Goal: Task Accomplishment & Management: Complete application form

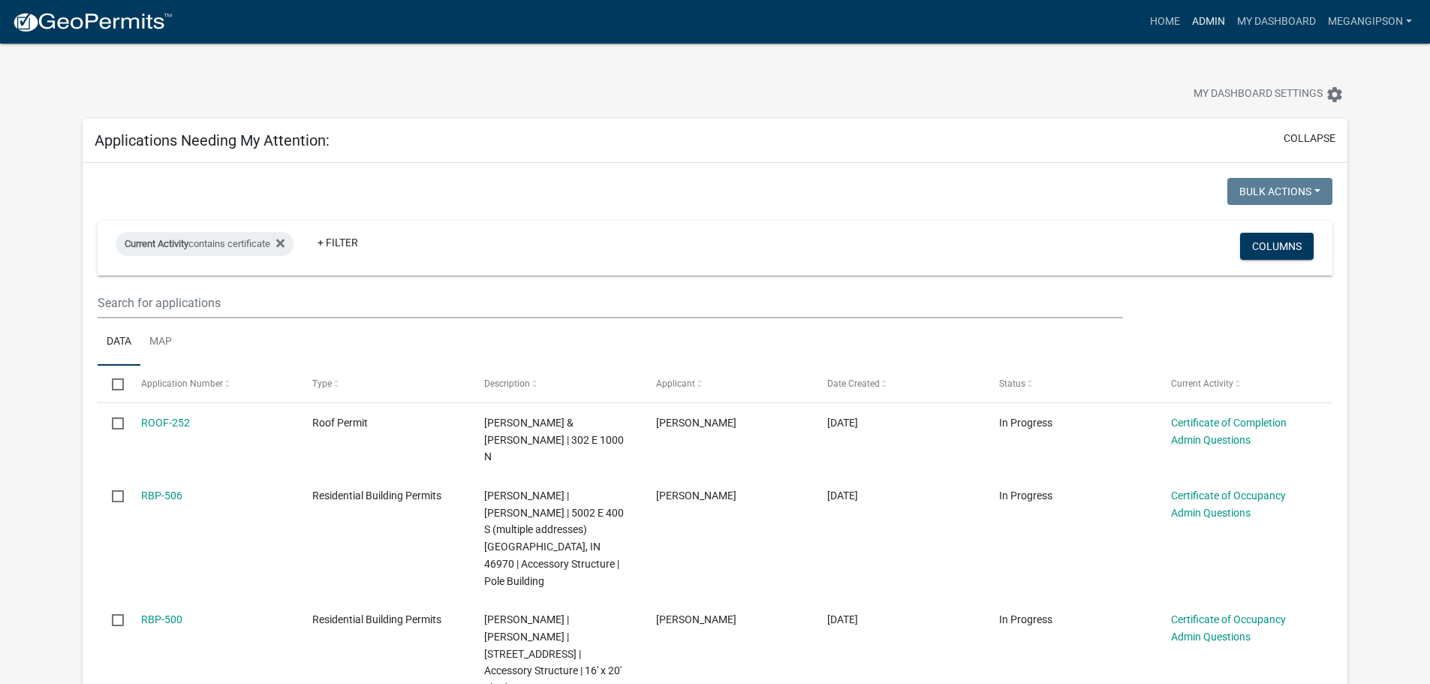
click at [1190, 18] on link "Admin" at bounding box center [1208, 22] width 45 height 29
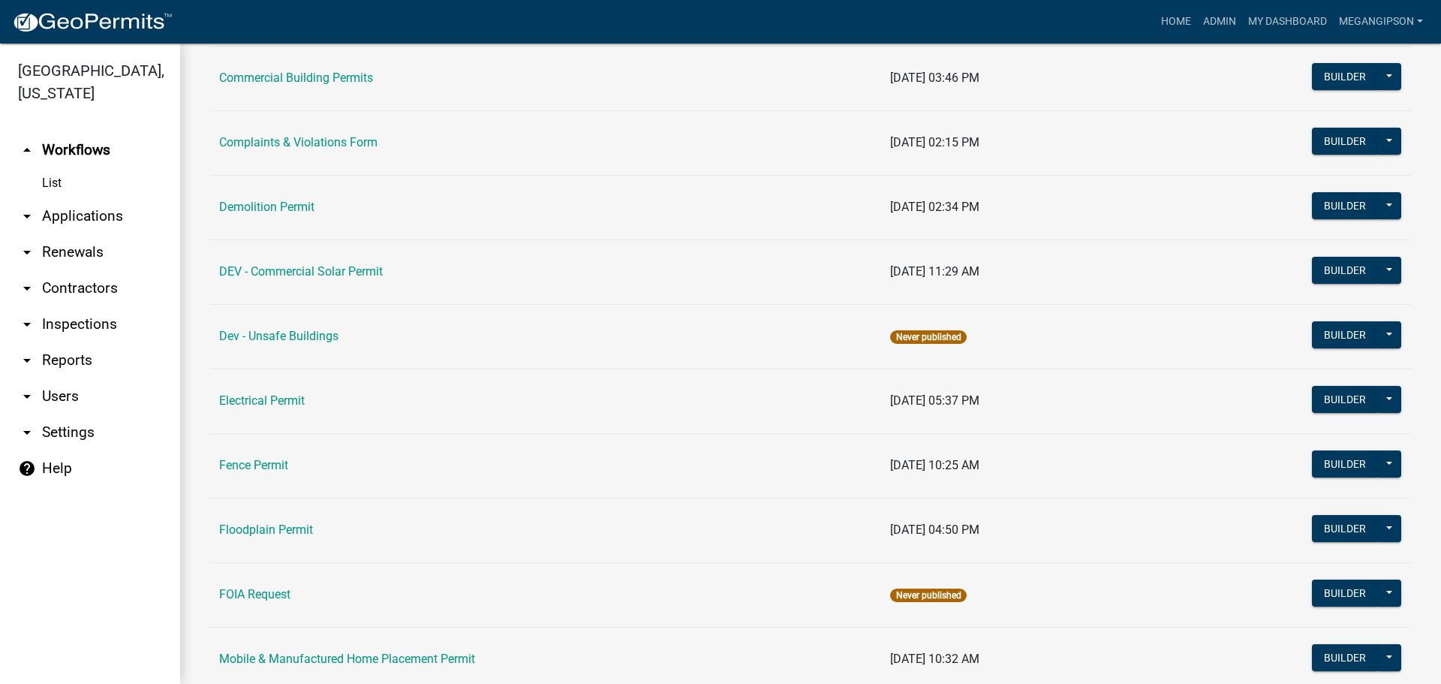
scroll to position [1265, 0]
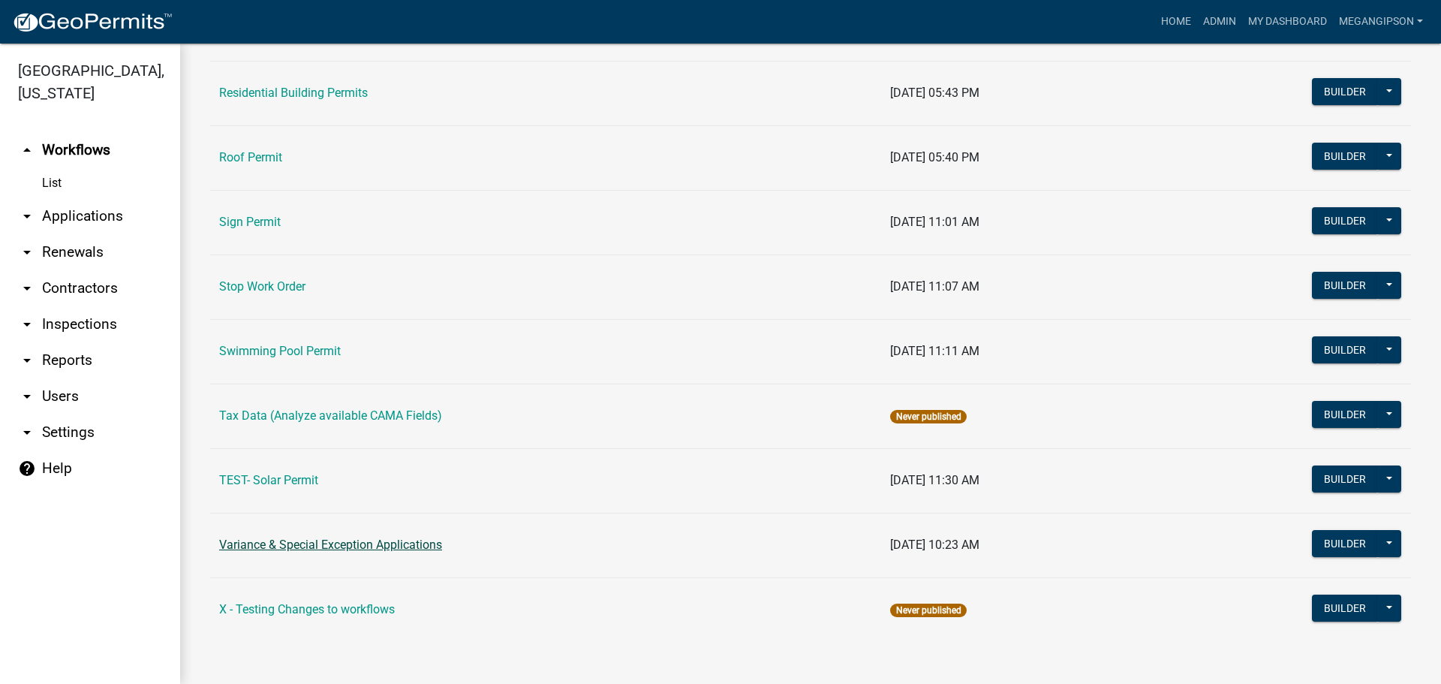
click at [278, 537] on link "Variance & Special Exception Applications" at bounding box center [330, 544] width 223 height 14
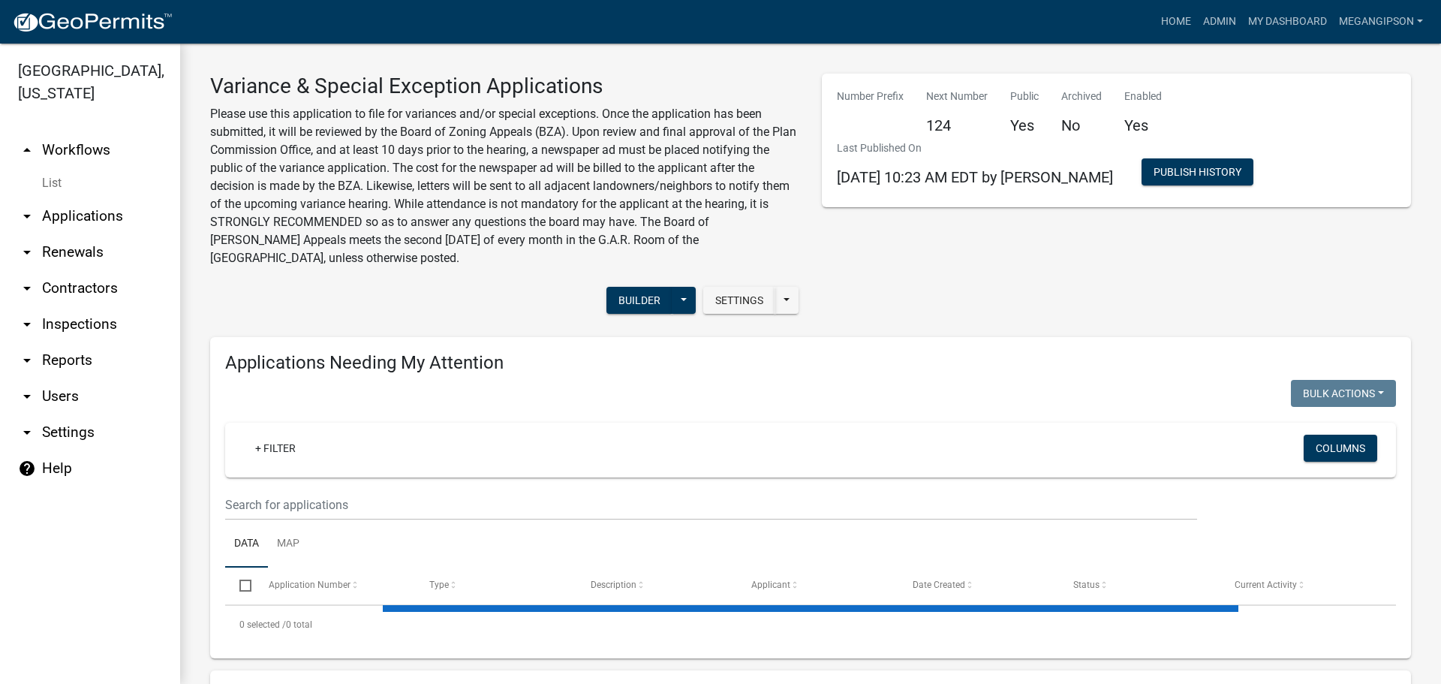
select select "3: 100"
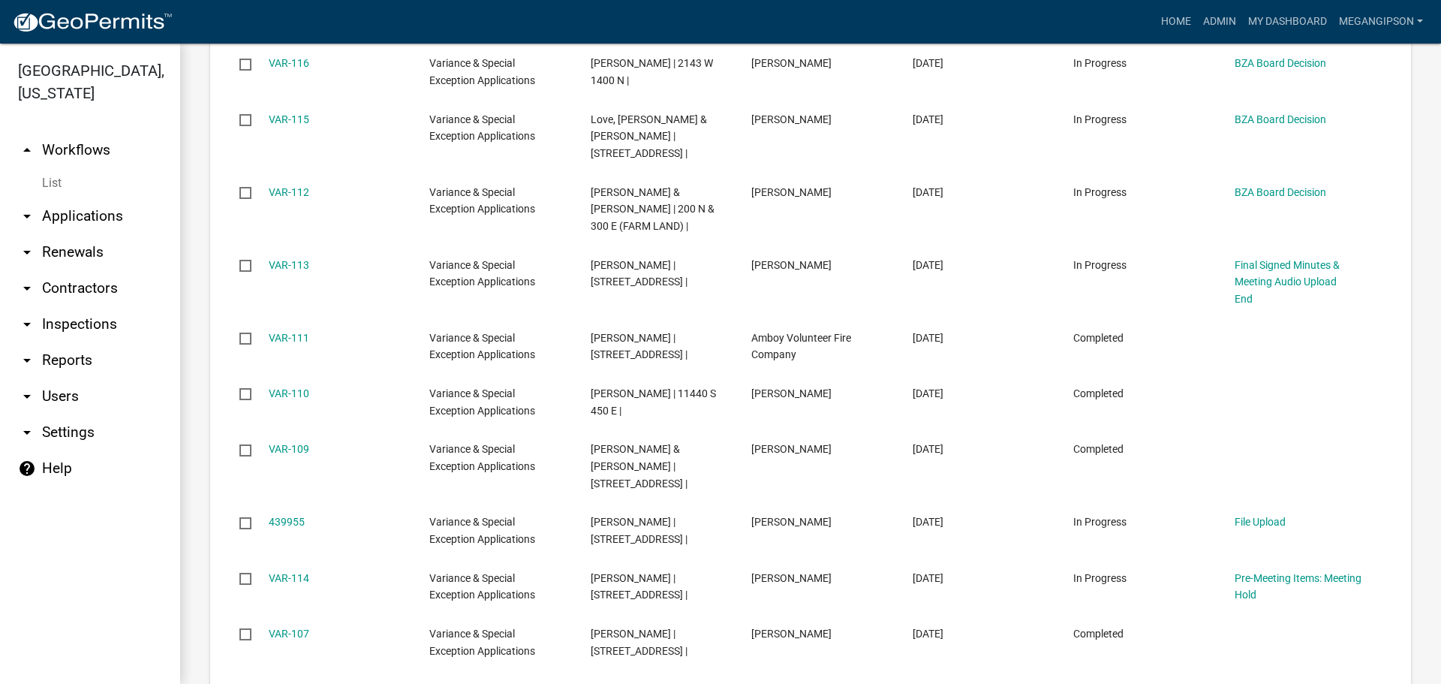
scroll to position [2102, 0]
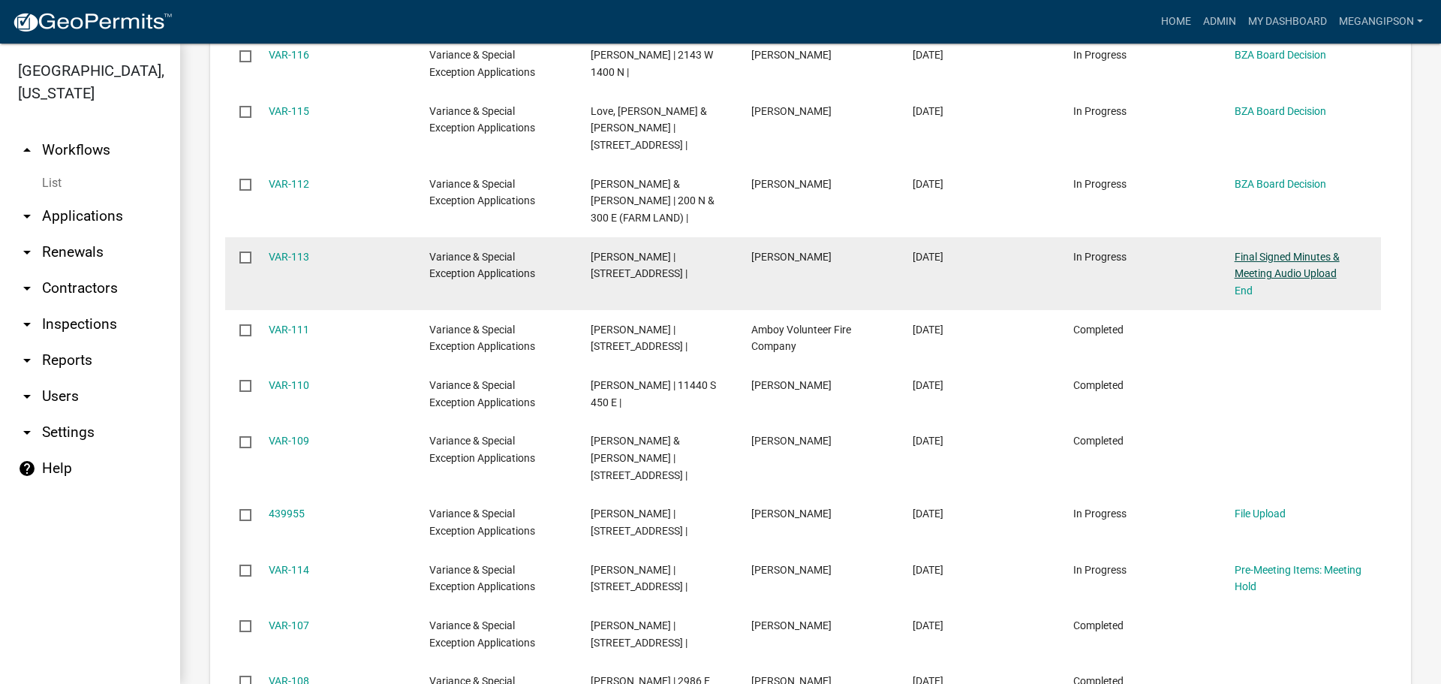
click at [1281, 280] on link "Final Signed Minutes & Meeting Audio Upload" at bounding box center [1287, 265] width 105 height 29
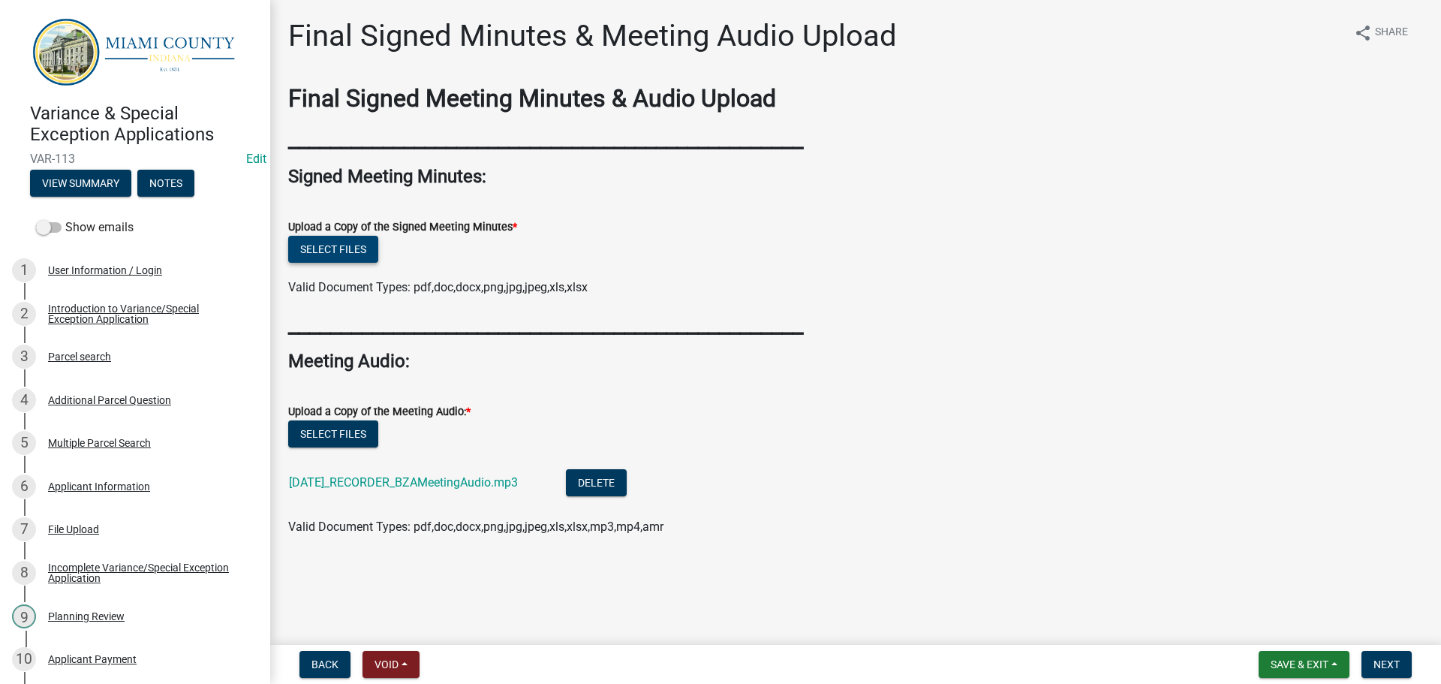
click at [333, 263] on button "Select files" at bounding box center [333, 249] width 90 height 27
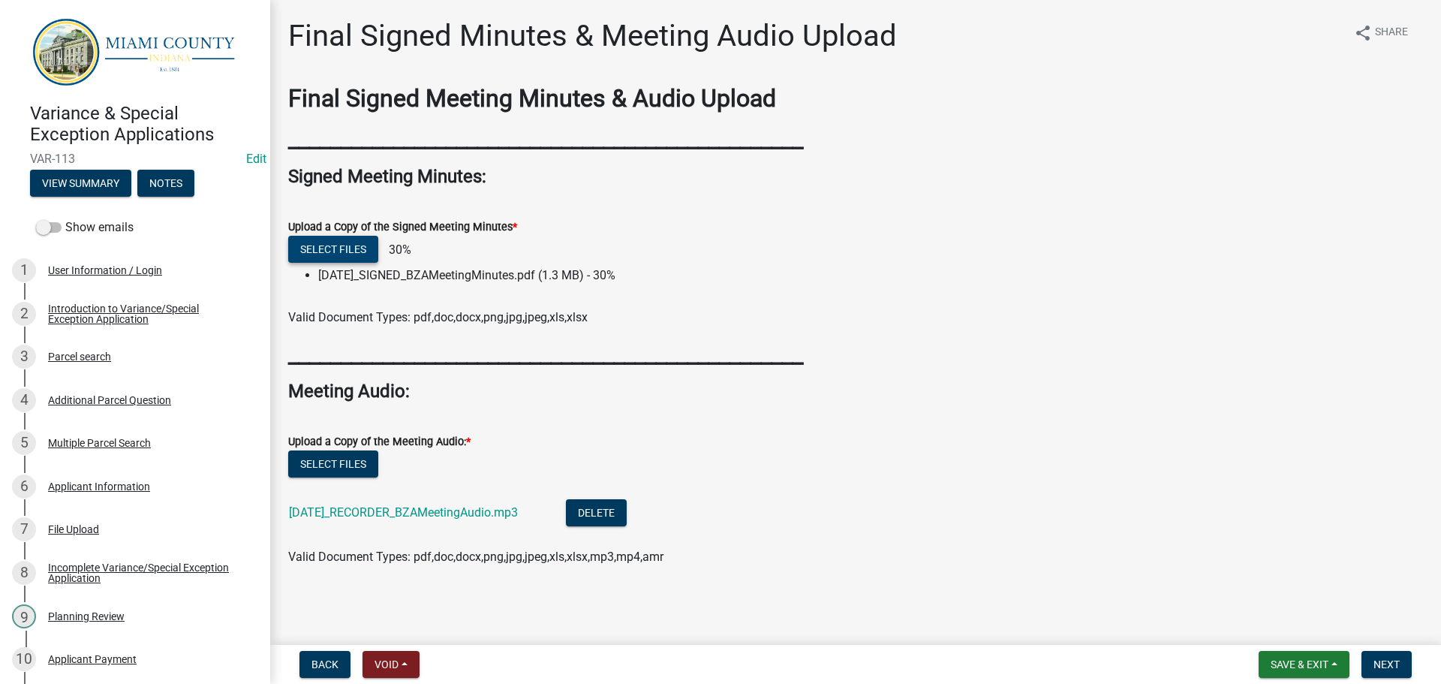
scroll to position [73, 0]
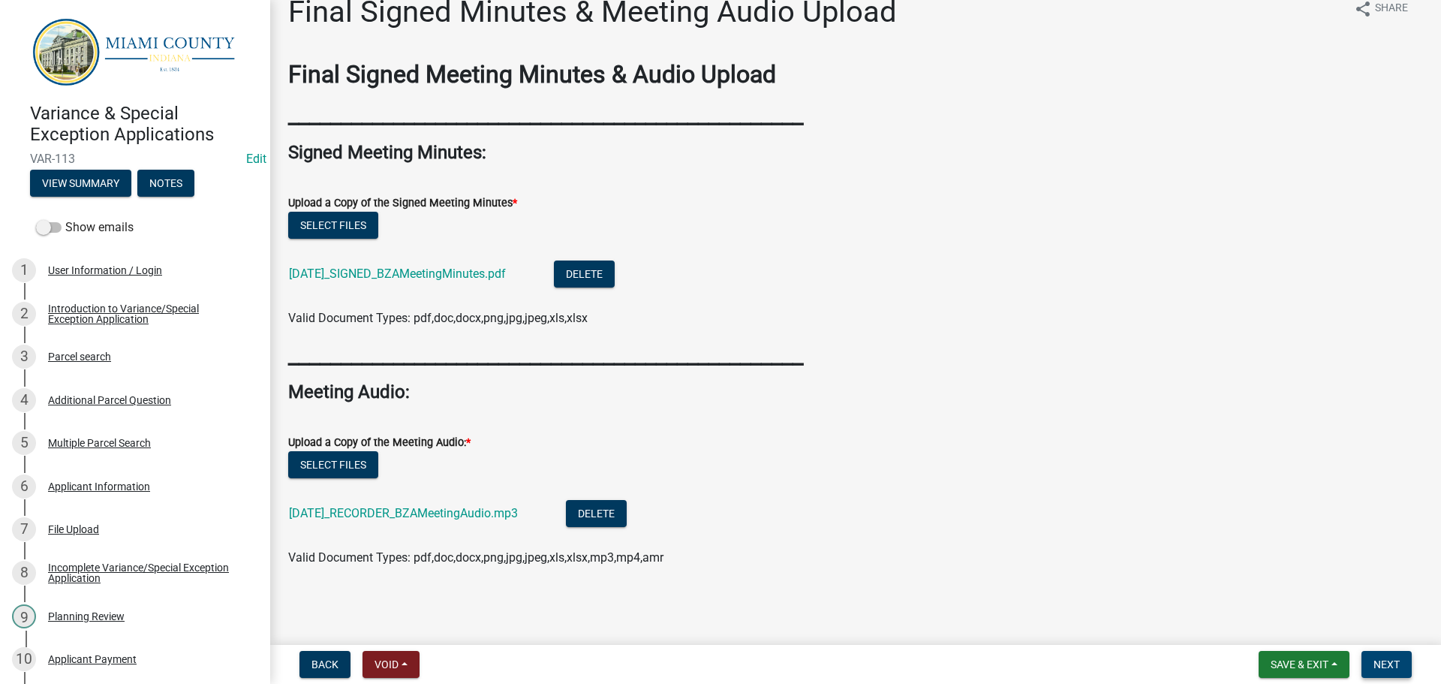
click at [1374, 654] on button "Next" at bounding box center [1386, 664] width 50 height 27
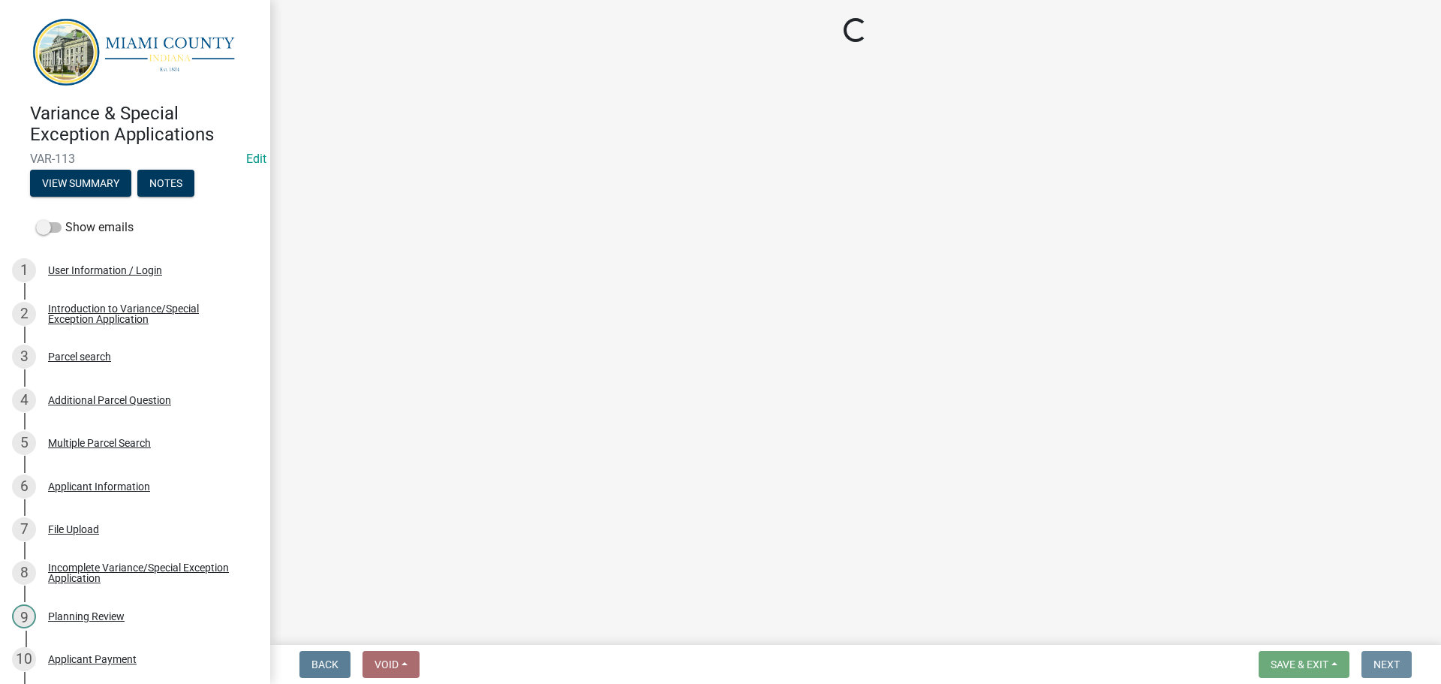
scroll to position [0, 0]
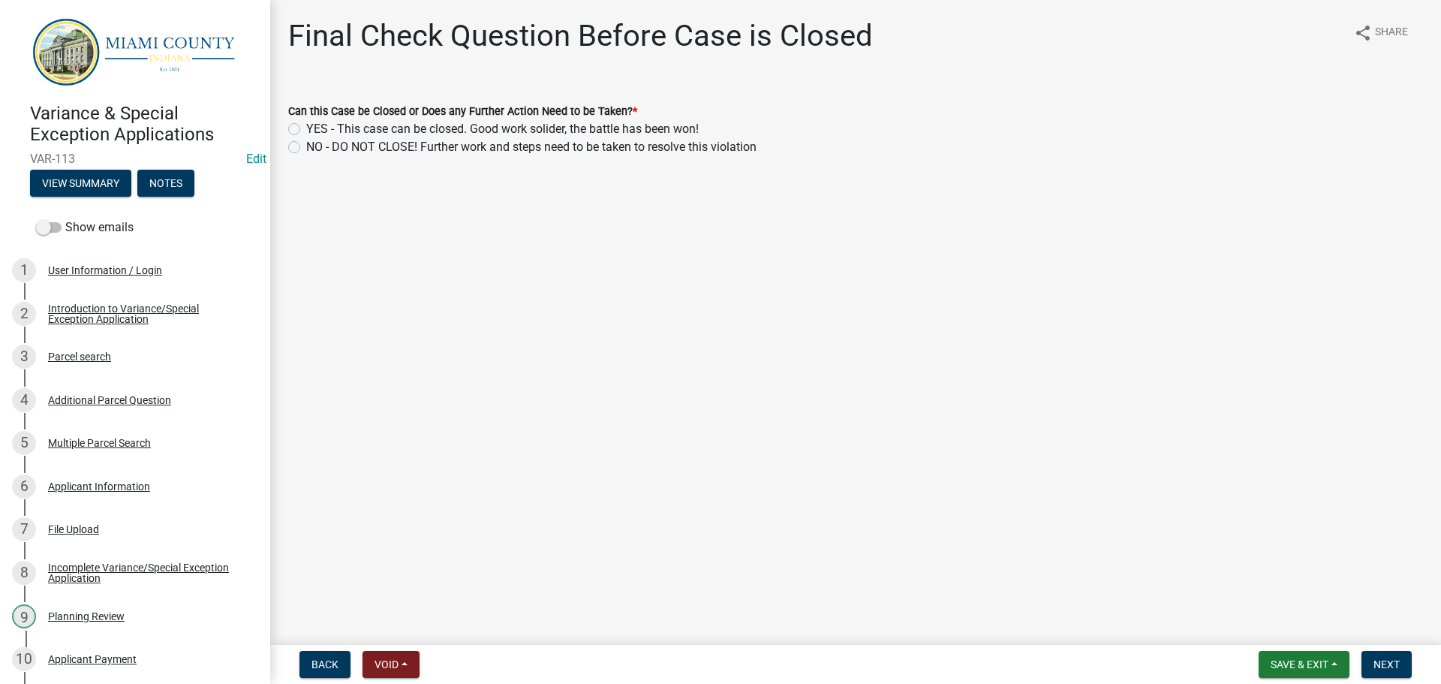
click at [494, 138] on label "YES - This case can be closed. Good work solider, the battle has been won!" at bounding box center [502, 129] width 393 height 18
click at [316, 130] on input "YES - This case can be closed. Good work solider, the battle has been won!" at bounding box center [311, 125] width 10 height 10
radio input "true"
click at [1387, 659] on span "Next" at bounding box center [1386, 664] width 26 height 12
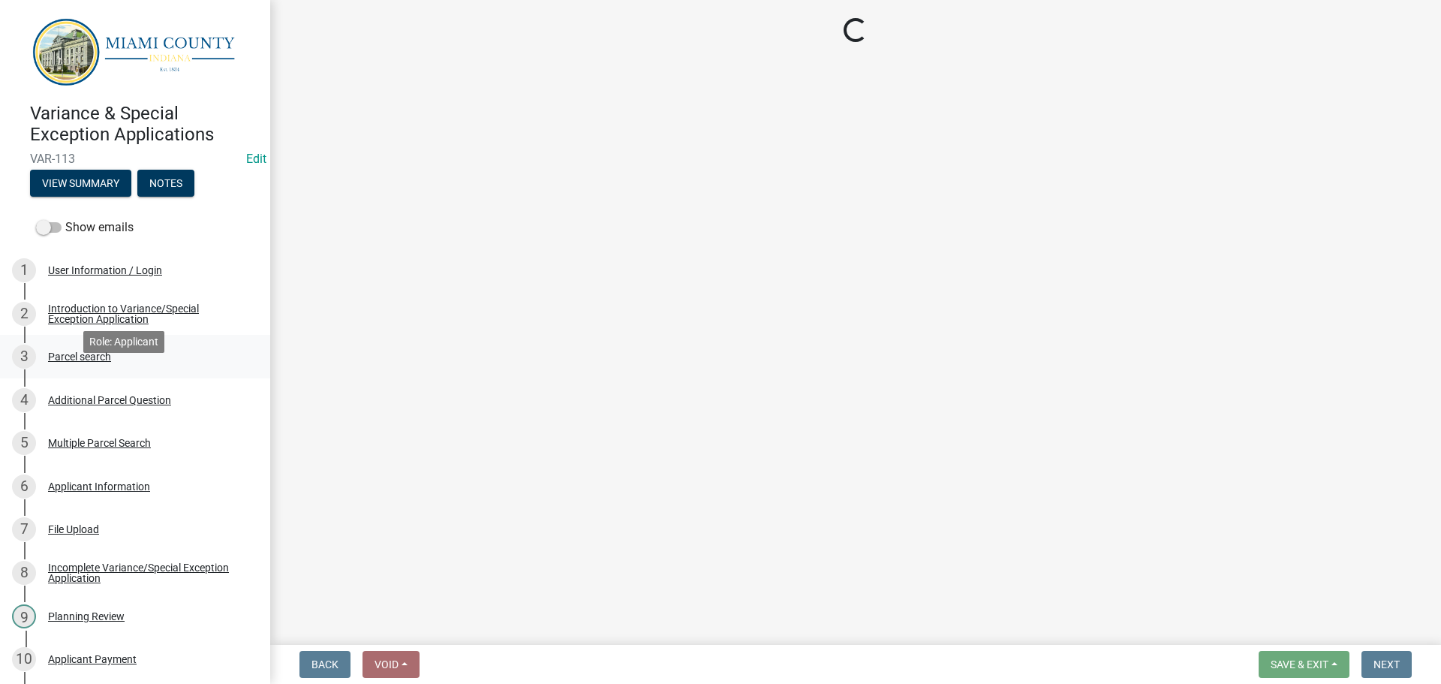
scroll to position [1062, 0]
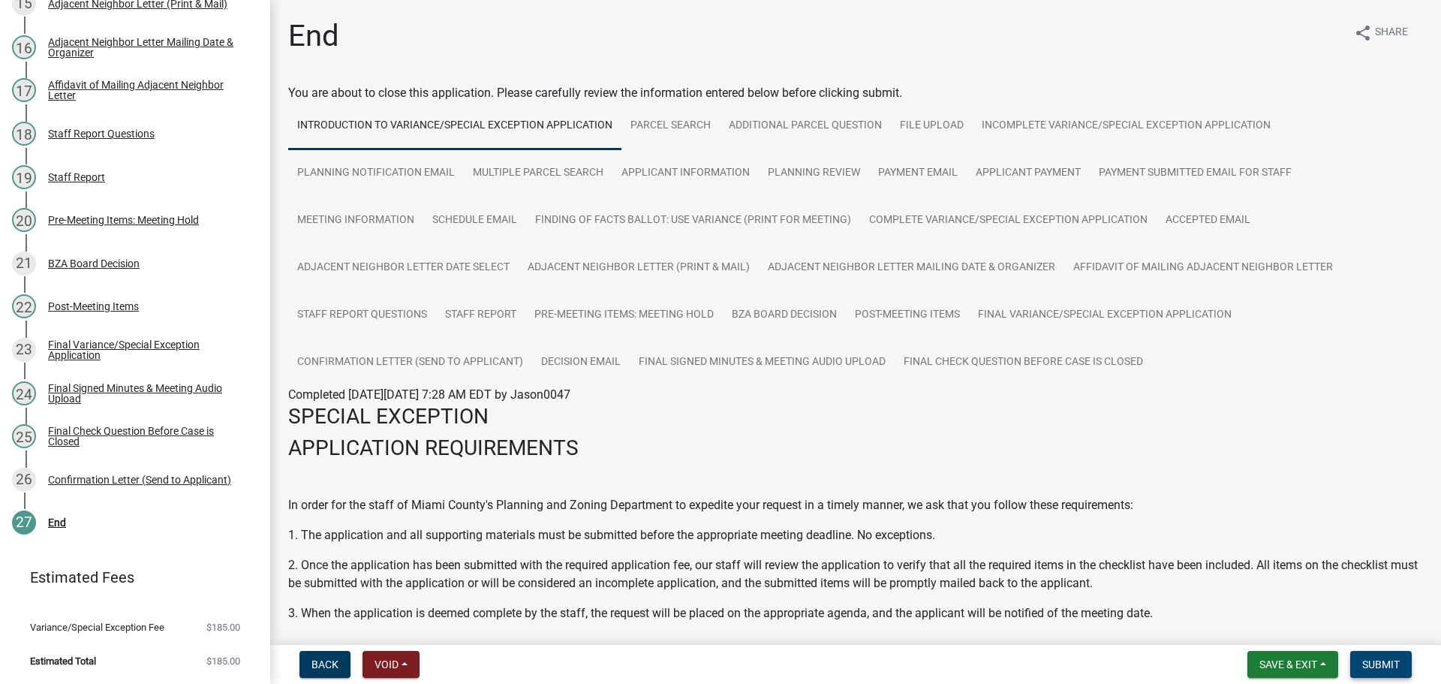
click at [1389, 661] on span "Submit" at bounding box center [1381, 664] width 38 height 12
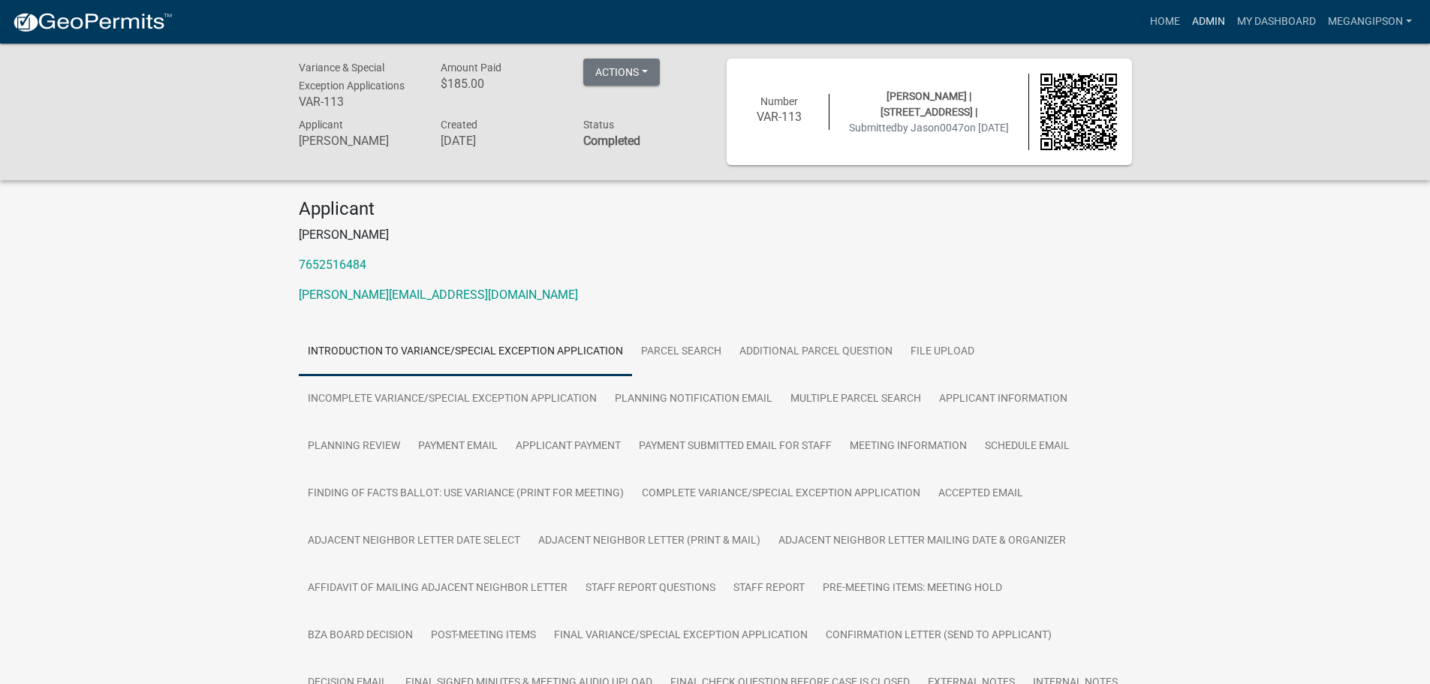
click at [1187, 23] on link "Admin" at bounding box center [1208, 22] width 45 height 29
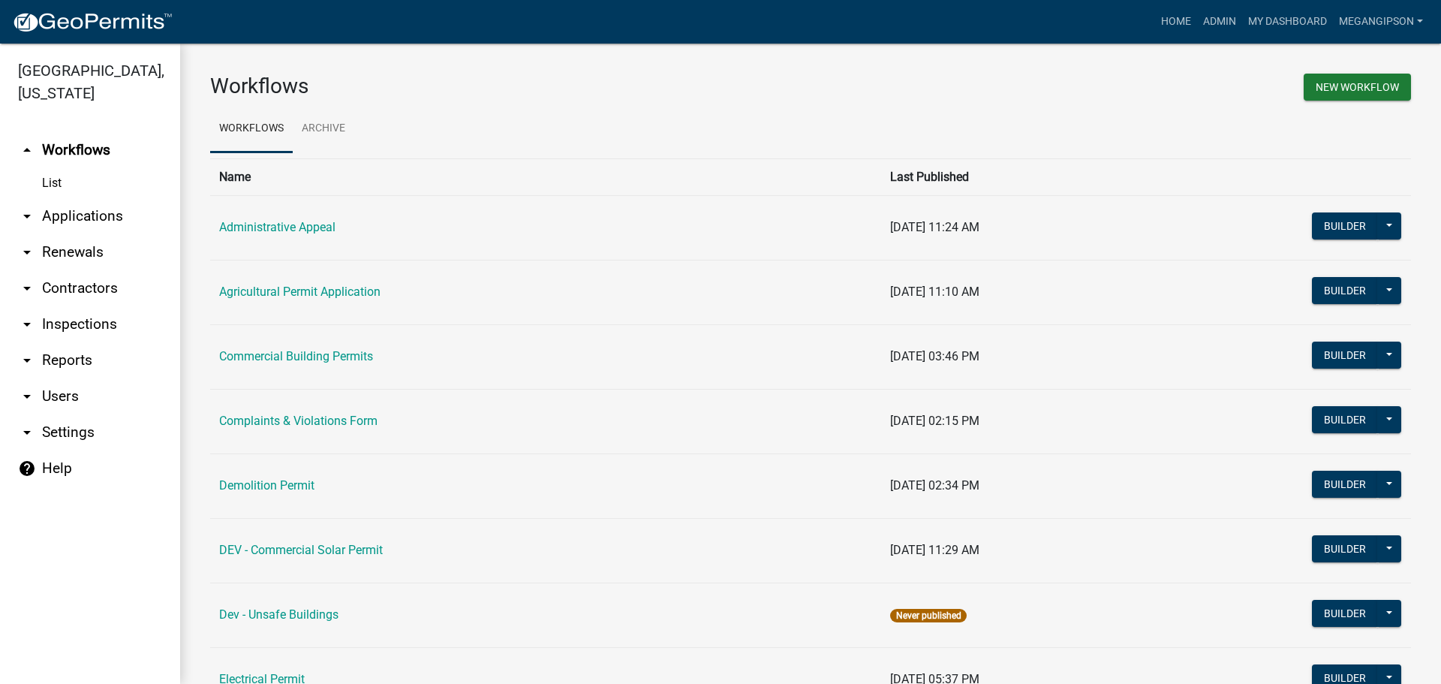
scroll to position [1265, 0]
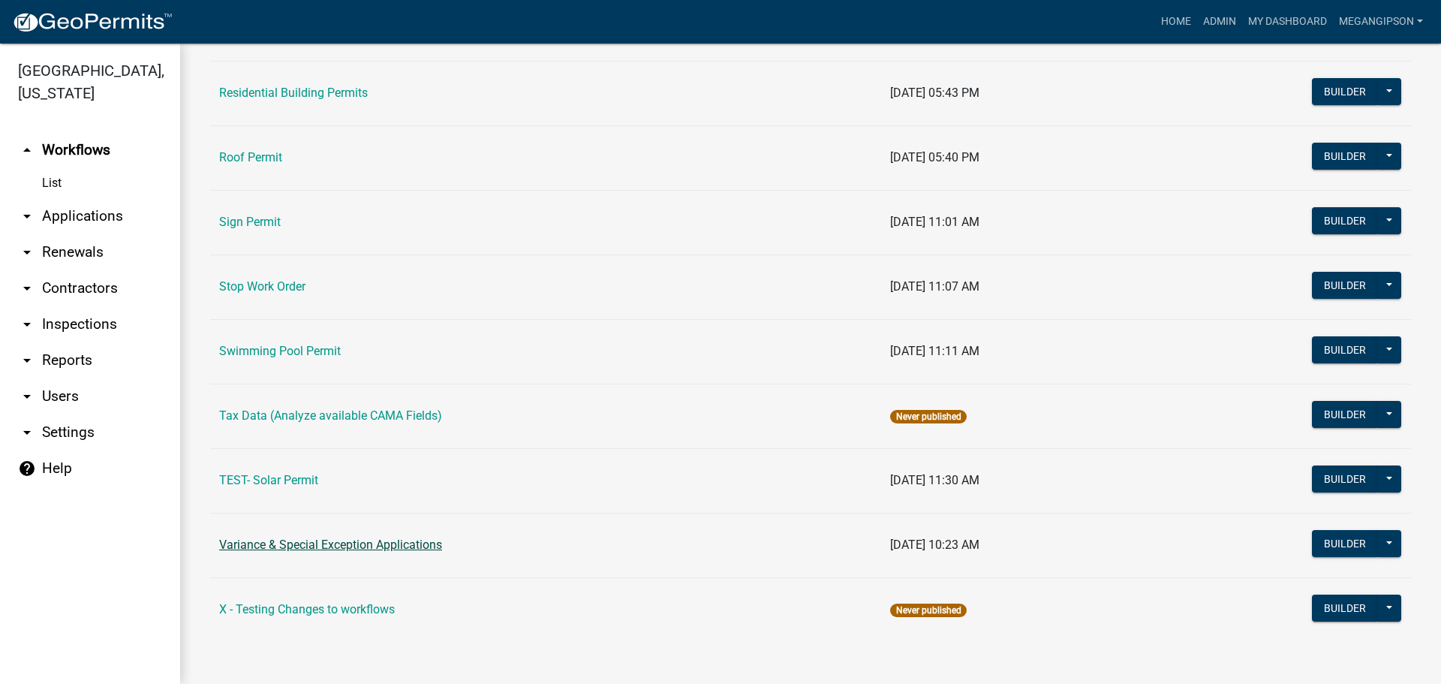
click at [315, 537] on link "Variance & Special Exception Applications" at bounding box center [330, 544] width 223 height 14
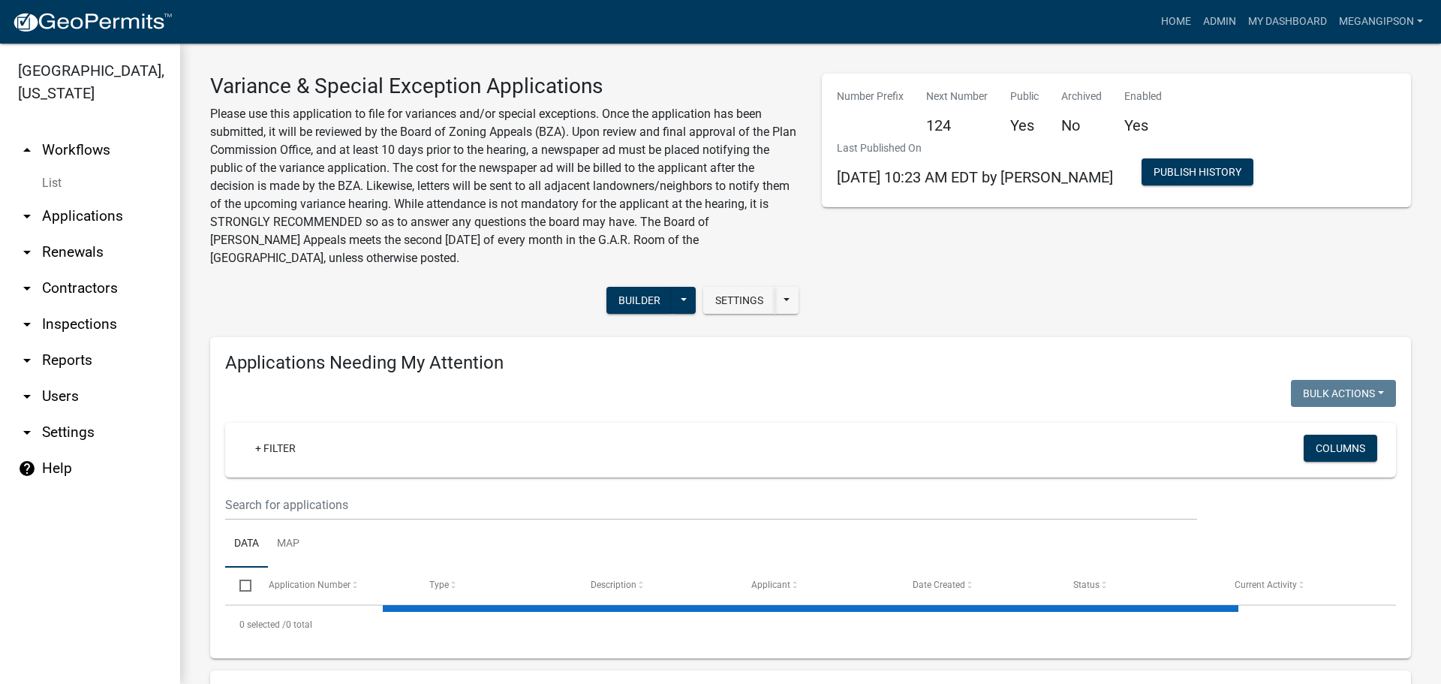
select select "3: 100"
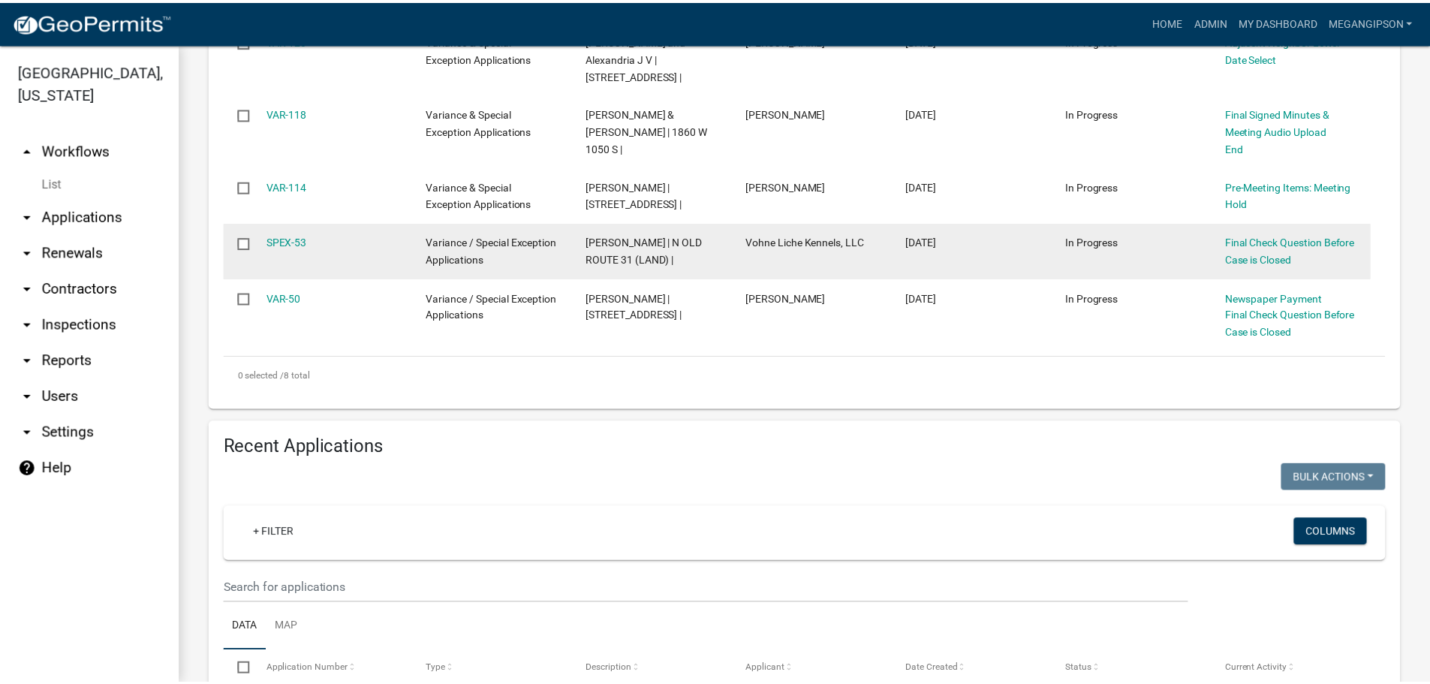
scroll to position [675, 0]
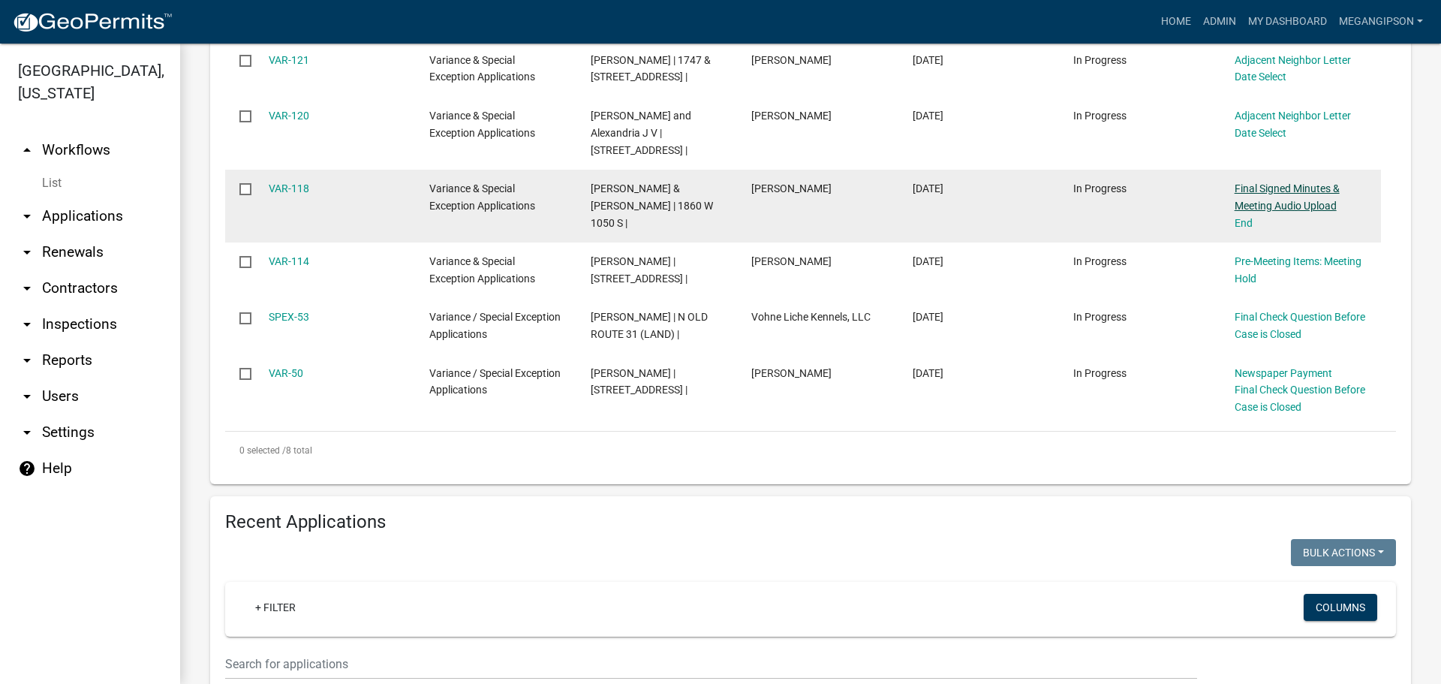
click at [1295, 212] on link "Final Signed Minutes & Meeting Audio Upload" at bounding box center [1287, 196] width 105 height 29
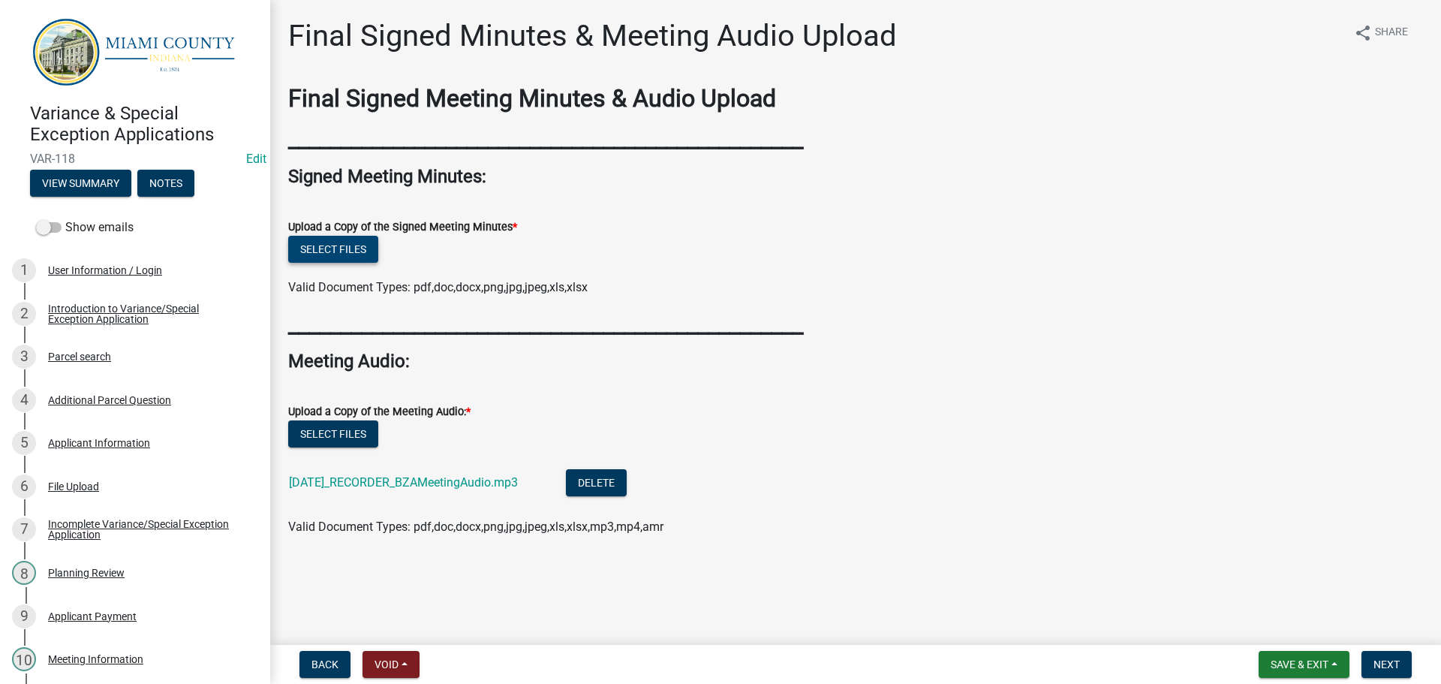
click at [347, 263] on button "Select files" at bounding box center [333, 249] width 90 height 27
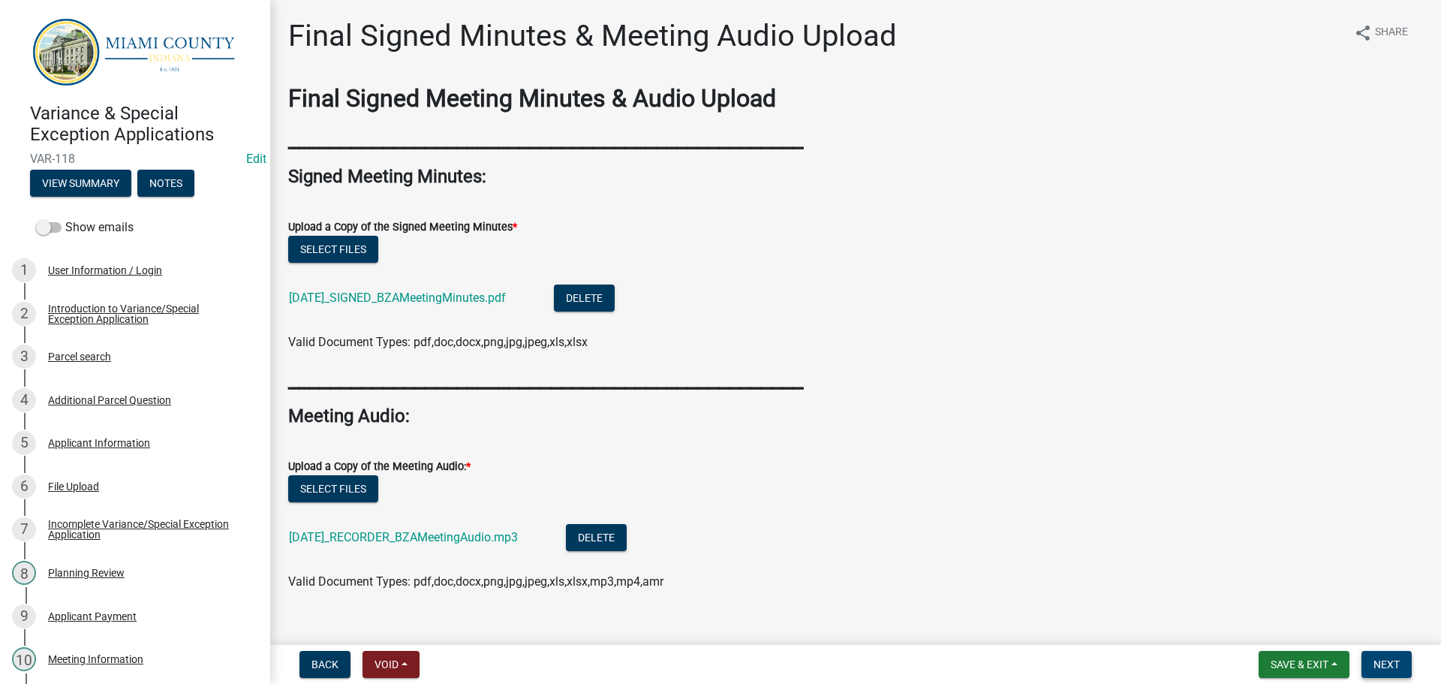
click at [1373, 660] on span "Next" at bounding box center [1386, 664] width 26 height 12
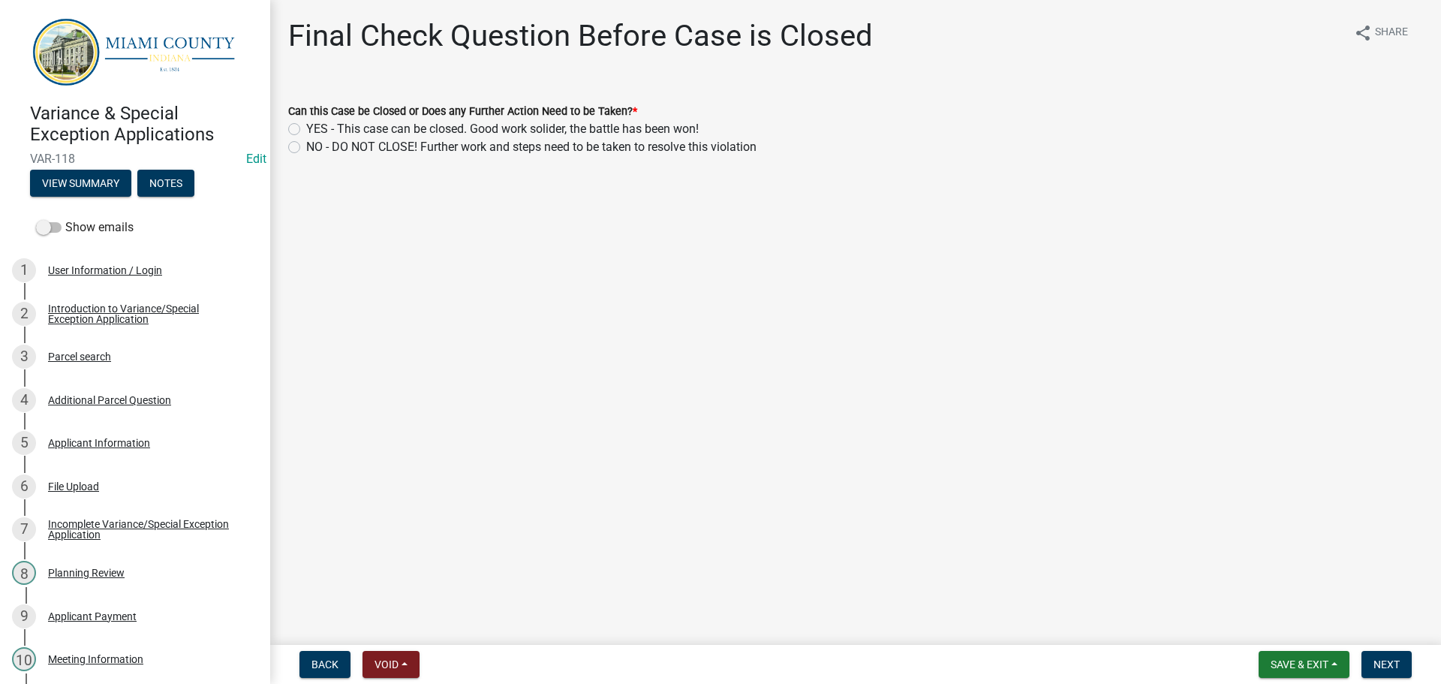
click at [454, 138] on label "YES - This case can be closed. Good work solider, the battle has been won!" at bounding box center [502, 129] width 393 height 18
click at [316, 130] on input "YES - This case can be closed. Good work solider, the battle has been won!" at bounding box center [311, 125] width 10 height 10
radio input "true"
click at [1379, 658] on span "Next" at bounding box center [1386, 664] width 26 height 12
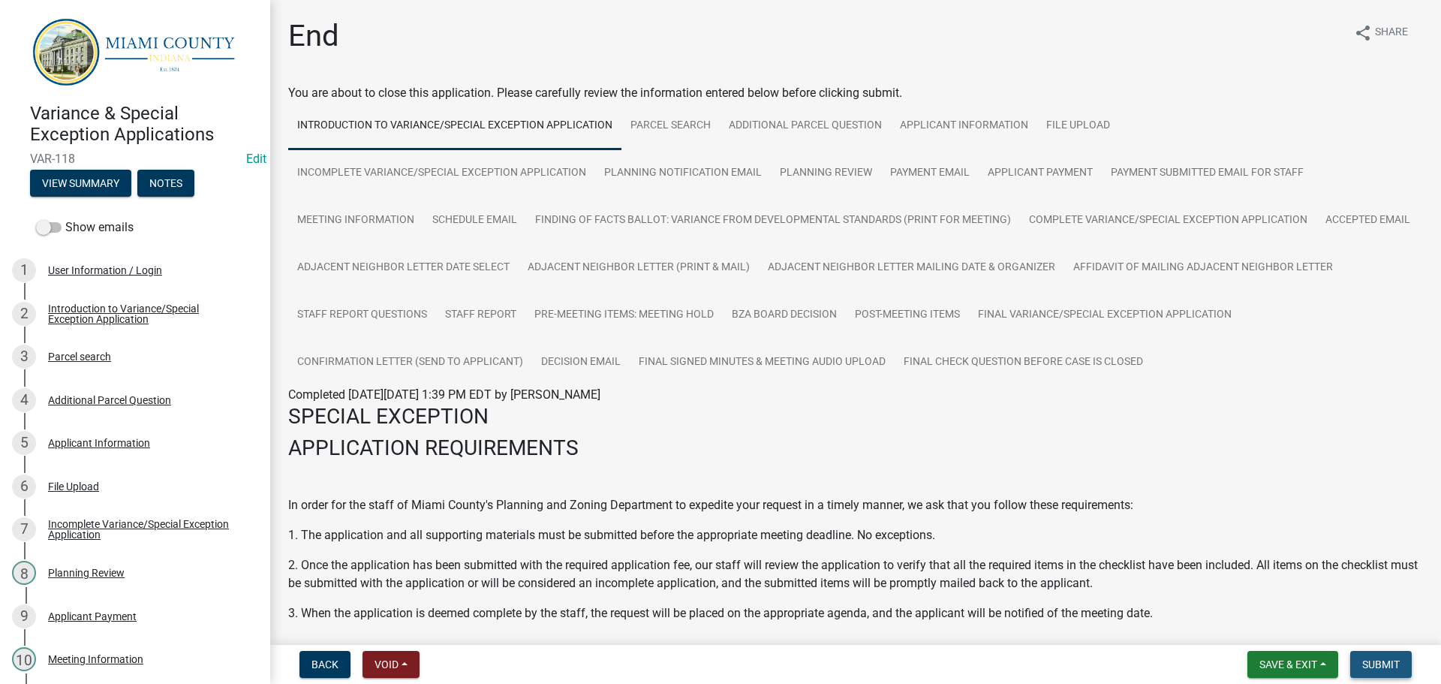
click at [1368, 658] on span "Submit" at bounding box center [1381, 664] width 38 height 12
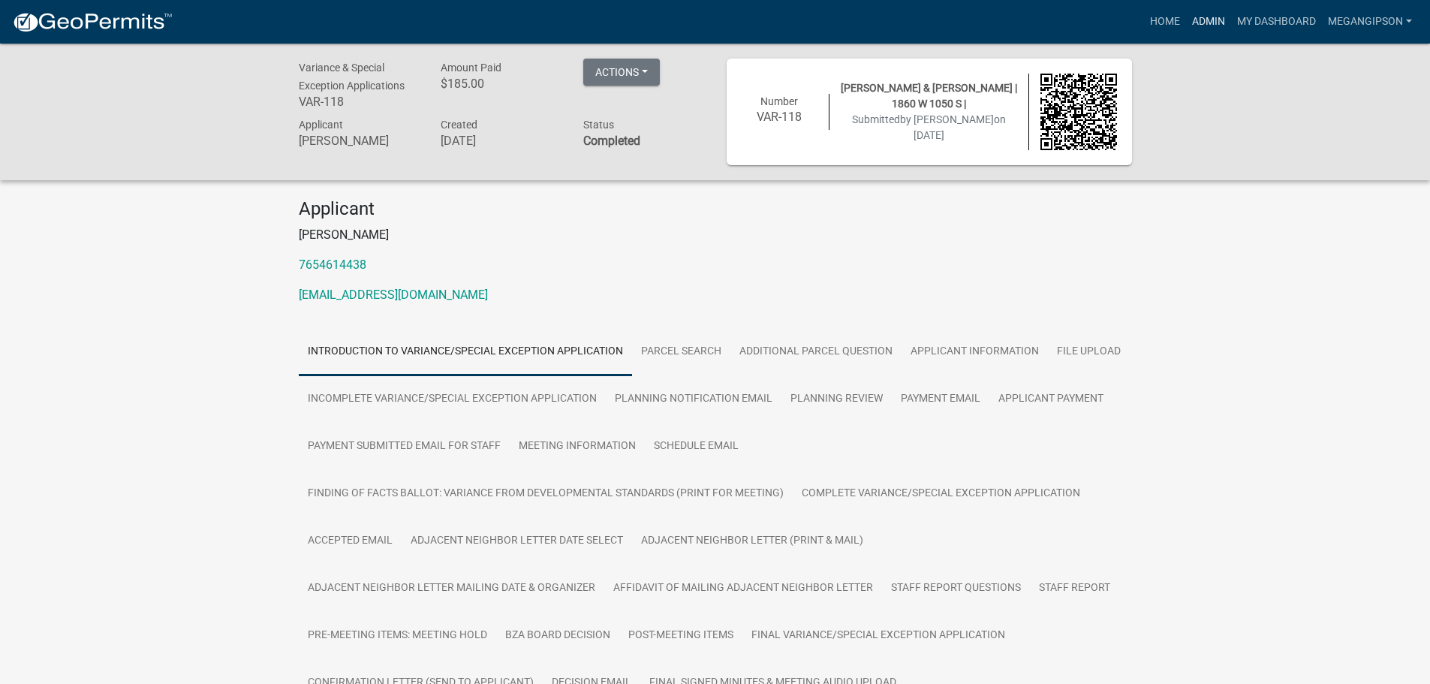
click at [1186, 23] on link "Admin" at bounding box center [1208, 22] width 45 height 29
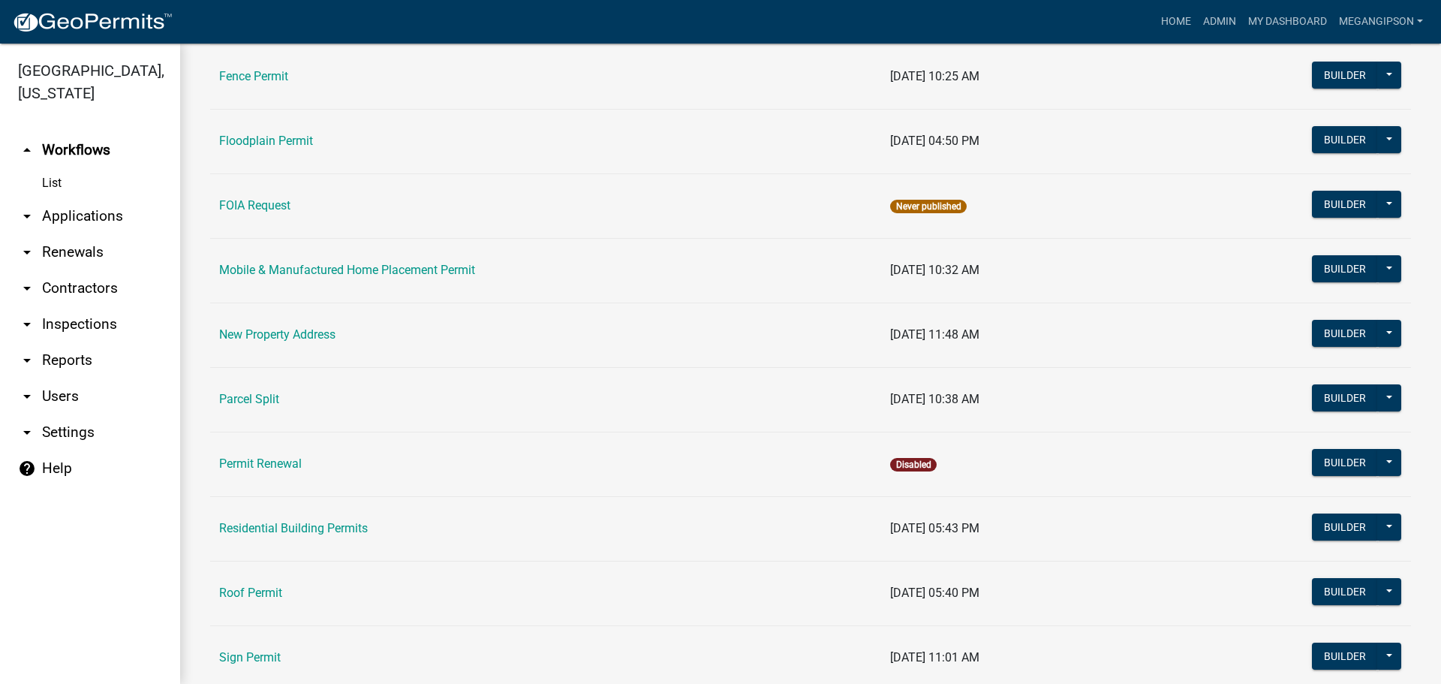
scroll to position [1265, 0]
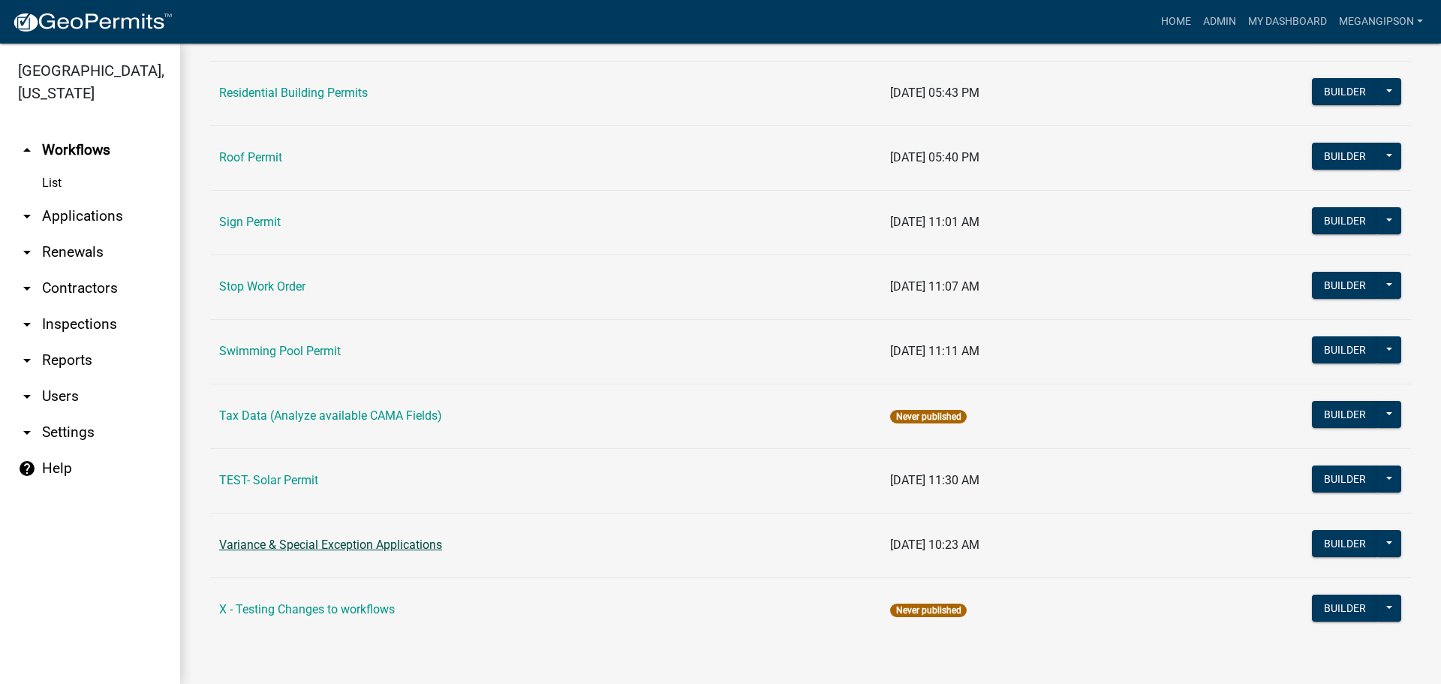
click at [323, 537] on link "Variance & Special Exception Applications" at bounding box center [330, 544] width 223 height 14
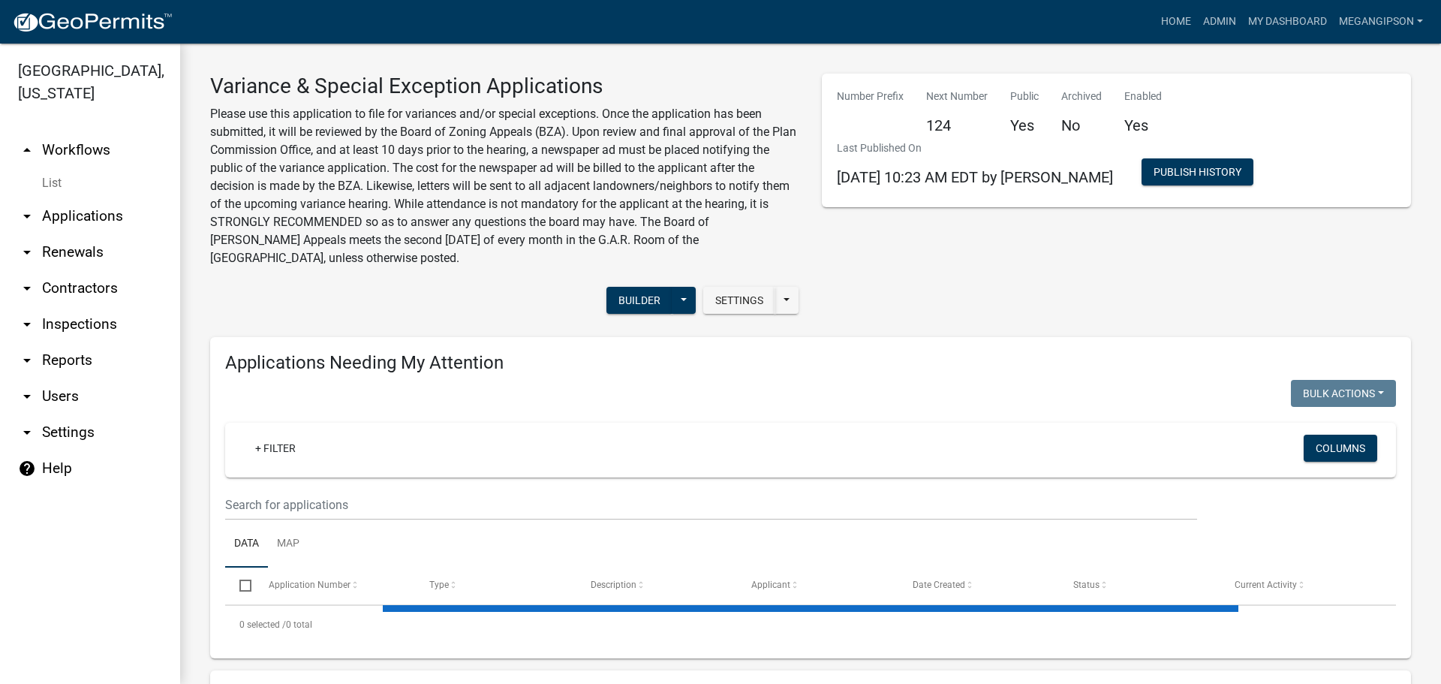
select select "3: 100"
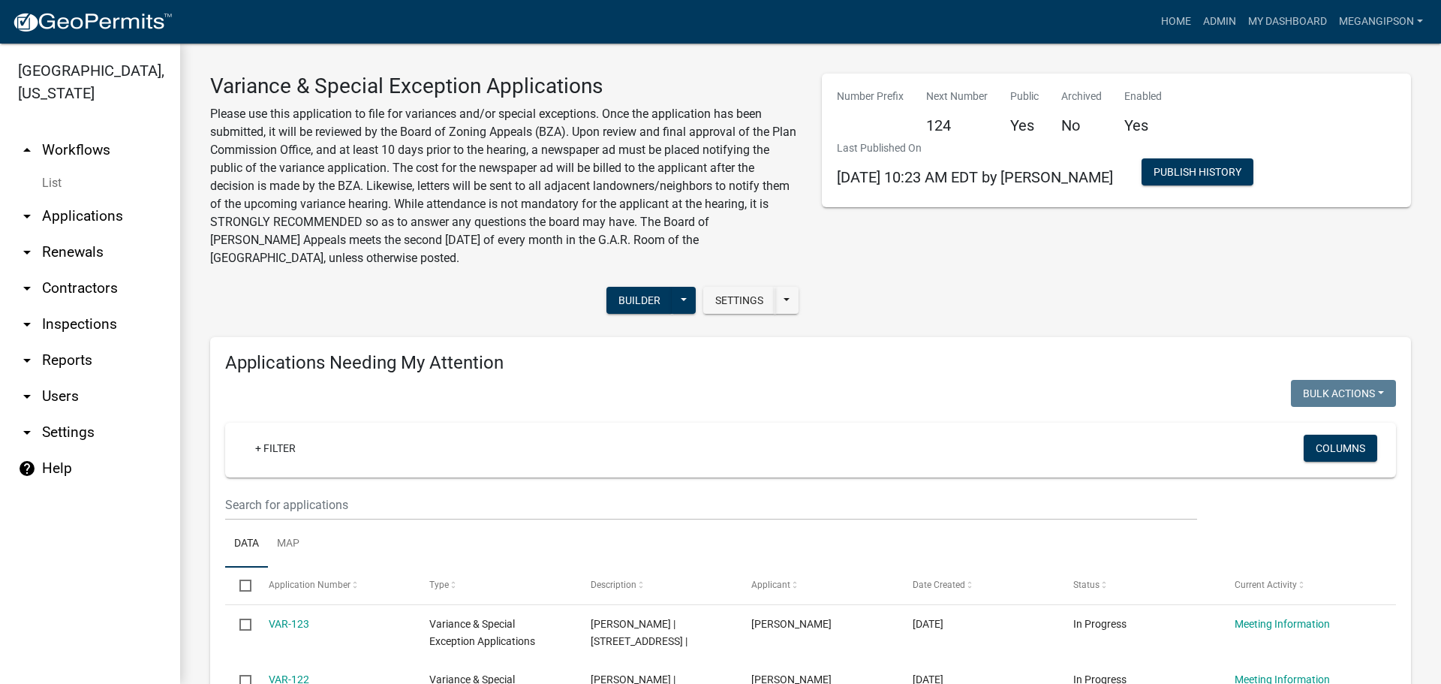
click at [920, 325] on div "Number Prefix Next Number 124 Public Yes Archived No Enabled Yes Last Published…" at bounding box center [1117, 199] width 612 height 251
click at [989, 302] on div "Number Prefix Next Number 124 Public Yes Archived No Enabled Yes Last Published…" at bounding box center [1117, 199] width 612 height 251
click at [445, 128] on p "Please use this application to file for variances and/or special exceptions. On…" at bounding box center [504, 186] width 589 height 162
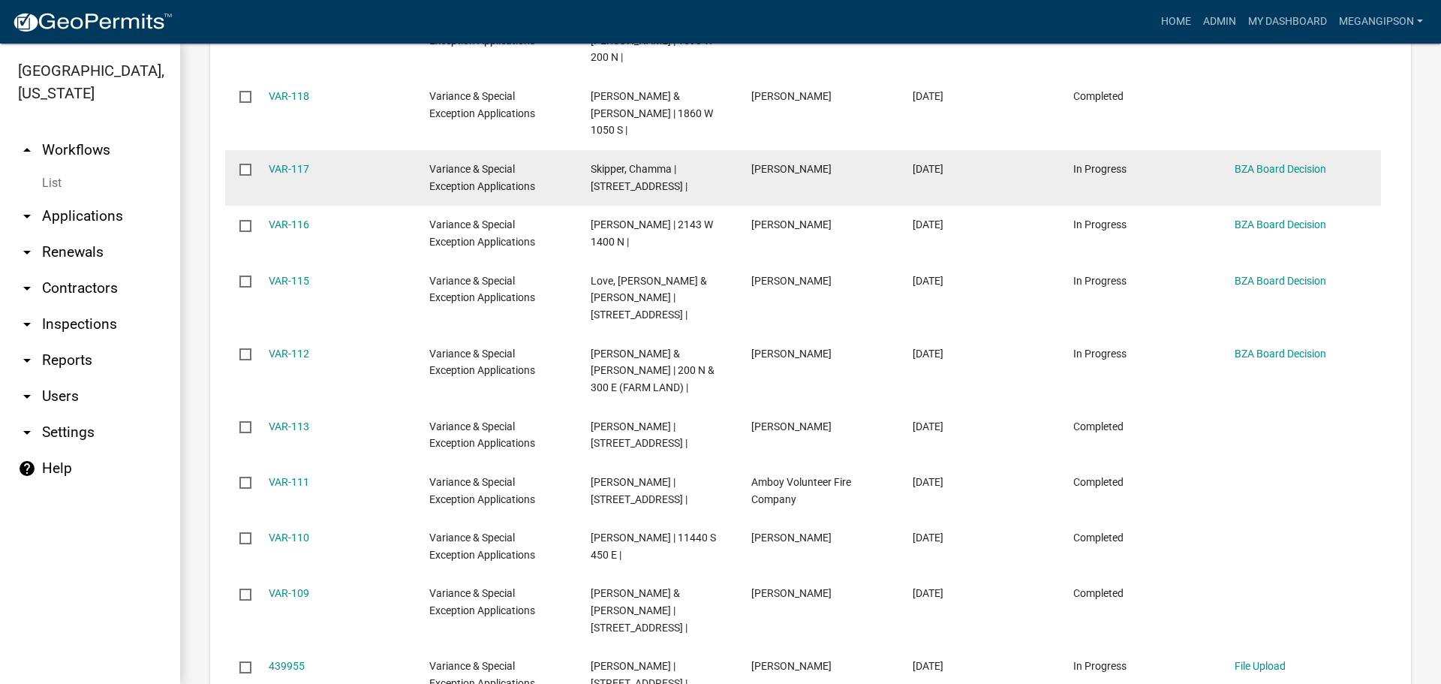
scroll to position [1801, 0]
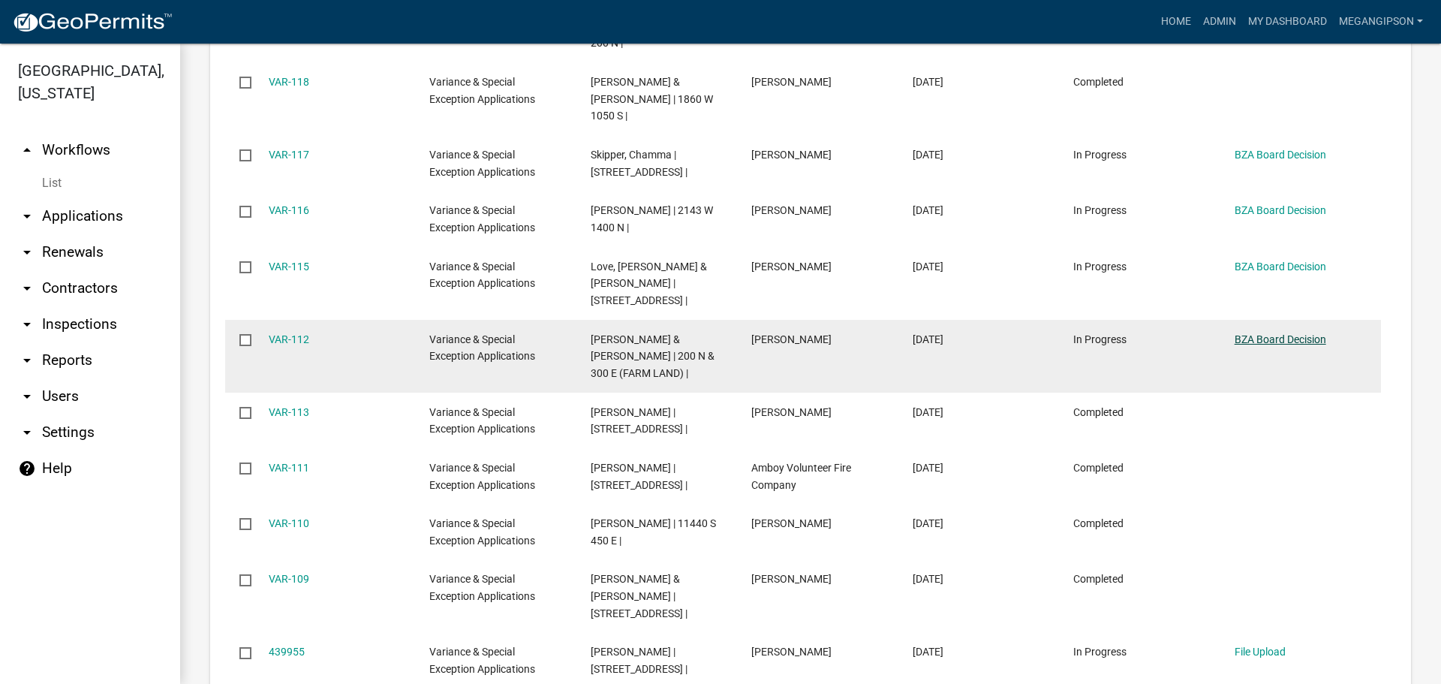
click at [1306, 345] on link "BZA Board Decision" at bounding box center [1281, 339] width 92 height 12
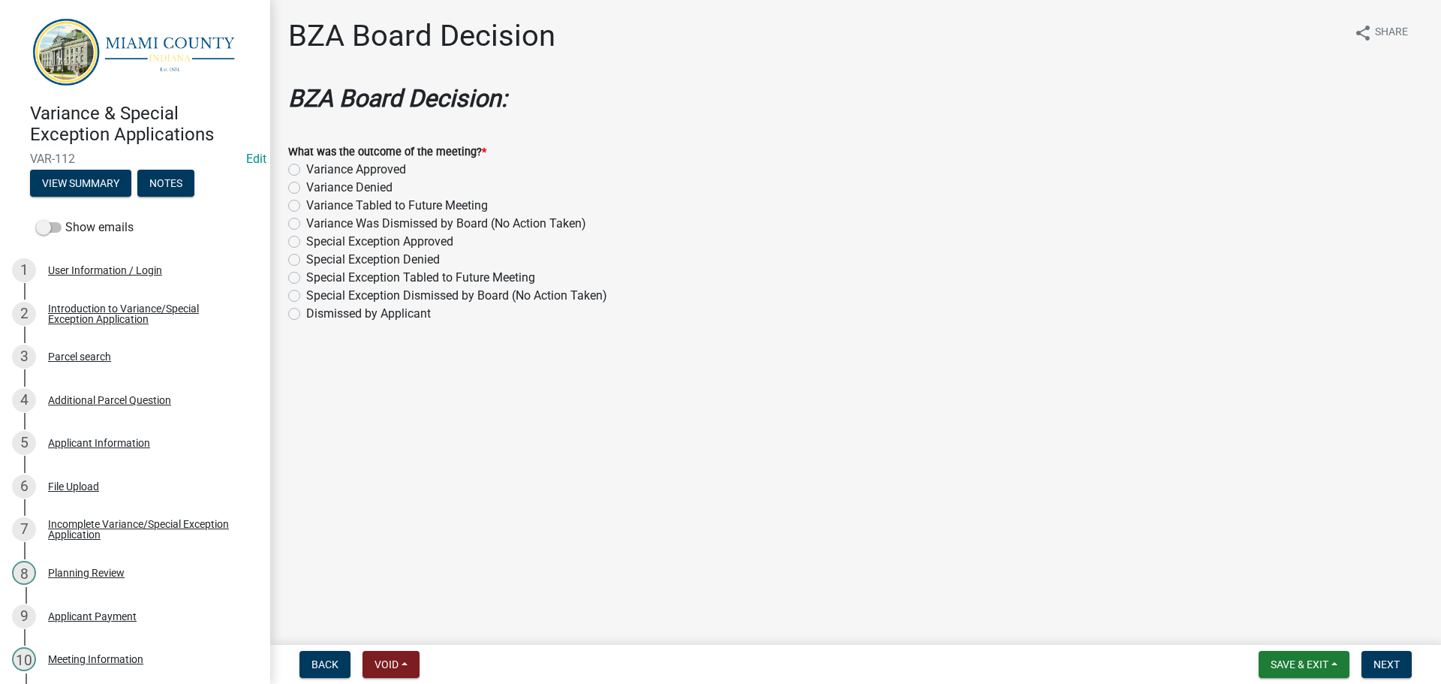
click at [379, 179] on label "Variance Approved" at bounding box center [356, 170] width 100 height 18
click at [316, 170] on input "Variance Approved" at bounding box center [311, 166] width 10 height 10
radio input "true"
click at [1373, 658] on span "Next" at bounding box center [1386, 664] width 26 height 12
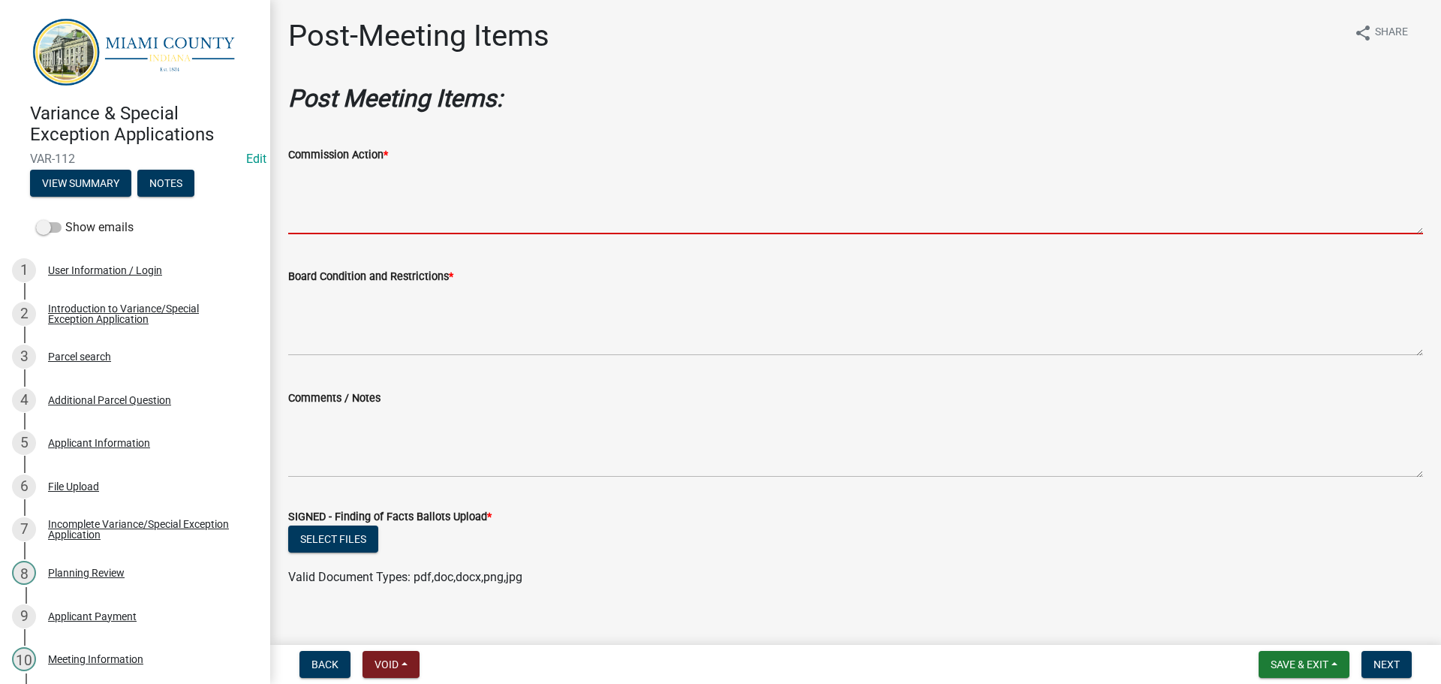
click at [492, 234] on textarea "Commission Action *" at bounding box center [855, 199] width 1135 height 71
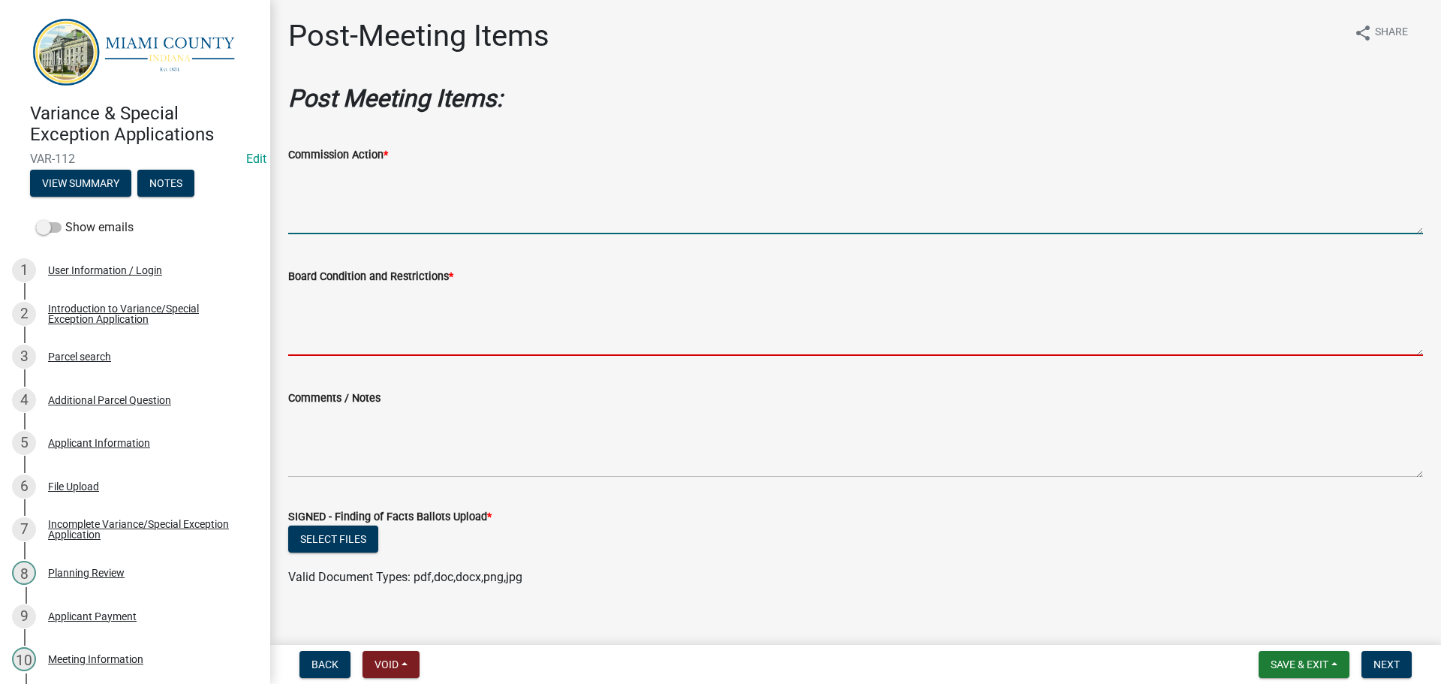
click at [444, 347] on textarea "Board Condition and Restrictions *" at bounding box center [855, 320] width 1135 height 71
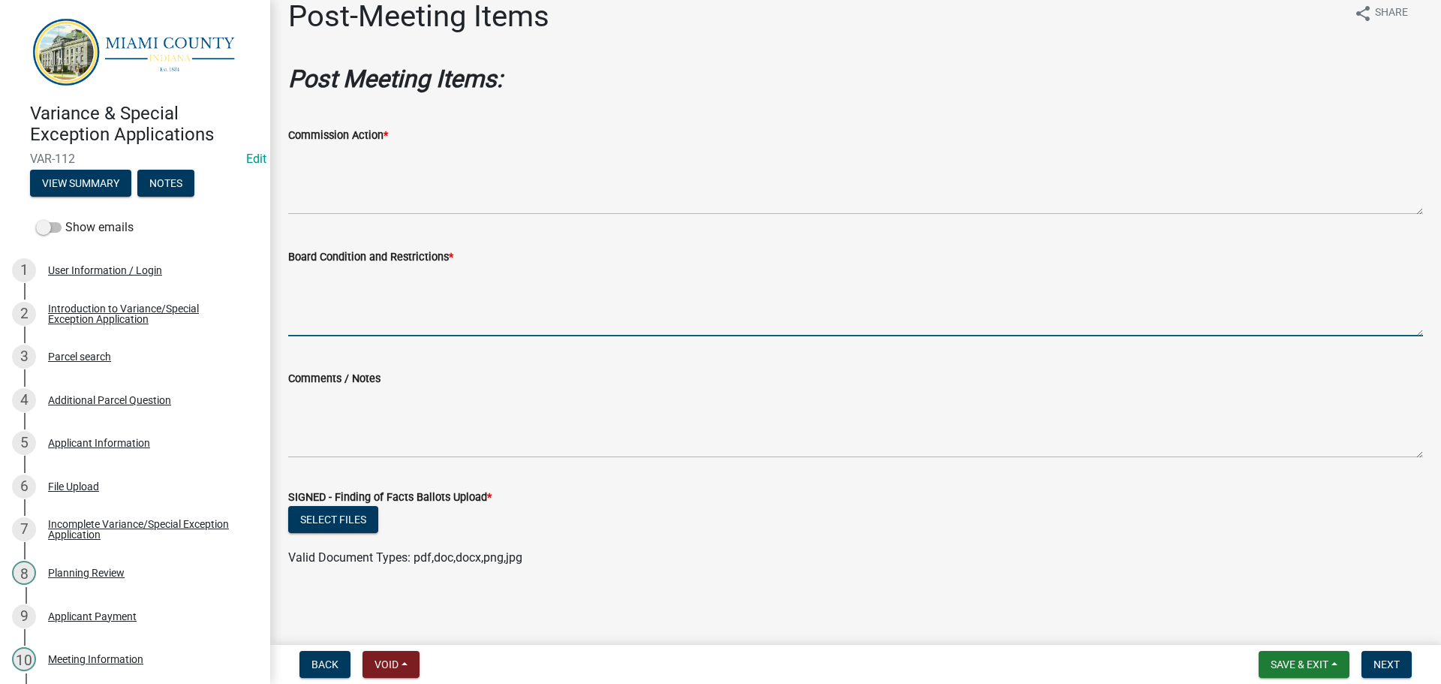
scroll to position [97, 0]
click at [326, 517] on button "Select files" at bounding box center [333, 519] width 90 height 27
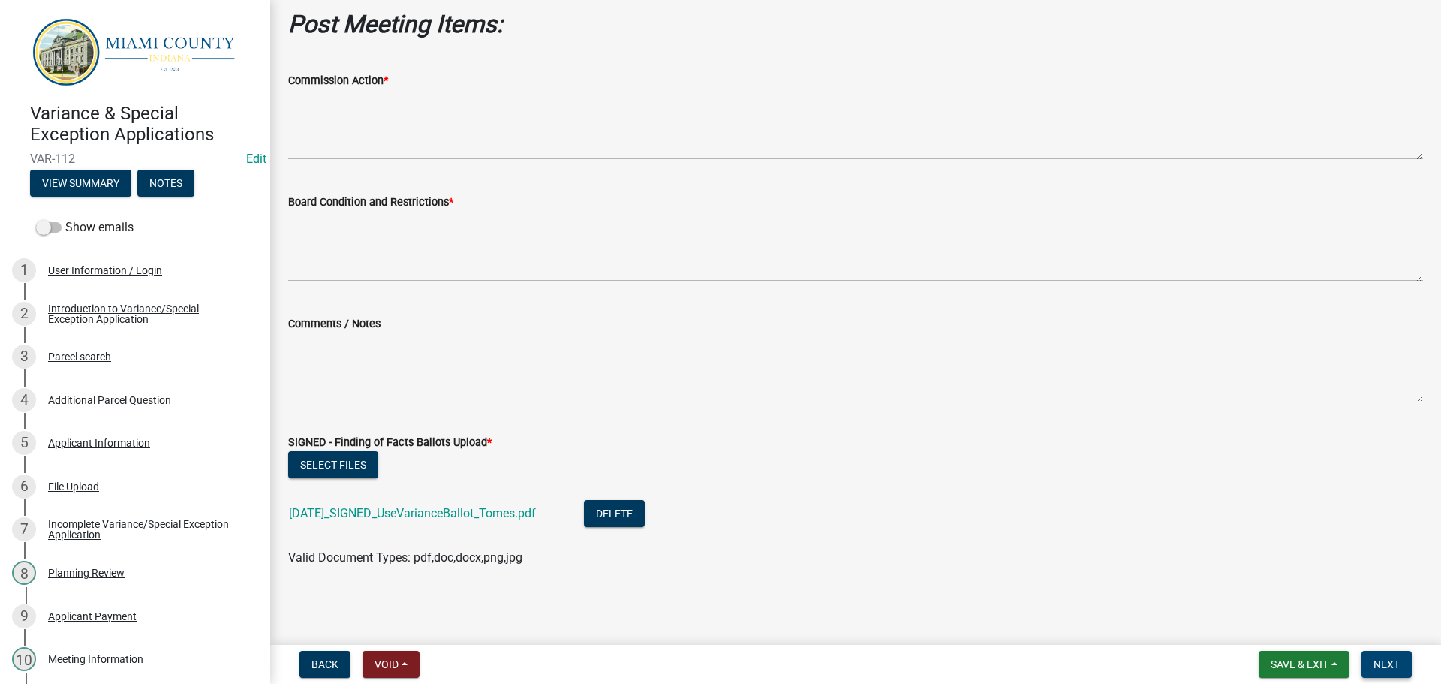
click at [1389, 663] on span "Next" at bounding box center [1386, 664] width 26 height 12
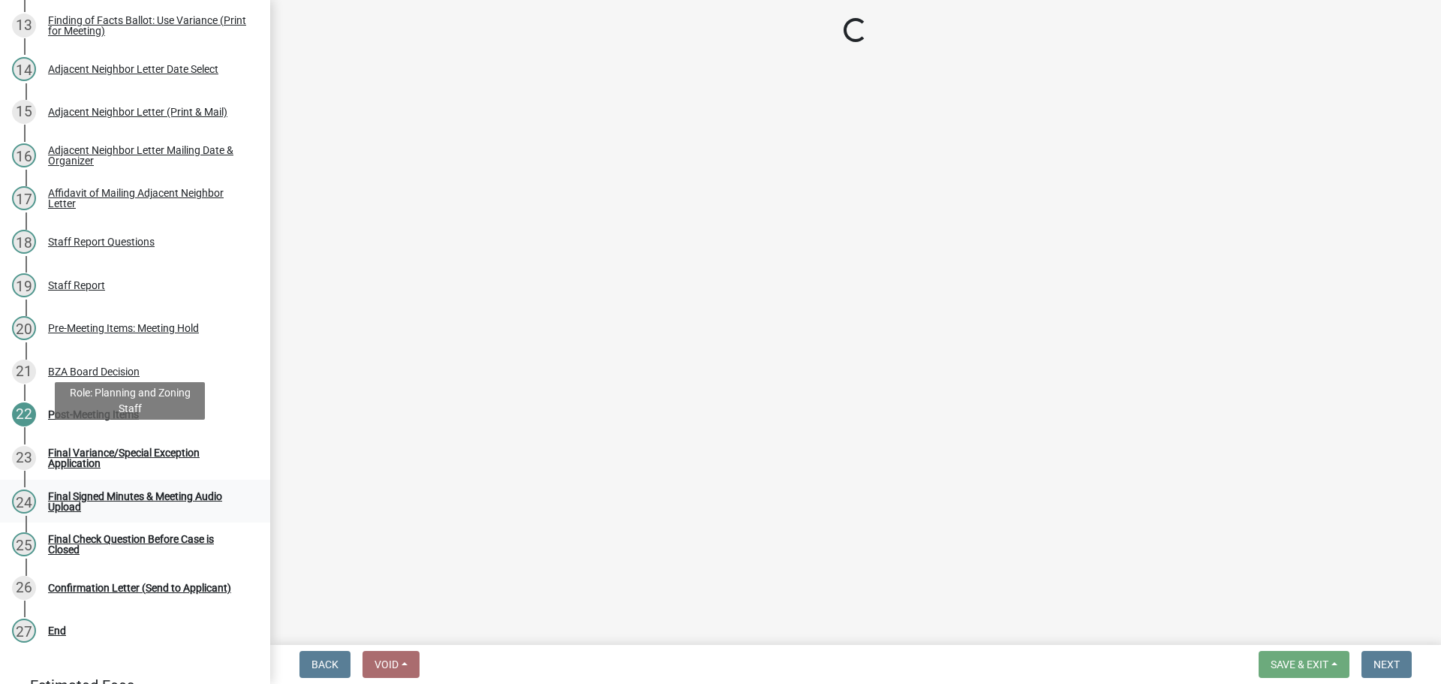
scroll to position [1062, 0]
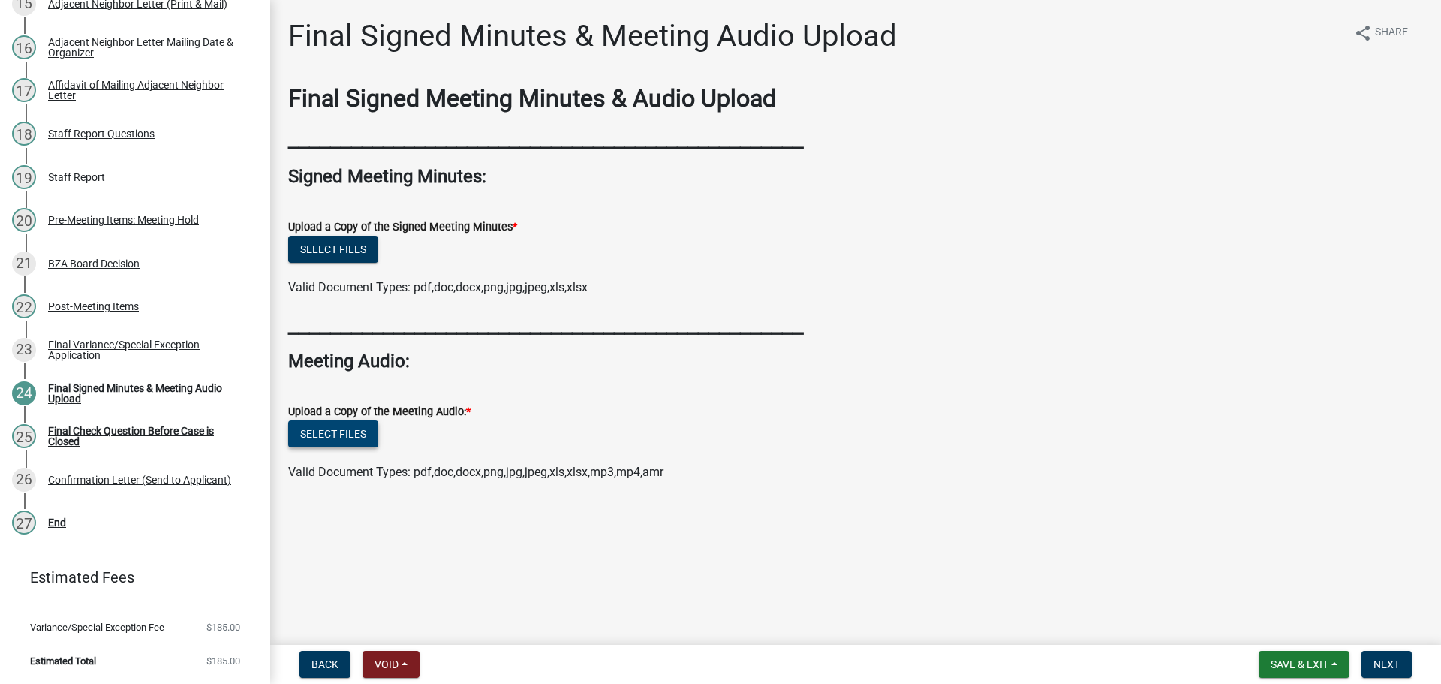
click at [329, 447] on button "Select files" at bounding box center [333, 433] width 90 height 27
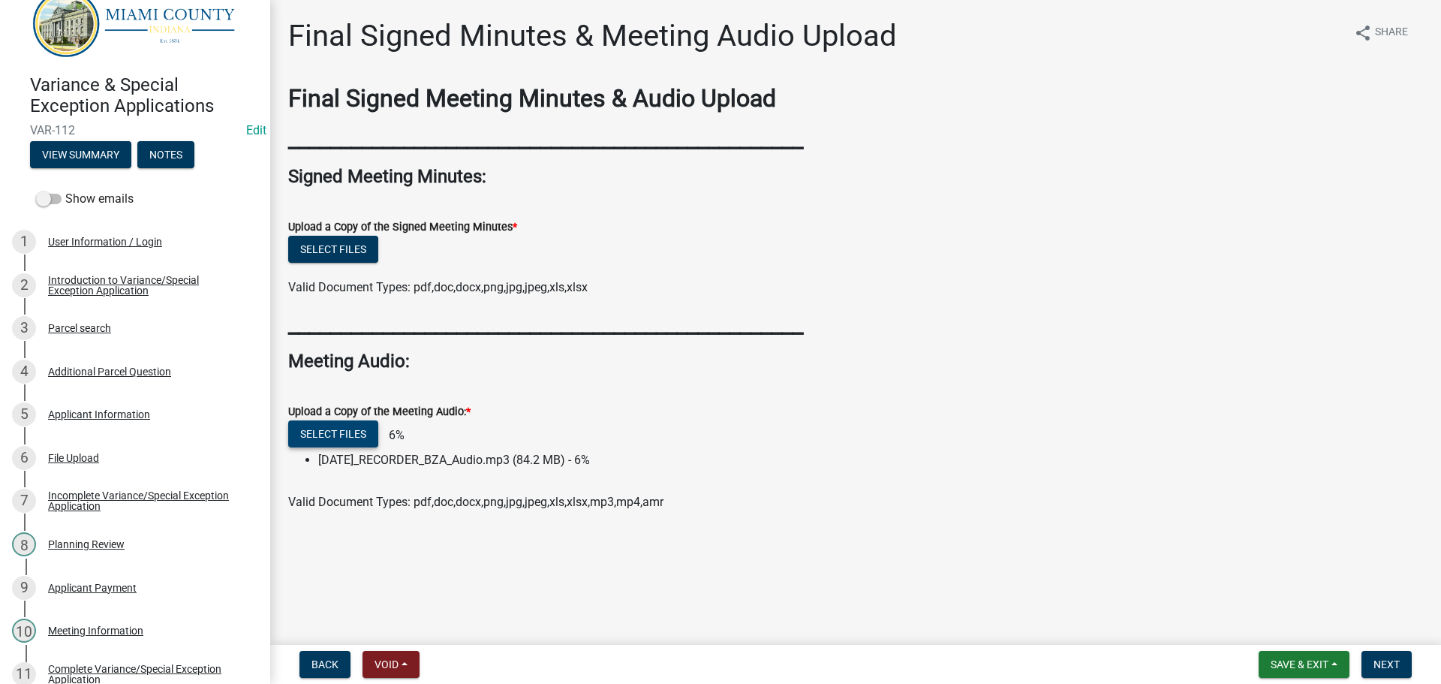
scroll to position [0, 0]
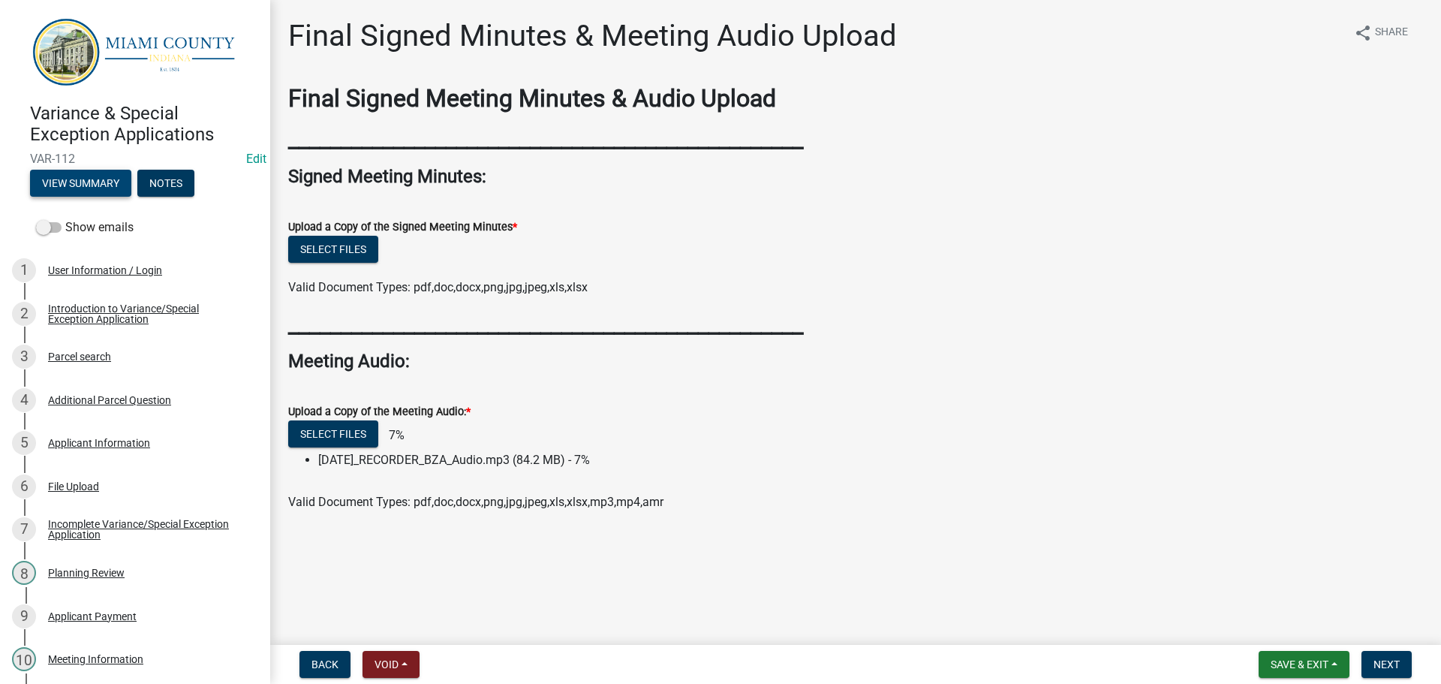
click at [103, 197] on button "View Summary" at bounding box center [80, 183] width 101 height 27
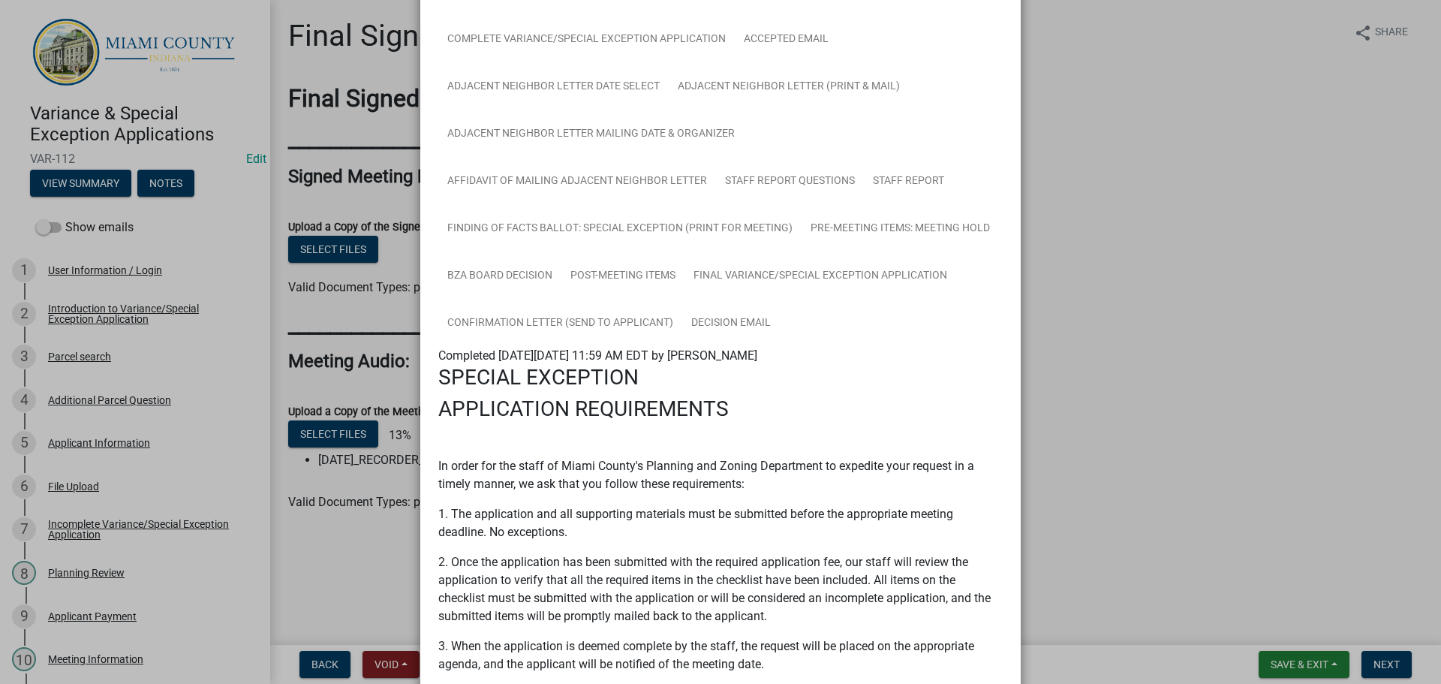
scroll to position [300, 0]
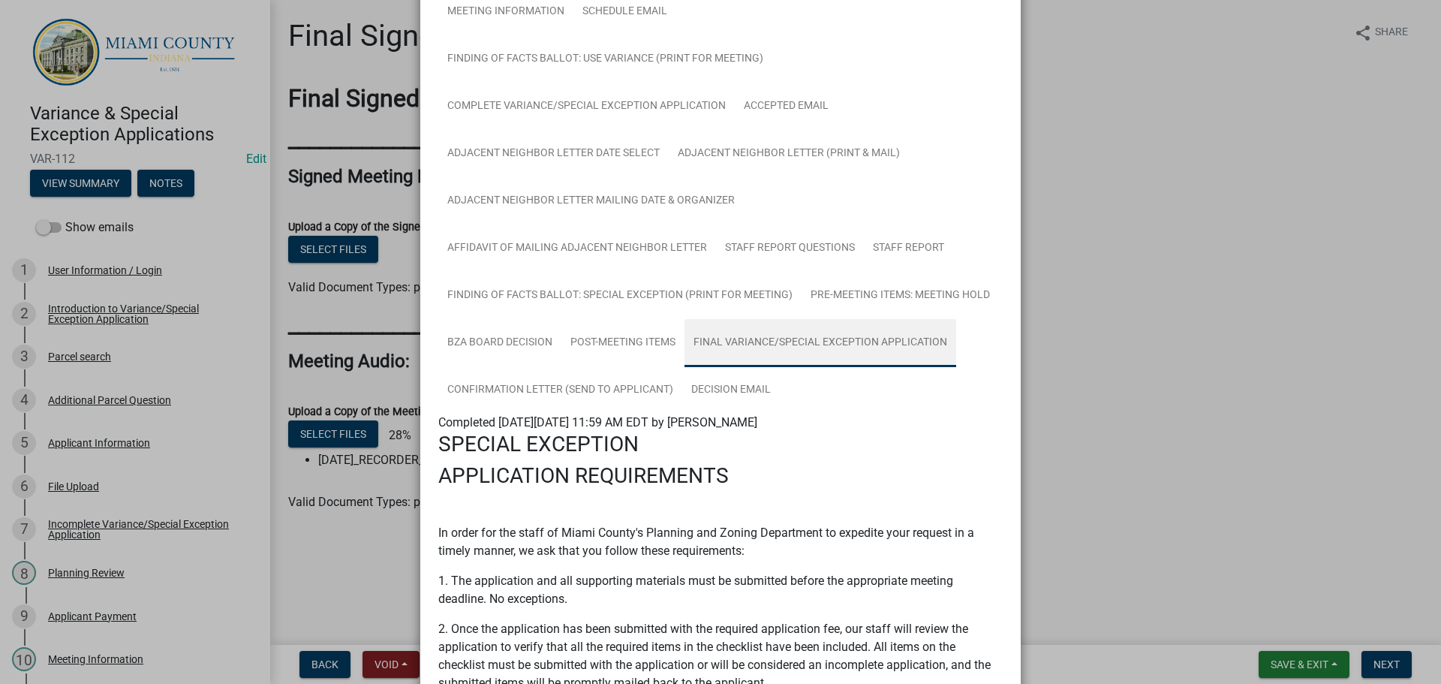
click at [684, 367] on link "Final Variance/Special Exception Application" at bounding box center [820, 343] width 272 height 48
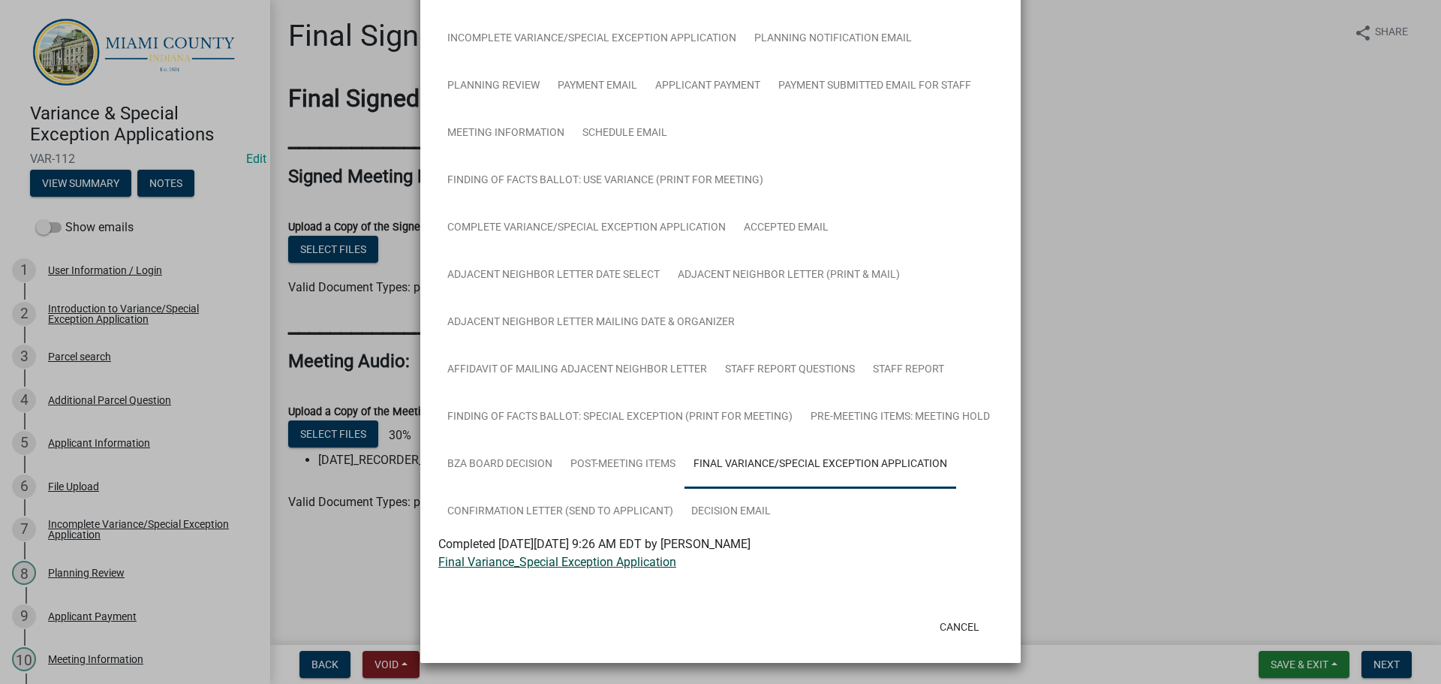
click at [504, 569] on link "Final Variance_Special Exception Application" at bounding box center [557, 562] width 238 height 14
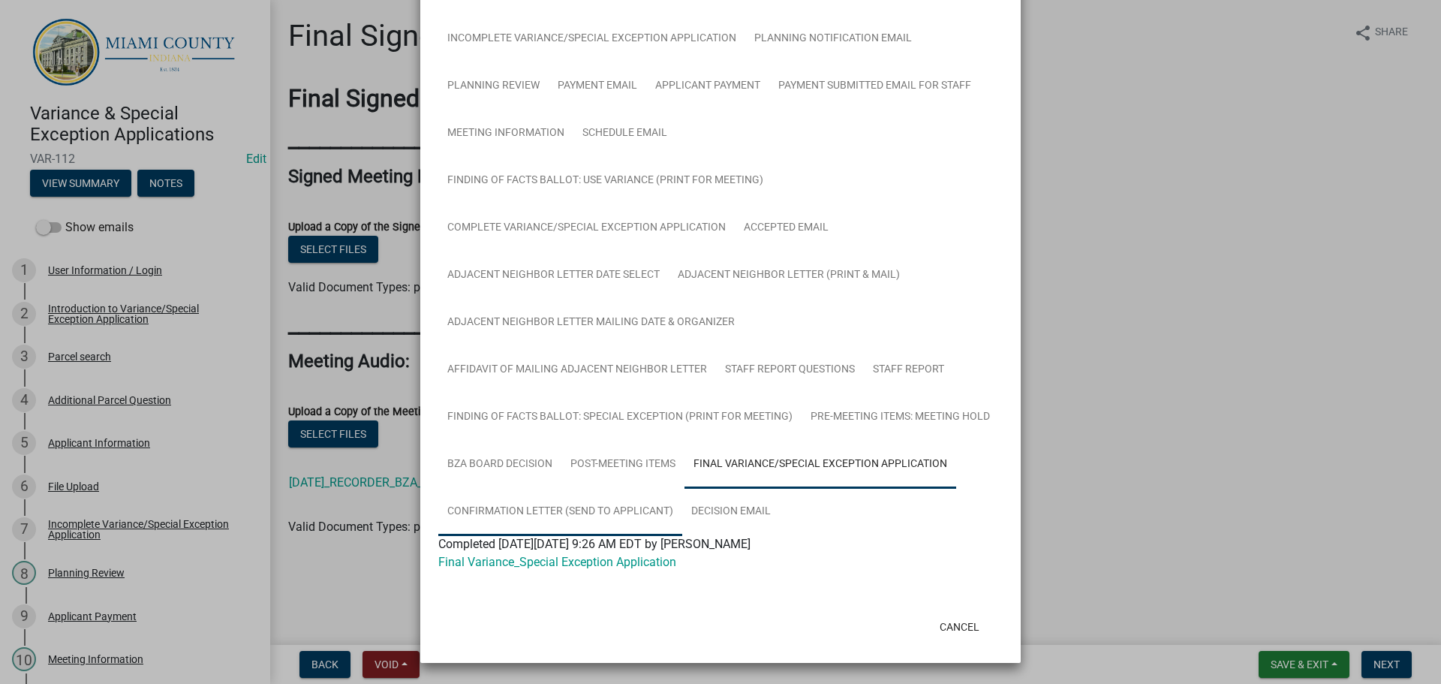
click at [626, 515] on link "Confirmation Letter (Send to Applicant)" at bounding box center [560, 512] width 244 height 48
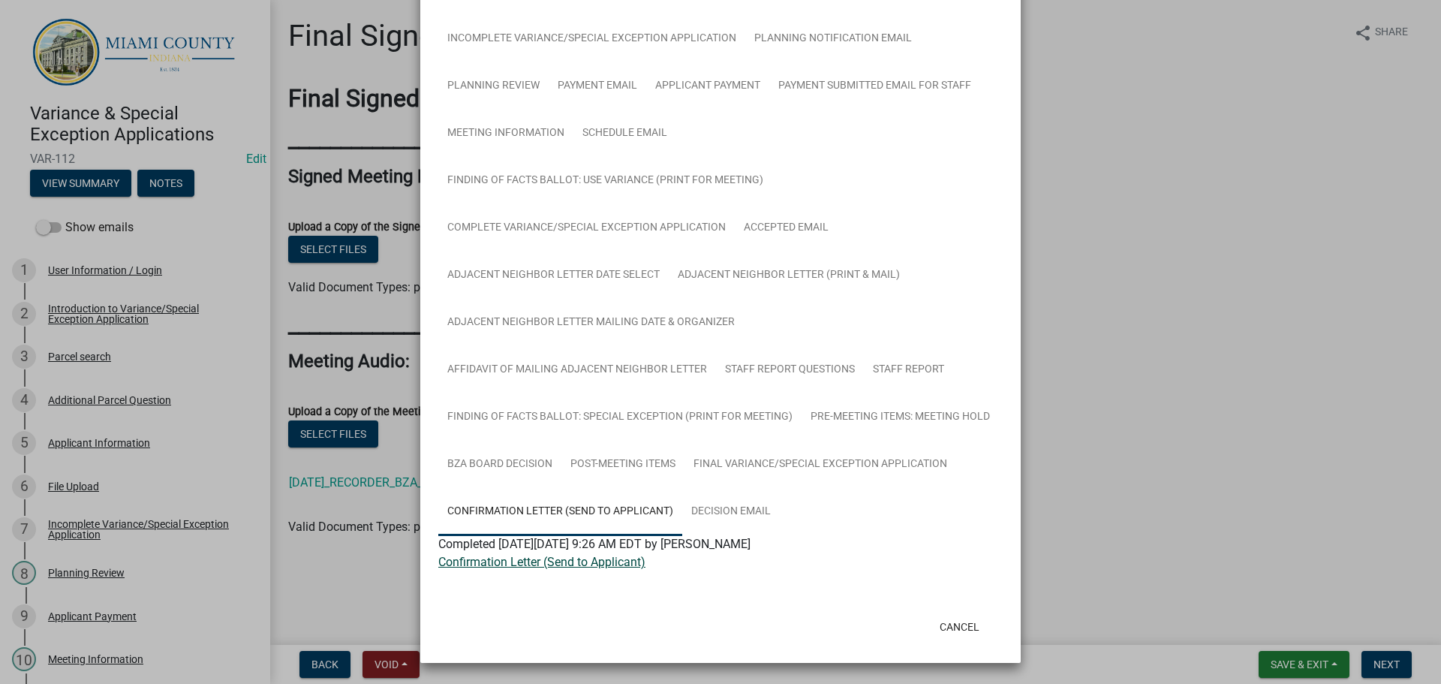
click at [527, 569] on link "Confirmation Letter (Send to Applicant)" at bounding box center [541, 562] width 207 height 14
drag, startPoint x: 925, startPoint y: 648, endPoint x: 937, endPoint y: 635, distance: 17.5
click at [928, 640] on button "Cancel" at bounding box center [960, 626] width 64 height 27
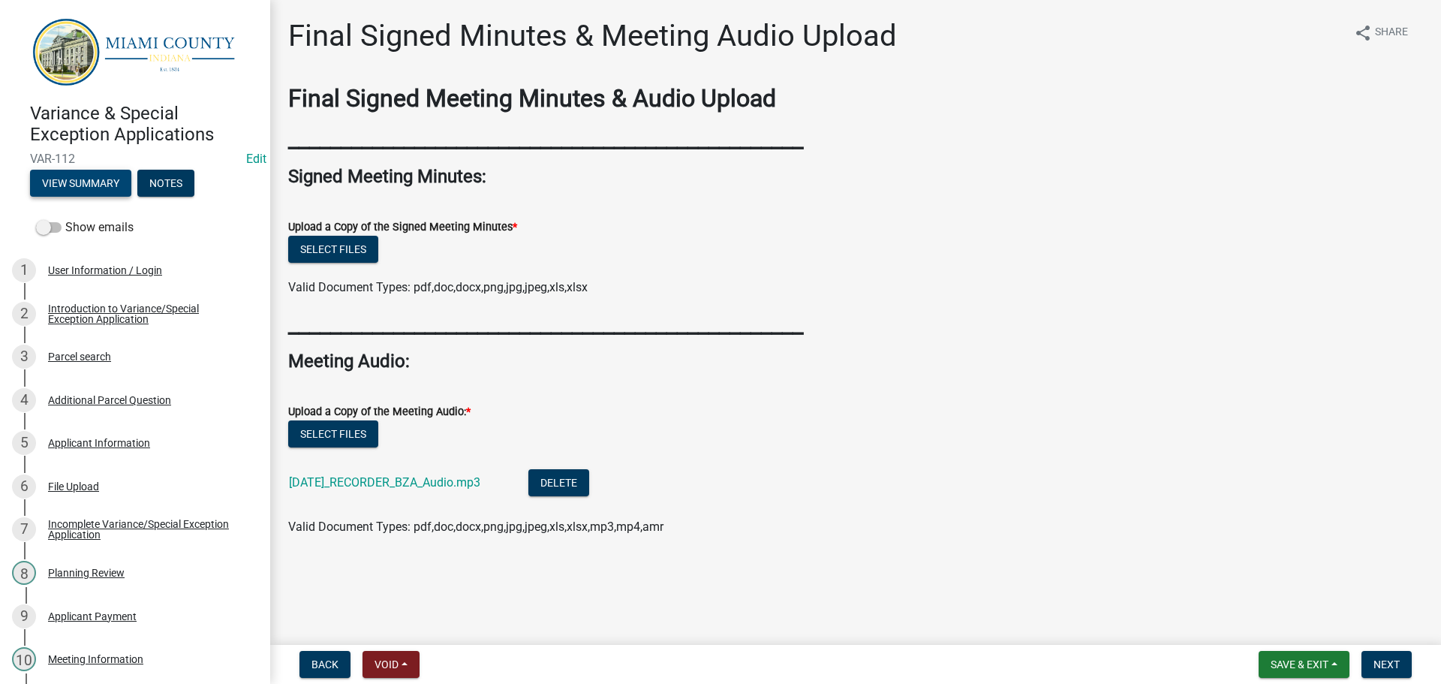
scroll to position [0, 0]
click at [1287, 666] on span "Save & Exit" at bounding box center [1300, 664] width 58 height 12
click at [1258, 621] on button "Save & Exit" at bounding box center [1289, 621] width 120 height 36
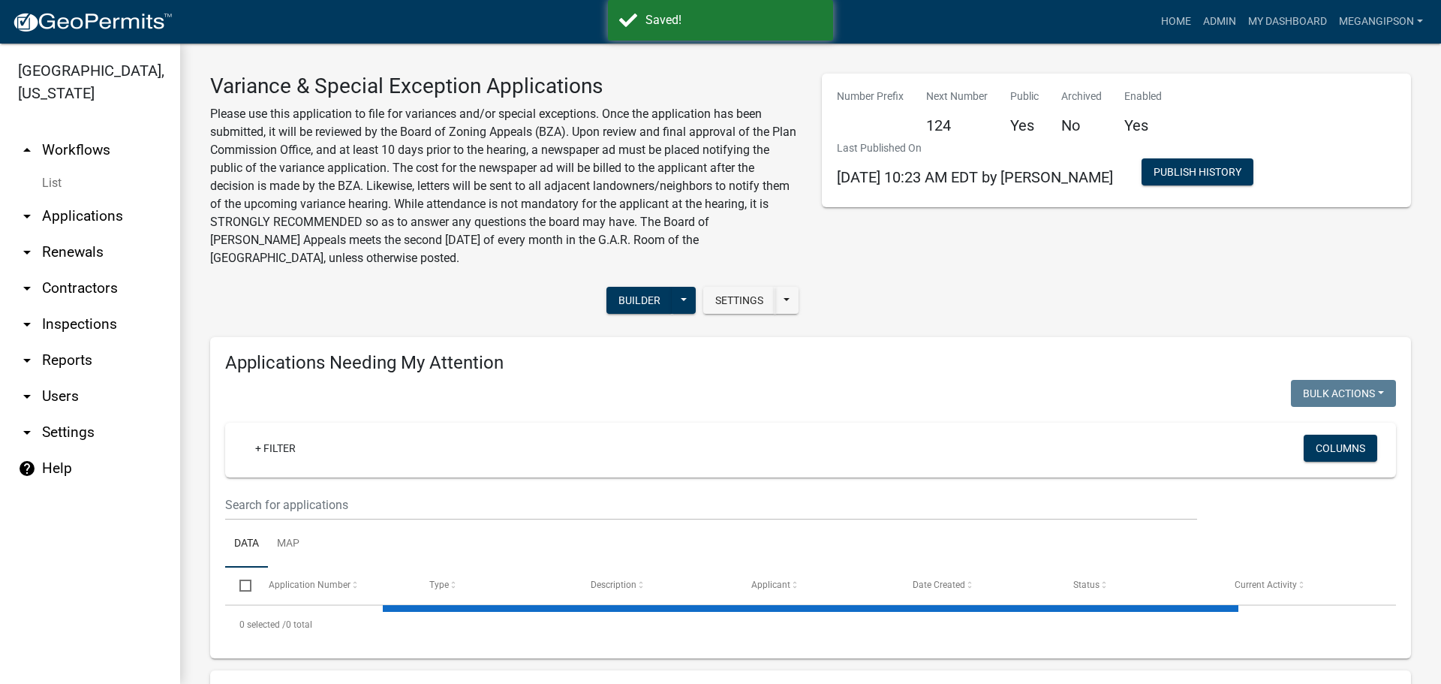
select select "3: 100"
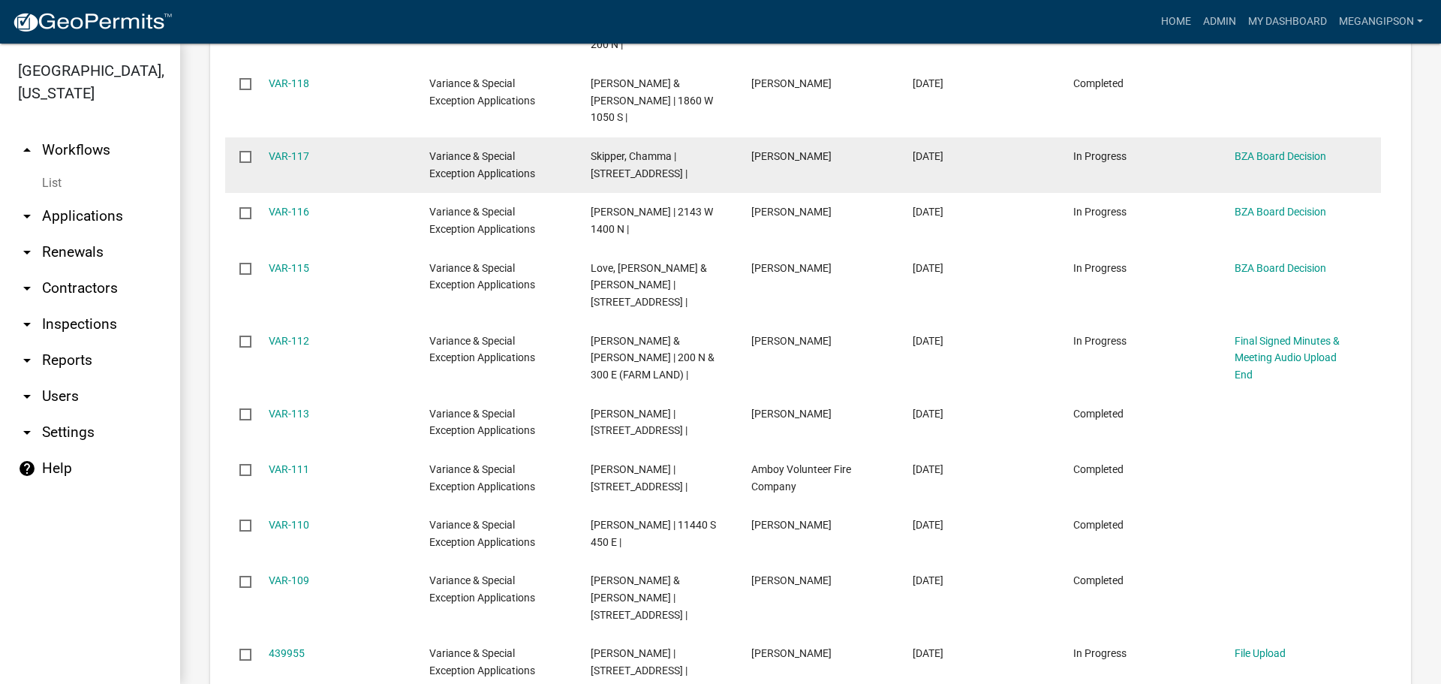
scroll to position [1876, 0]
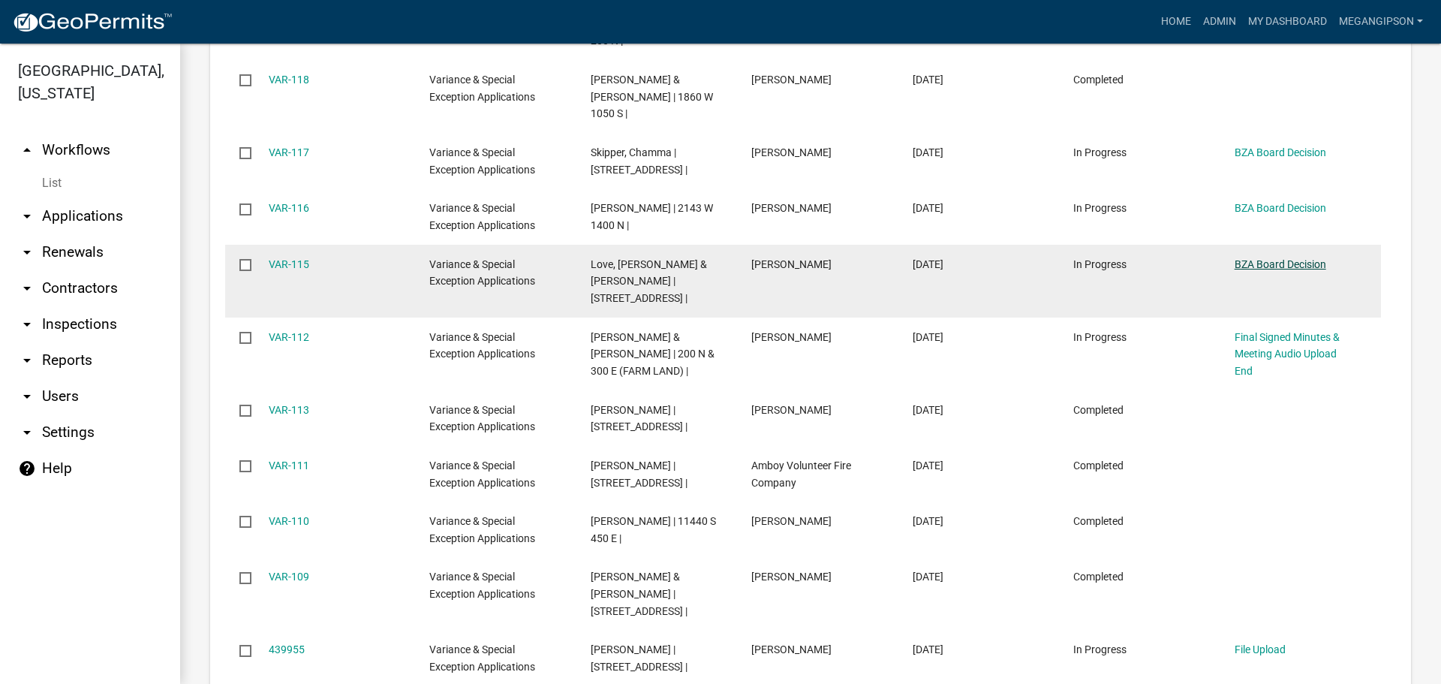
click at [1264, 270] on link "BZA Board Decision" at bounding box center [1281, 264] width 92 height 12
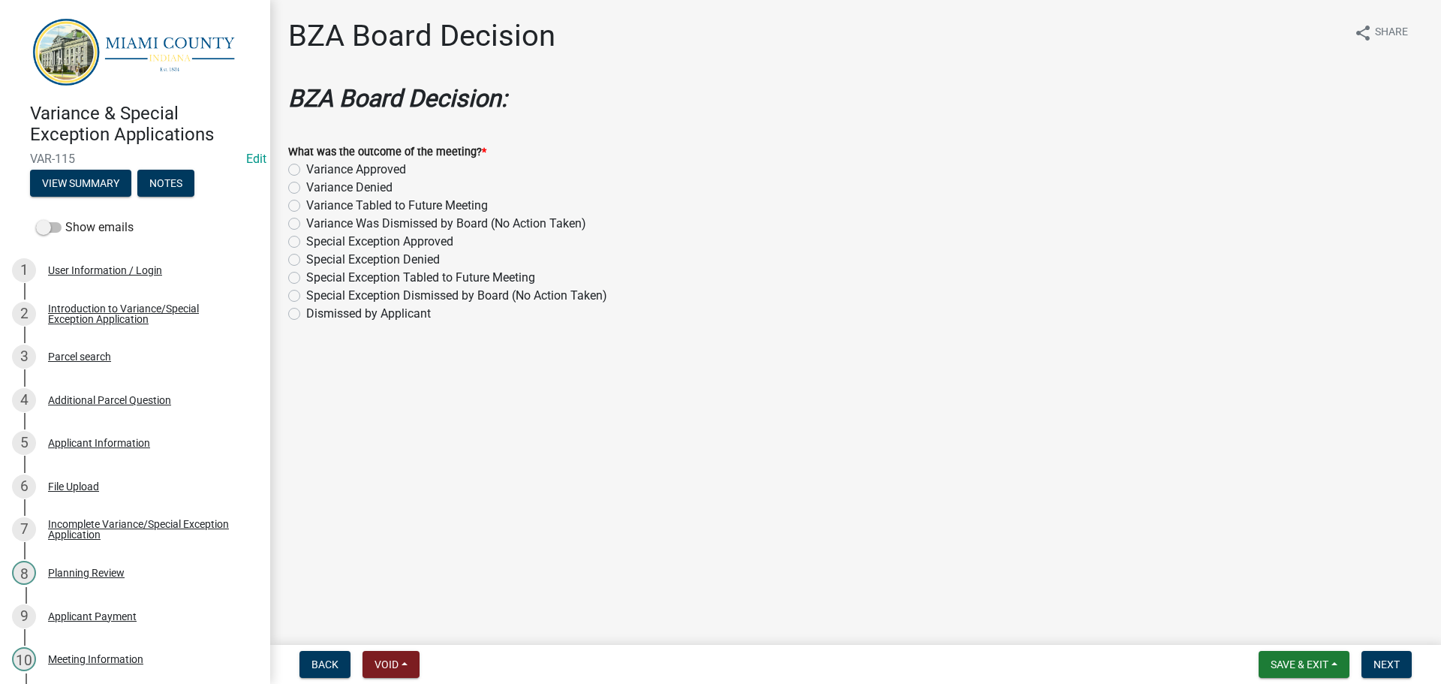
click at [391, 179] on label "Variance Approved" at bounding box center [356, 170] width 100 height 18
click at [316, 170] on input "Variance Approved" at bounding box center [311, 166] width 10 height 10
radio input "true"
click at [1373, 660] on span "Next" at bounding box center [1386, 664] width 26 height 12
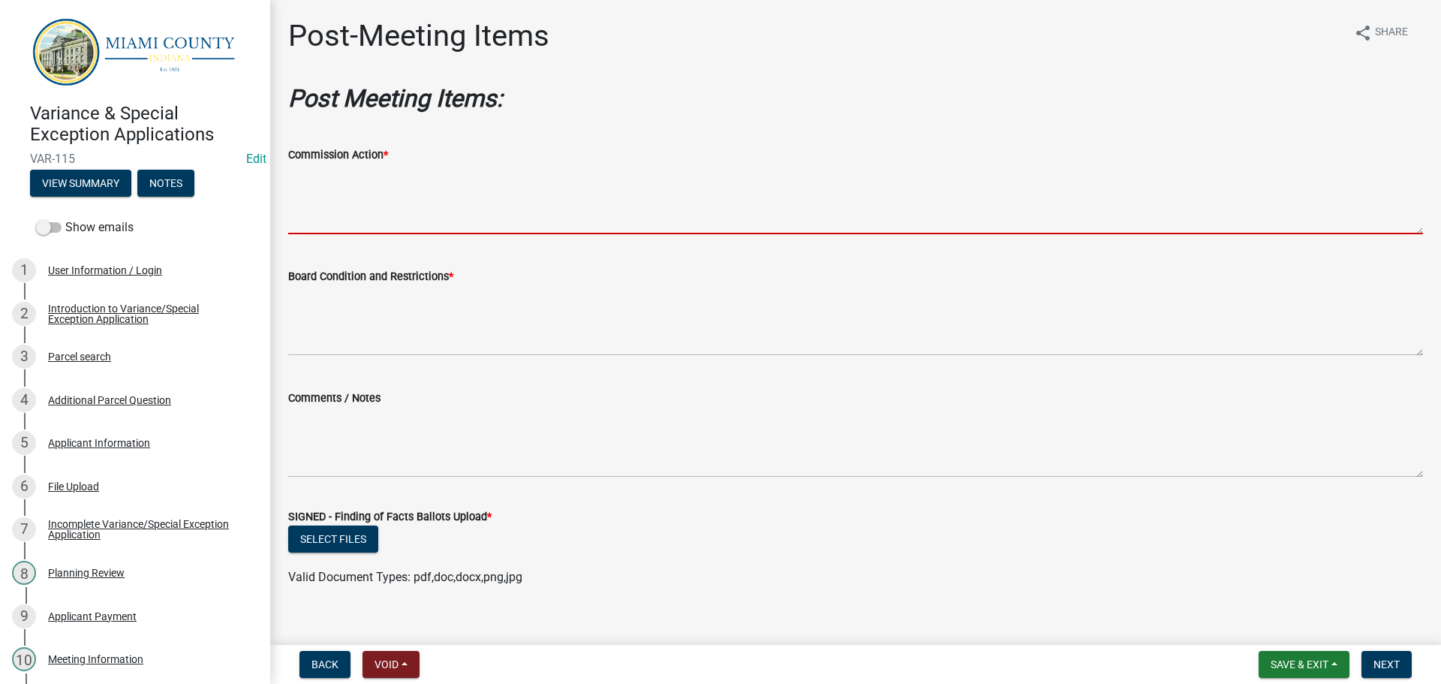
click at [543, 234] on textarea "Commission Action *" at bounding box center [855, 199] width 1135 height 71
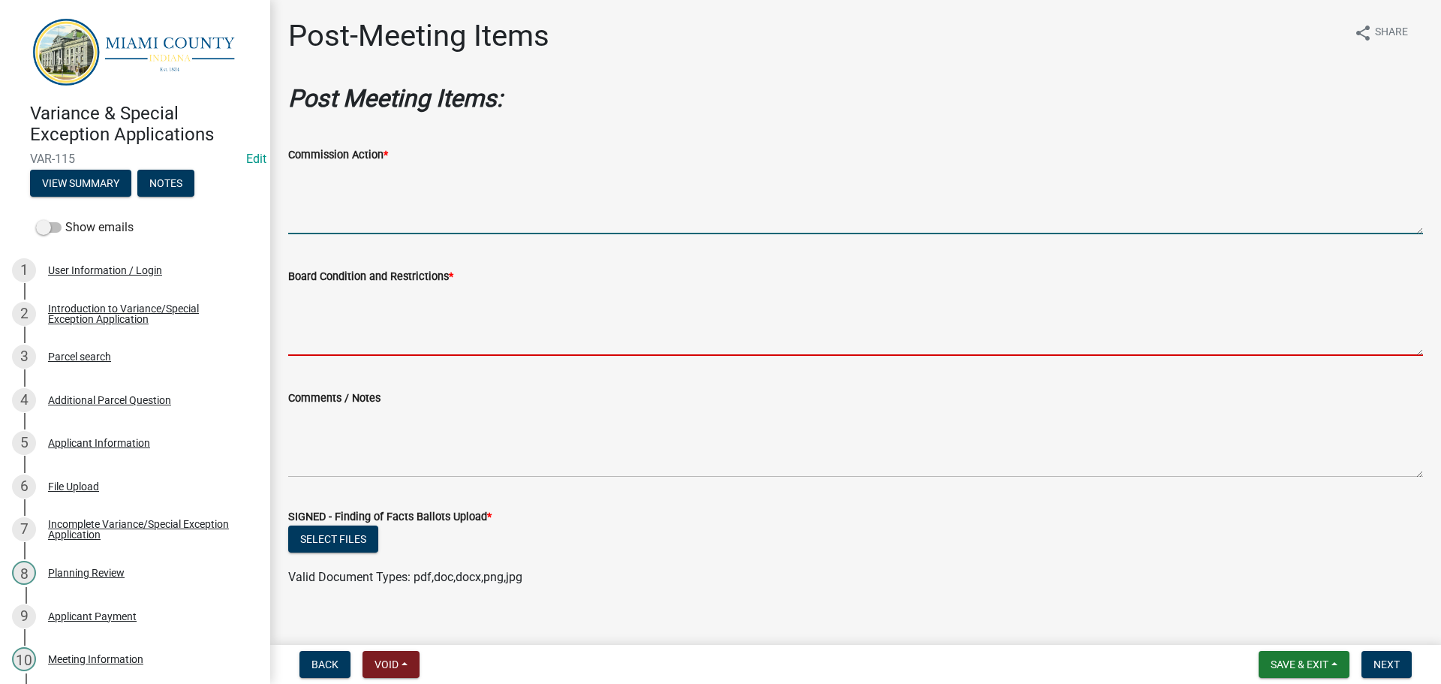
click at [448, 345] on textarea "Board Condition and Restrictions *" at bounding box center [855, 320] width 1135 height 71
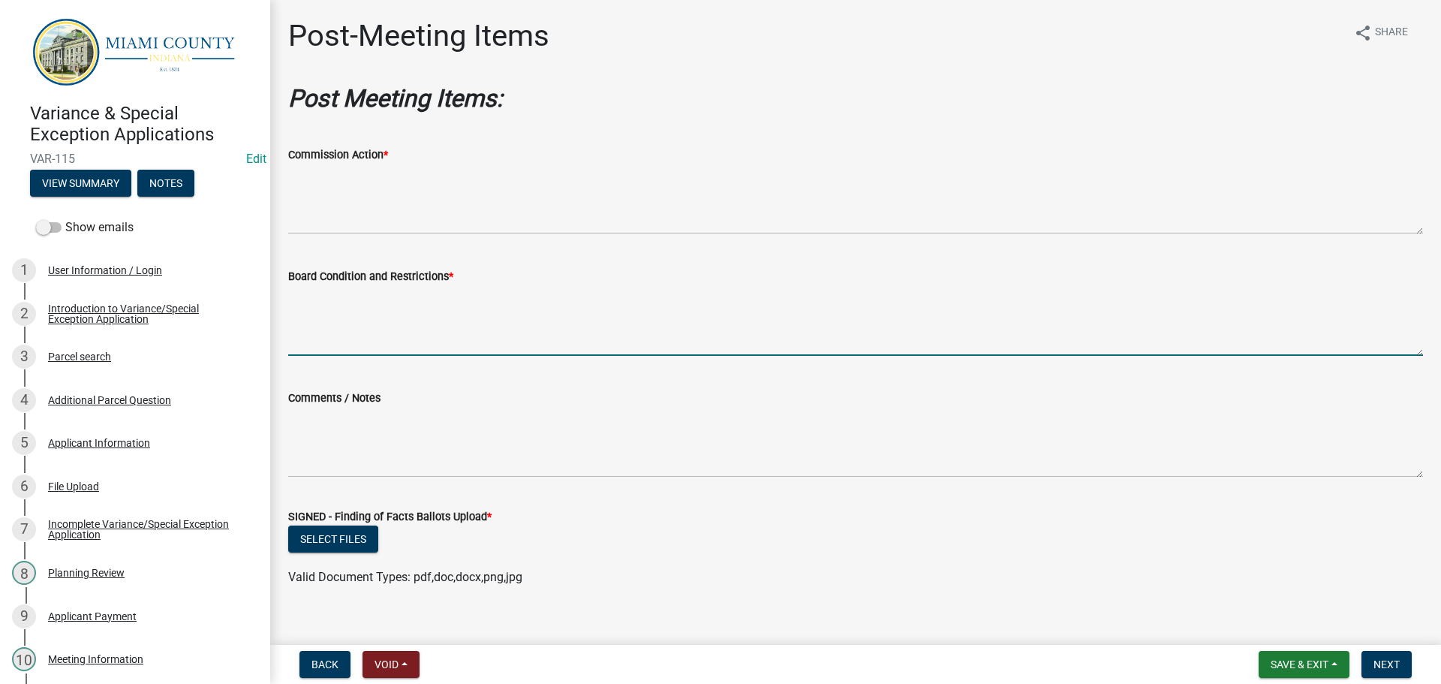
scroll to position [97, 0]
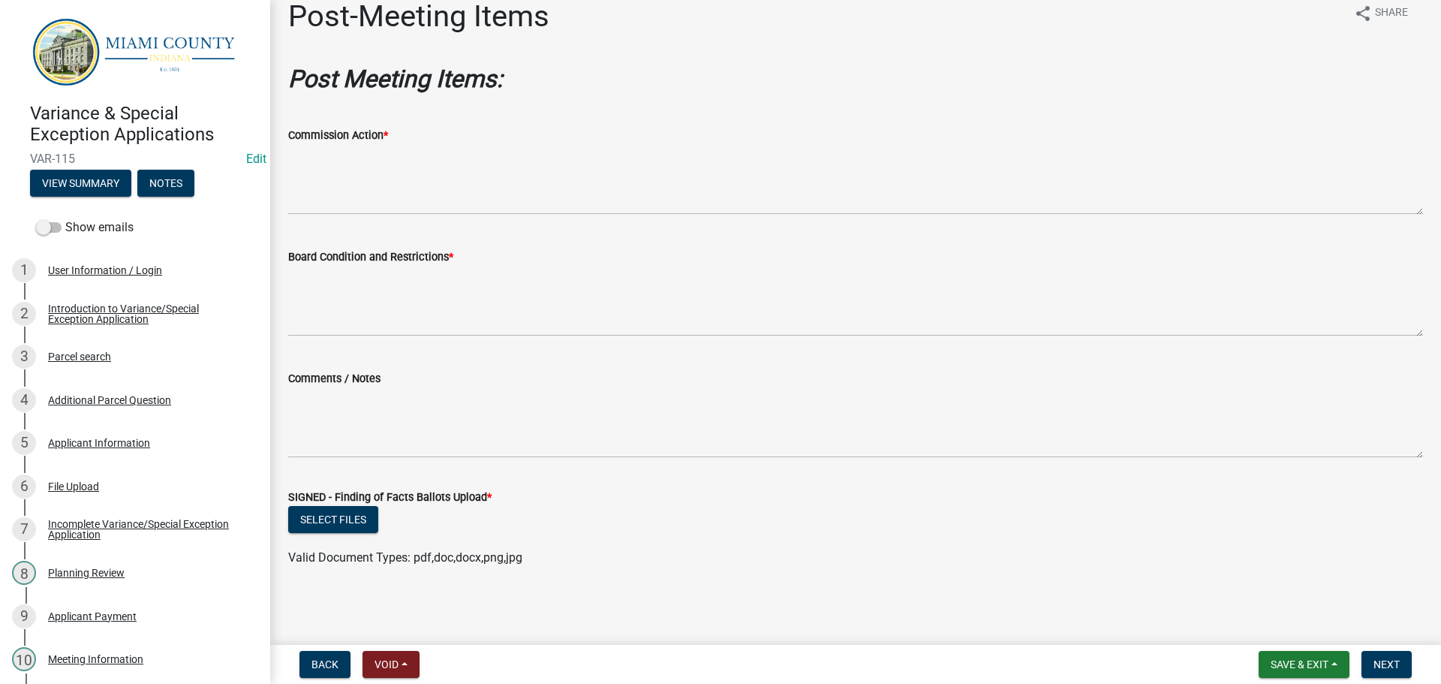
click at [381, 537] on ul at bounding box center [855, 543] width 1135 height 12
click at [362, 520] on button "Select files" at bounding box center [333, 519] width 90 height 27
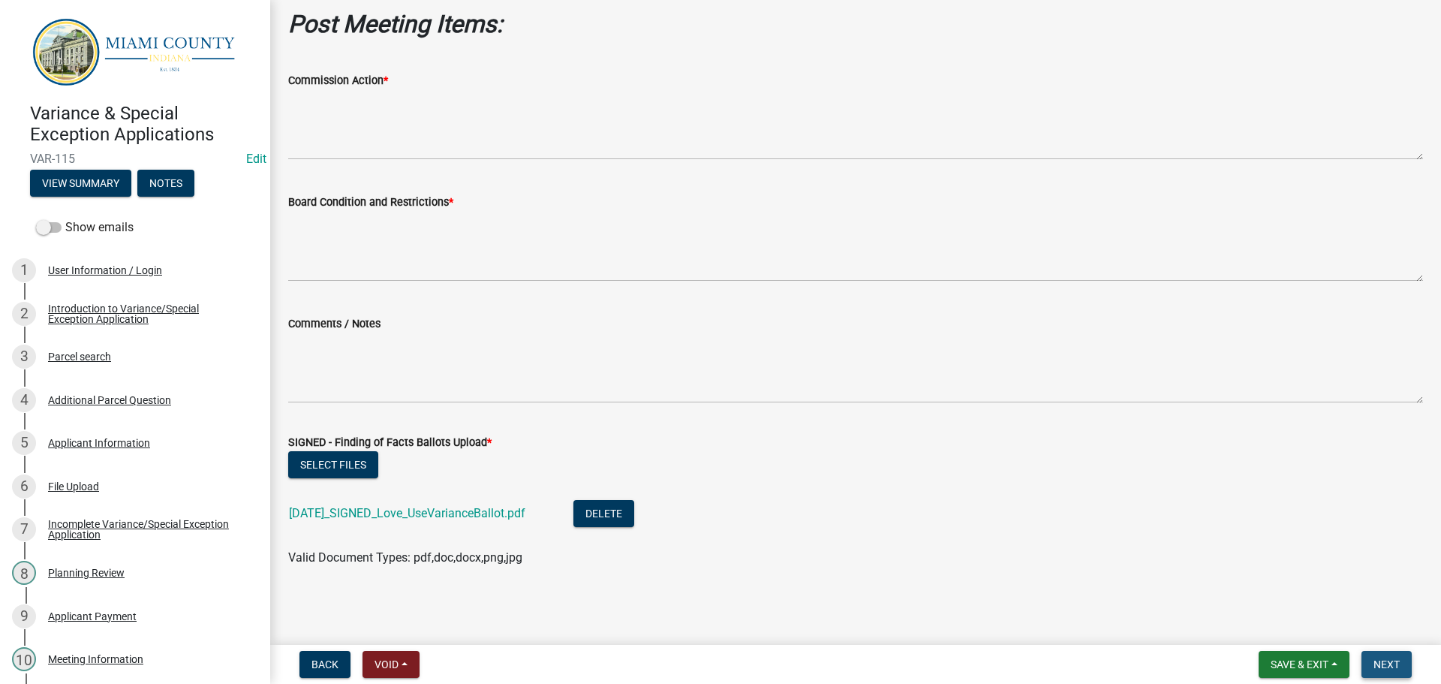
click at [1394, 663] on span "Next" at bounding box center [1386, 664] width 26 height 12
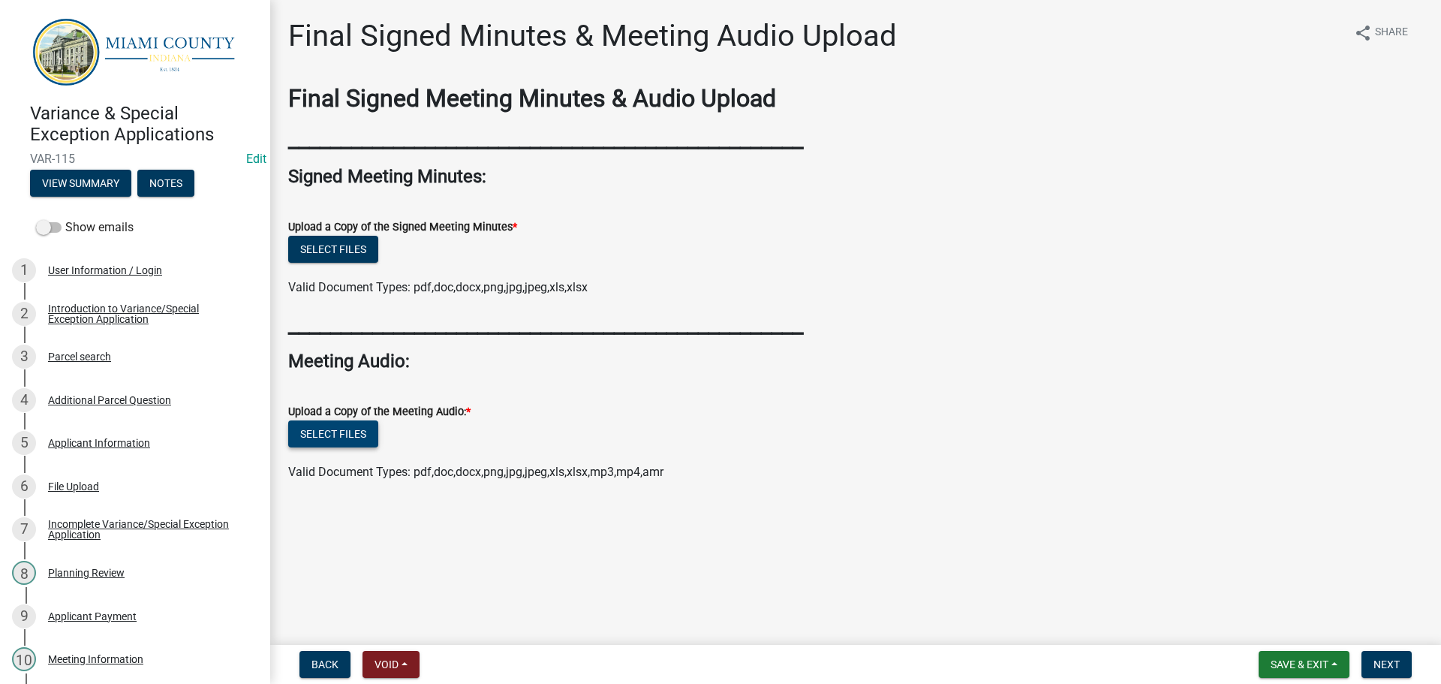
click at [366, 447] on button "Select files" at bounding box center [333, 433] width 90 height 27
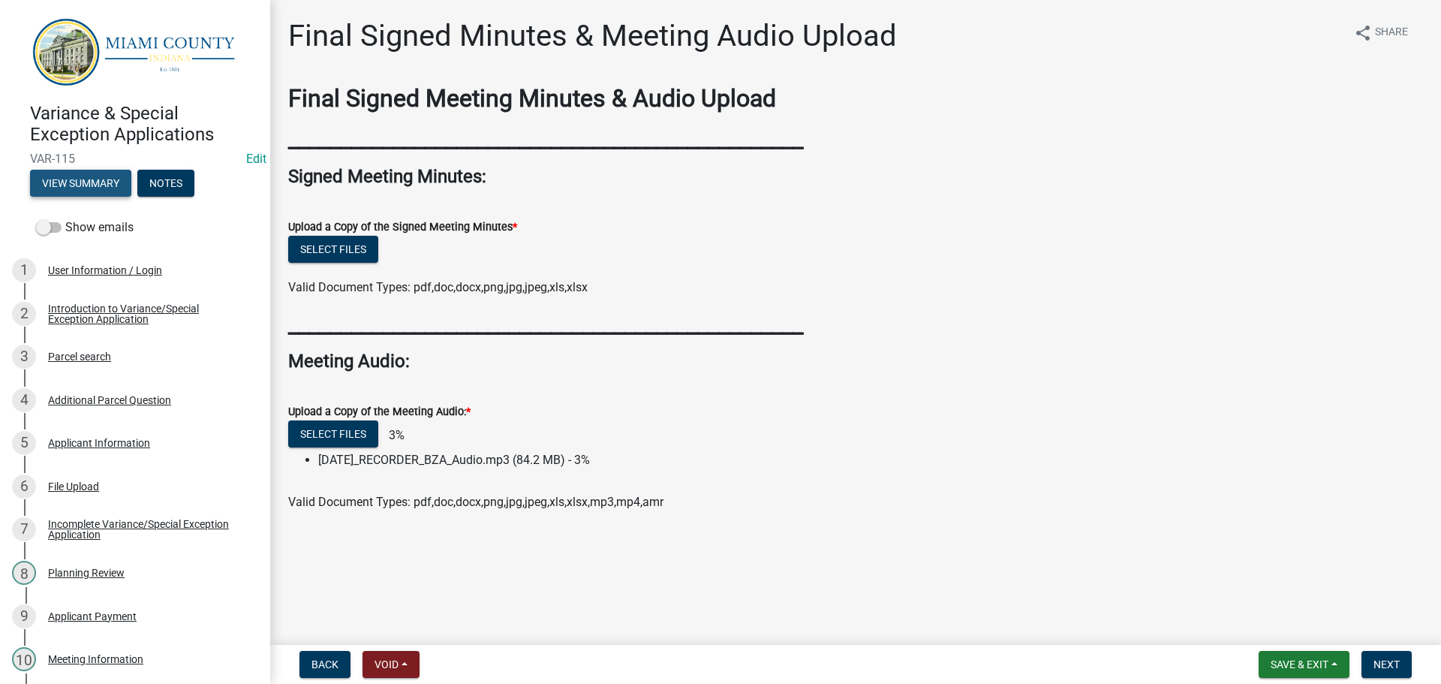
click at [82, 185] on button "View Summary" at bounding box center [80, 183] width 101 height 27
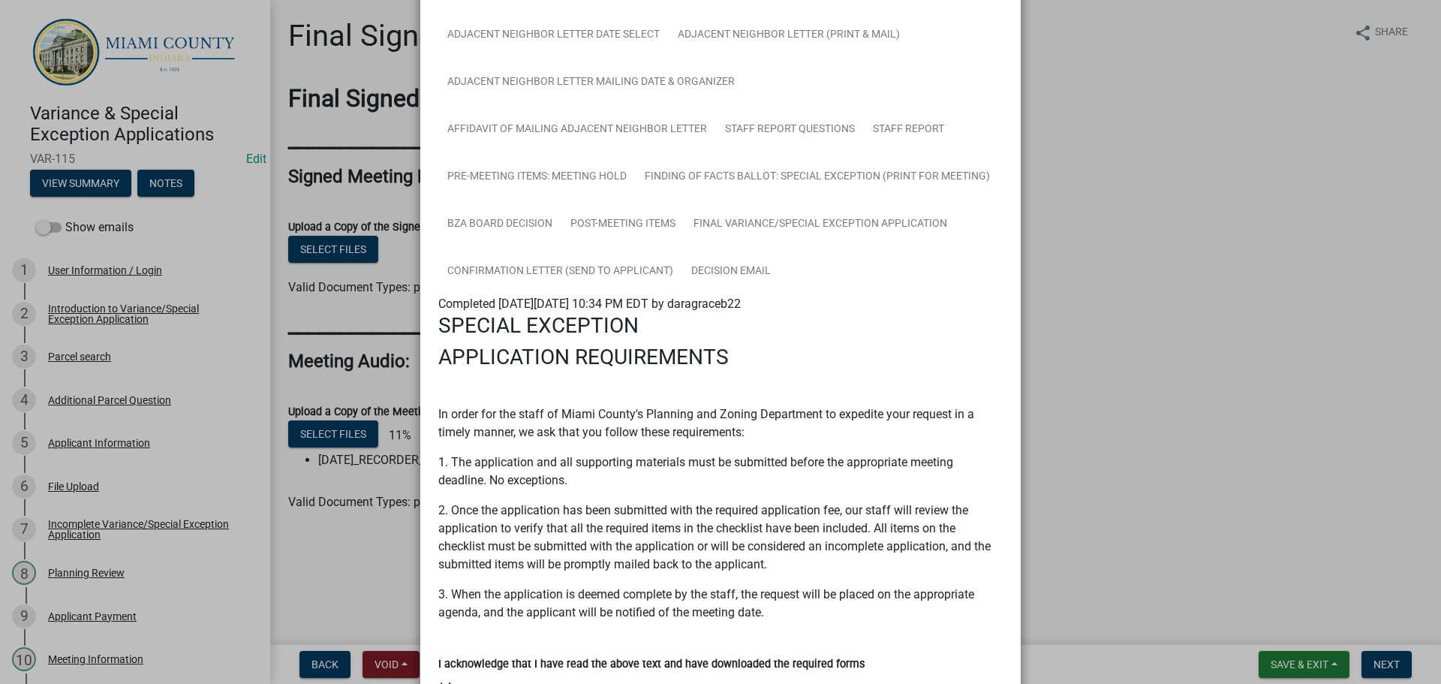
scroll to position [310, 0]
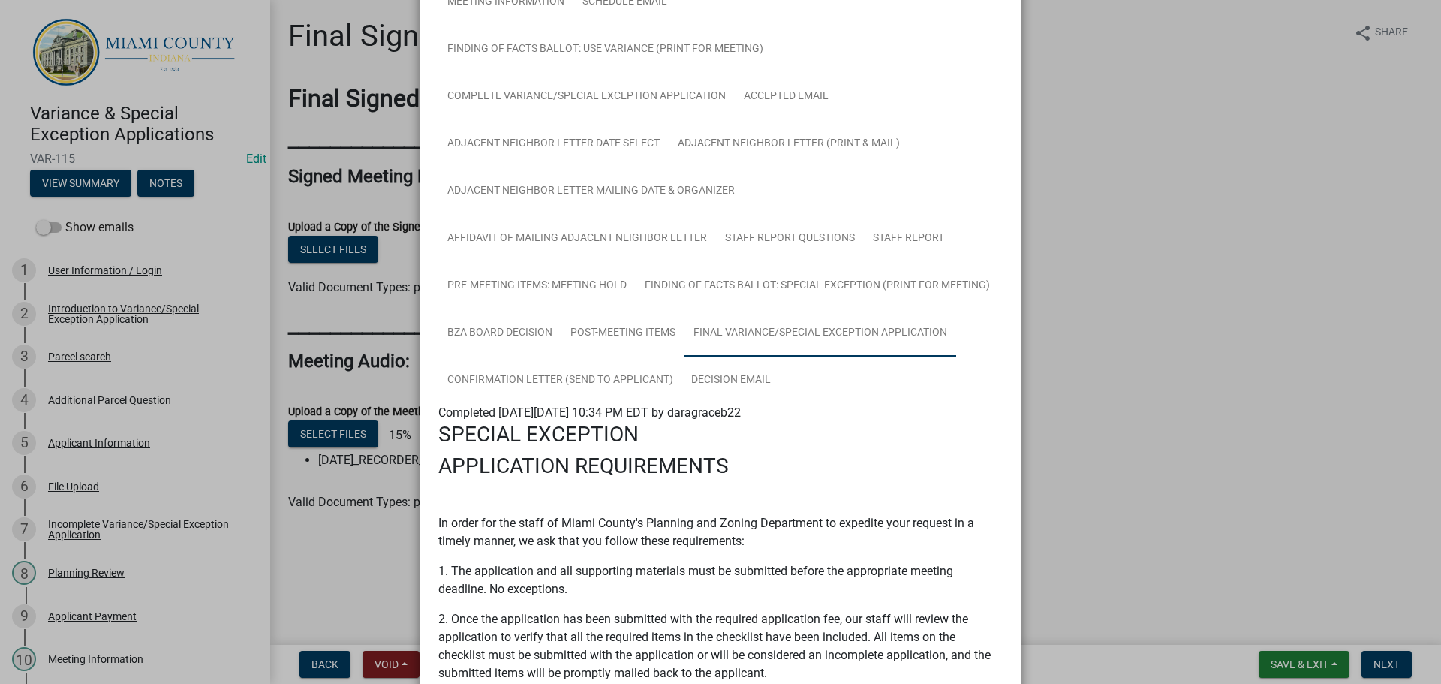
click at [684, 357] on link "Final Variance/Special Exception Application" at bounding box center [820, 333] width 272 height 48
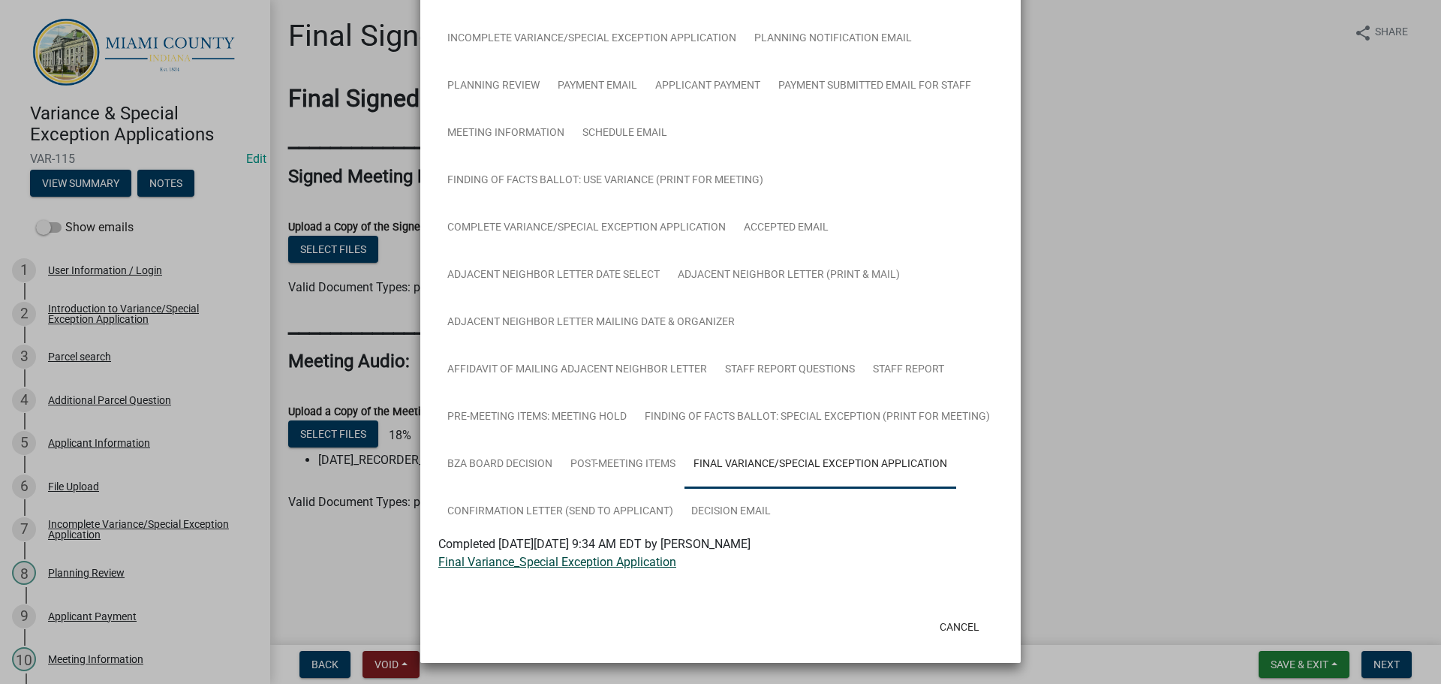
click at [527, 569] on link "Final Variance_Special Exception Application" at bounding box center [557, 562] width 238 height 14
click at [606, 504] on link "Confirmation Letter (Send to Applicant)" at bounding box center [560, 512] width 244 height 48
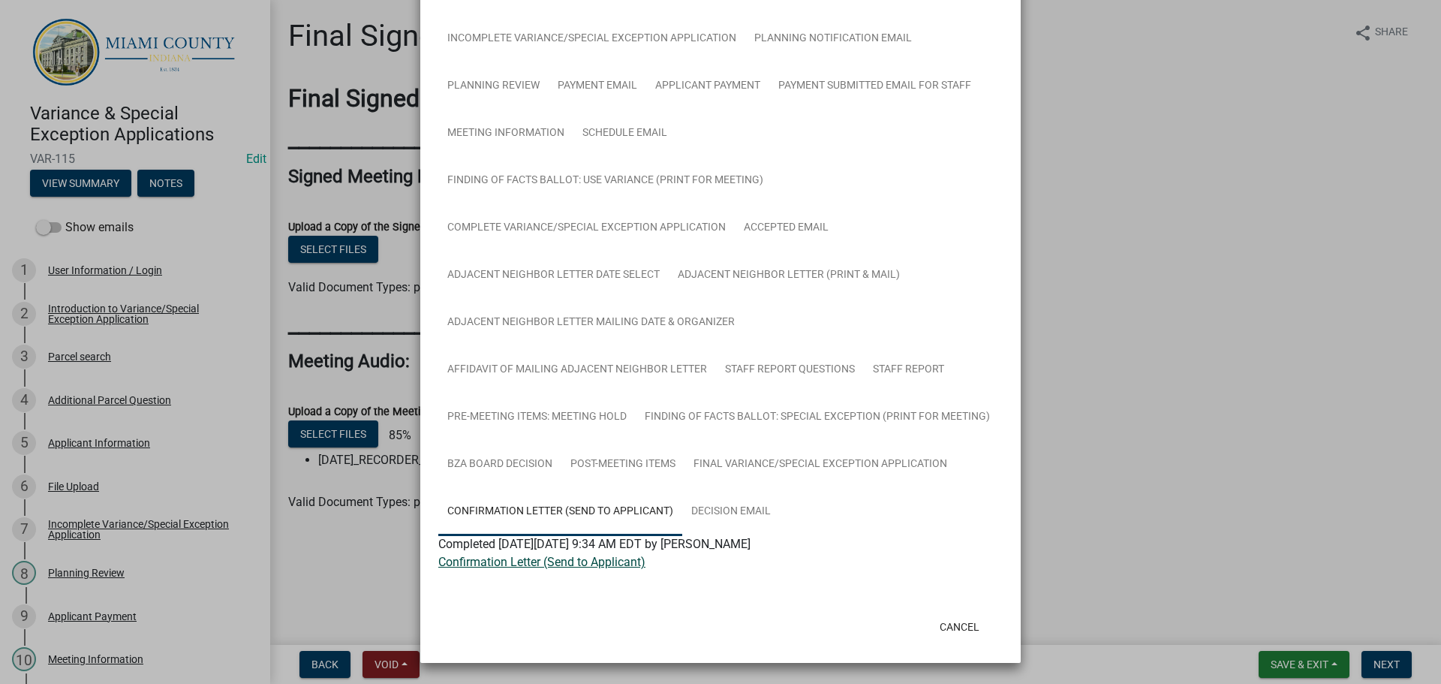
click at [516, 569] on link "Confirmation Letter (Send to Applicant)" at bounding box center [541, 562] width 207 height 14
click at [941, 639] on button "Cancel" at bounding box center [960, 626] width 64 height 27
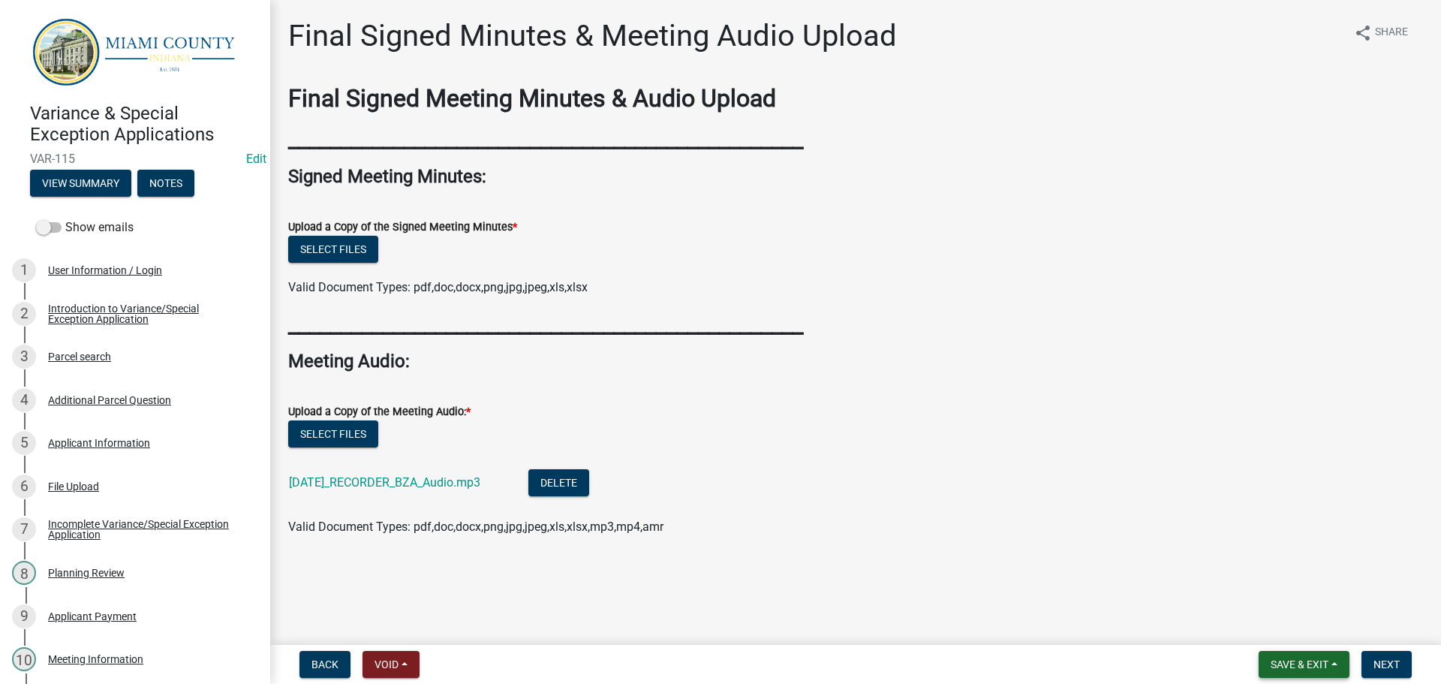
click at [1301, 663] on span "Save & Exit" at bounding box center [1300, 664] width 58 height 12
click at [1249, 624] on button "Save & Exit" at bounding box center [1289, 621] width 120 height 36
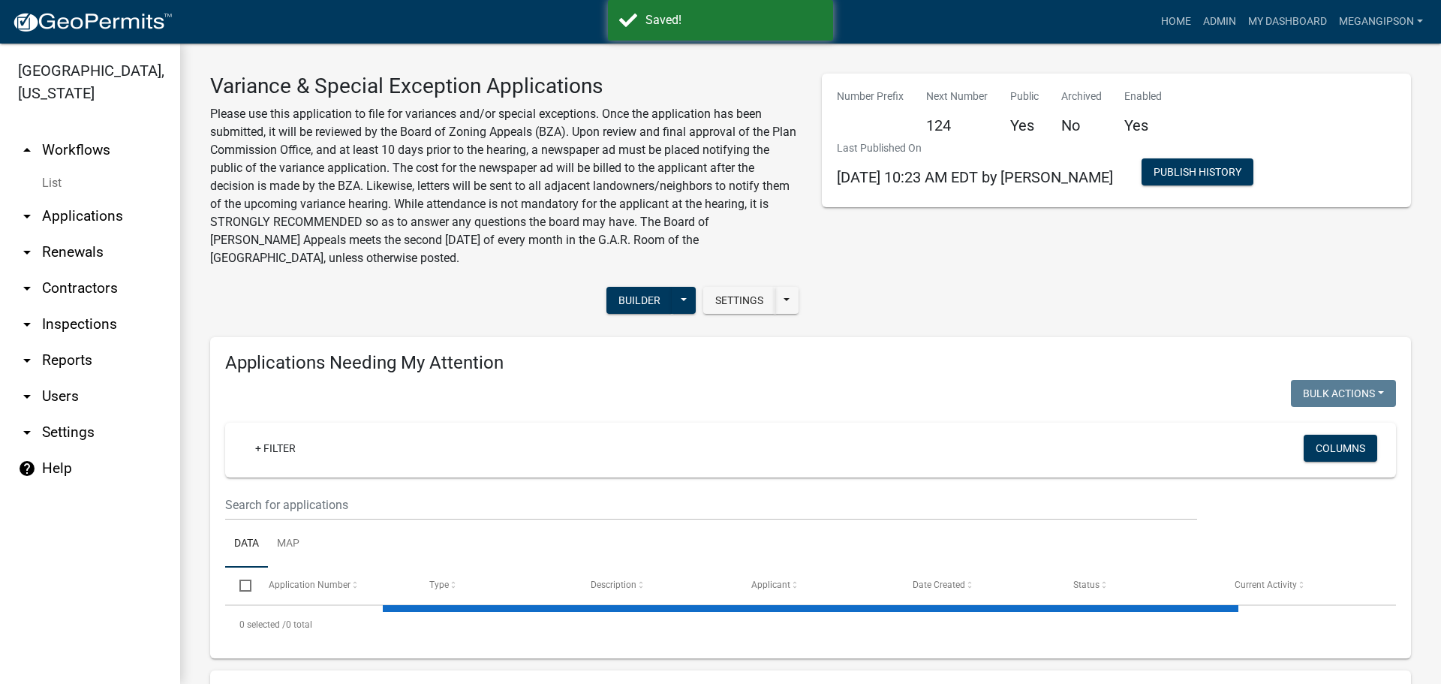
select select "3: 100"
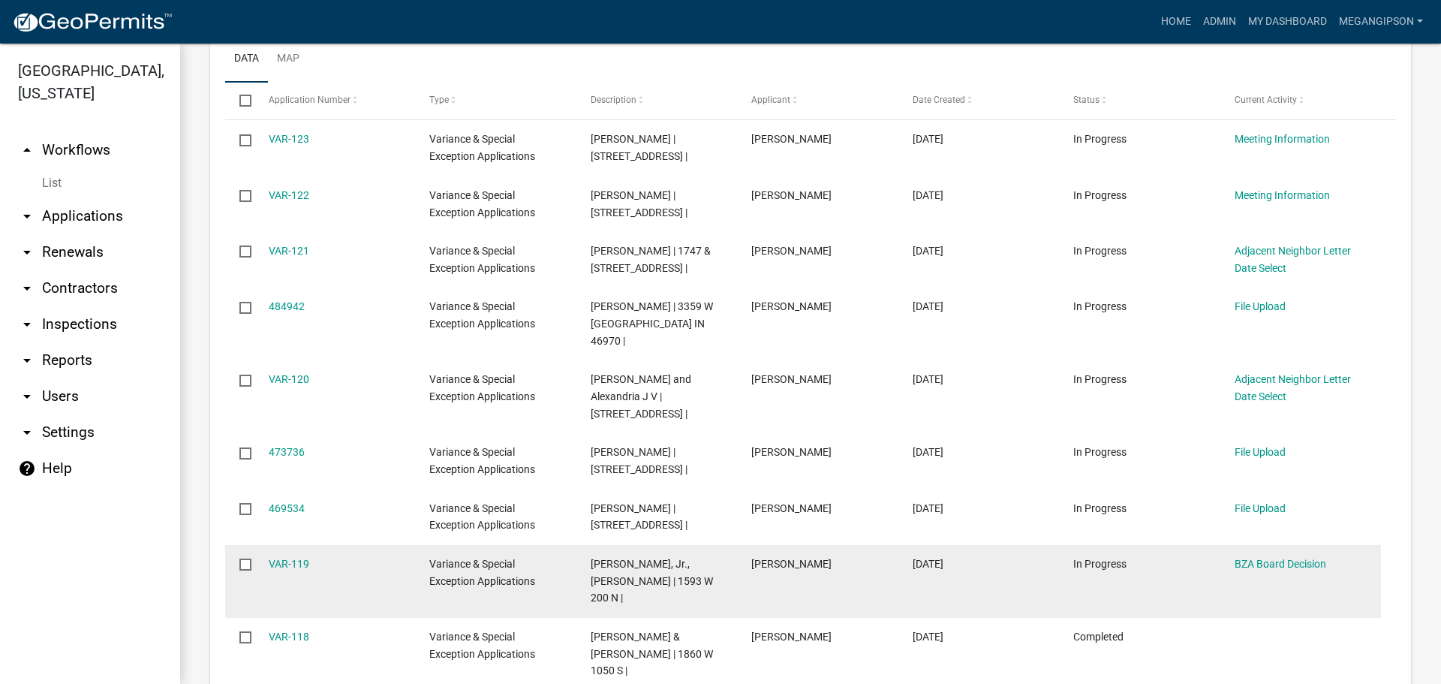
scroll to position [1651, 0]
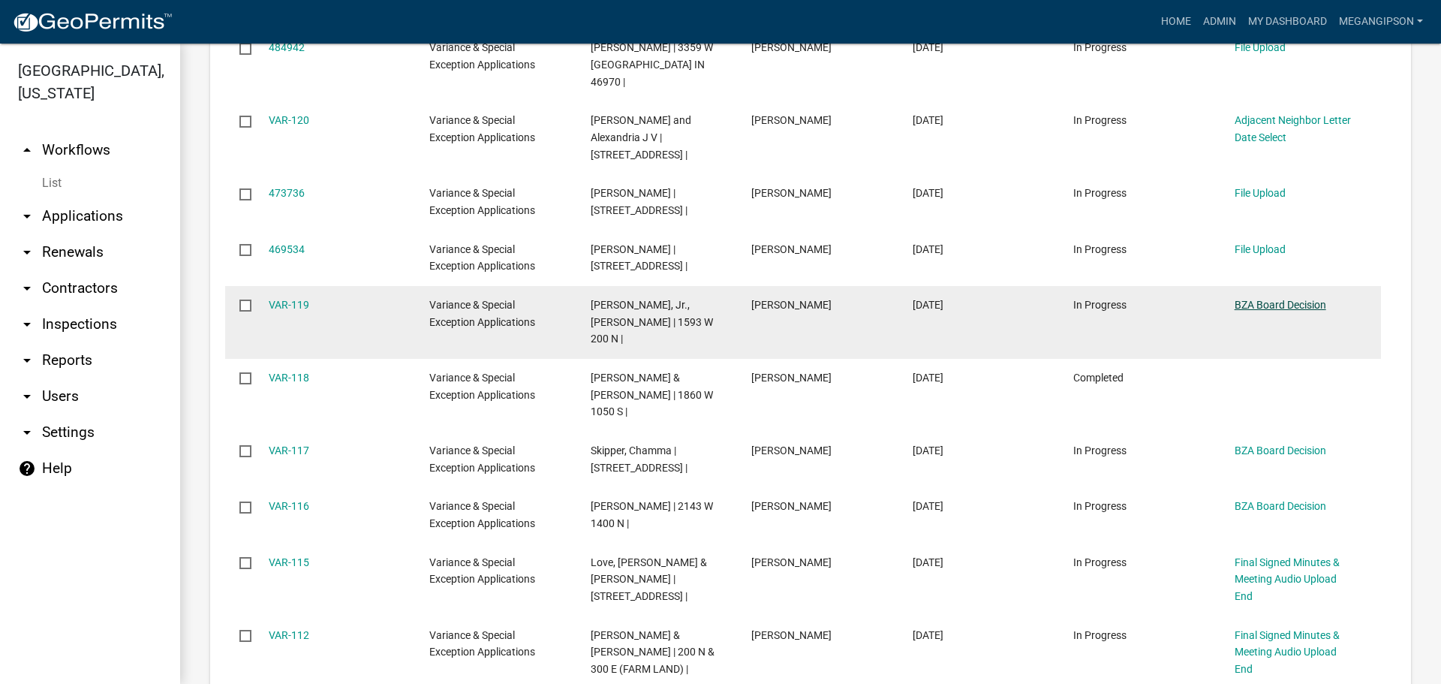
click at [1268, 311] on link "BZA Board Decision" at bounding box center [1281, 305] width 92 height 12
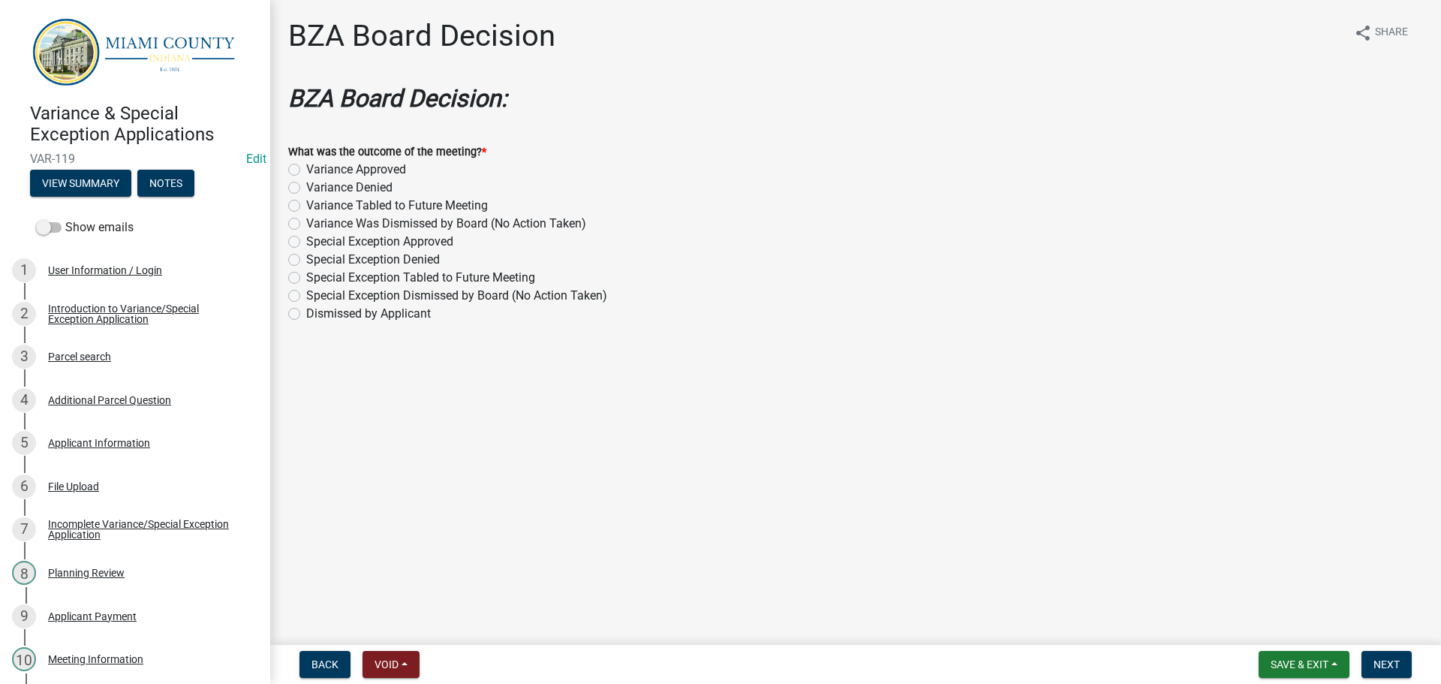
click at [390, 179] on label "Variance Approved" at bounding box center [356, 170] width 100 height 18
click at [316, 170] on input "Variance Approved" at bounding box center [311, 166] width 10 height 10
radio input "true"
click at [1373, 658] on span "Next" at bounding box center [1386, 664] width 26 height 12
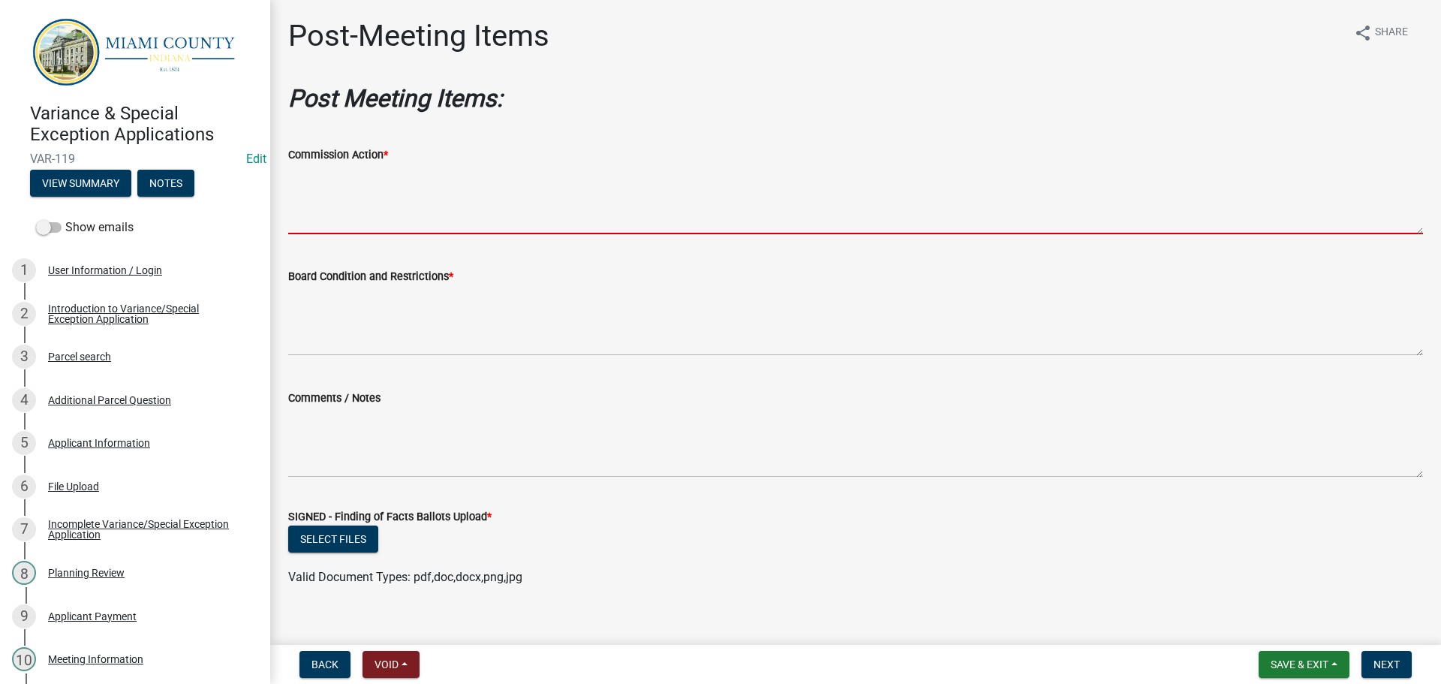
click at [476, 234] on textarea "Commission Action *" at bounding box center [855, 199] width 1135 height 71
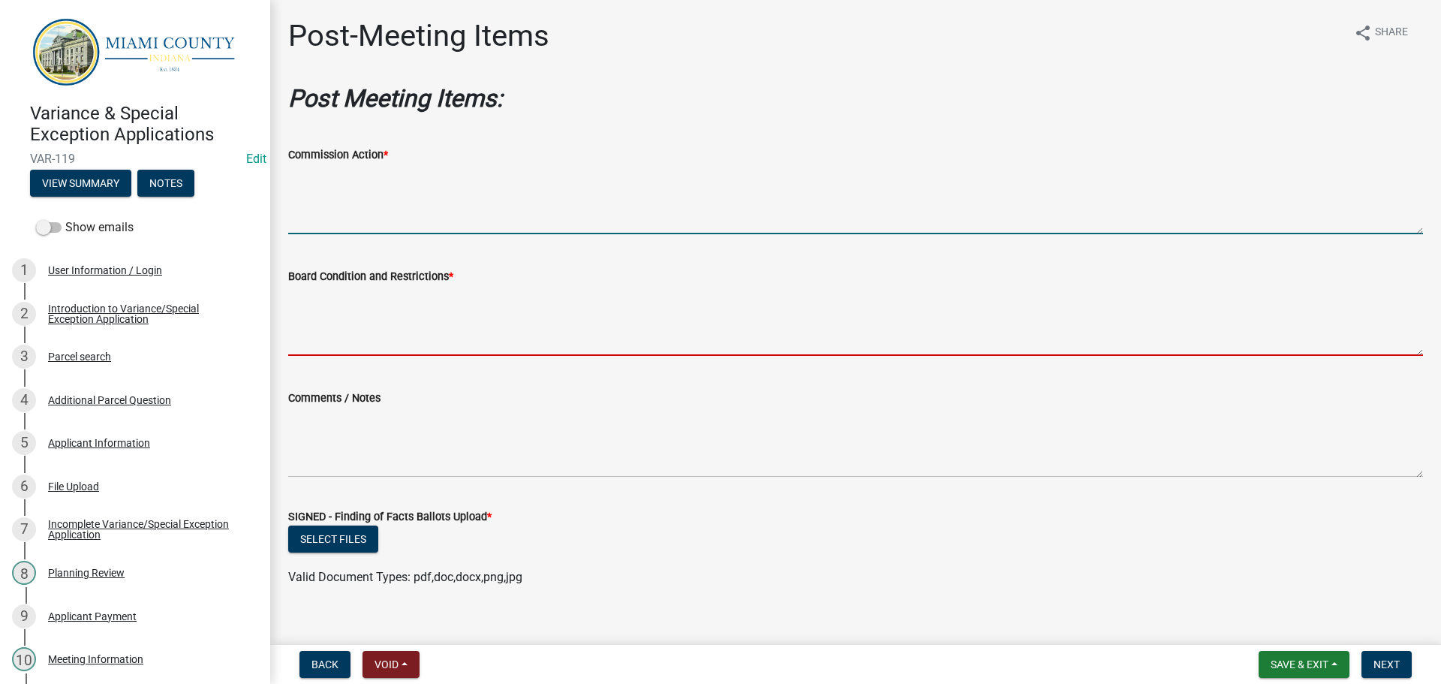
click at [461, 345] on textarea "Board Condition and Restrictions *" at bounding box center [855, 320] width 1135 height 71
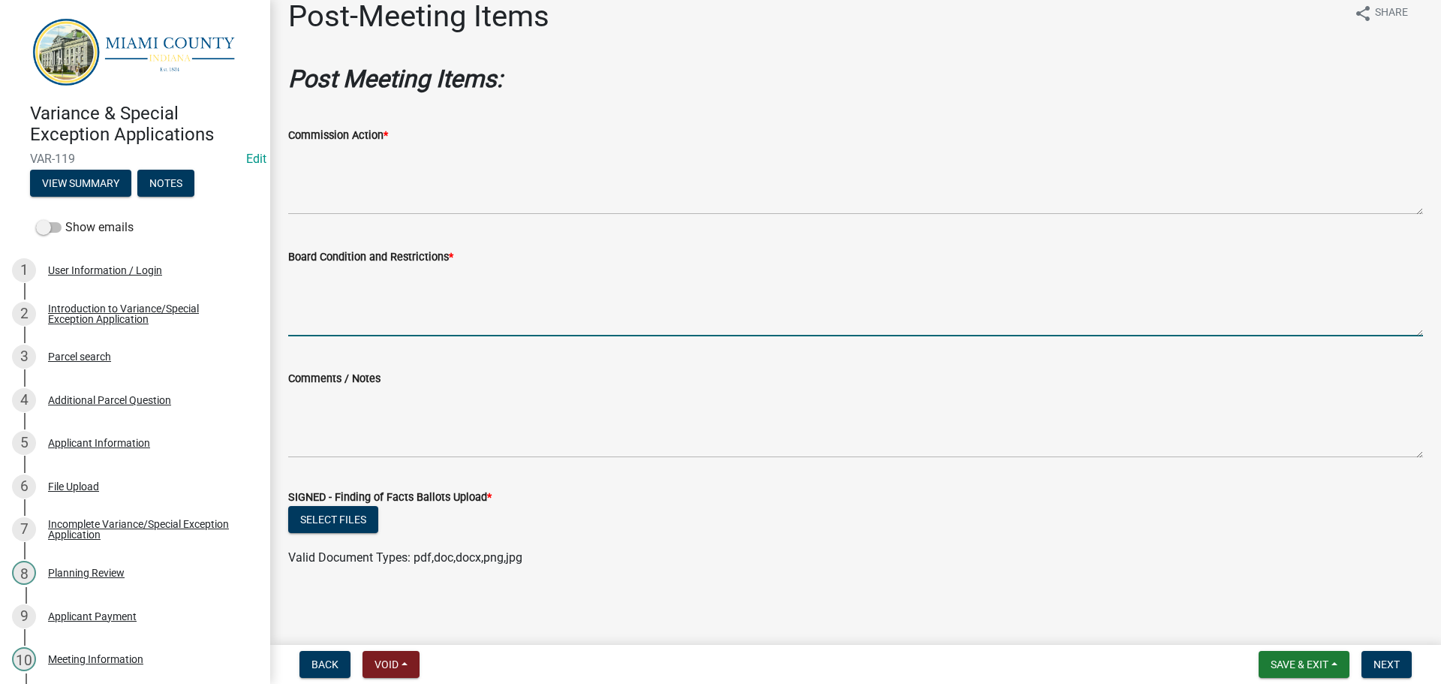
scroll to position [97, 0]
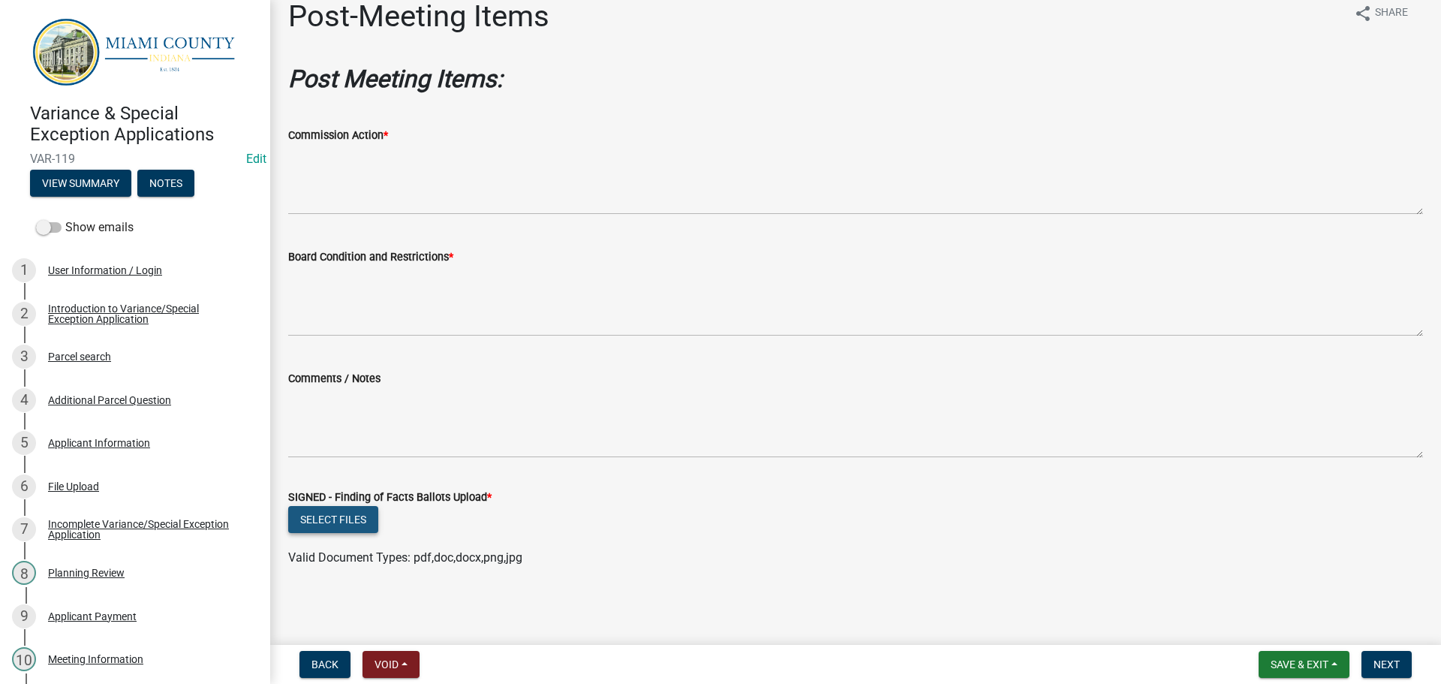
click at [363, 506] on button "Select files" at bounding box center [333, 519] width 90 height 27
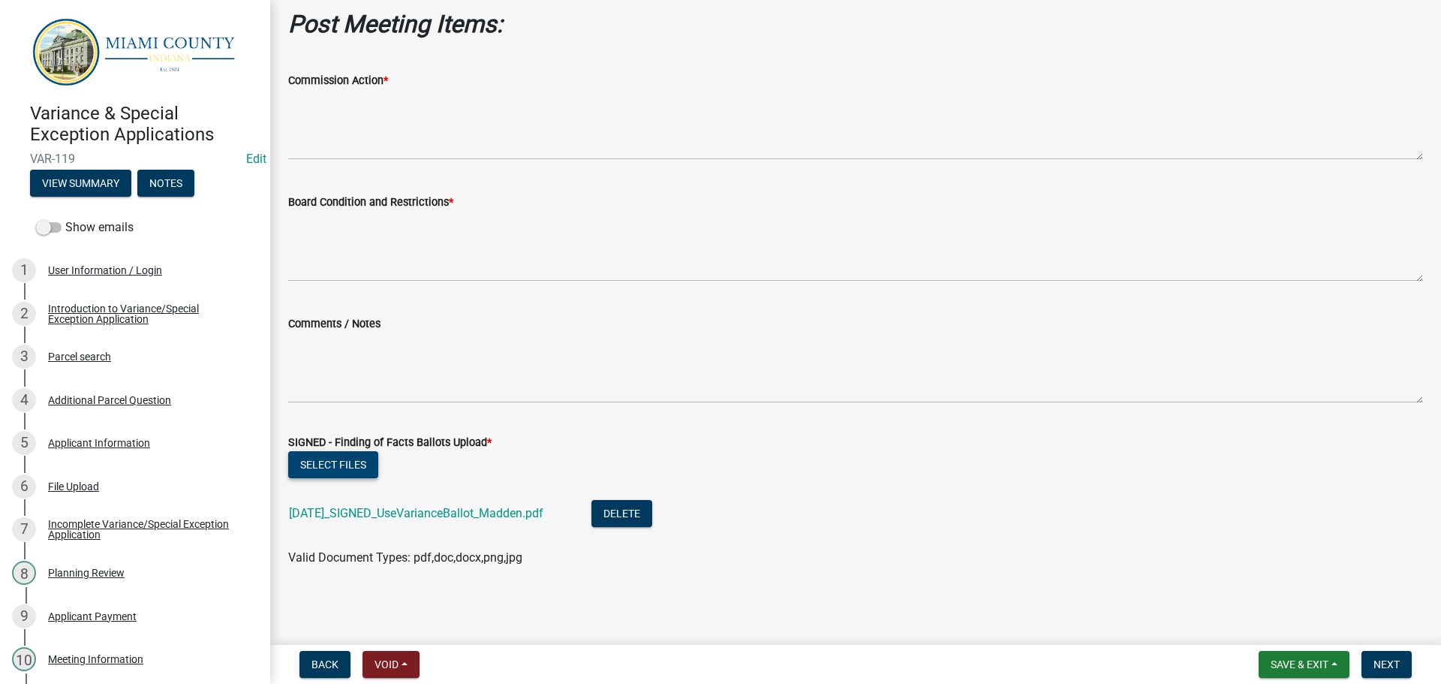
scroll to position [158, 0]
click at [1381, 651] on button "Next" at bounding box center [1386, 664] width 50 height 27
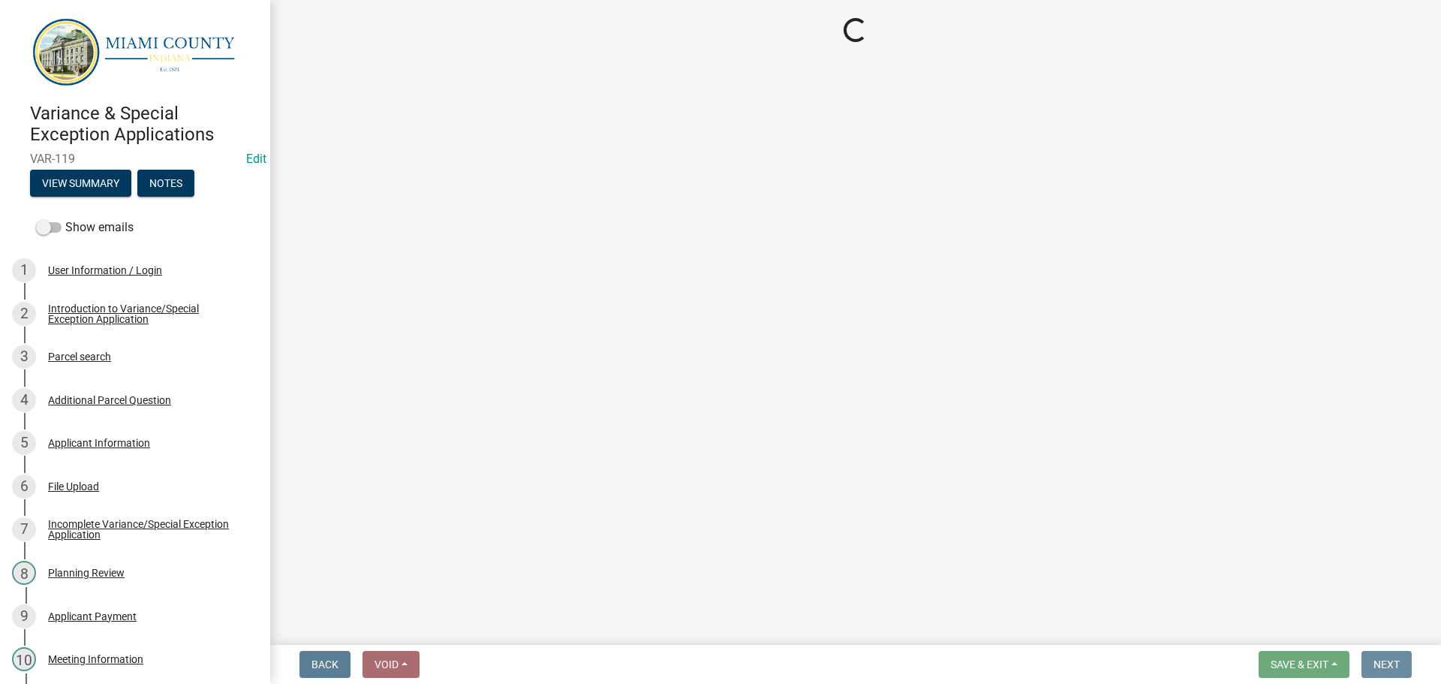
scroll to position [0, 0]
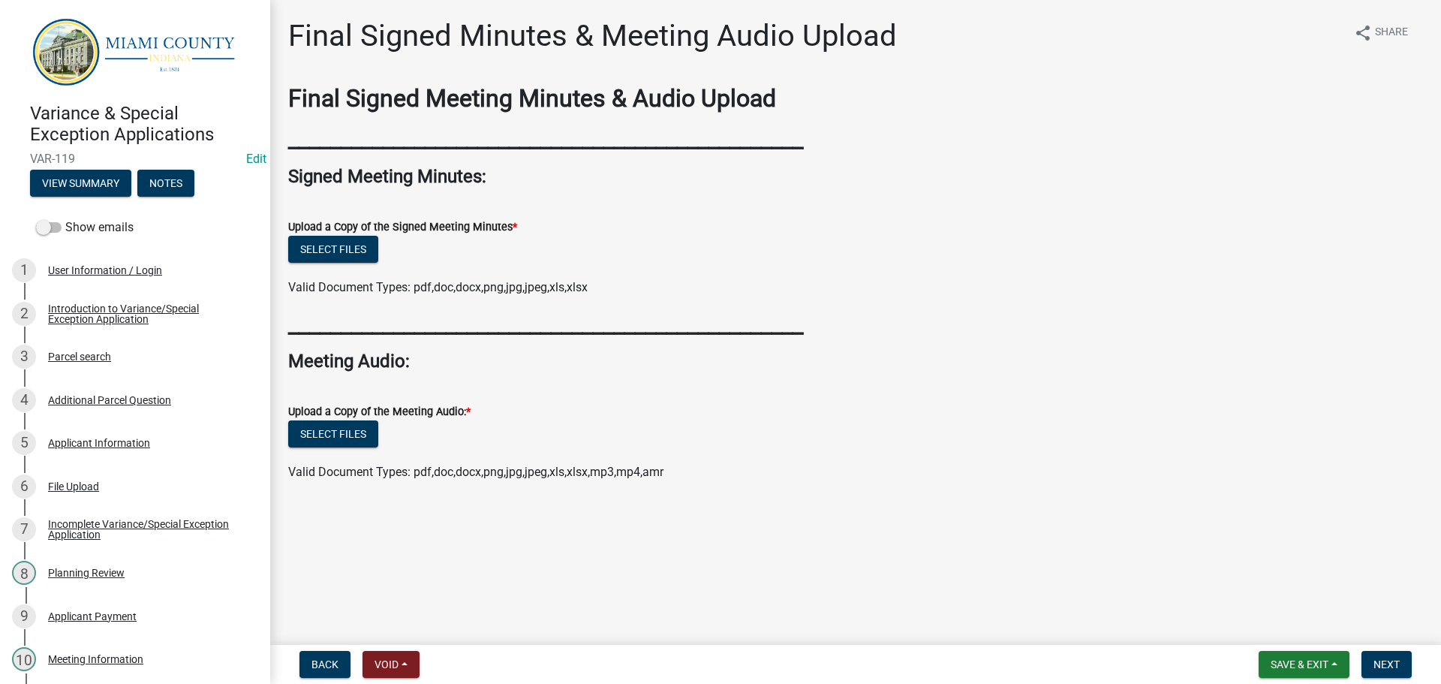
click at [313, 463] on ul at bounding box center [855, 457] width 1135 height 12
click at [328, 447] on button "Select files" at bounding box center [333, 433] width 90 height 27
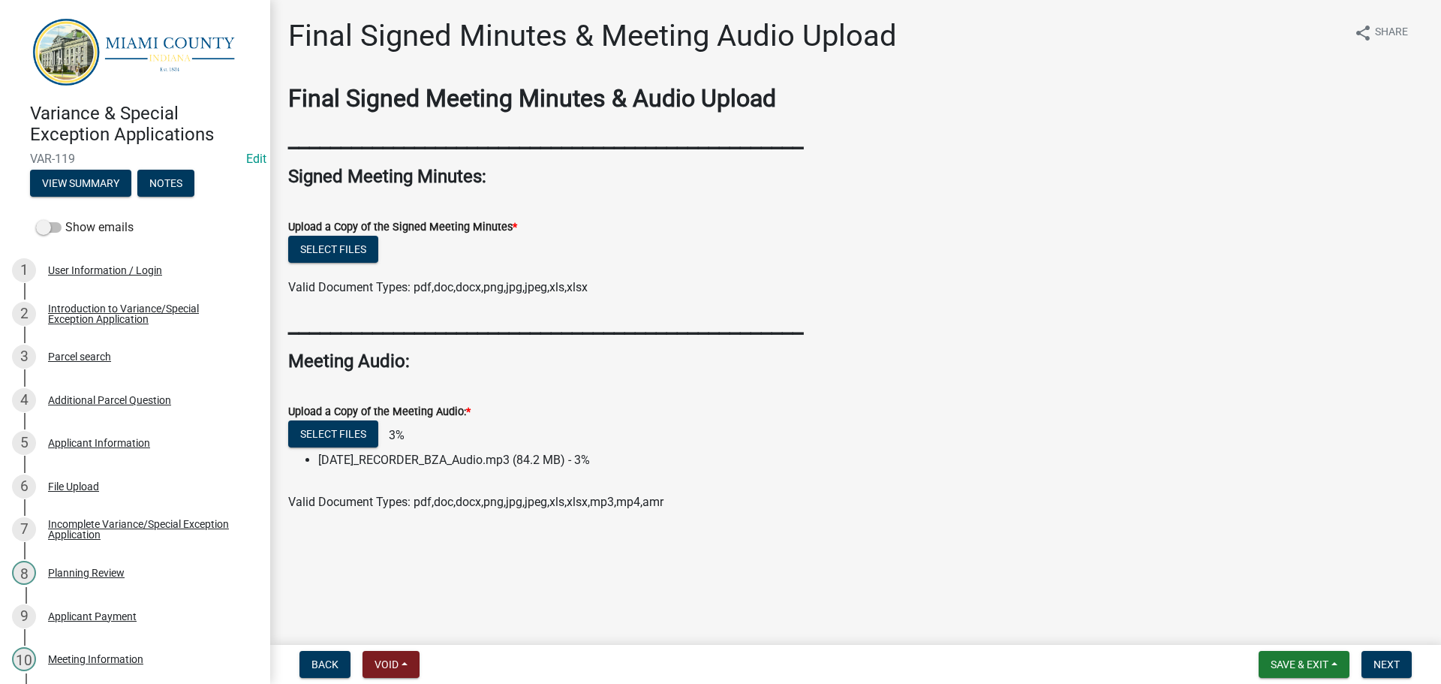
click at [122, 201] on div "Variance & Special Exception Applications VAR-119 Edit View Summary Notes" at bounding box center [135, 146] width 246 height 110
click at [122, 197] on button "View Summary" at bounding box center [80, 183] width 101 height 27
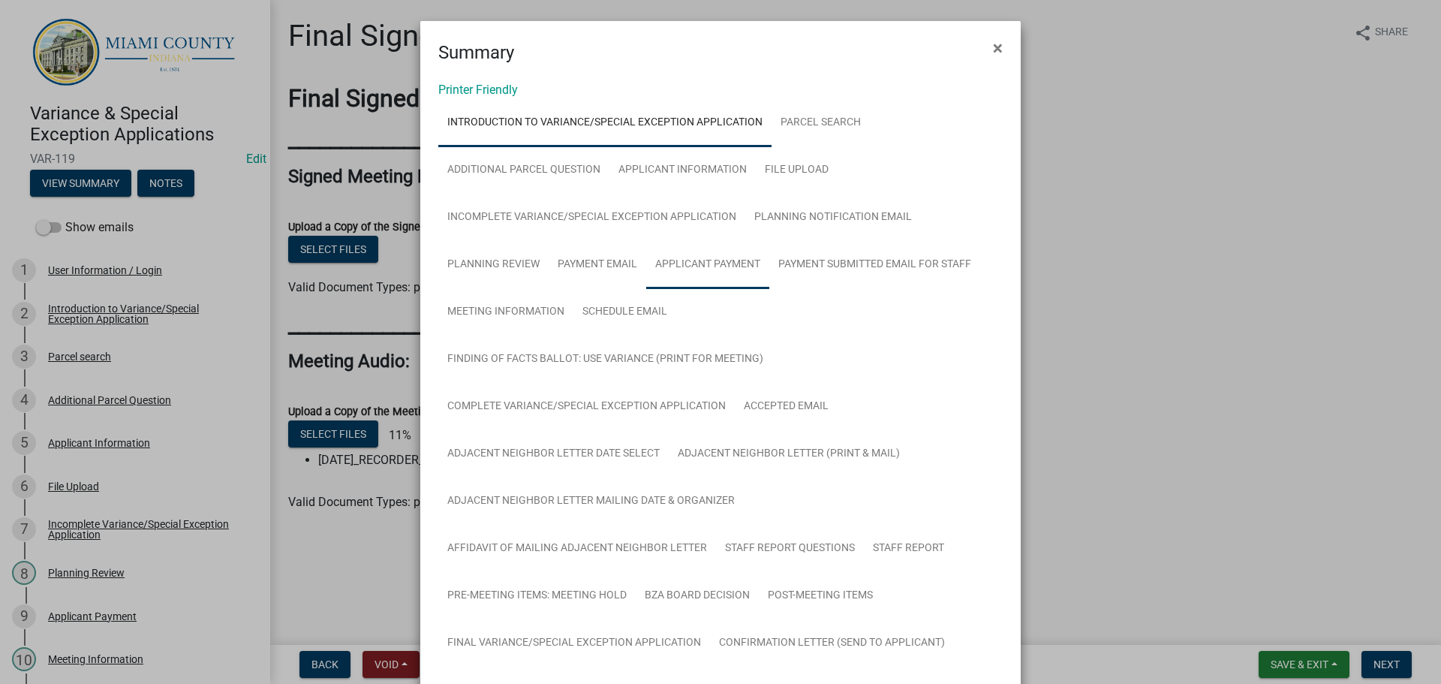
scroll to position [450, 0]
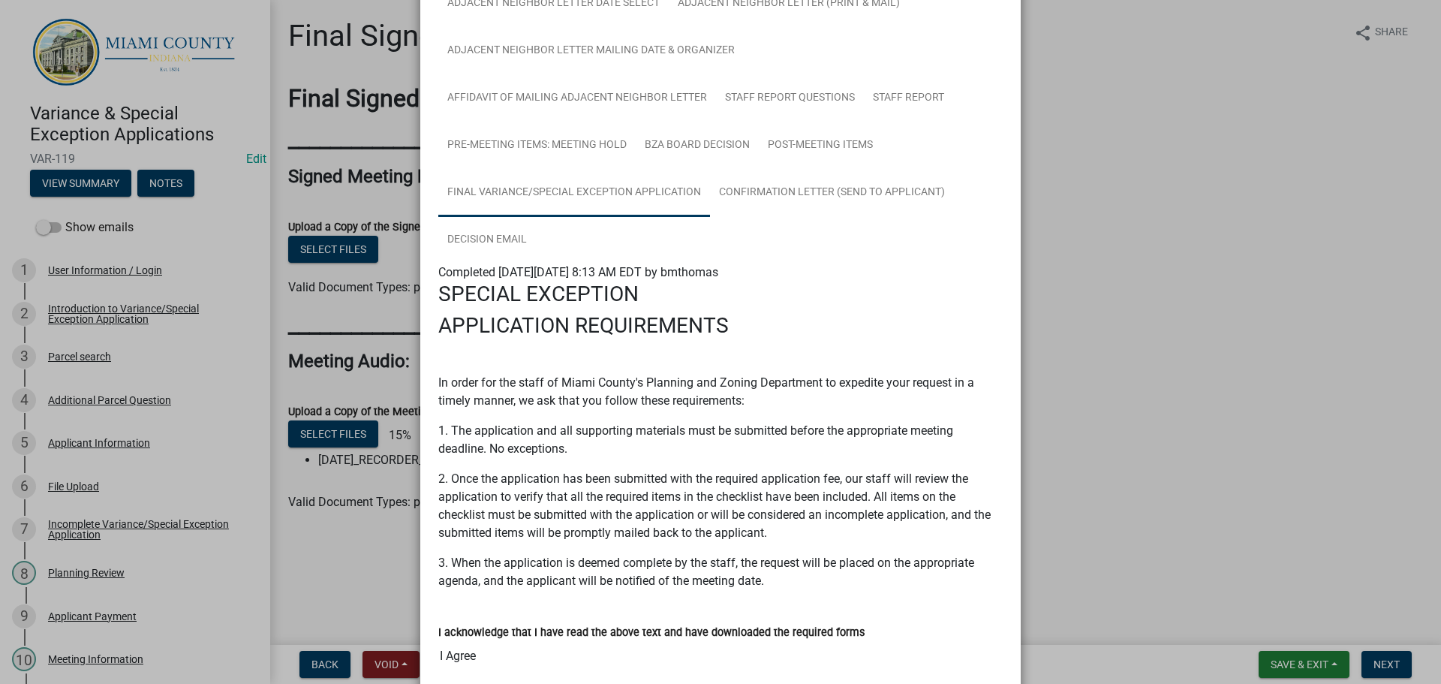
click at [710, 217] on link "Final Variance/Special Exception Application" at bounding box center [574, 193] width 272 height 48
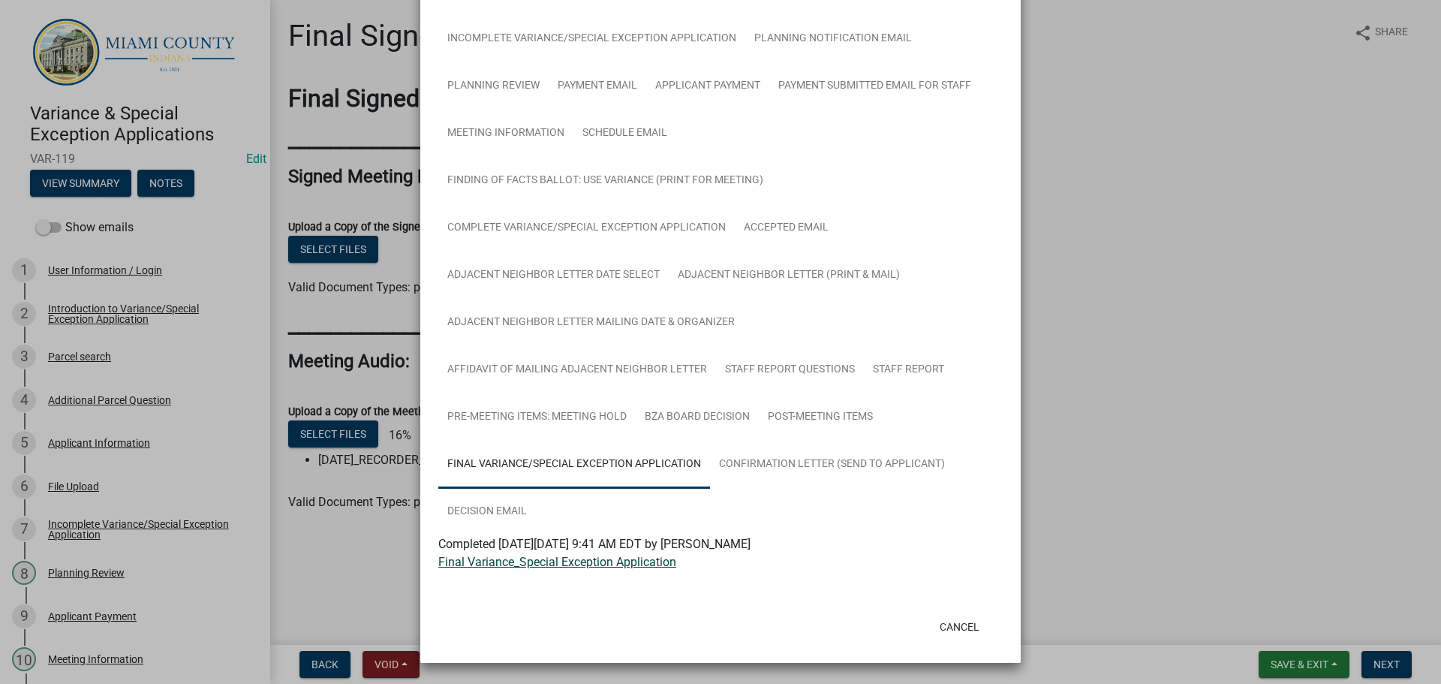
scroll to position [276, 0]
click at [541, 555] on link "Final Variance_Special Exception Application" at bounding box center [557, 562] width 238 height 14
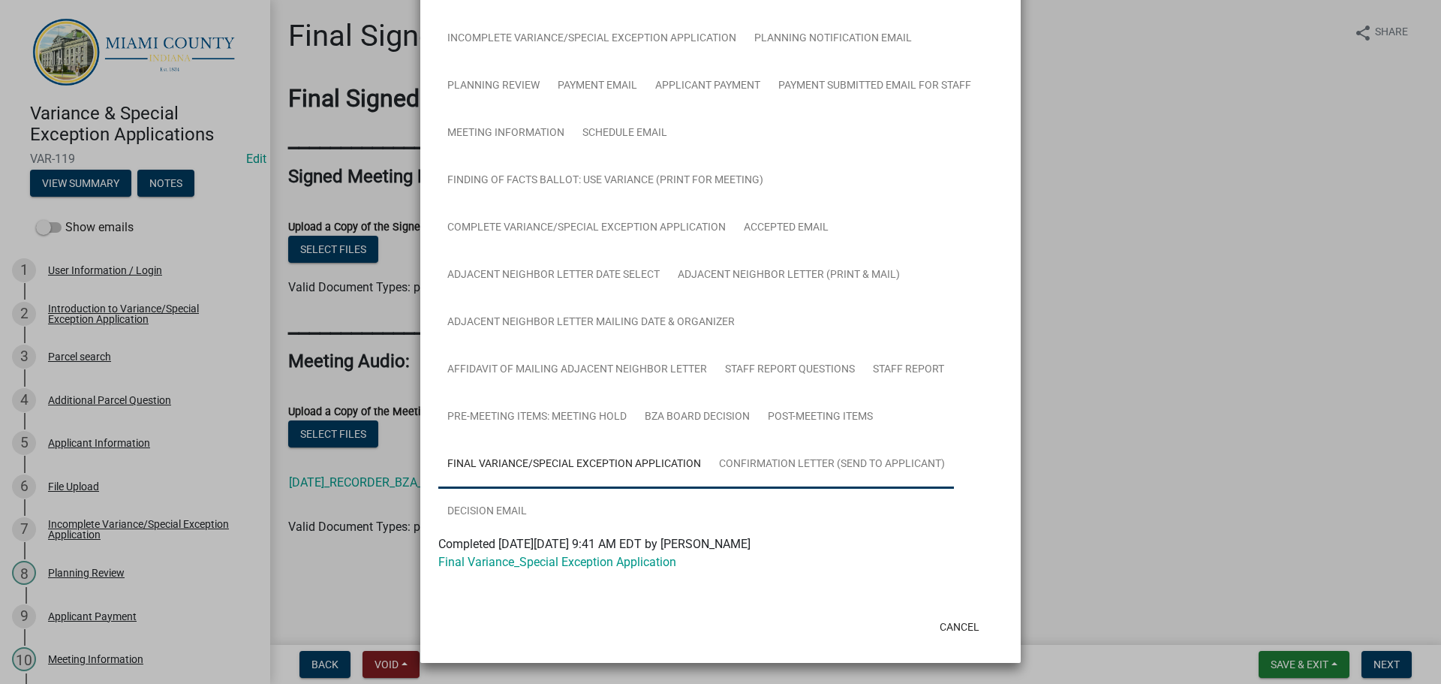
click at [710, 489] on link "Confirmation Letter (Send to Applicant)" at bounding box center [832, 465] width 244 height 48
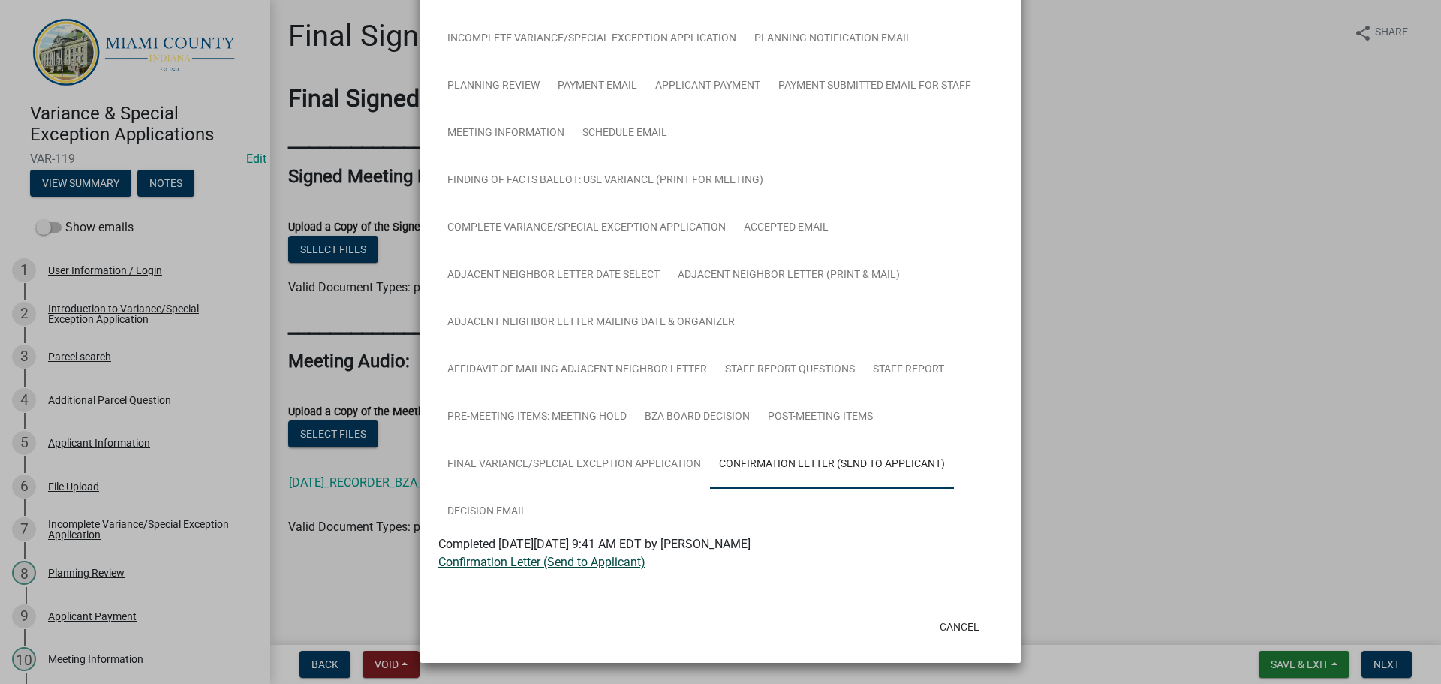
click at [525, 555] on link "Confirmation Letter (Send to Applicant)" at bounding box center [541, 562] width 207 height 14
click at [950, 614] on button "Cancel" at bounding box center [960, 626] width 64 height 27
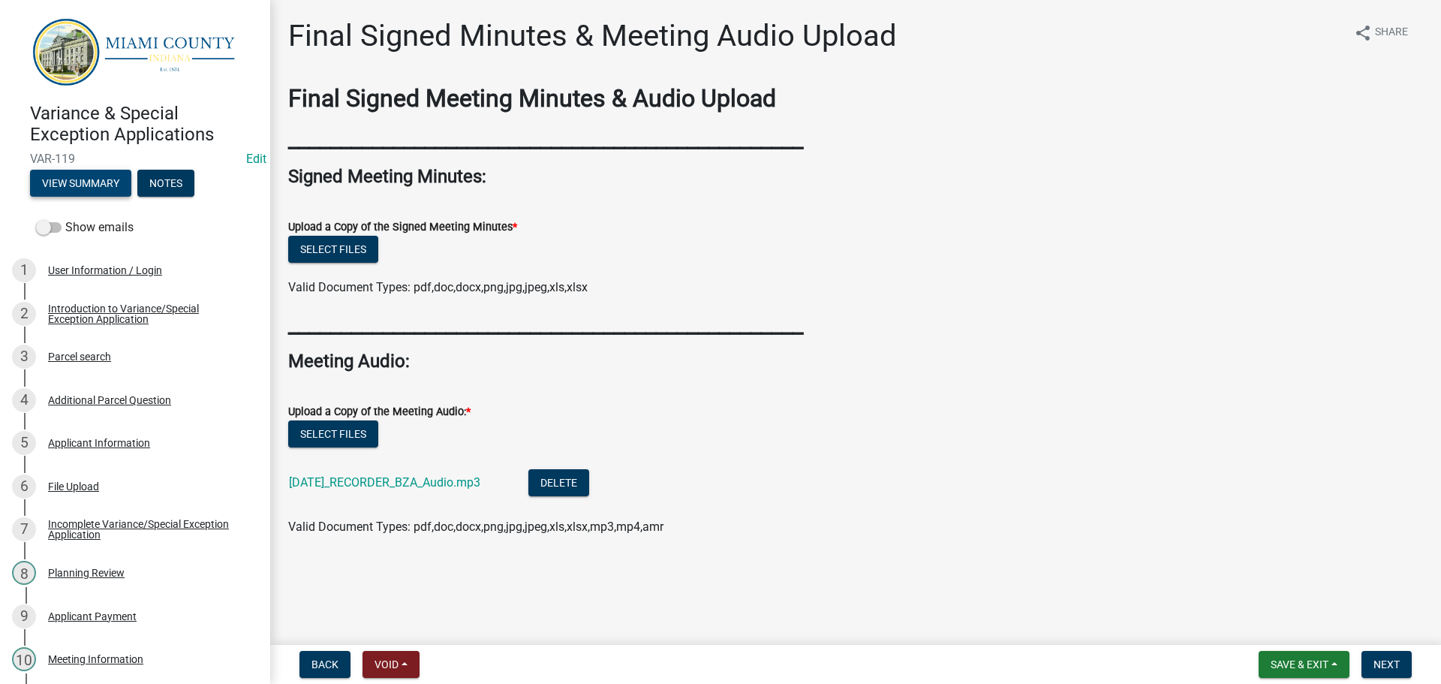
scroll to position [39, 0]
click at [1321, 669] on button "Save & Exit" at bounding box center [1304, 664] width 91 height 27
click at [1281, 618] on button "Save & Exit" at bounding box center [1289, 621] width 120 height 36
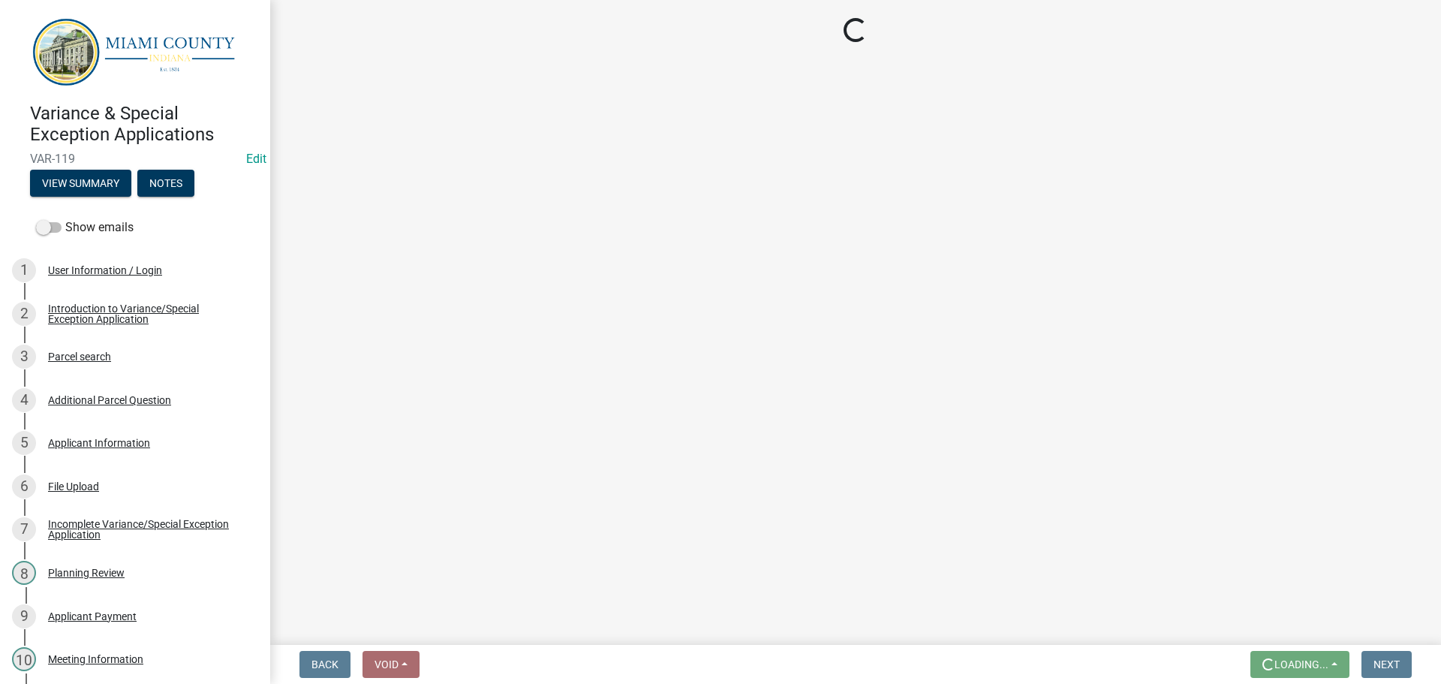
scroll to position [0, 0]
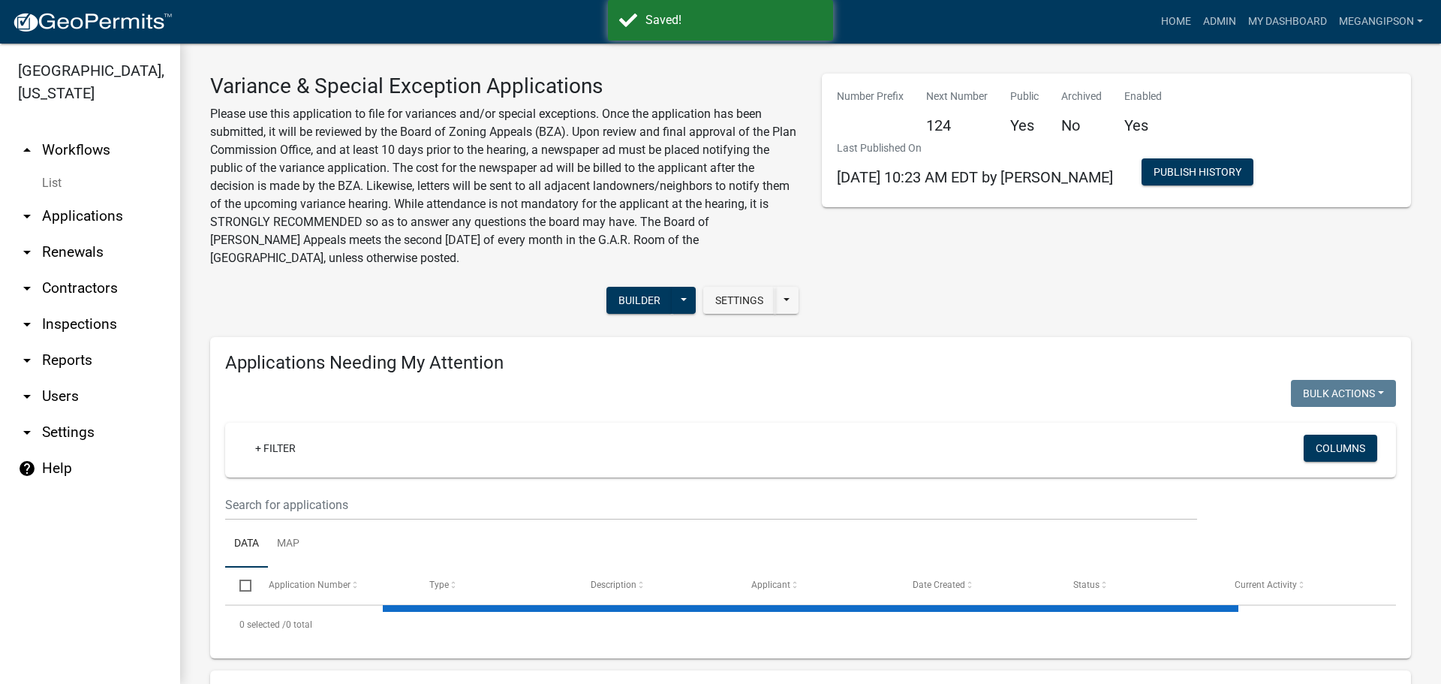
select select "3: 100"
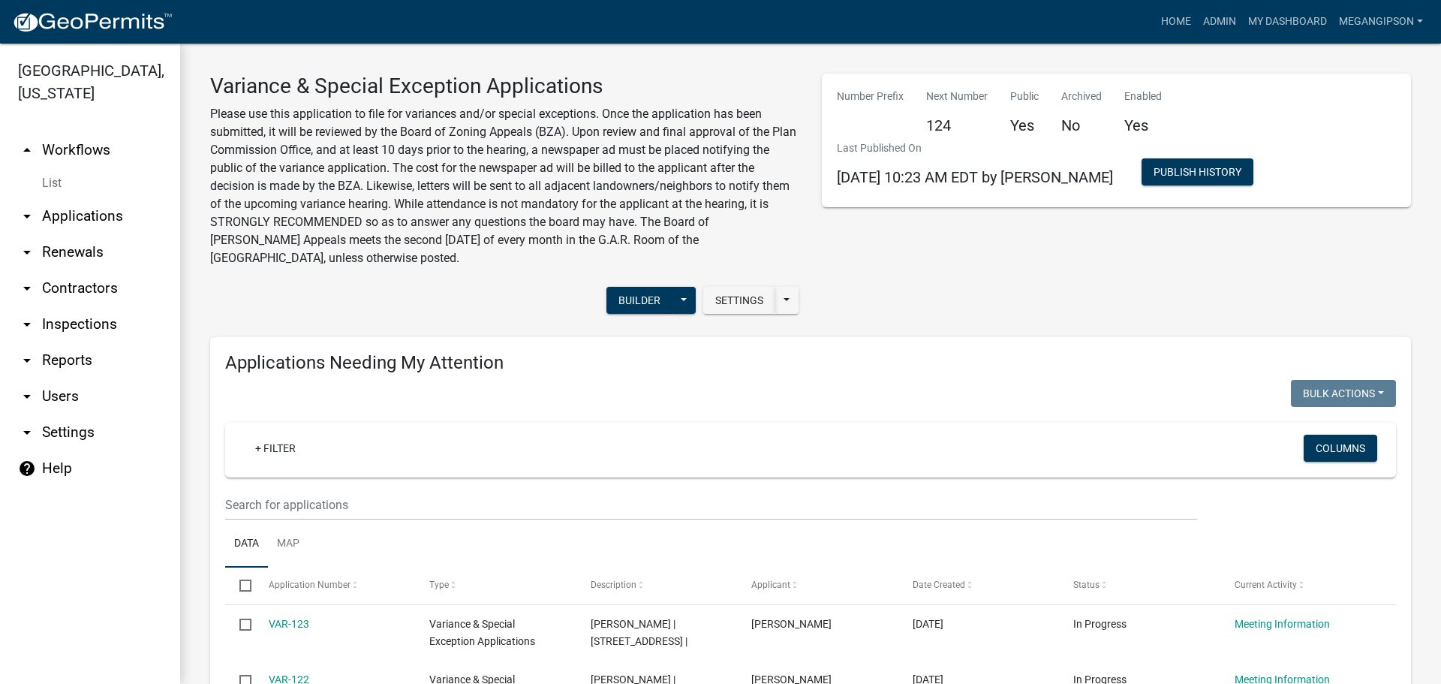
click at [1097, 323] on div "Number Prefix Next Number 124 Public Yes Archived No Enabled Yes Last Published…" at bounding box center [1117, 199] width 612 height 251
click at [919, 276] on div "Number Prefix Next Number 124 Public Yes Archived No Enabled Yes Last Published…" at bounding box center [1117, 199] width 612 height 251
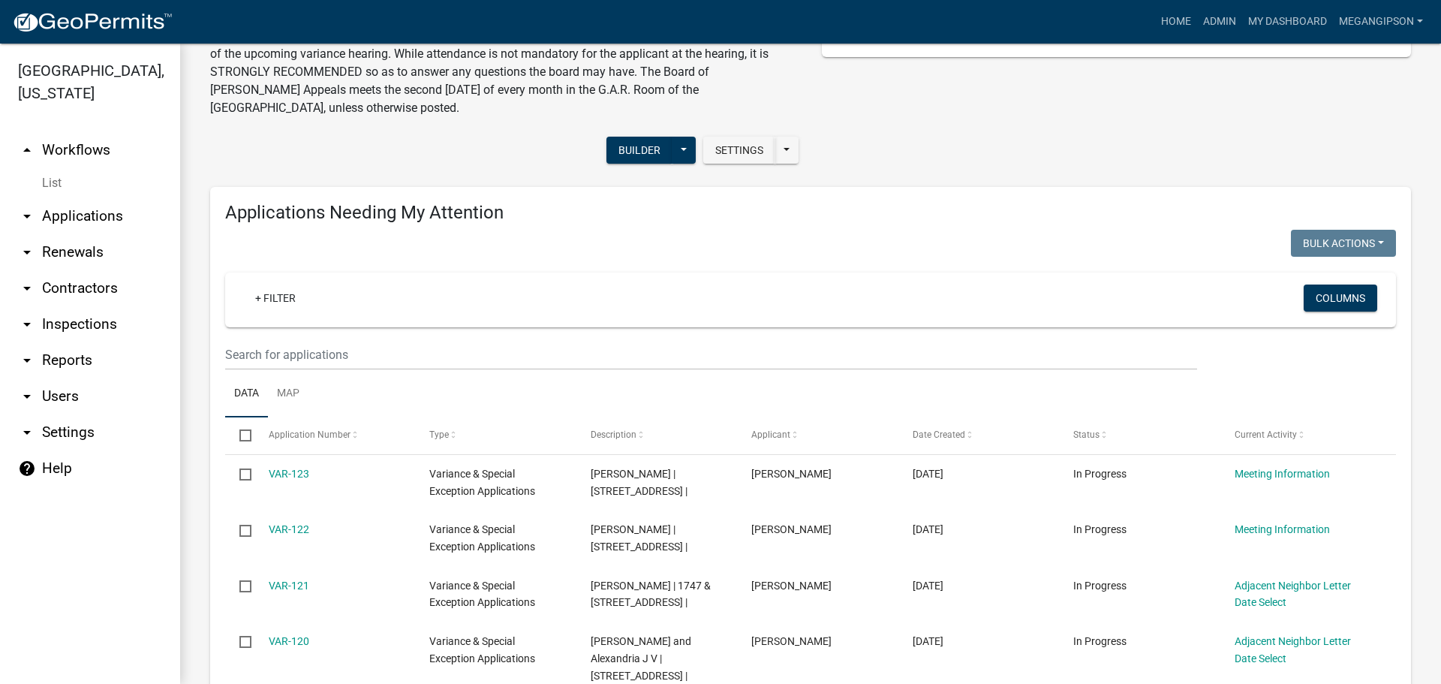
click at [92, 227] on link "arrow_drop_down Applications" at bounding box center [90, 216] width 180 height 36
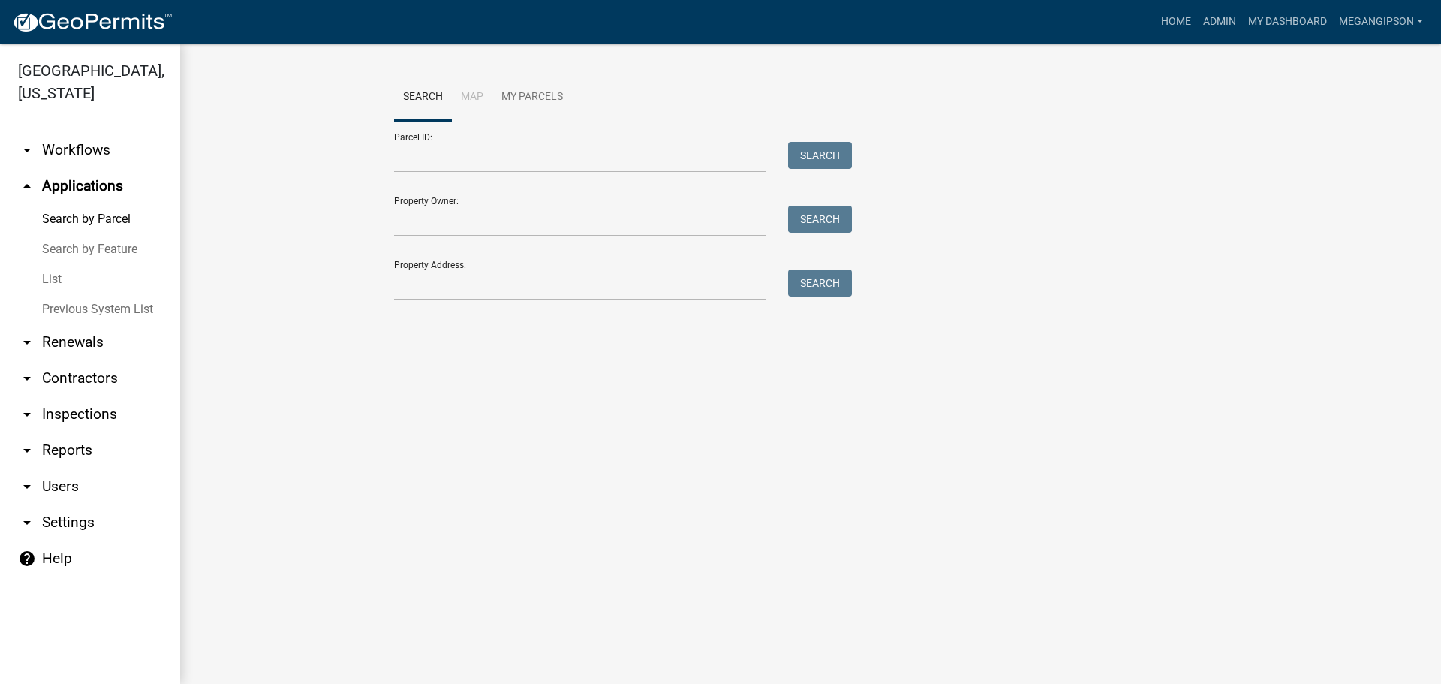
click at [98, 158] on link "arrow_drop_down Workflows" at bounding box center [90, 150] width 180 height 36
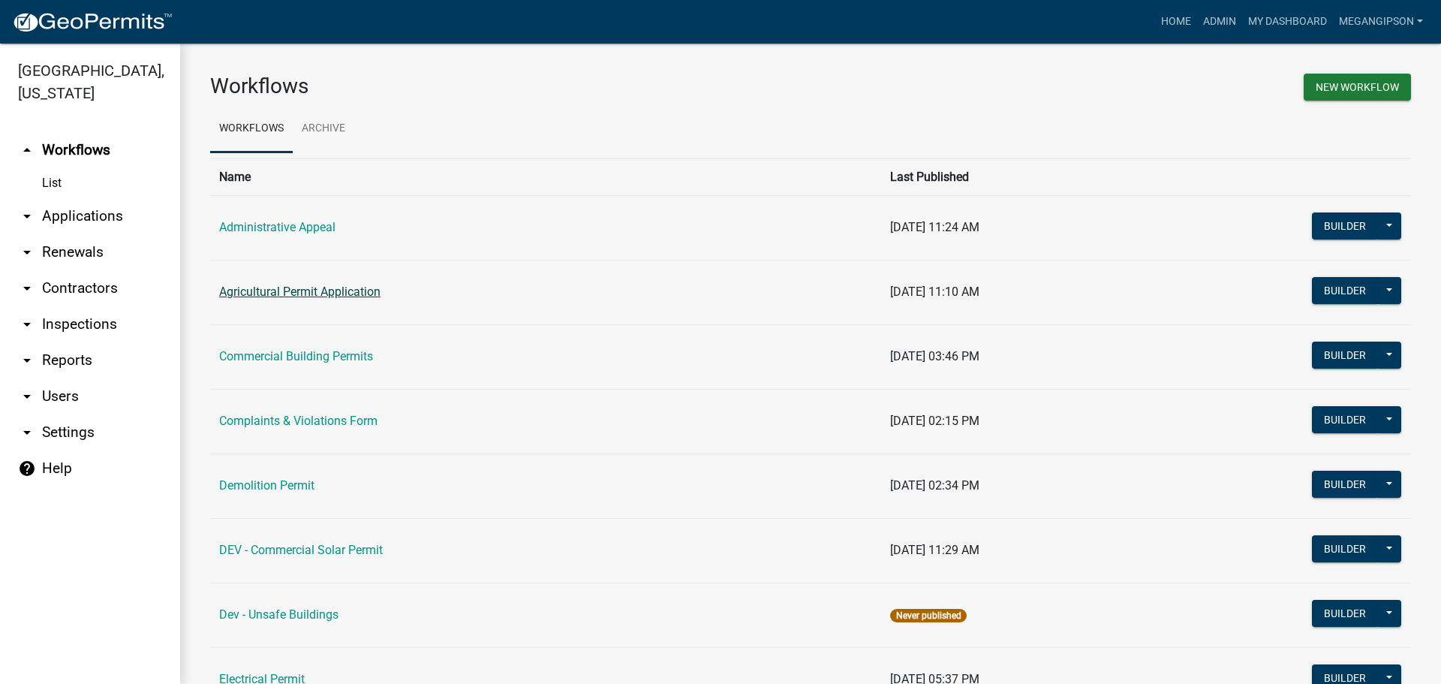
click at [281, 299] on link "Agricultural Permit Application" at bounding box center [299, 291] width 161 height 14
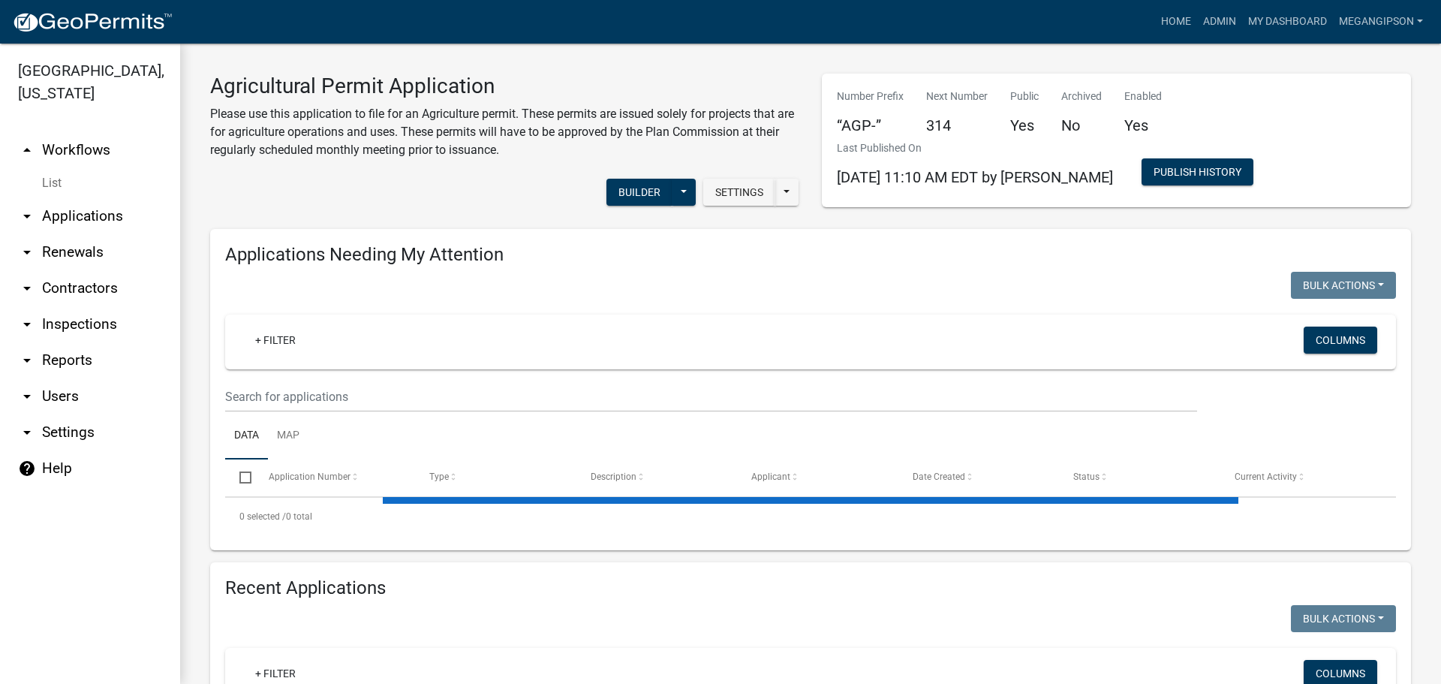
select select "3: 100"
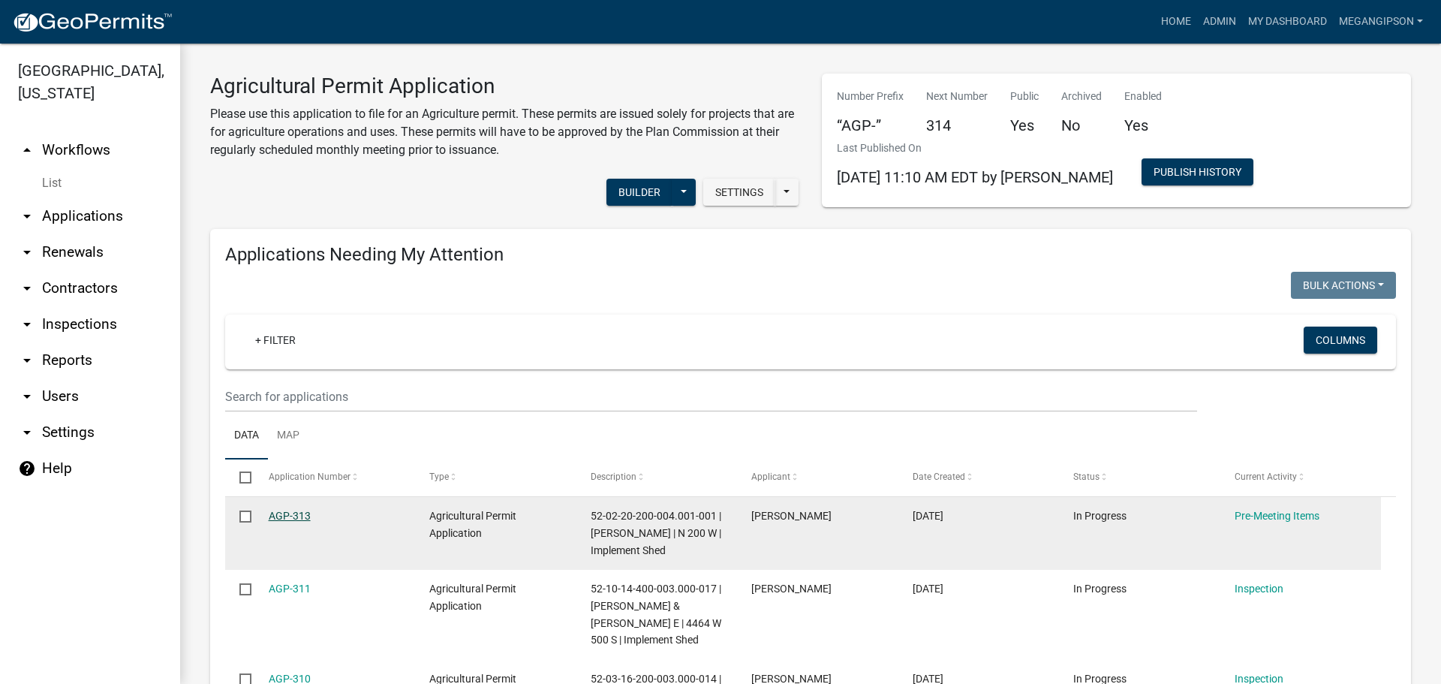
click at [303, 522] on link "AGP-313" at bounding box center [290, 516] width 42 height 12
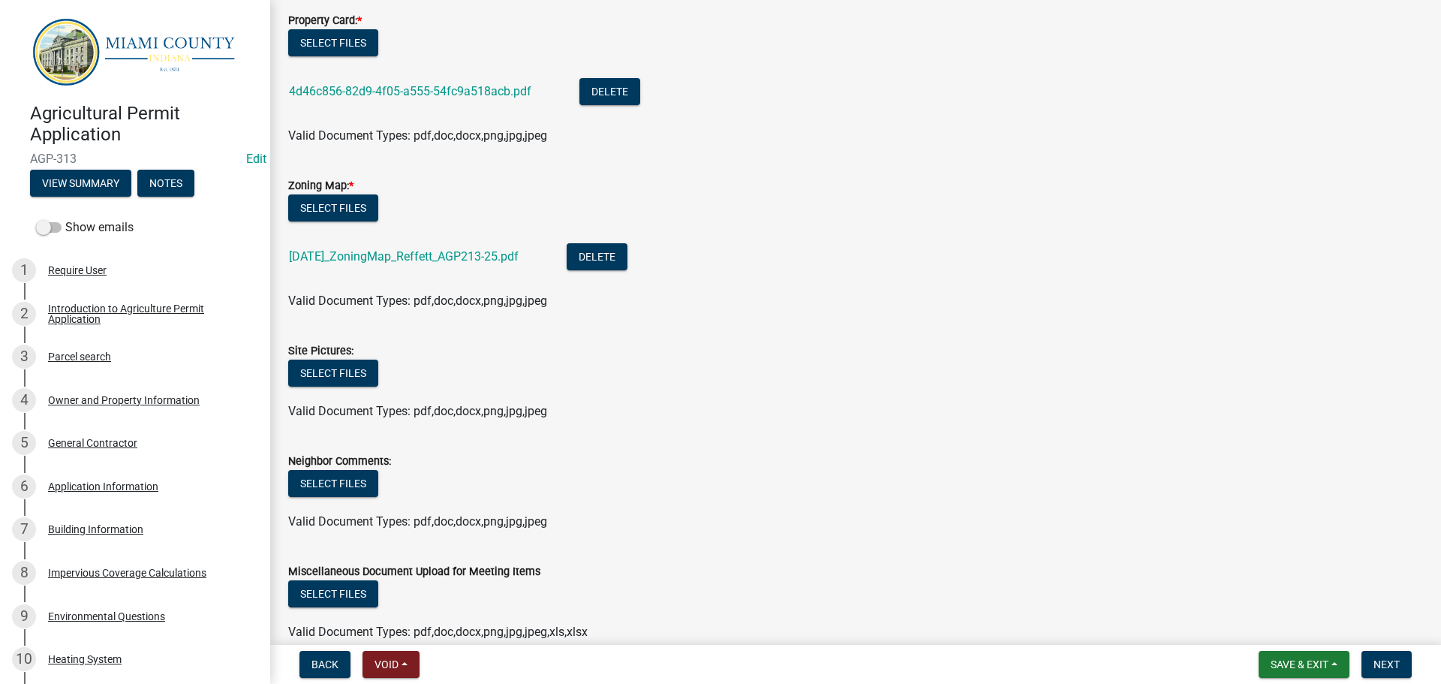
scroll to position [306, 0]
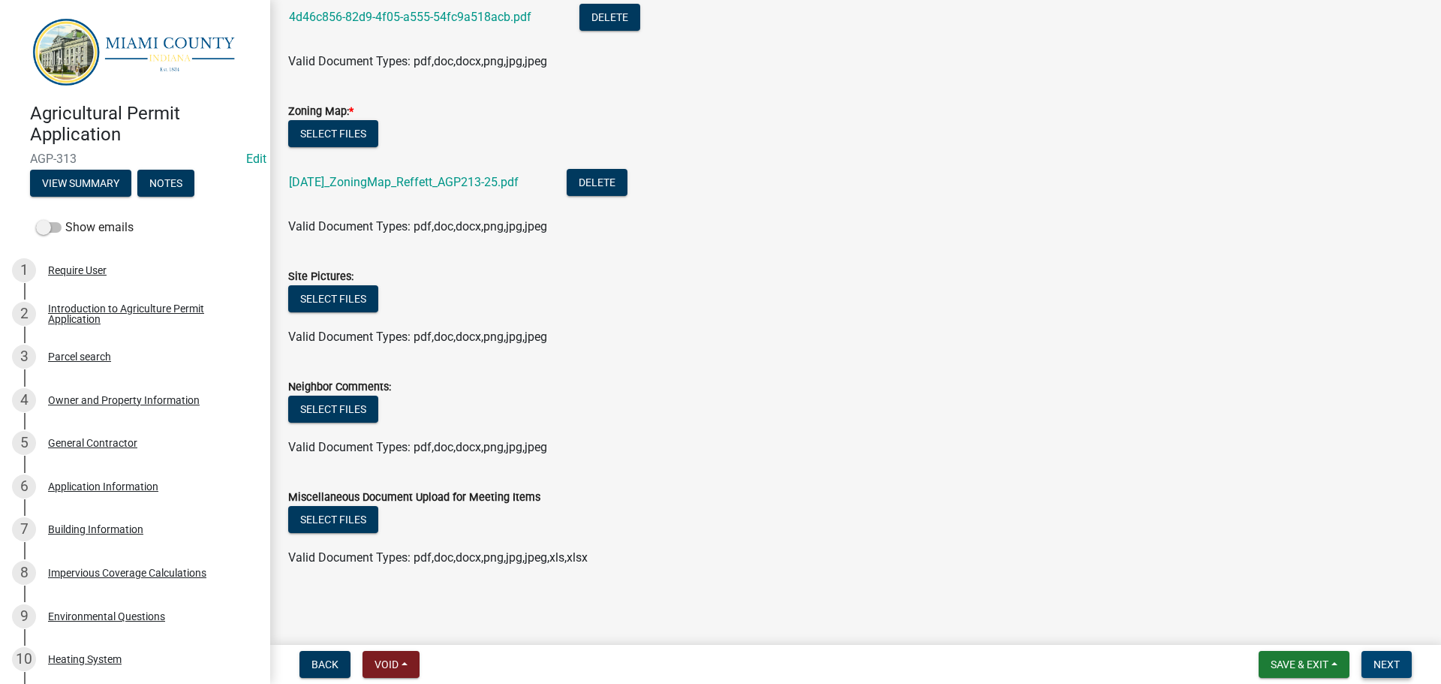
click at [1387, 672] on button "Next" at bounding box center [1386, 664] width 50 height 27
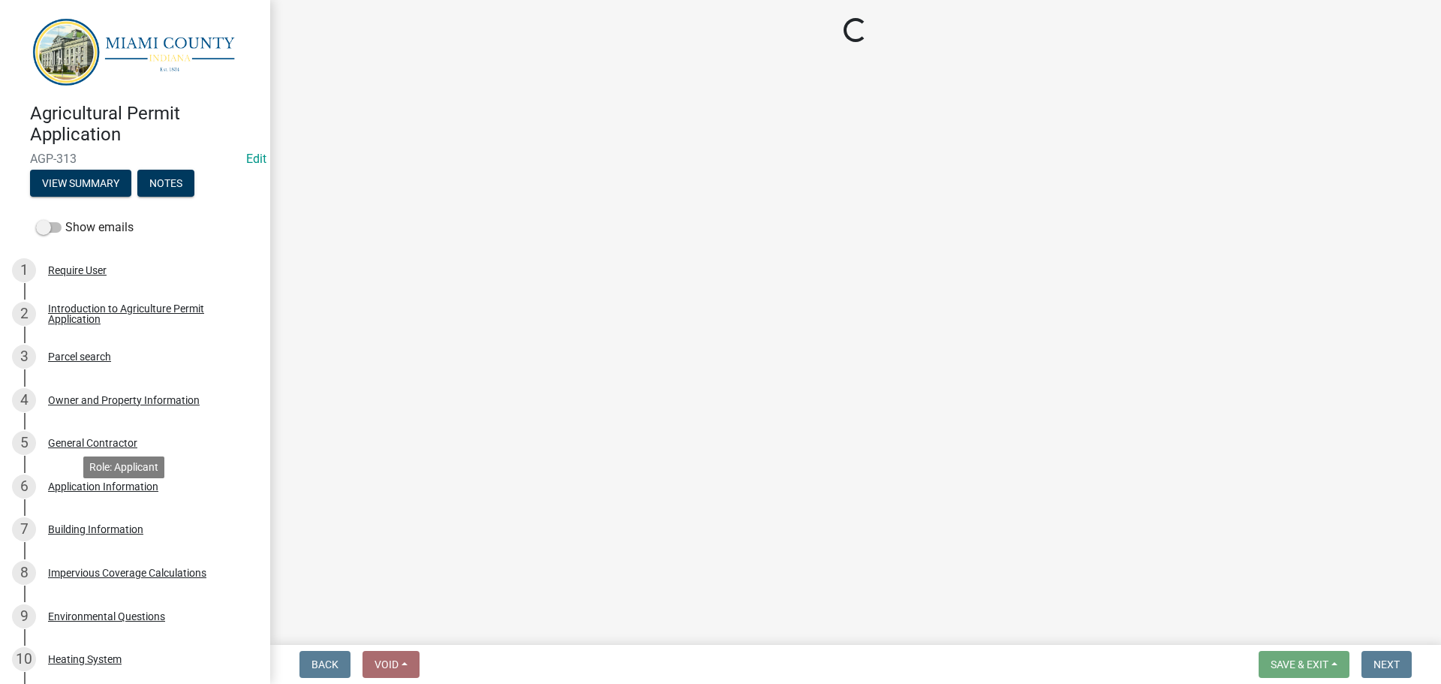
scroll to position [1245, 0]
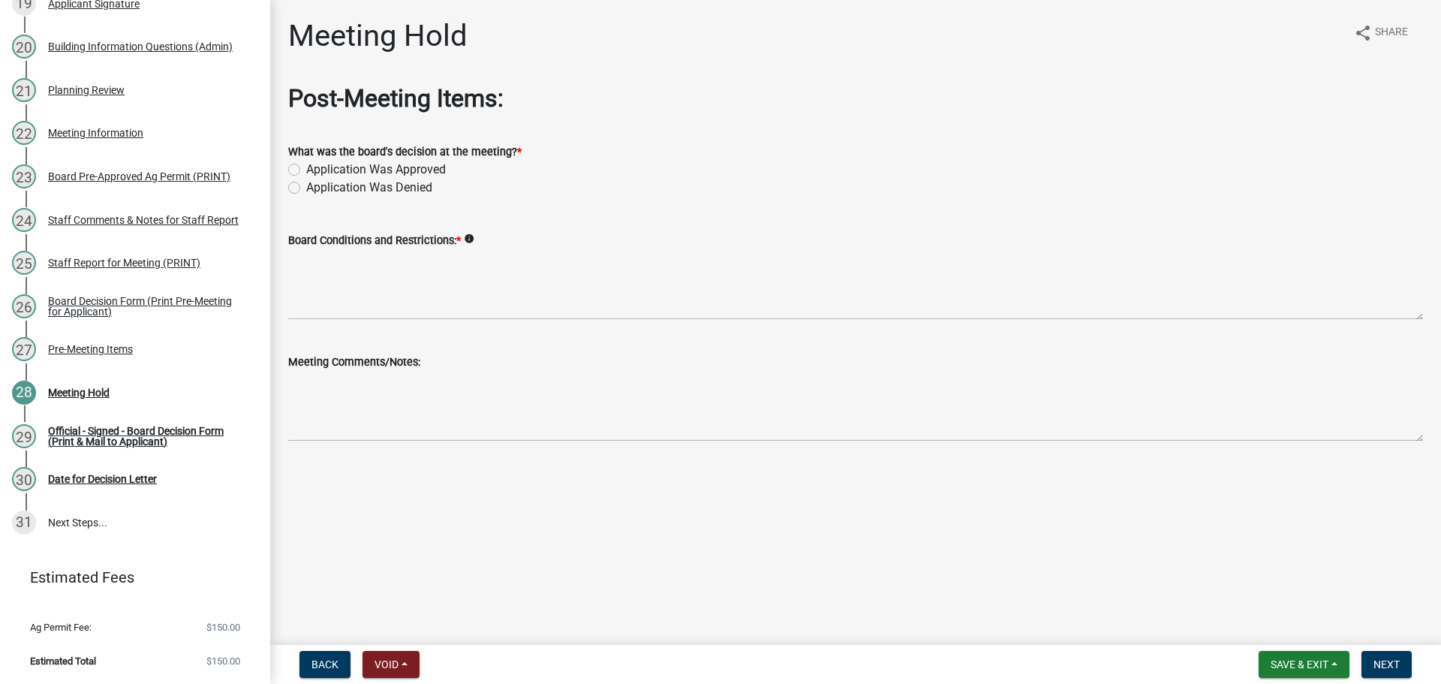
click at [367, 179] on label "Application Was Approved" at bounding box center [376, 170] width 140 height 18
click at [316, 170] on input "Application Was Approved" at bounding box center [311, 166] width 10 height 10
radio input "true"
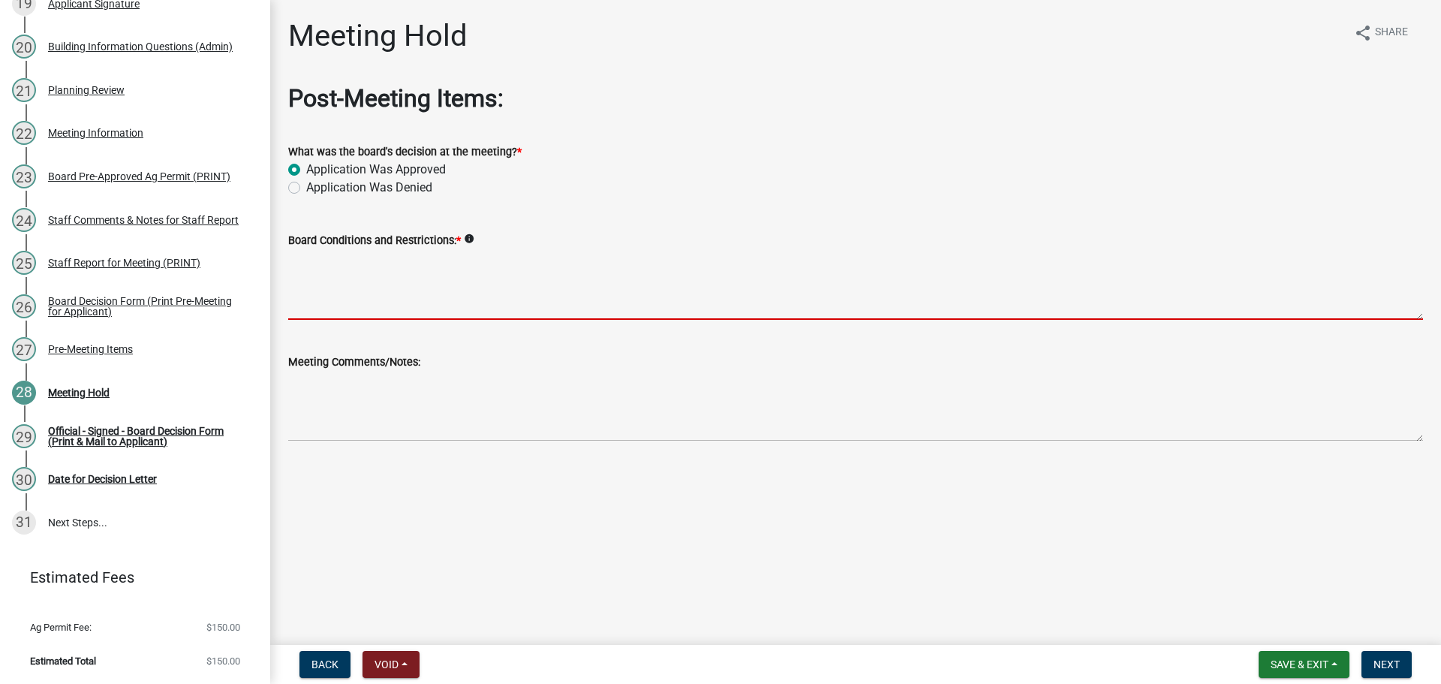
click at [497, 320] on textarea "Board Conditions and Restrictions: *" at bounding box center [855, 284] width 1135 height 71
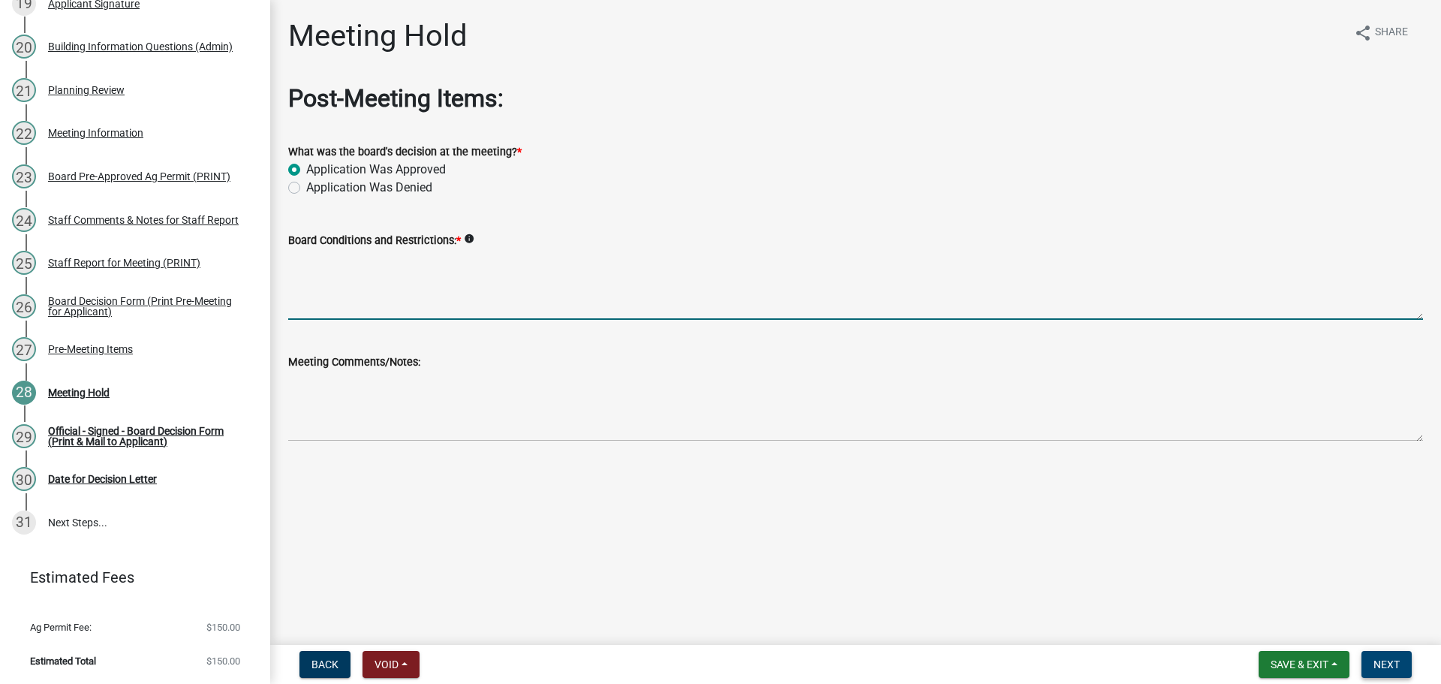
click at [1376, 672] on button "Next" at bounding box center [1386, 664] width 50 height 27
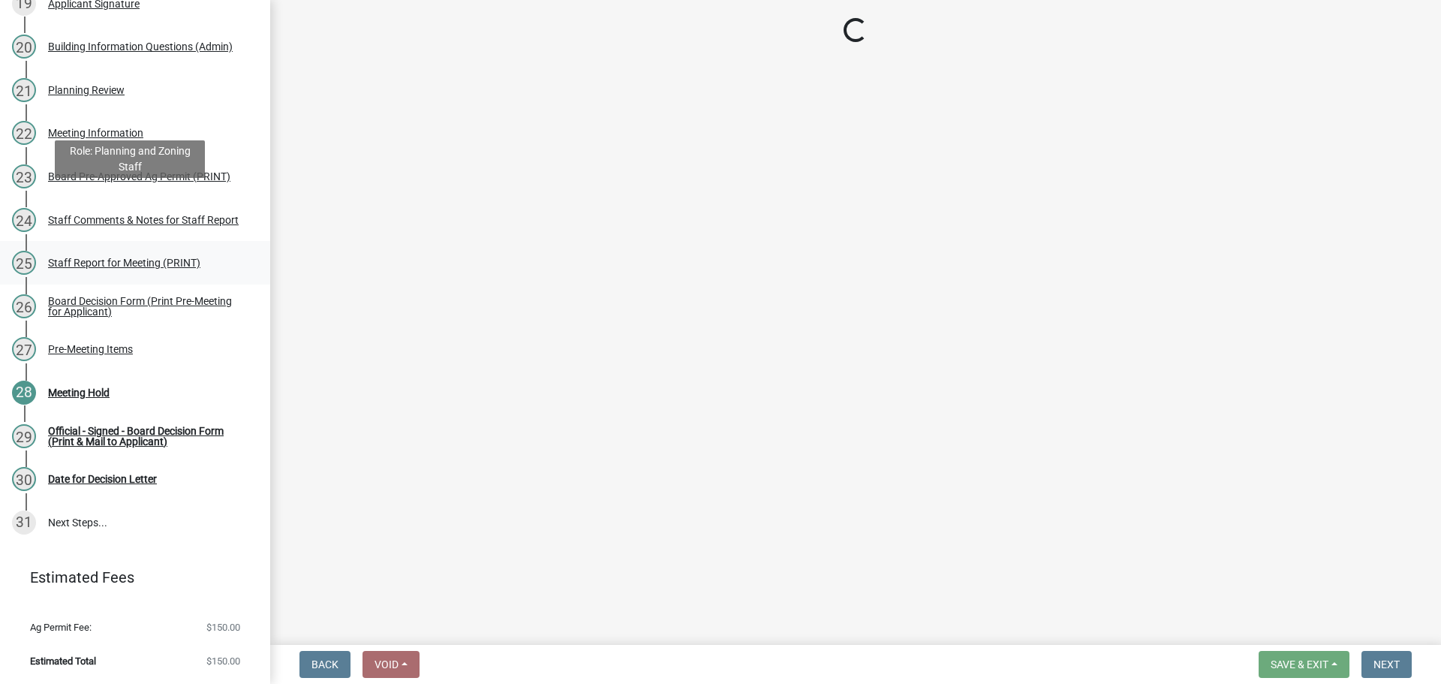
scroll to position [1537, 0]
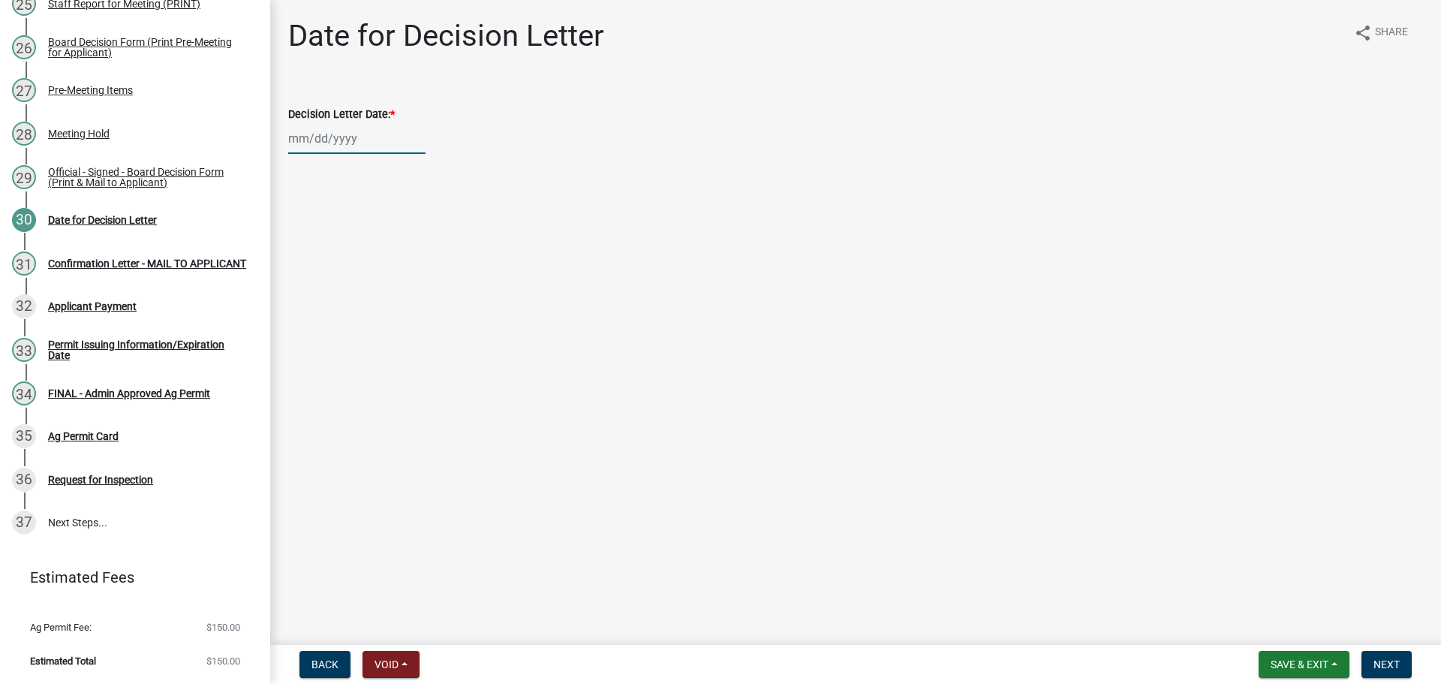
click at [323, 154] on div at bounding box center [356, 138] width 137 height 31
select select "10"
select select "2025"
click at [387, 263] on div "9" at bounding box center [375, 251] width 24 height 24
type input "[DATE]"
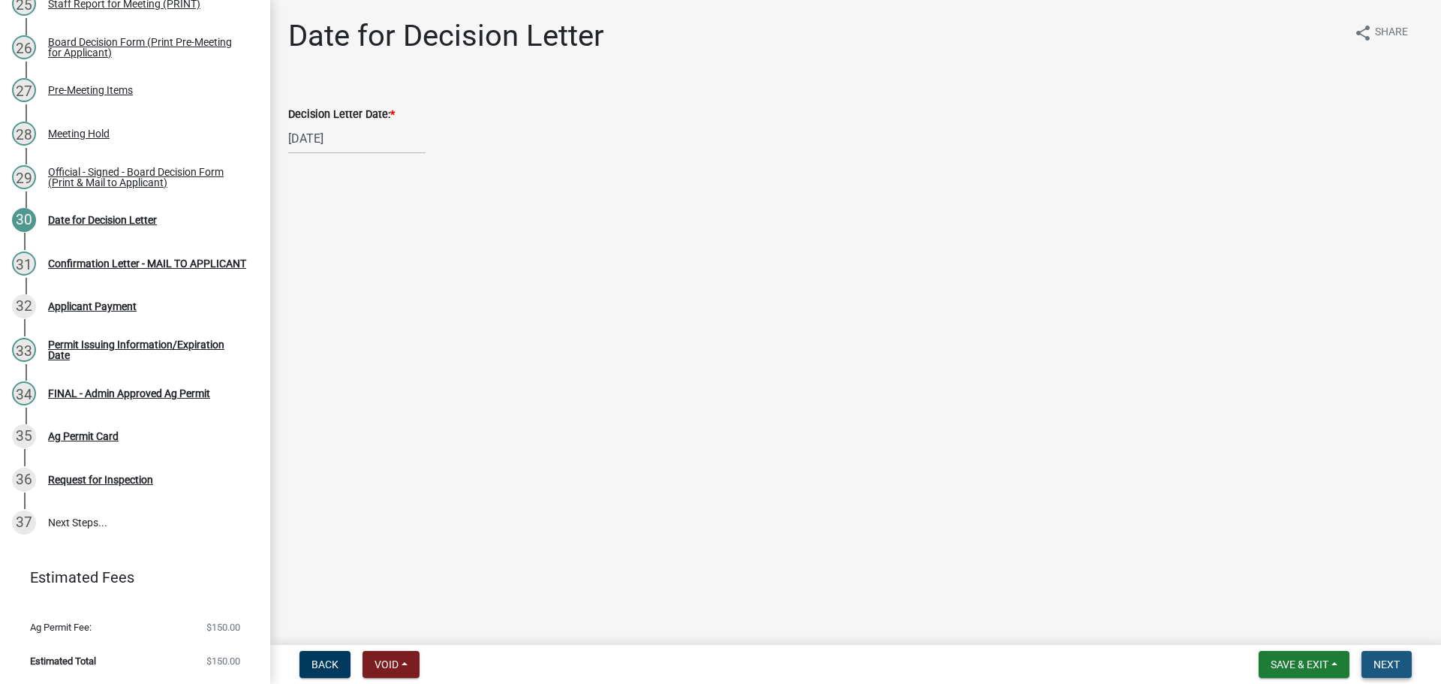
click at [1385, 658] on span "Next" at bounding box center [1386, 664] width 26 height 12
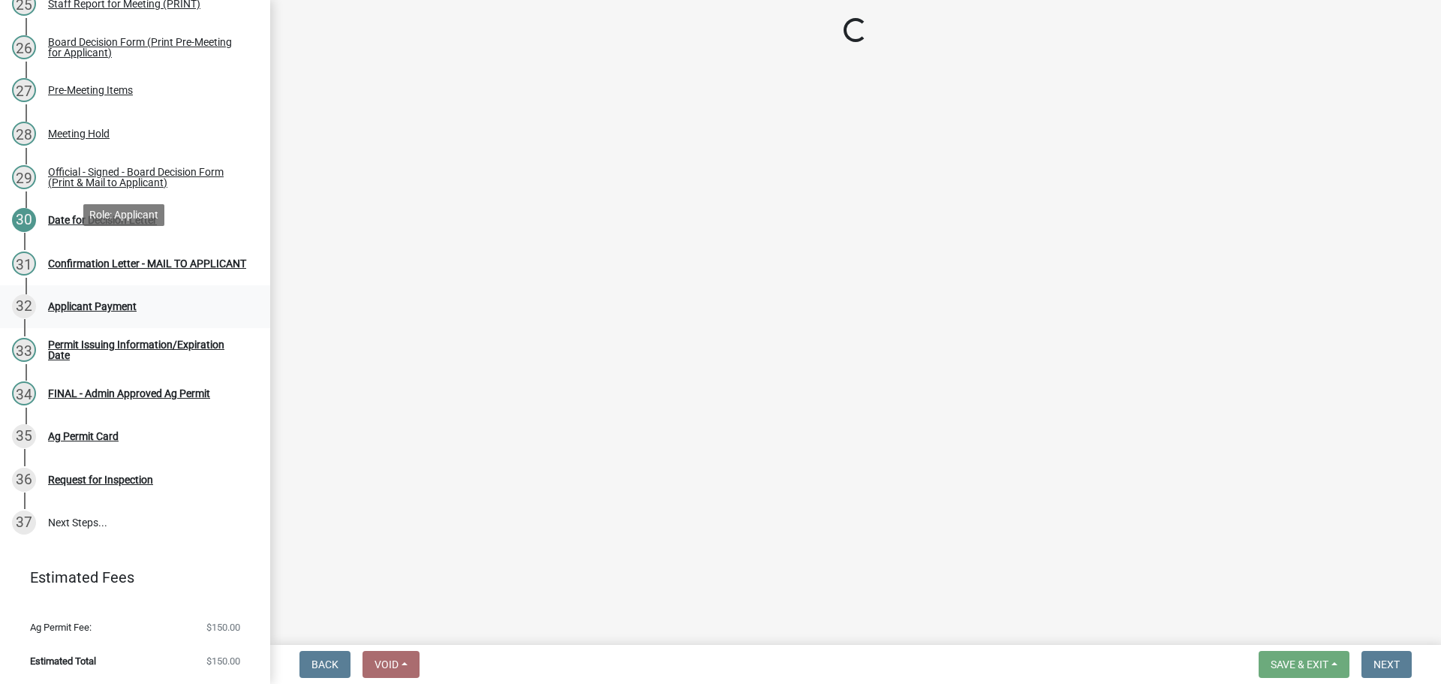
select select "3: 3"
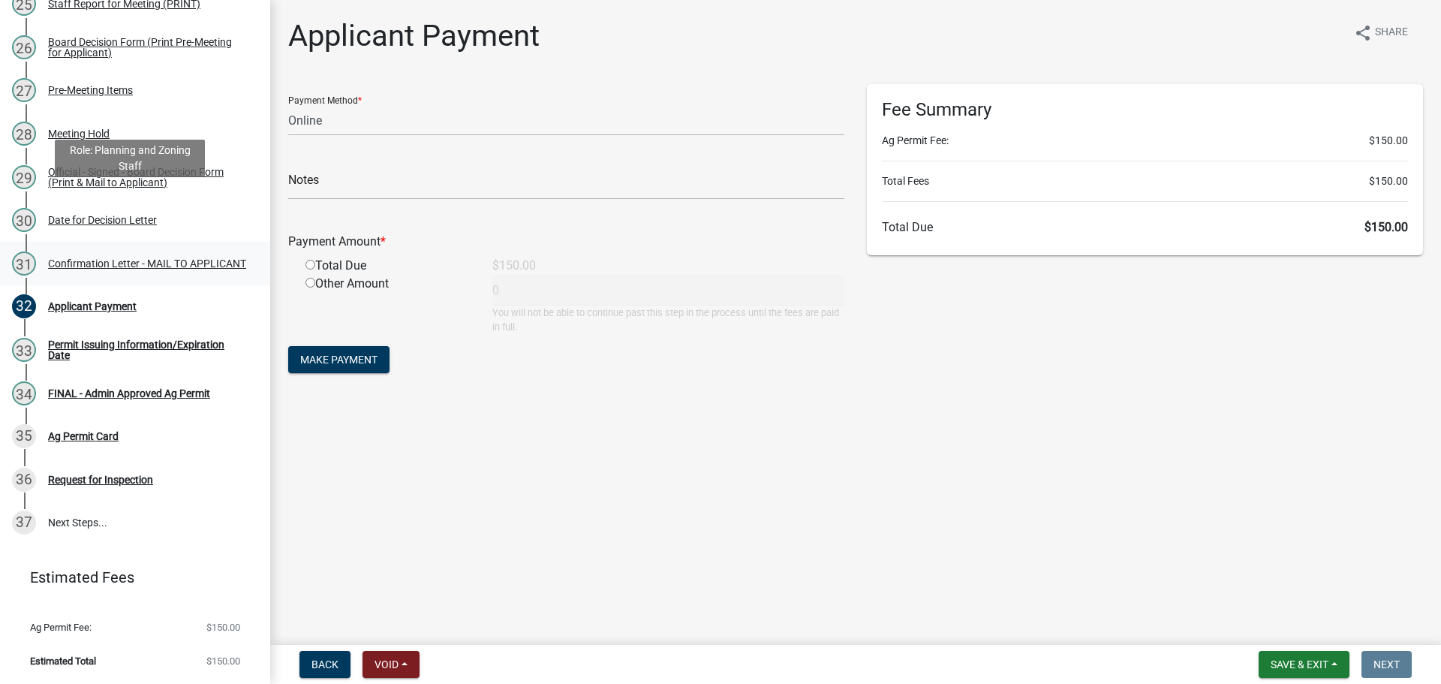
click at [134, 258] on div "Confirmation Letter - MAIL TO APPLICANT" at bounding box center [147, 263] width 198 height 11
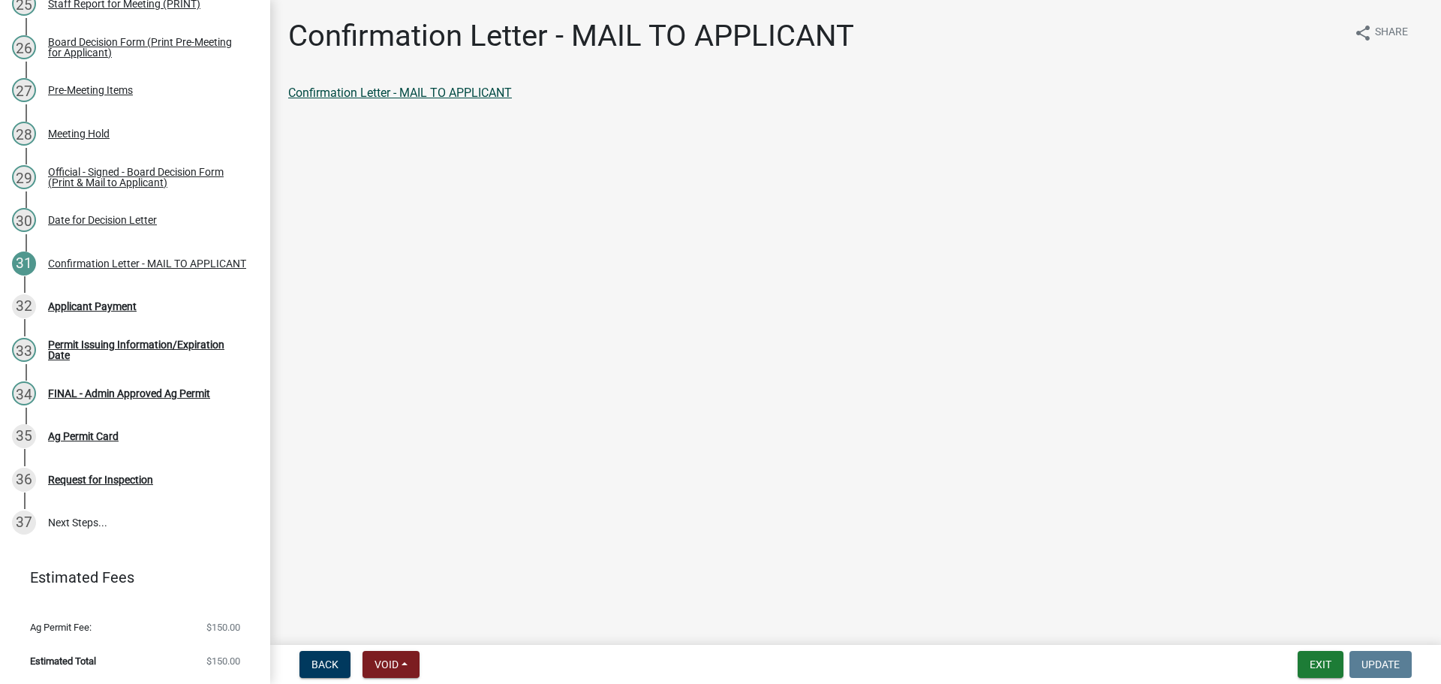
click at [451, 100] on link "Confirmation Letter - MAIL TO APPLICANT" at bounding box center [400, 93] width 224 height 14
click at [137, 301] on div "Applicant Payment" at bounding box center [92, 306] width 89 height 11
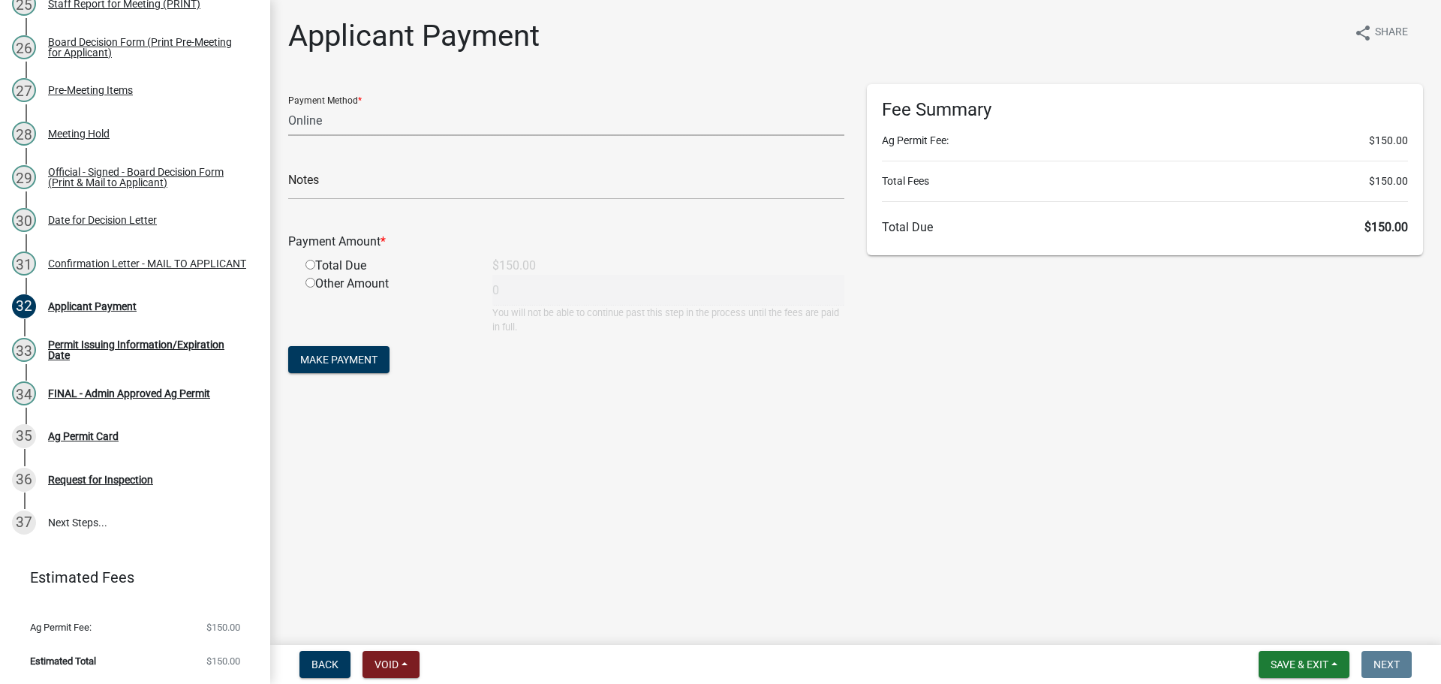
click at [334, 136] on select "Credit Card POS Check Cash Online" at bounding box center [566, 120] width 556 height 31
select select "1: 0"
click at [290, 118] on select "Credit Card POS Check Cash Online" at bounding box center [566, 120] width 556 height 31
click at [326, 200] on input "text" at bounding box center [566, 184] width 556 height 31
type input "1016090340"
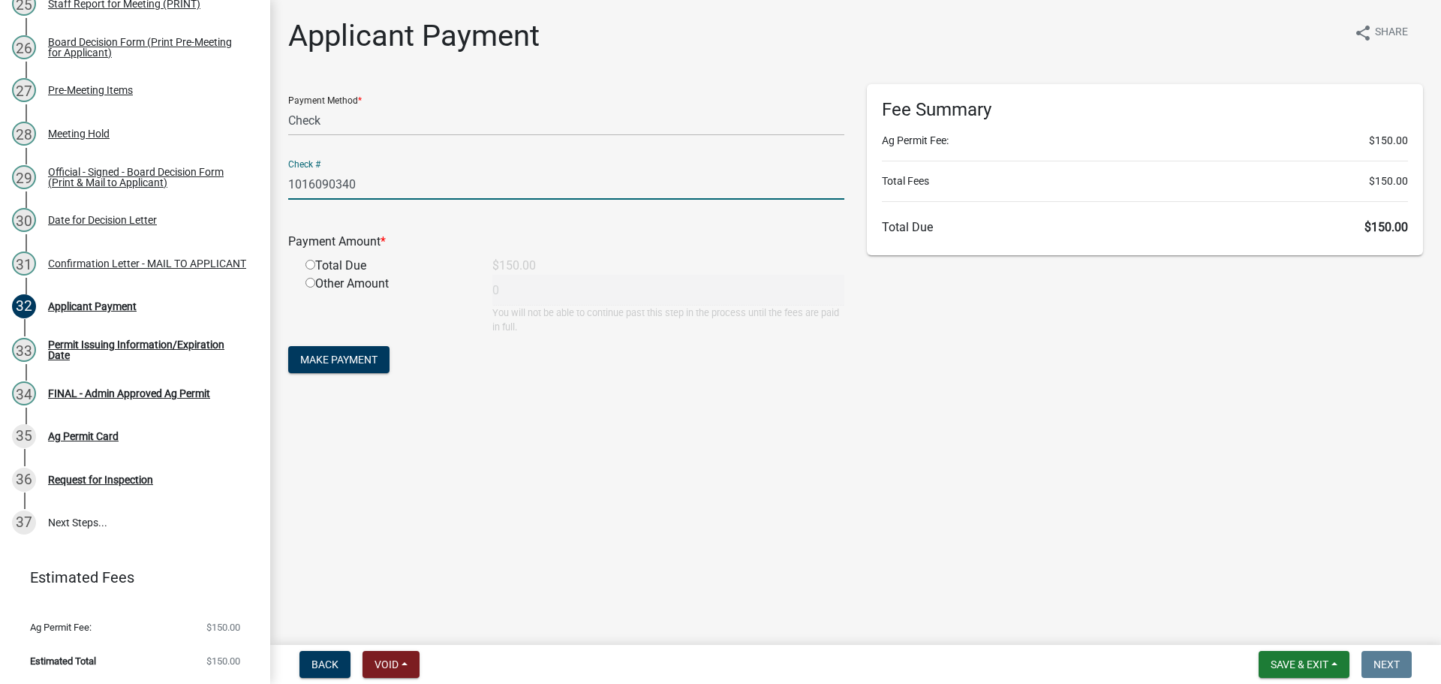
click at [312, 269] on input "radio" at bounding box center [310, 265] width 10 height 10
radio input "true"
type input "150"
click at [368, 366] on span "Make Payment" at bounding box center [338, 359] width 77 height 12
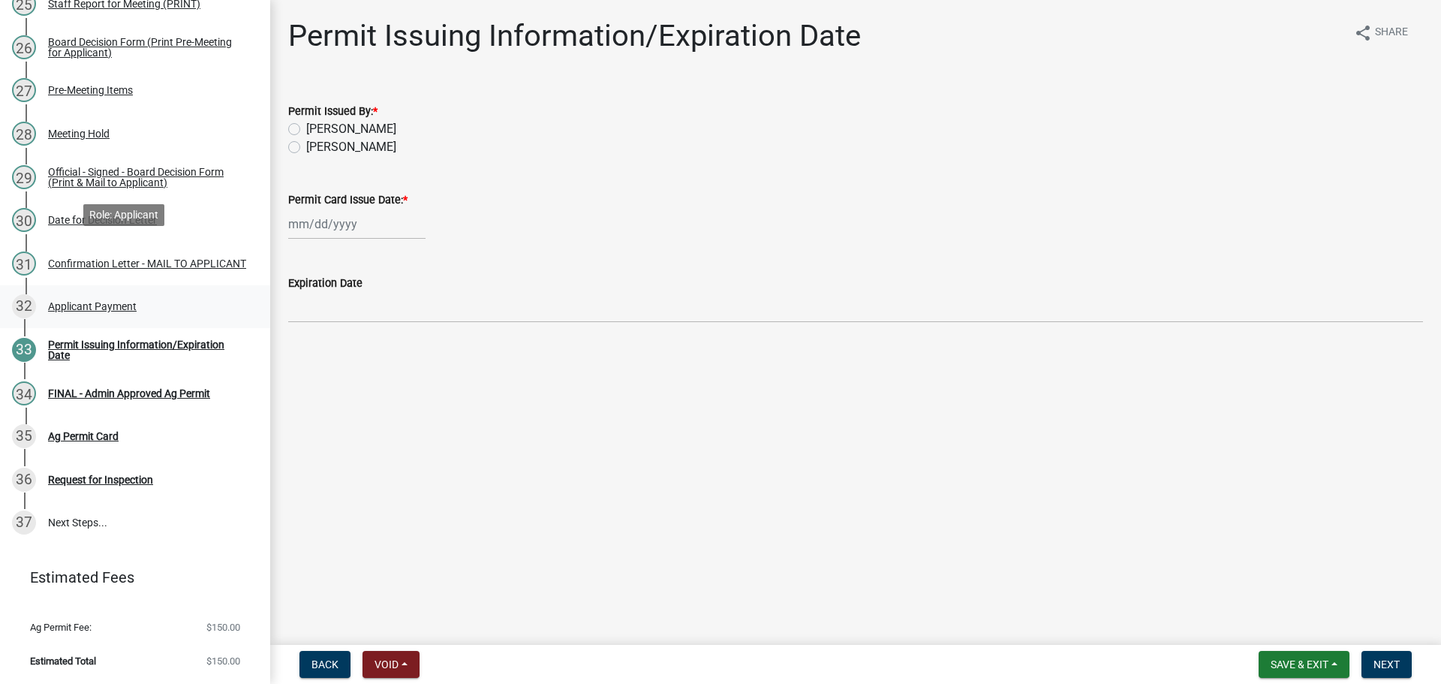
click at [159, 294] on div "32 Applicant Payment" at bounding box center [129, 306] width 234 height 24
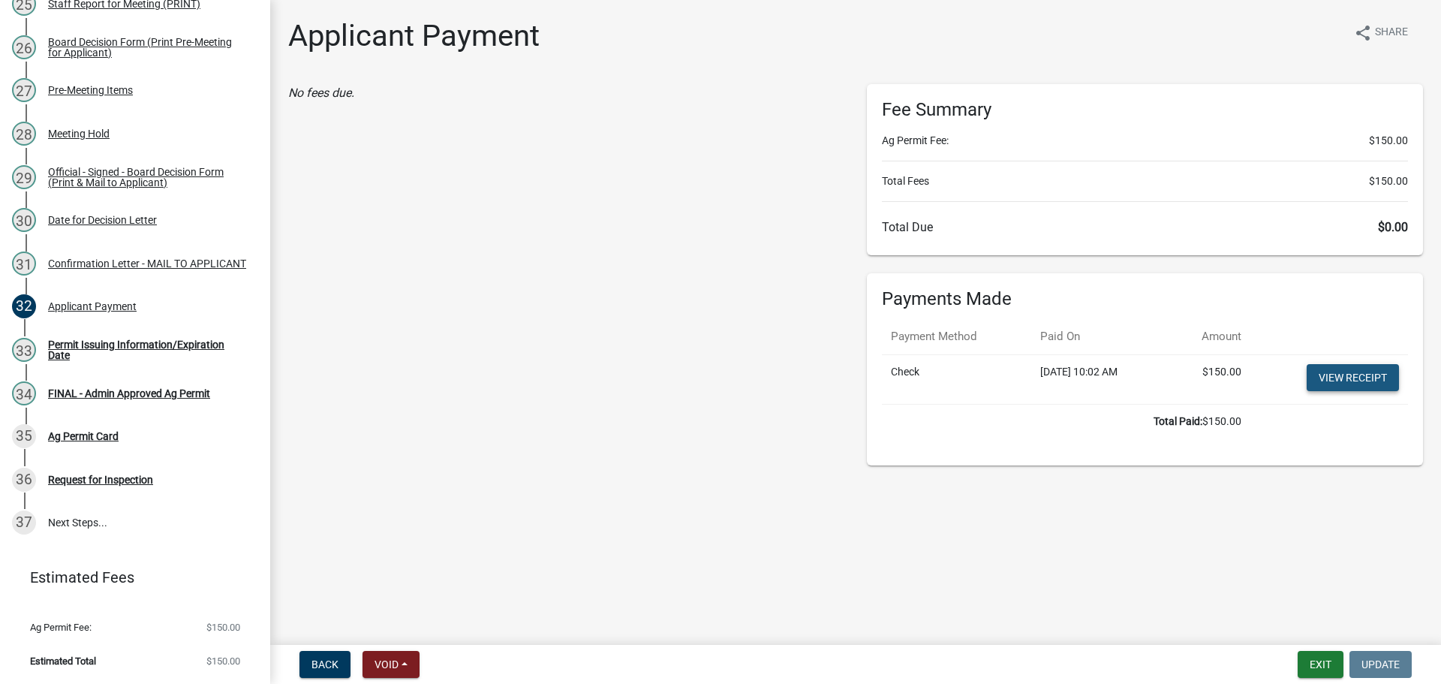
click at [1335, 391] on link "View receipt" at bounding box center [1353, 377] width 92 height 27
click at [115, 372] on link "34 FINAL - Admin Approved Ag Permit" at bounding box center [135, 394] width 270 height 44
click at [122, 338] on div "33 Permit Issuing Information/Expiration Date" at bounding box center [129, 350] width 234 height 24
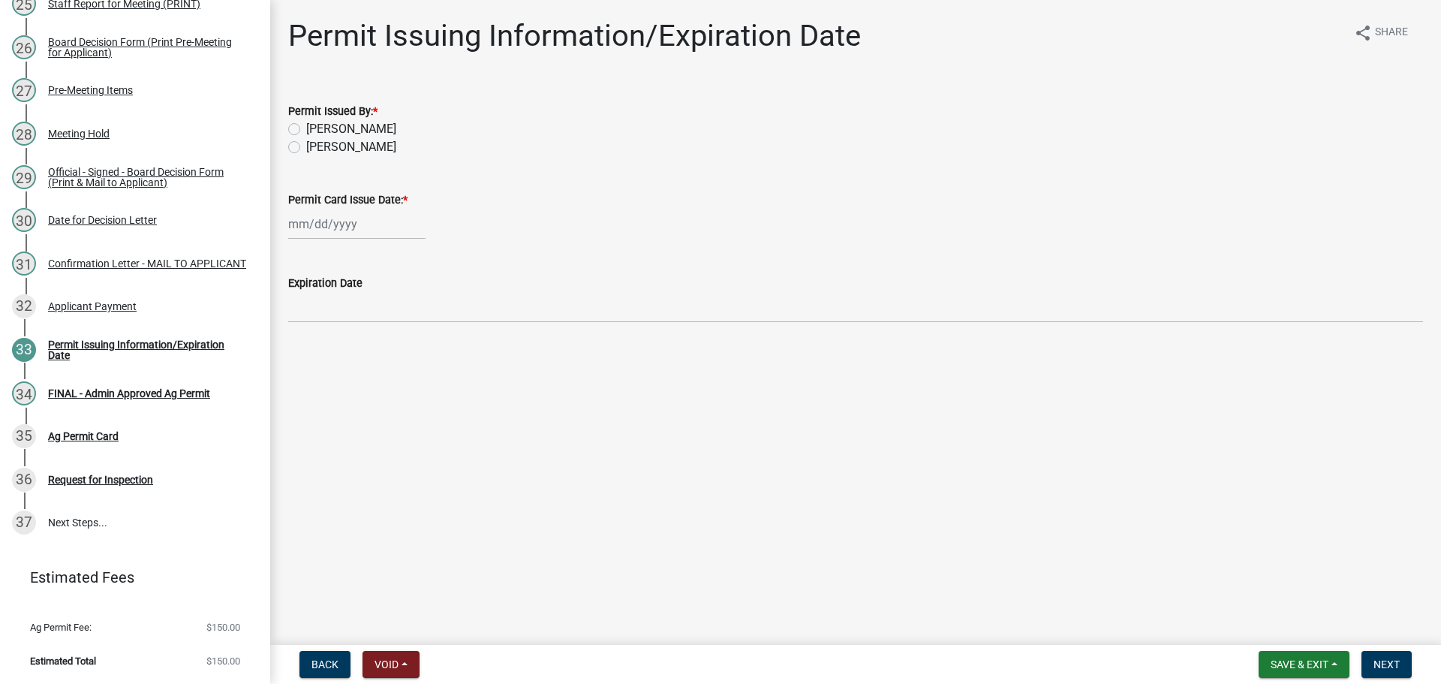
click at [337, 156] on label "[PERSON_NAME]" at bounding box center [351, 147] width 90 height 18
click at [316, 148] on input "[PERSON_NAME]" at bounding box center [311, 143] width 10 height 10
radio input "true"
click at [353, 239] on div at bounding box center [356, 224] width 137 height 31
select select "10"
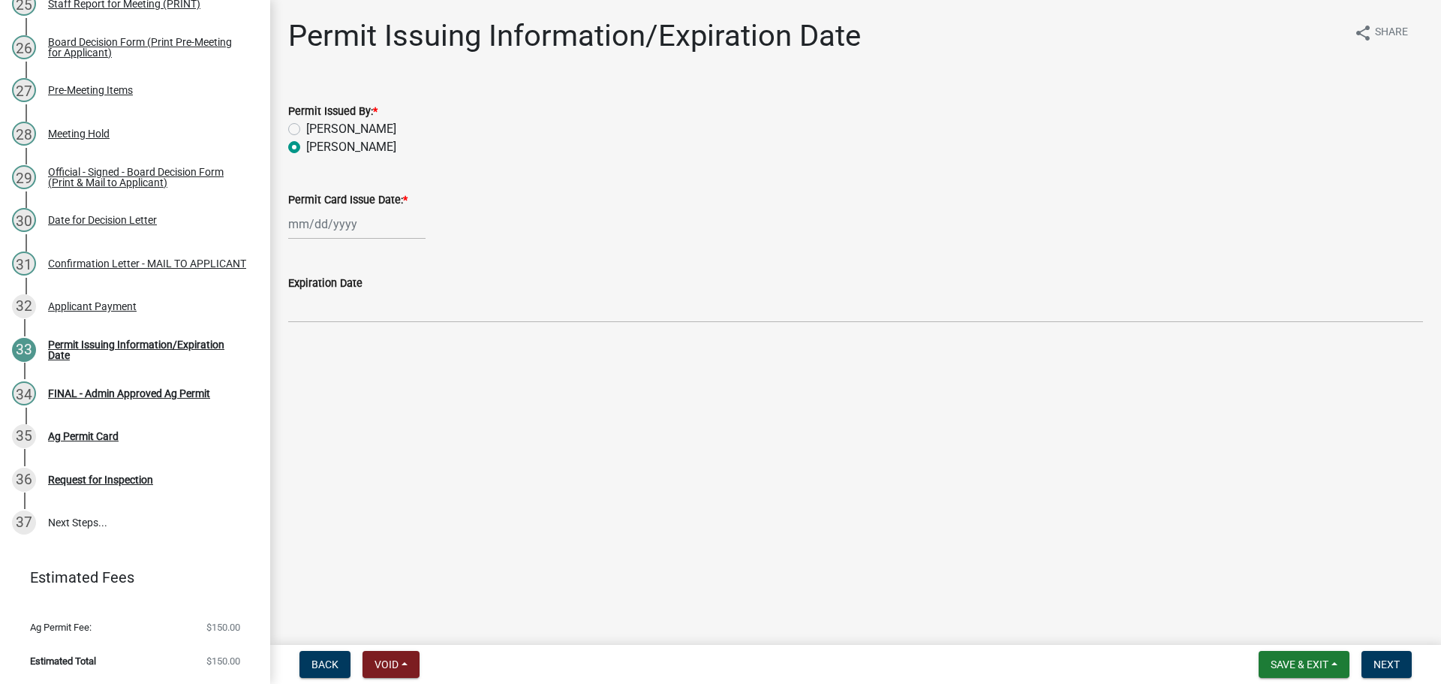
select select "2025"
click at [384, 348] on div "9" at bounding box center [375, 336] width 24 height 24
type input "[DATE]"
click at [1384, 663] on span "Next" at bounding box center [1386, 664] width 26 height 12
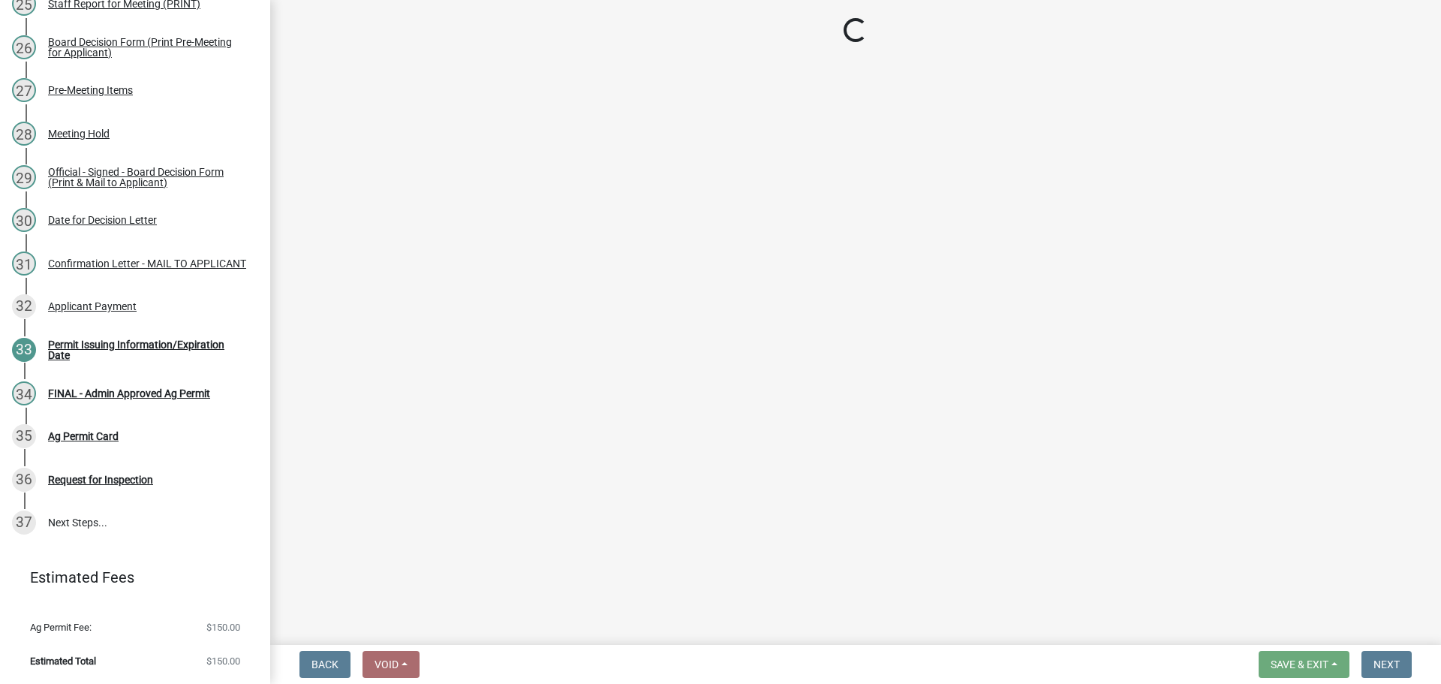
scroll to position [1635, 0]
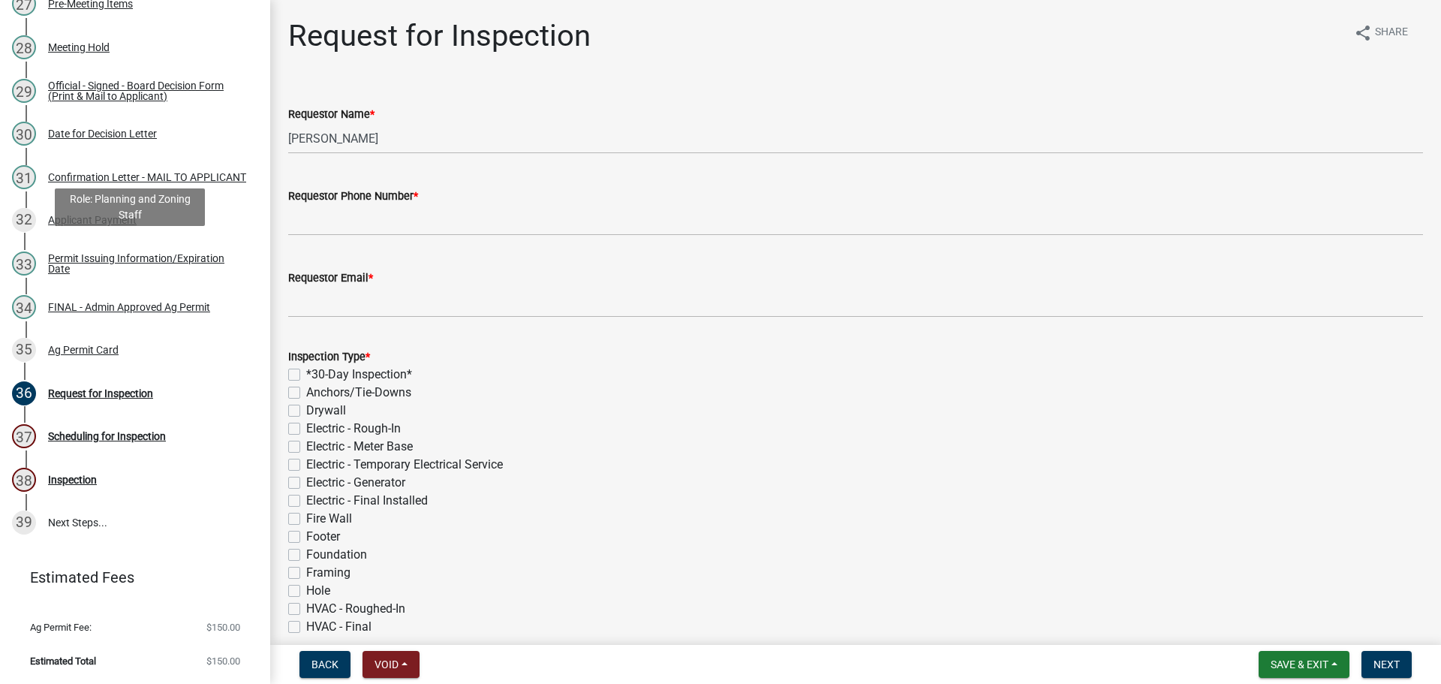
click at [98, 302] on div "FINAL - Admin Approved Ag Permit" at bounding box center [129, 307] width 162 height 11
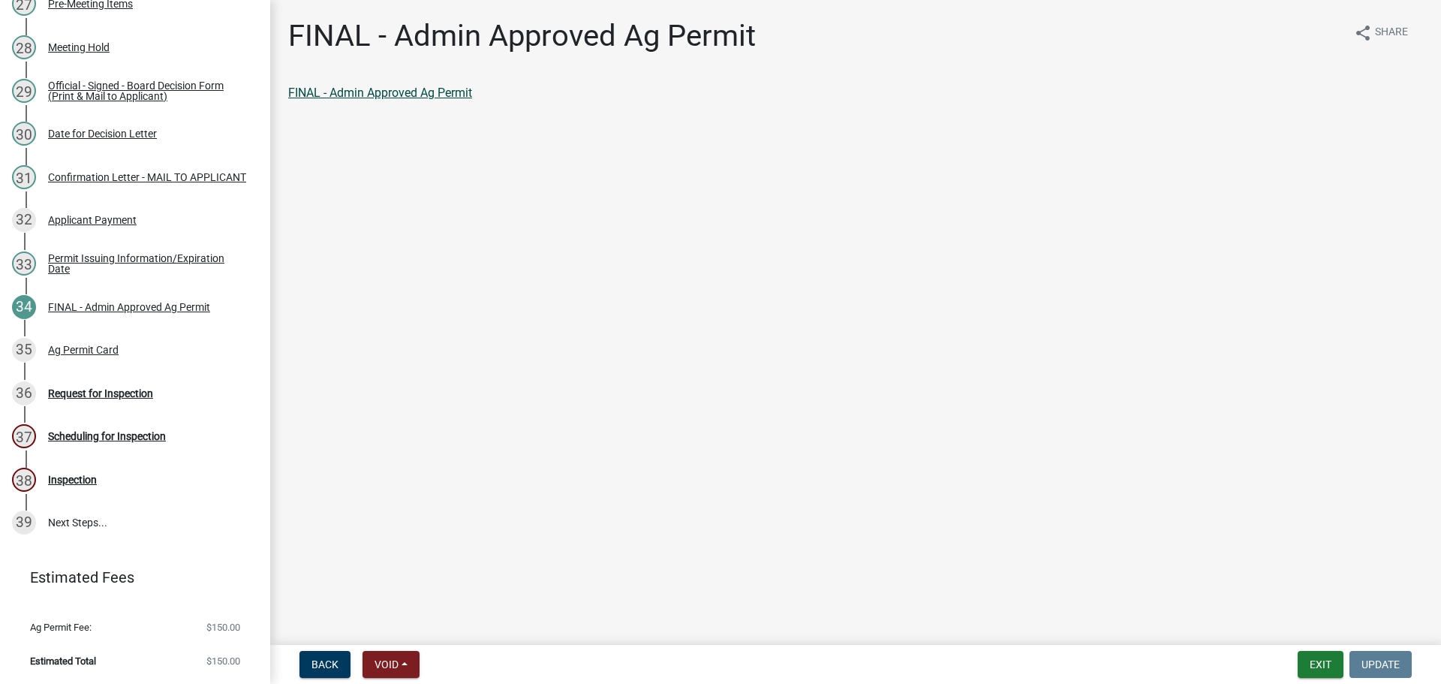
click at [447, 99] on link "FINAL - Admin Approved Ag Permit" at bounding box center [380, 93] width 184 height 14
click at [143, 338] on div "35 Ag Permit Card" at bounding box center [129, 350] width 234 height 24
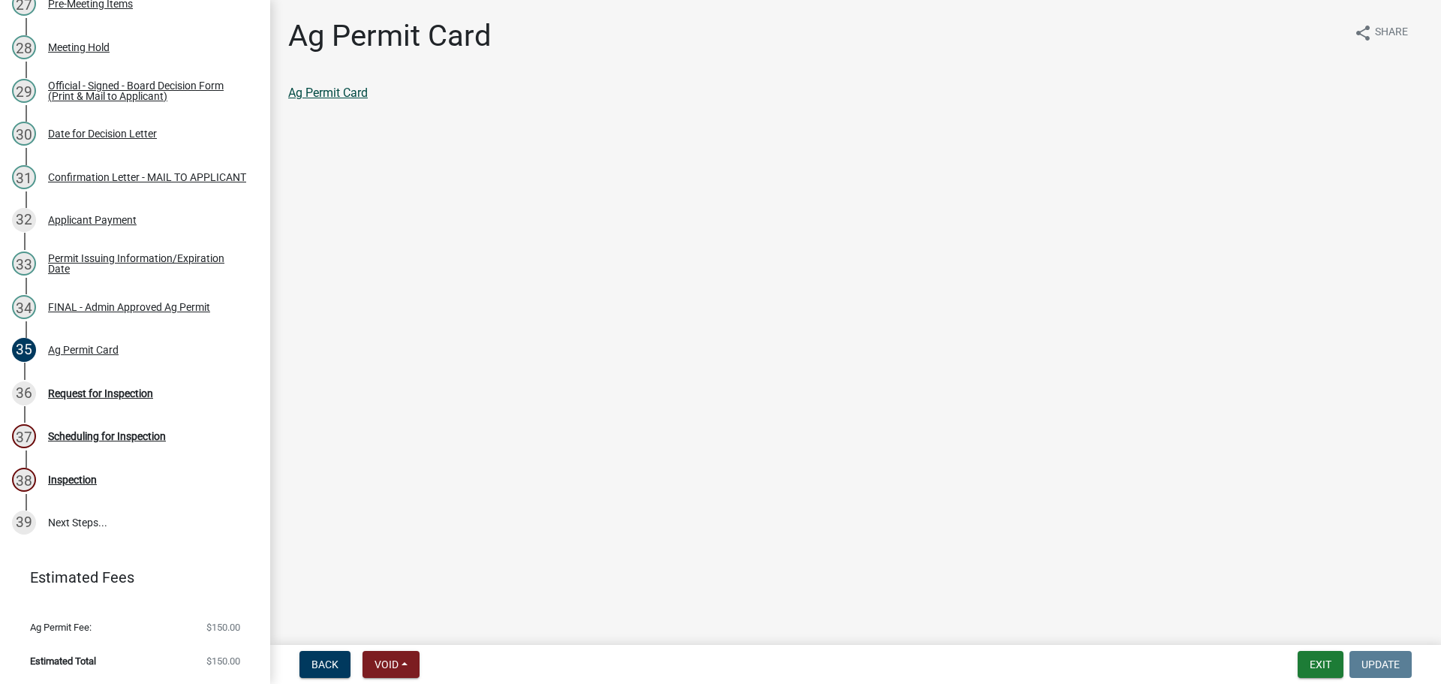
click at [358, 100] on link "Ag Permit Card" at bounding box center [328, 93] width 80 height 14
click at [107, 381] on div "36 Request for Inspection" at bounding box center [129, 393] width 234 height 24
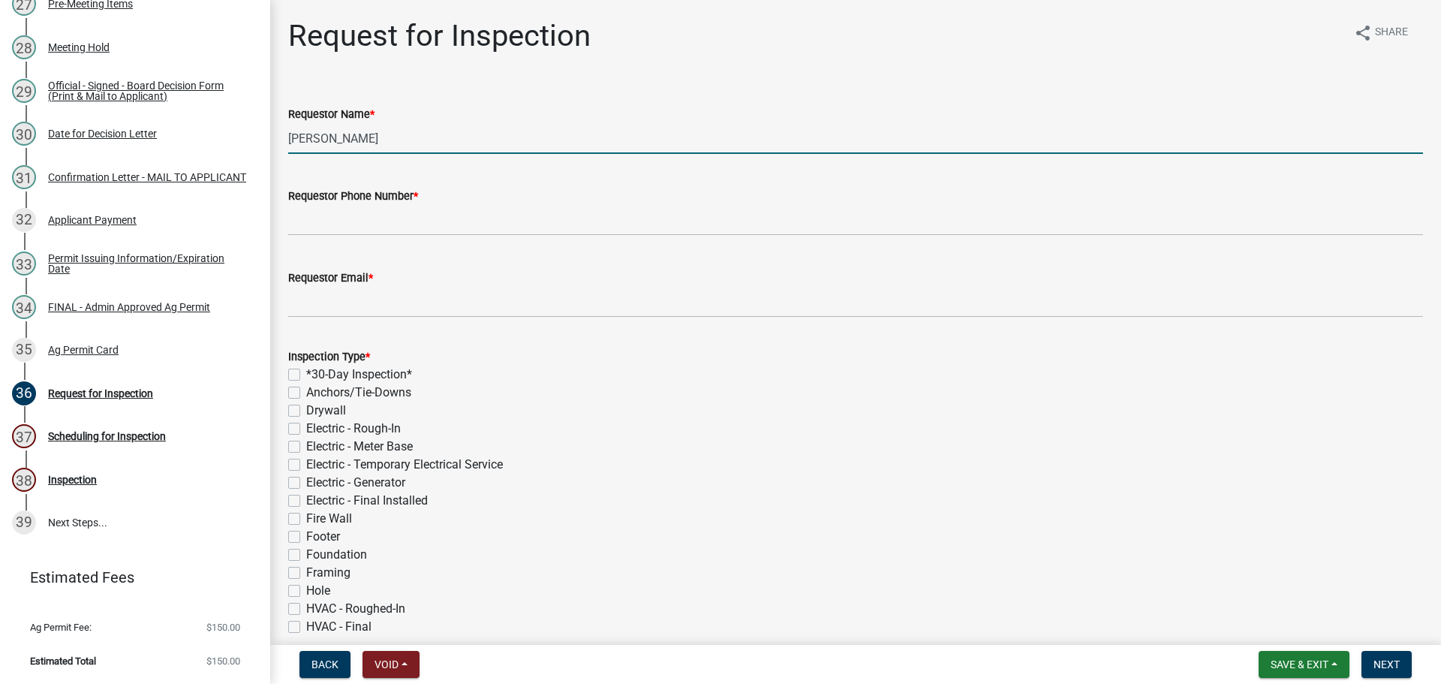
click at [453, 154] on input "[PERSON_NAME]" at bounding box center [855, 138] width 1135 height 31
type input "[PERSON_NAME]"
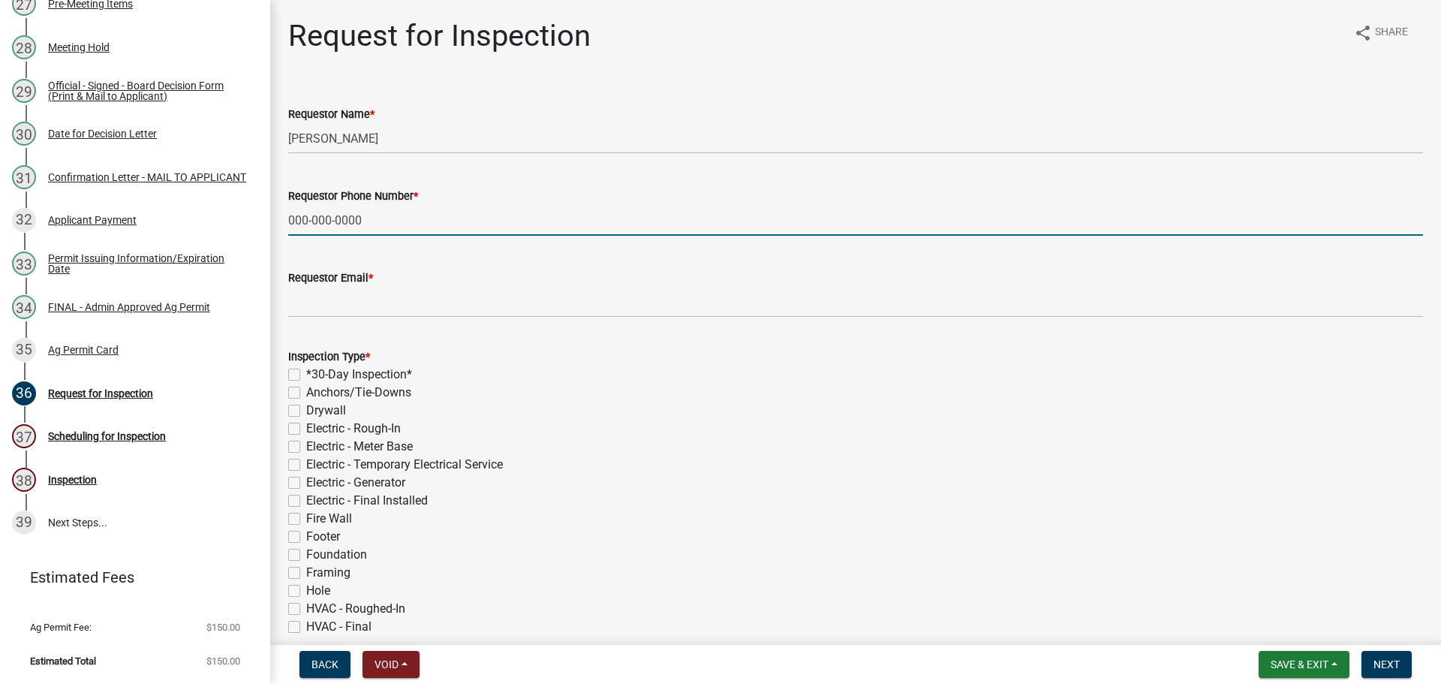
type input "000-000-0000"
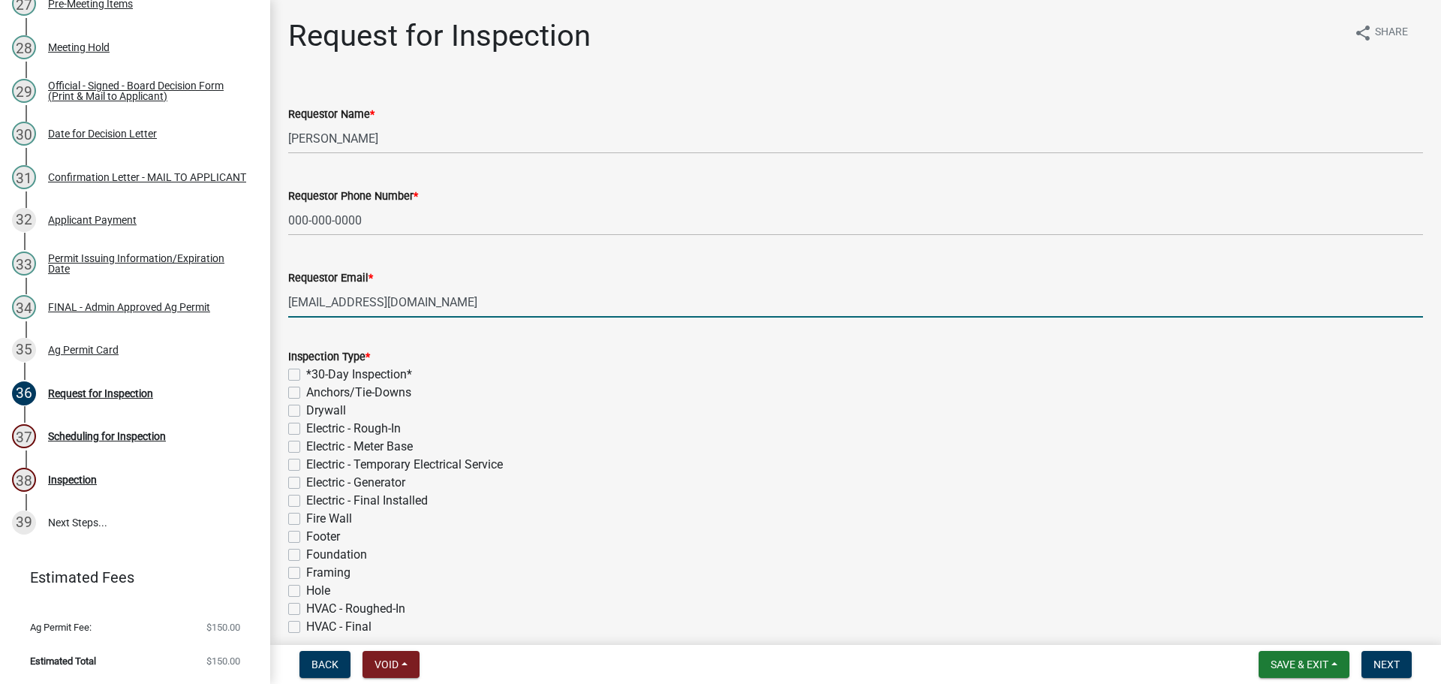
type input "[EMAIL_ADDRESS][DOMAIN_NAME]"
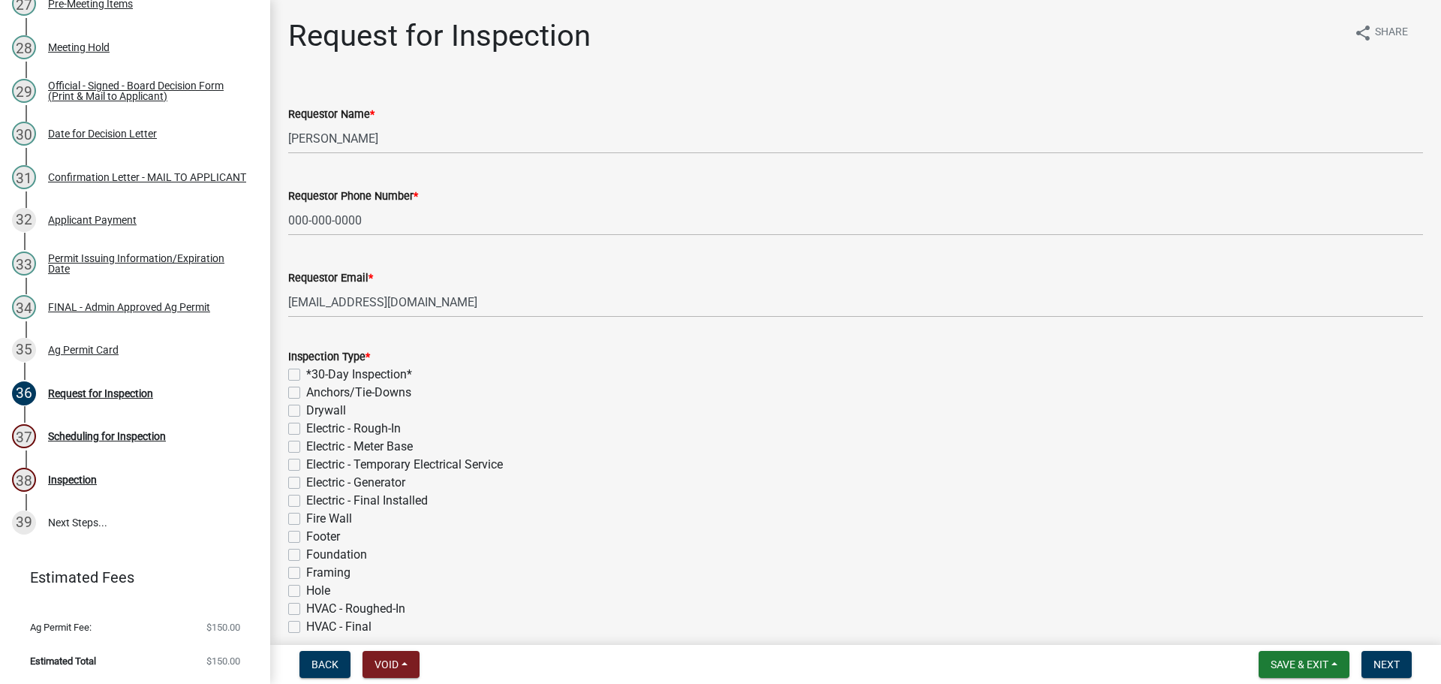
click at [306, 384] on label "*30-Day Inspection*" at bounding box center [359, 375] width 106 height 18
click at [306, 375] on input "*30-Day Inspection*" at bounding box center [311, 371] width 10 height 10
checkbox input "true"
checkbox input "false"
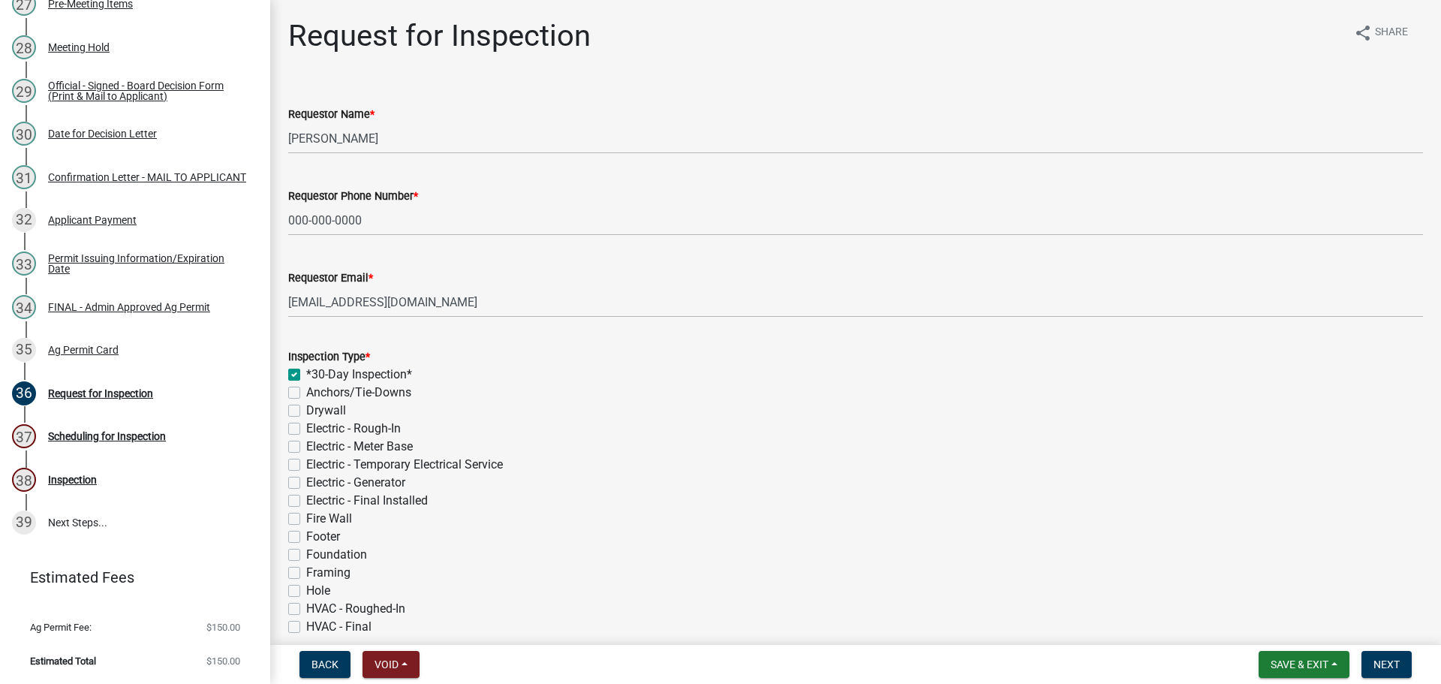
checkbox input "false"
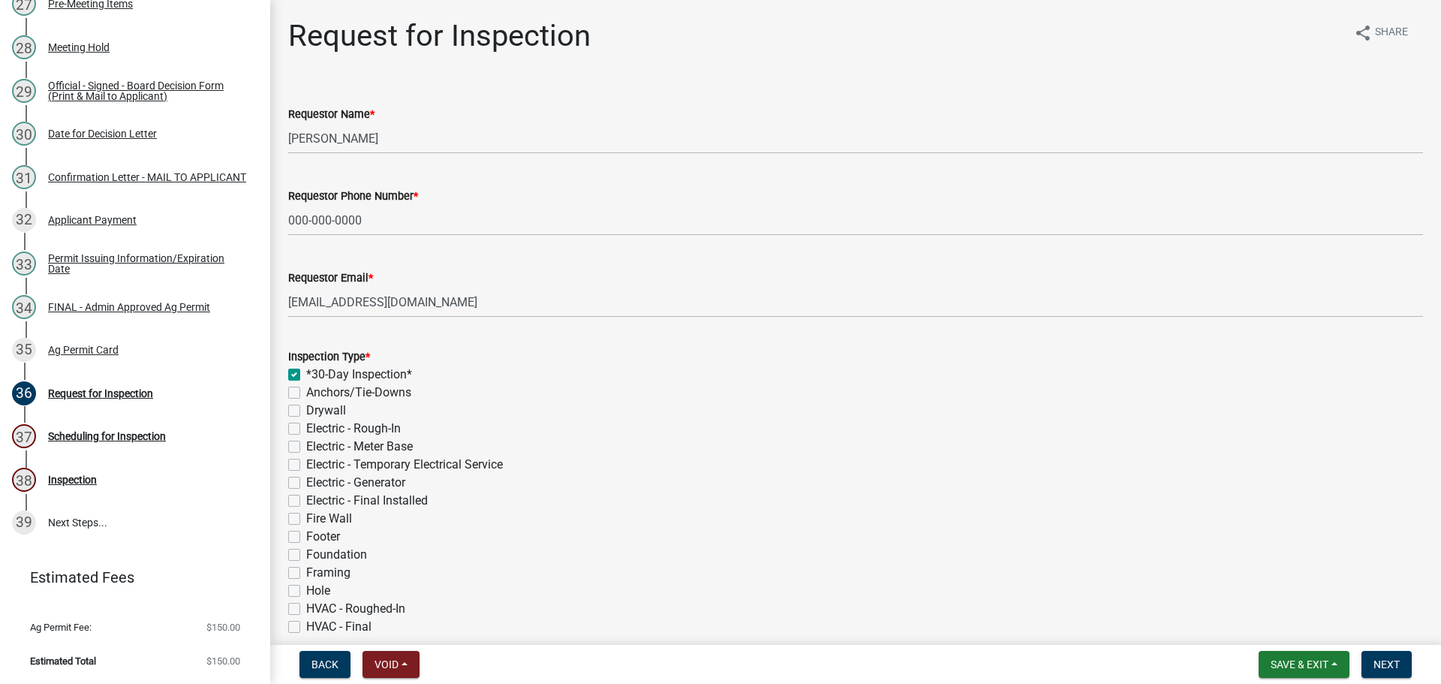
checkbox input "false"
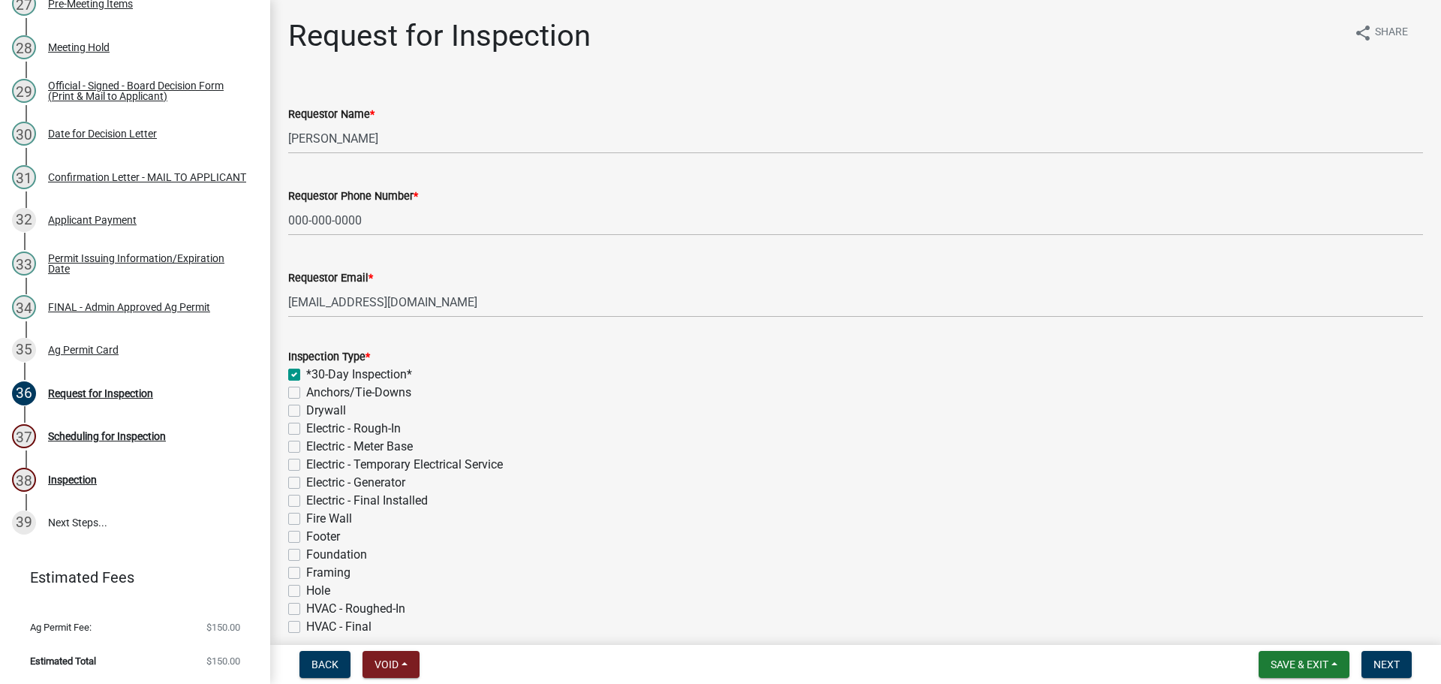
checkbox input "false"
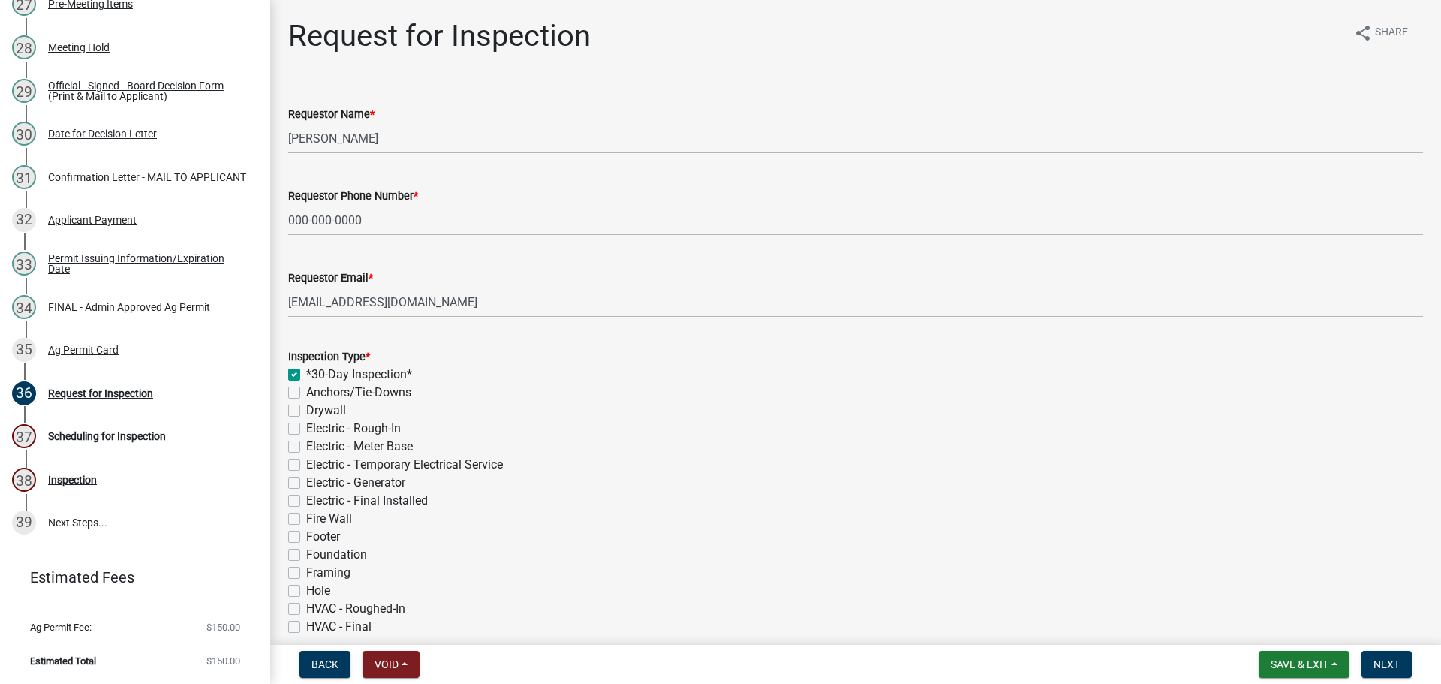
checkbox input "false"
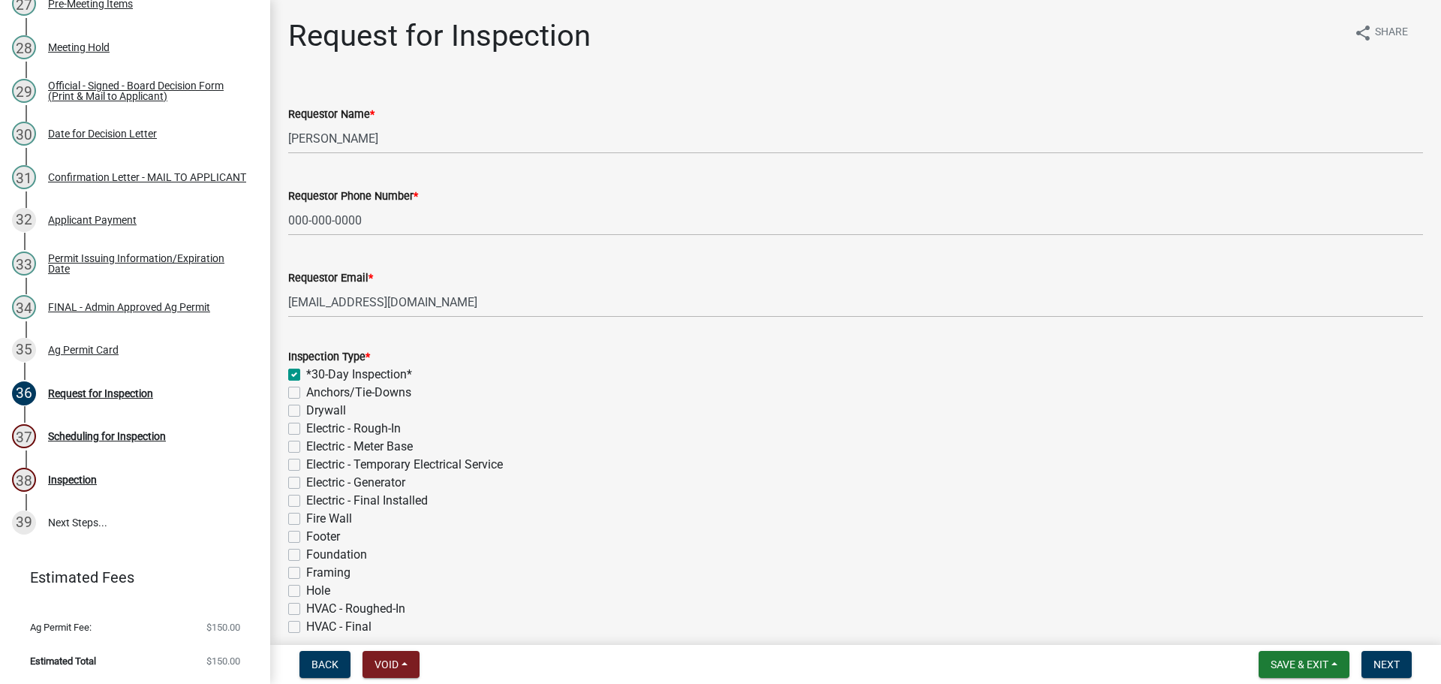
checkbox input "false"
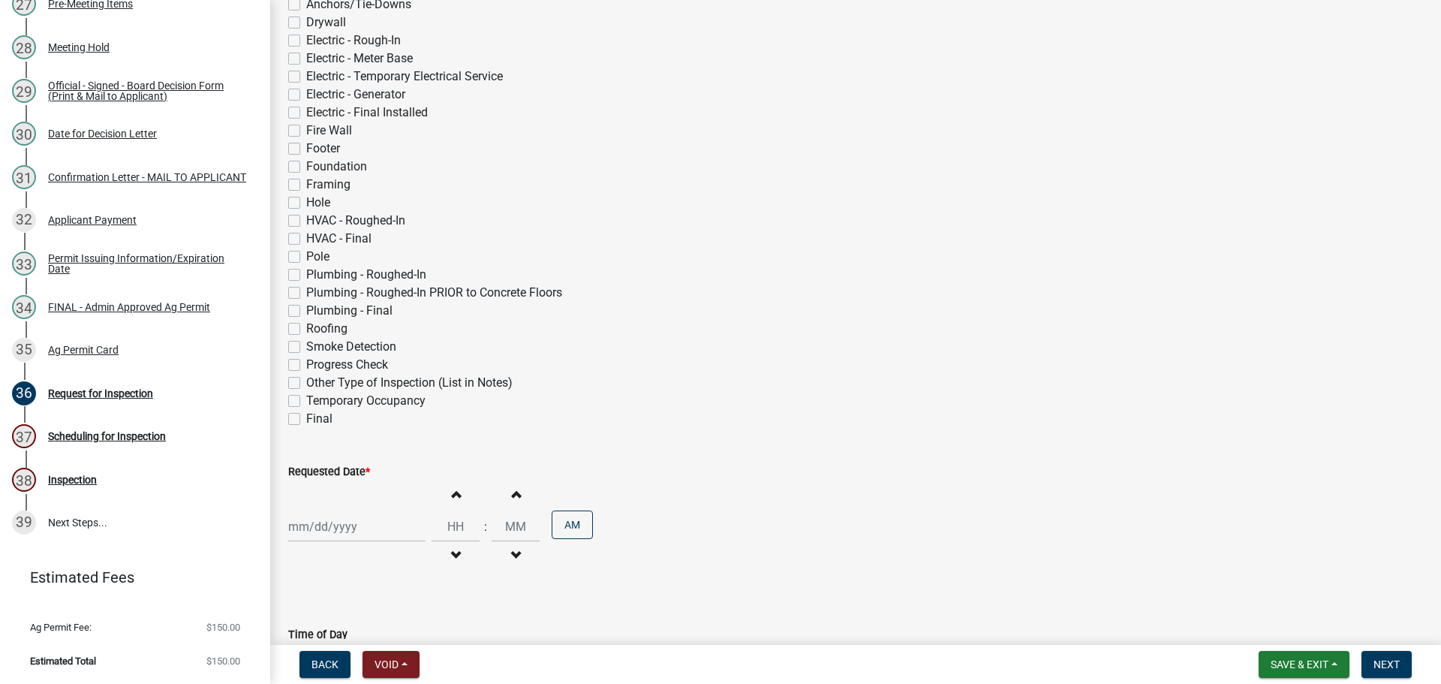
scroll to position [675, 0]
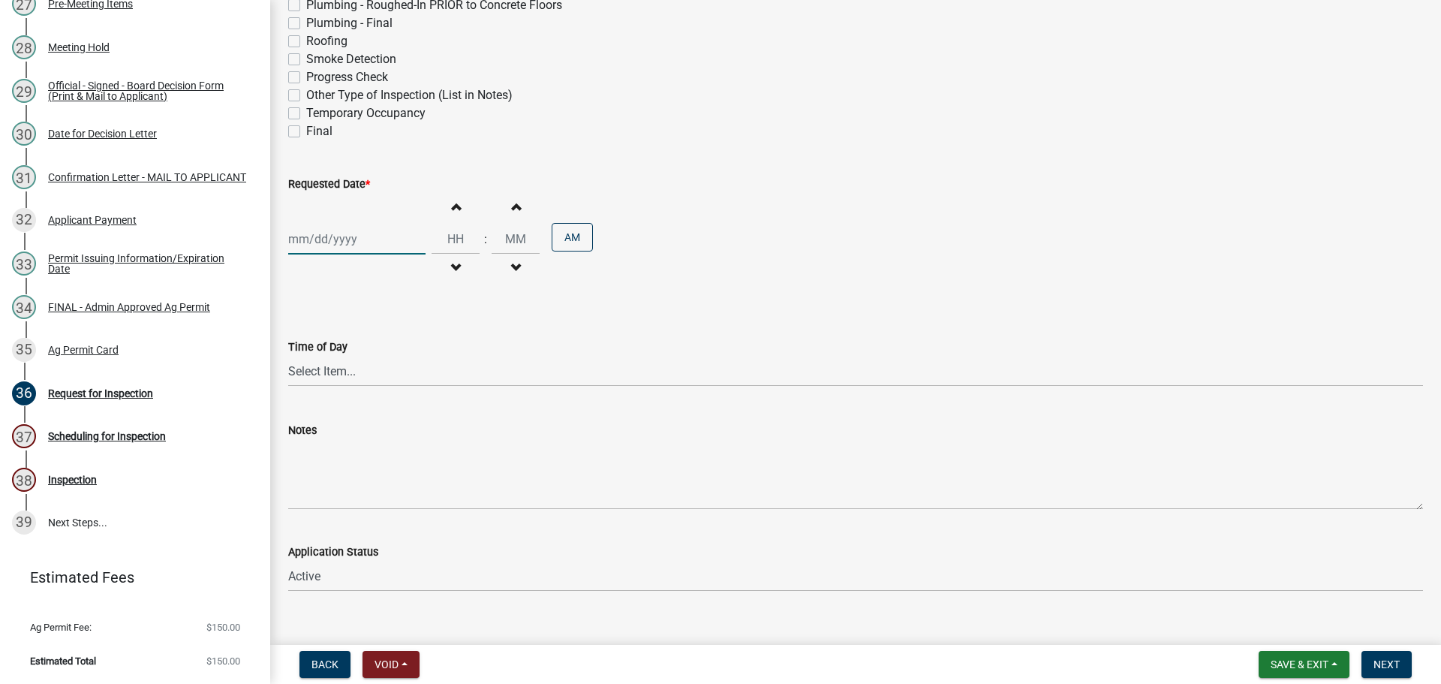
click at [335, 254] on div at bounding box center [356, 239] width 137 height 31
select select "10"
select select "2025"
click at [331, 464] on div "4" at bounding box center [327, 452] width 24 height 24
type input "[DATE]"
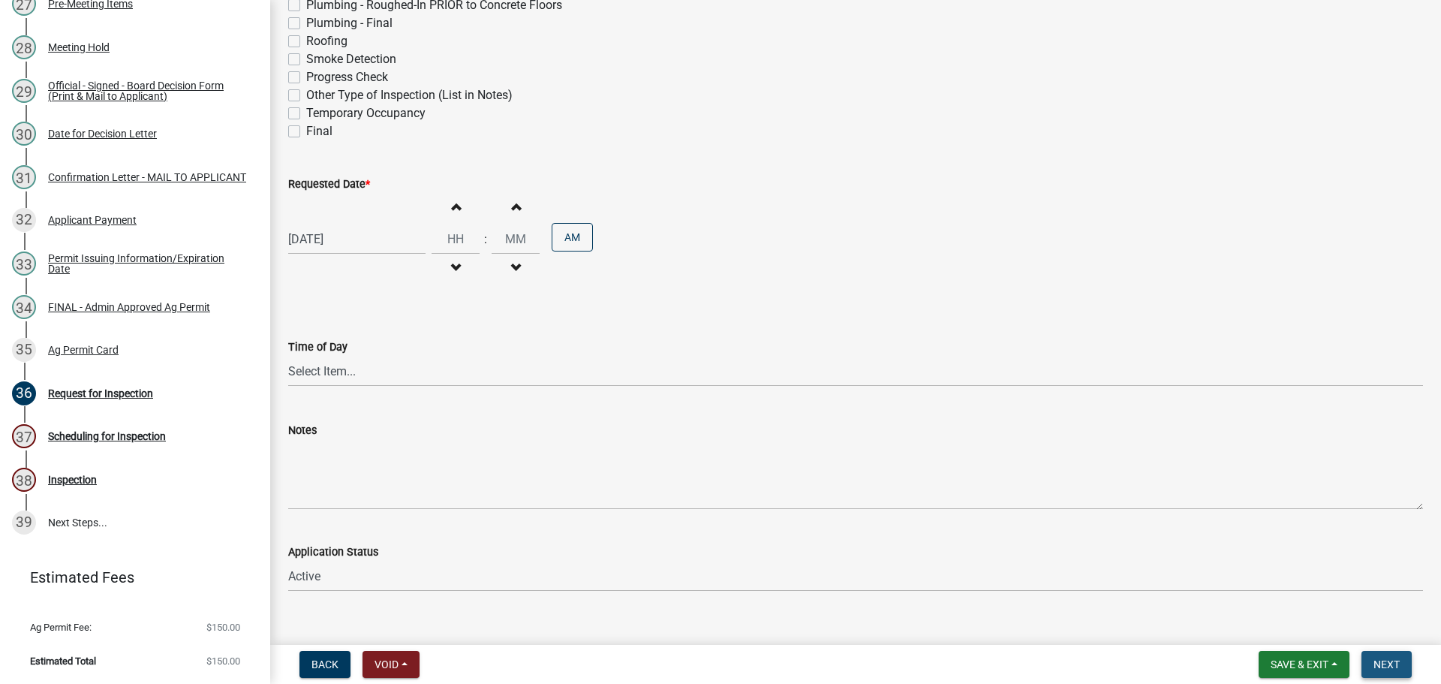
click at [1393, 661] on span "Next" at bounding box center [1386, 664] width 26 height 12
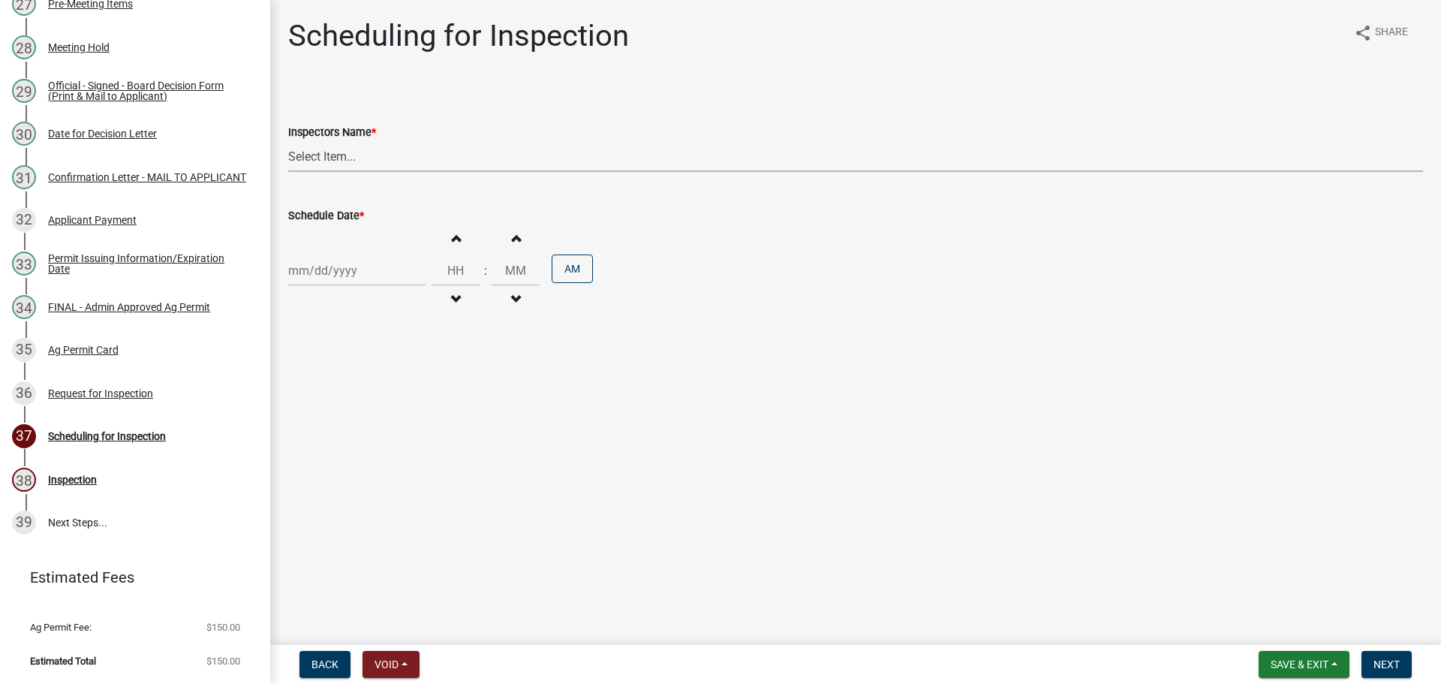
click at [369, 169] on select "Select Item... bmthomas ([PERSON_NAME]) croser ([PERSON_NAME]) [PERSON_NAME] ([…" at bounding box center [855, 156] width 1135 height 31
select select "25b75ae6-03c7-4280-9b34-fcf63005d5e5"
click at [290, 158] on select "Select Item... bmthomas ([PERSON_NAME]) croser ([PERSON_NAME]) [PERSON_NAME] ([…" at bounding box center [855, 156] width 1135 height 31
click at [347, 286] on div at bounding box center [356, 270] width 137 height 31
select select "10"
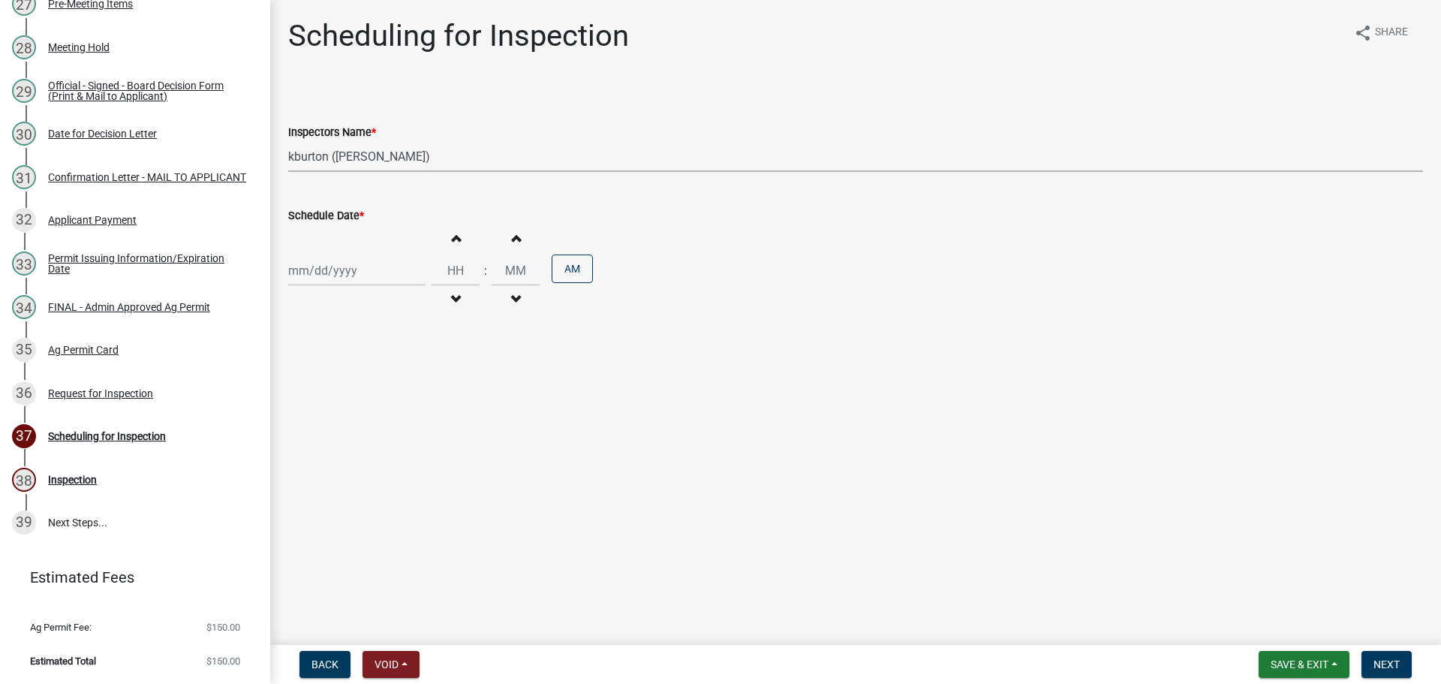
select select "2025"
click at [335, 495] on div "4" at bounding box center [327, 483] width 24 height 24
type input "[DATE]"
click at [1391, 669] on button "Next" at bounding box center [1386, 664] width 50 height 27
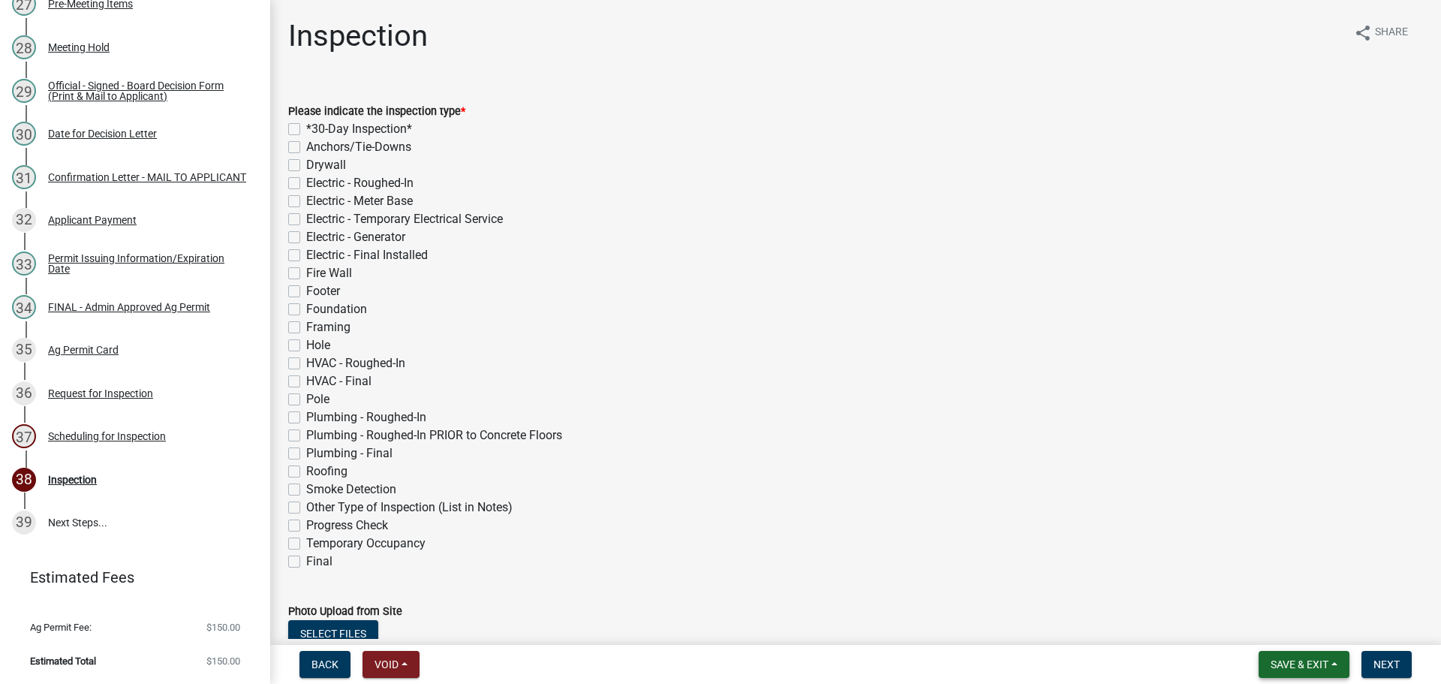
click at [1285, 658] on span "Save & Exit" at bounding box center [1300, 664] width 58 height 12
click at [1249, 603] on button "Save & Exit" at bounding box center [1289, 621] width 120 height 36
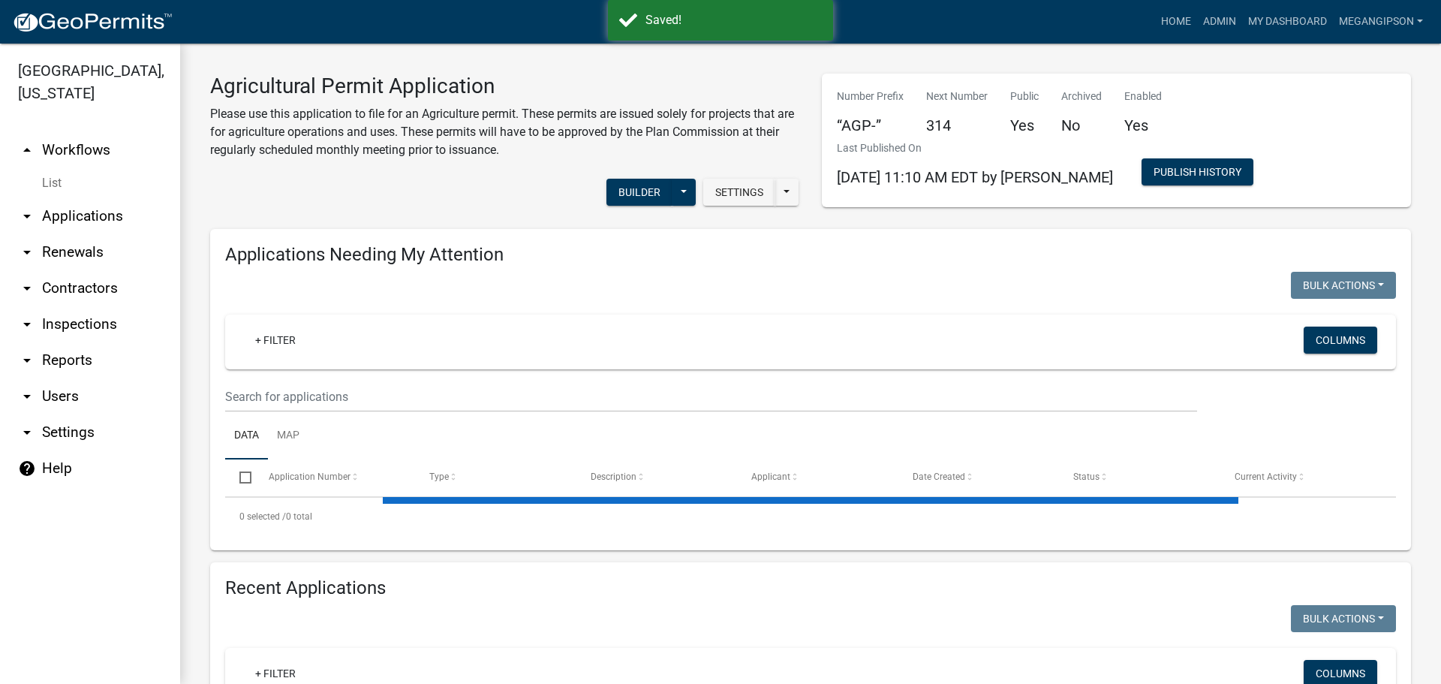
select select "3: 100"
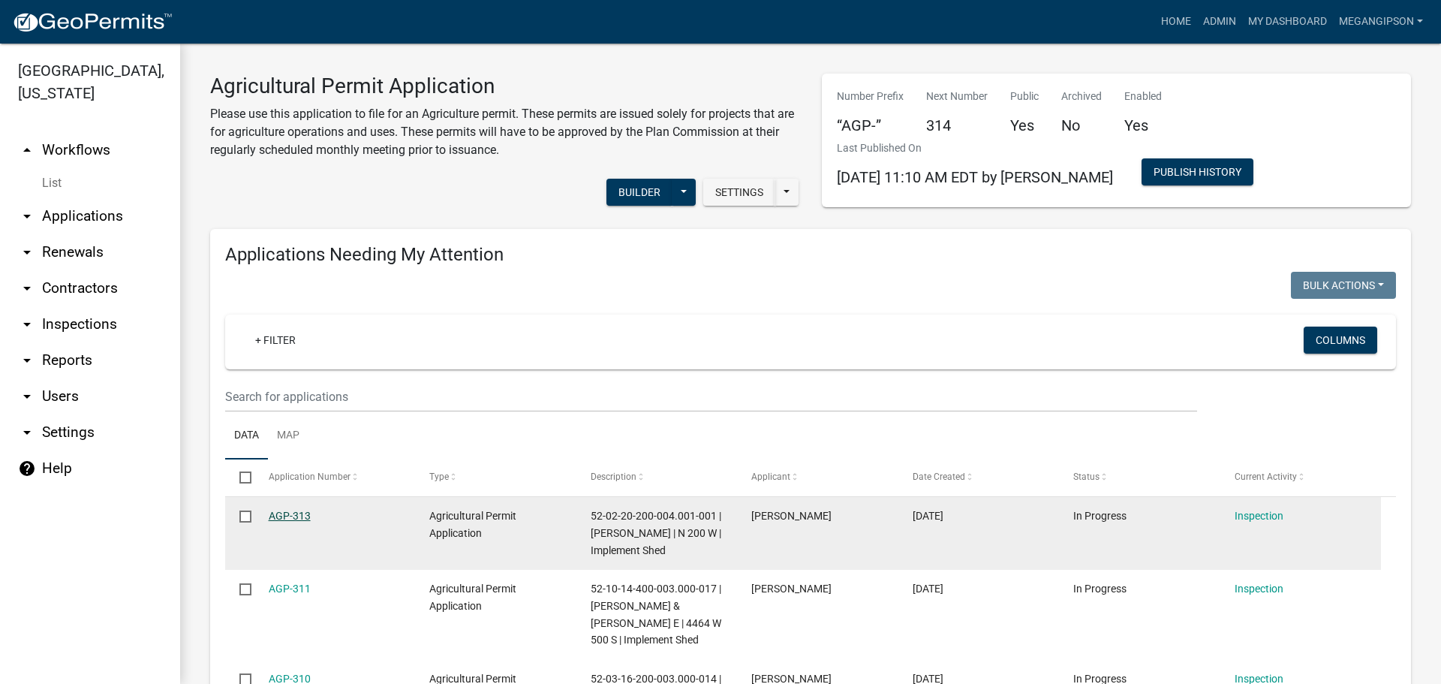
click at [293, 522] on link "AGP-313" at bounding box center [290, 516] width 42 height 12
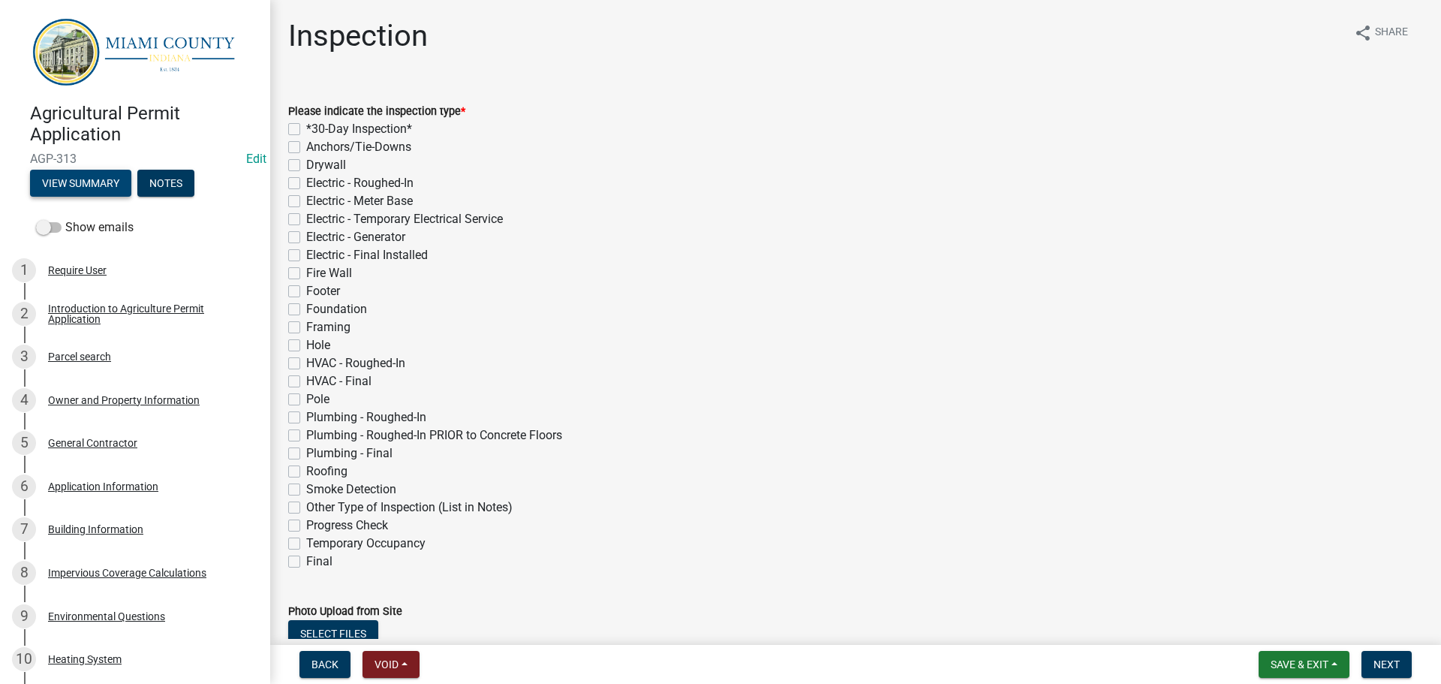
click at [101, 191] on button "View Summary" at bounding box center [80, 183] width 101 height 27
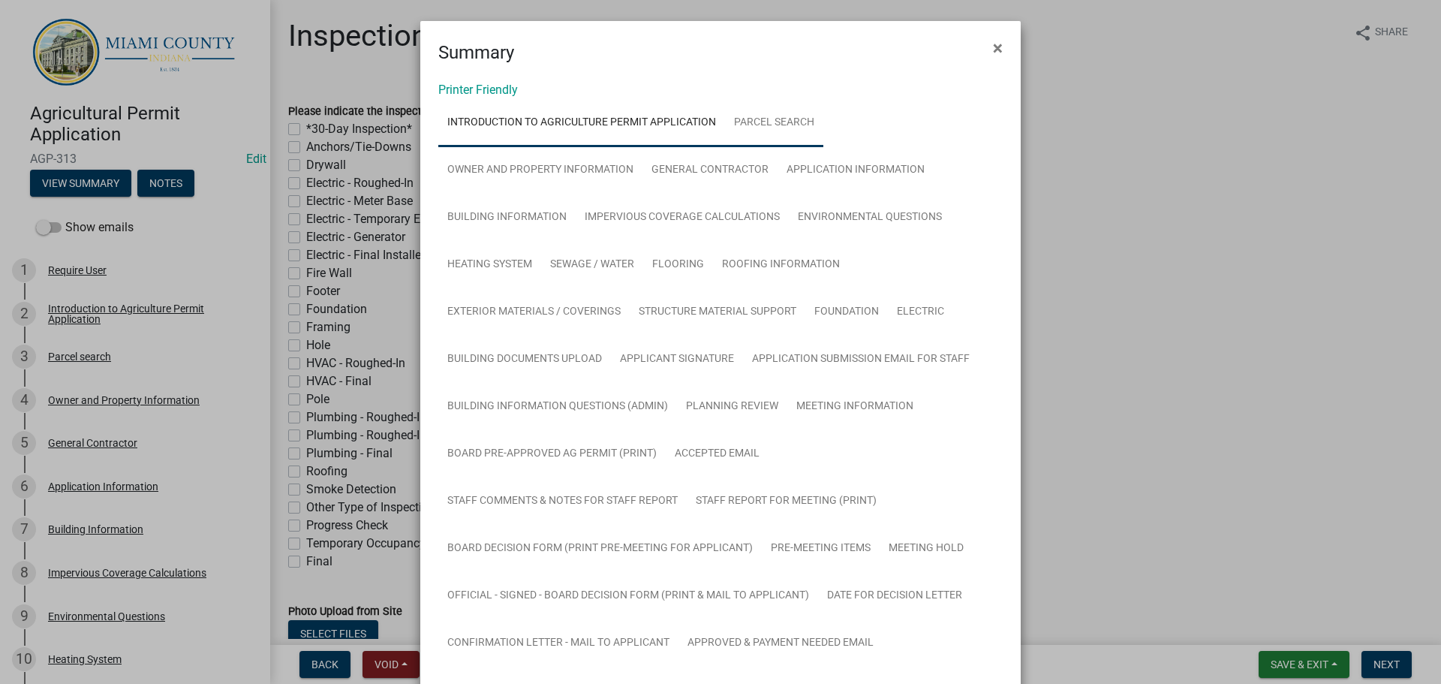
click at [781, 136] on link "Parcel search" at bounding box center [774, 123] width 98 height 48
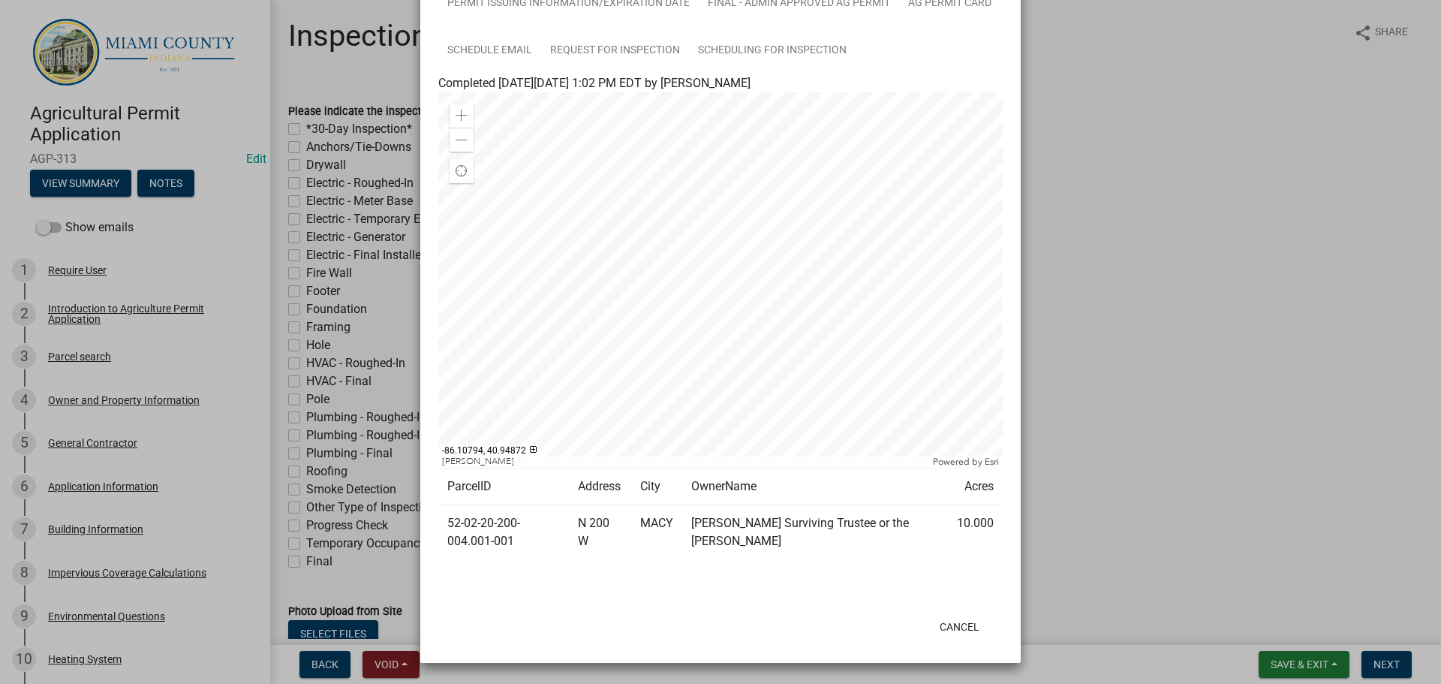
scroll to position [959, 0]
drag, startPoint x: 959, startPoint y: 621, endPoint x: 1076, endPoint y: 615, distance: 116.5
click at [959, 621] on button "Cancel" at bounding box center [960, 626] width 64 height 27
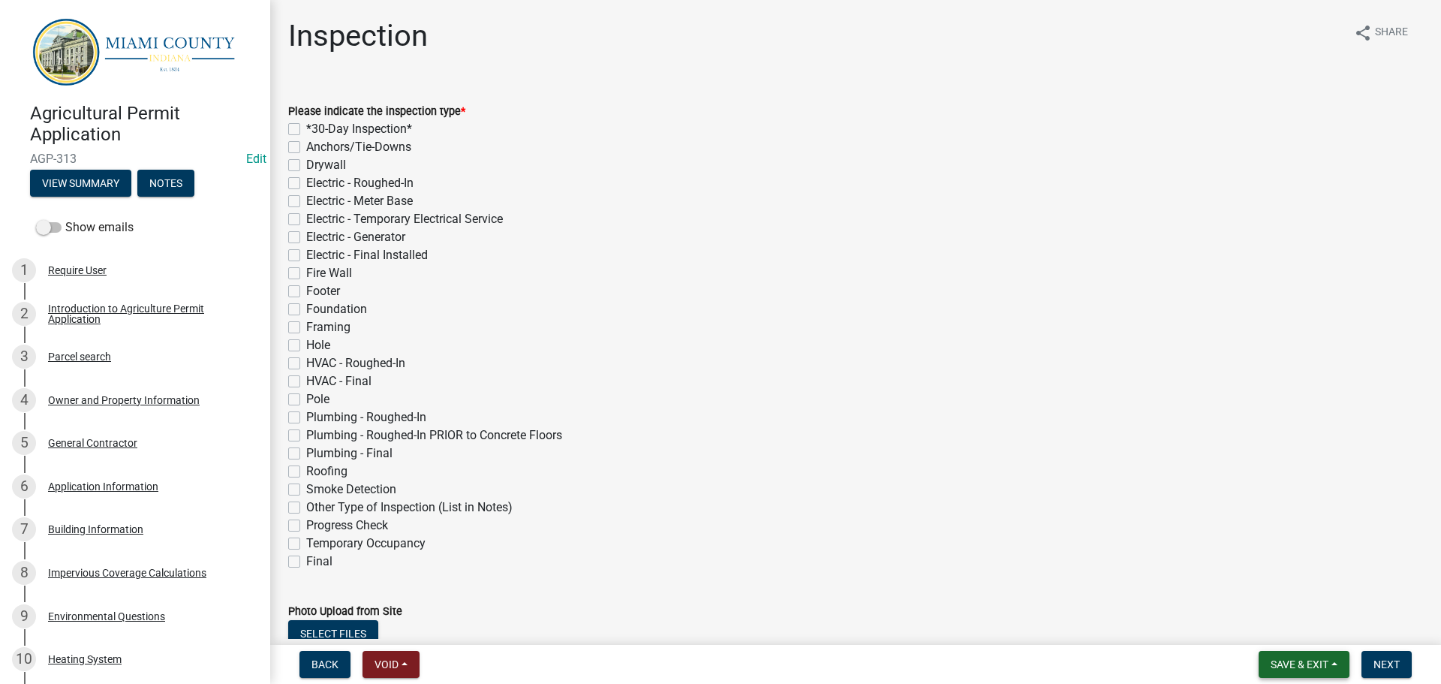
click at [1298, 660] on span "Save & Exit" at bounding box center [1300, 664] width 58 height 12
click at [1253, 627] on button "Save & Exit" at bounding box center [1289, 621] width 120 height 36
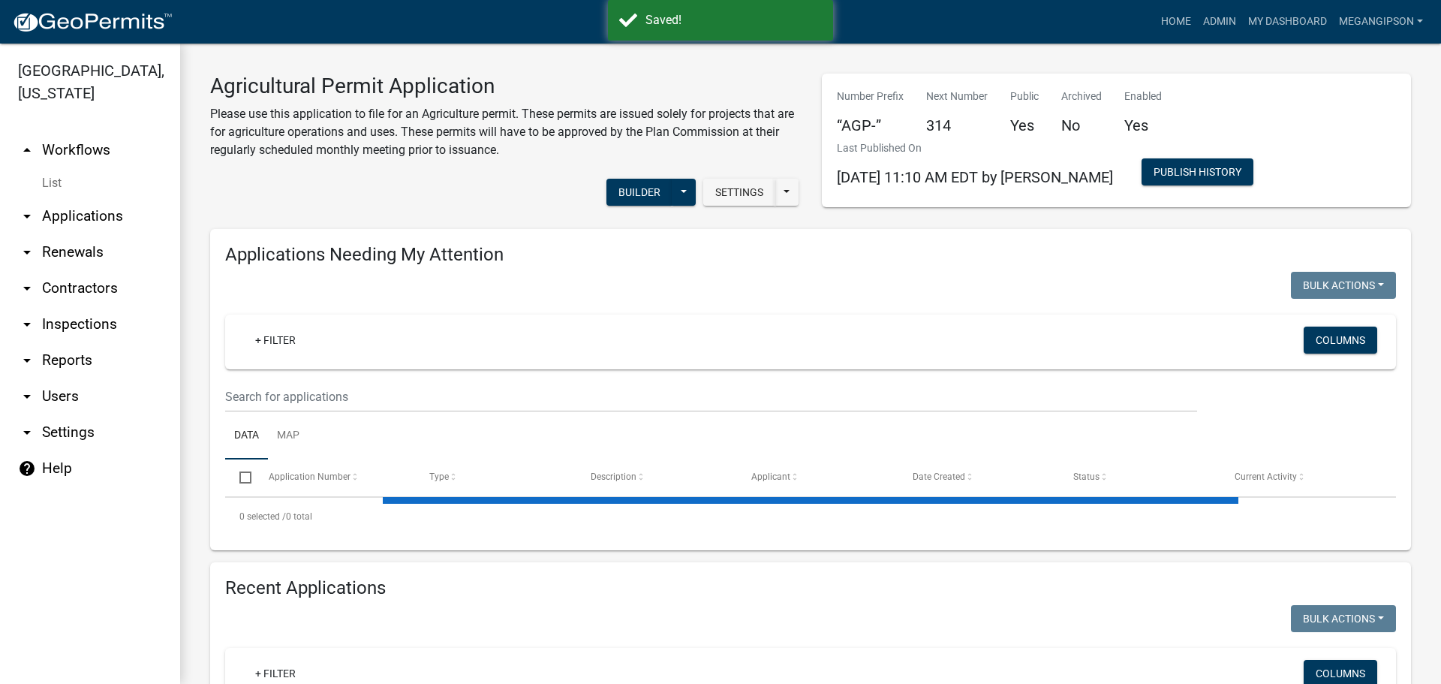
select select "3: 100"
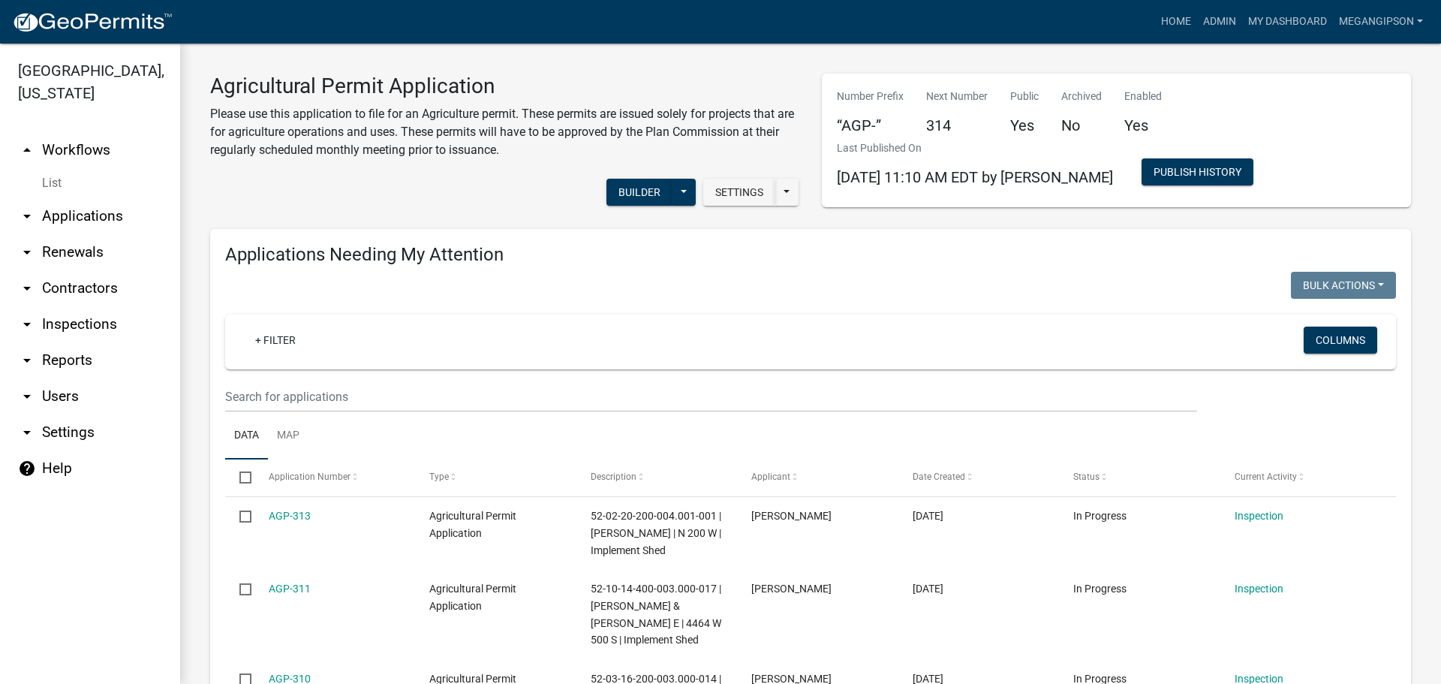
click at [344, 171] on div "Agricultural Permit Application Please use this application to file for an Agri…" at bounding box center [505, 123] width 612 height 98
click at [388, 126] on p "Please use this application to file for an Agriculture permit. These permits ar…" at bounding box center [504, 132] width 589 height 54
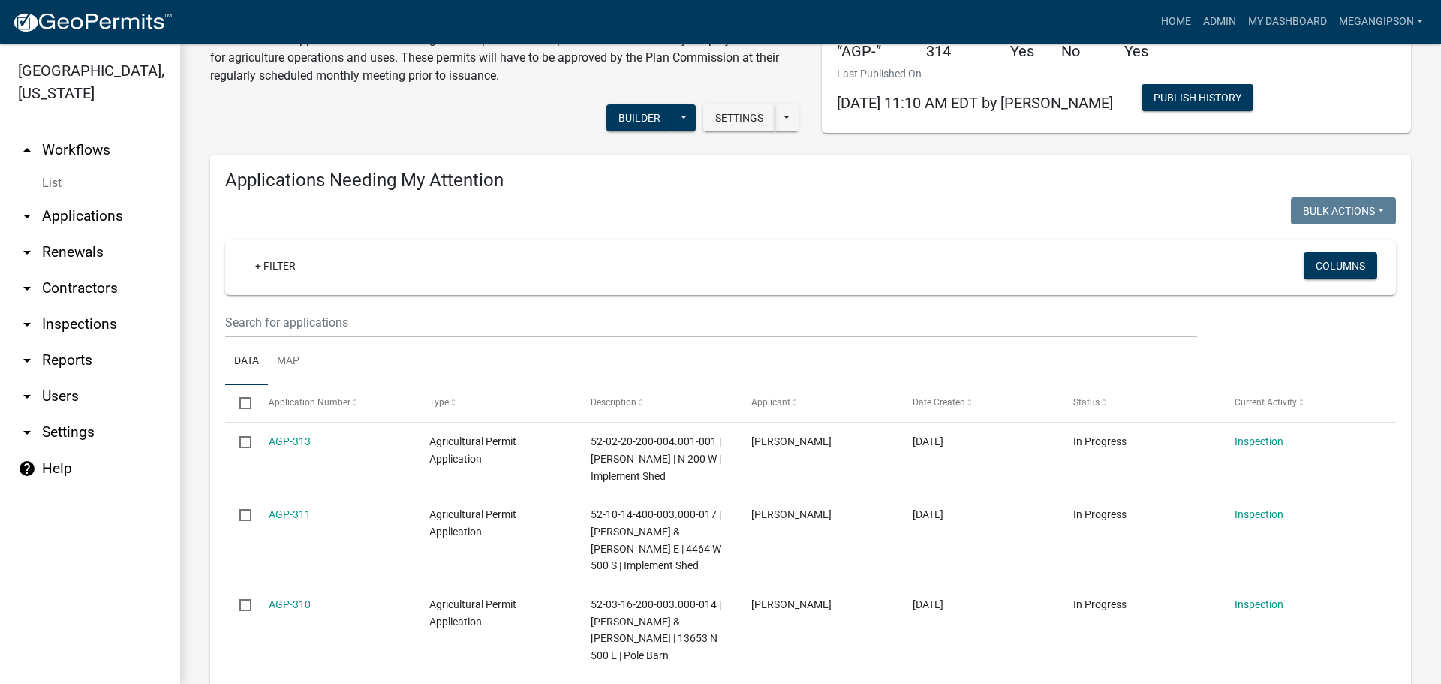
scroll to position [225, 0]
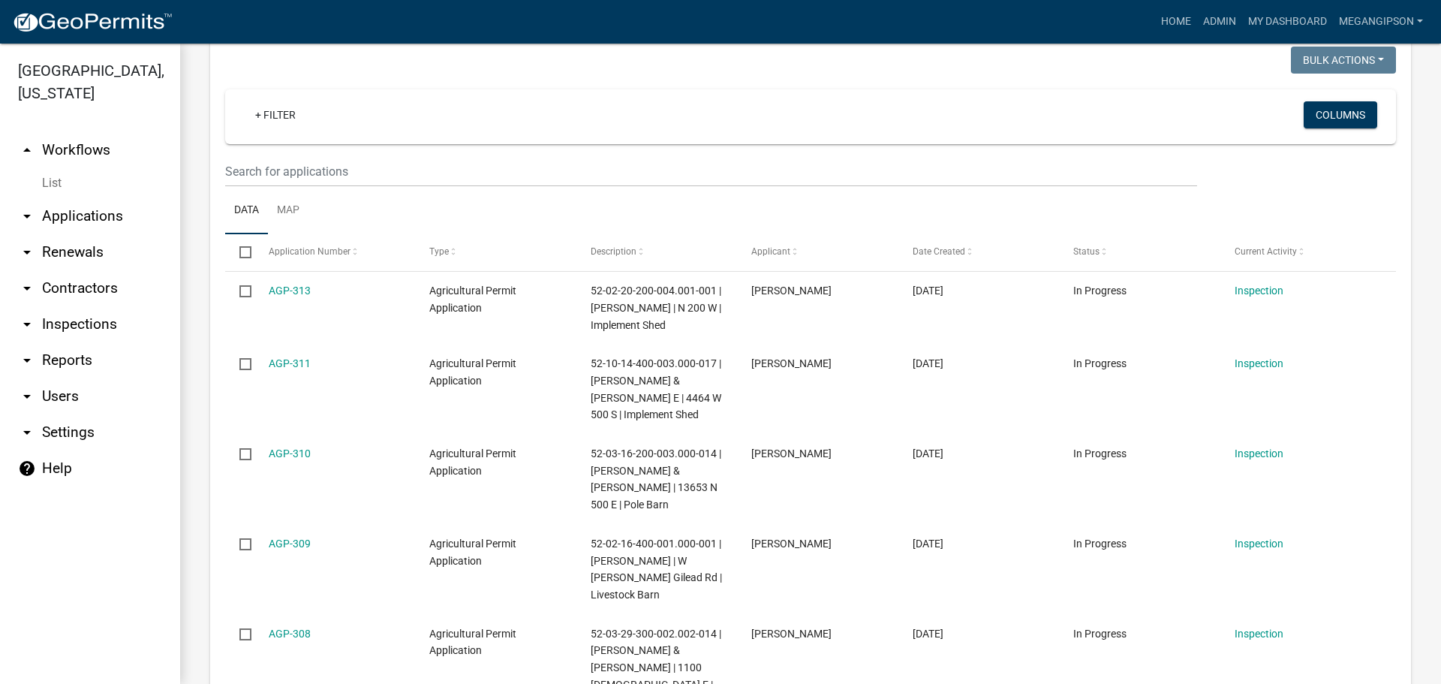
click at [72, 167] on link "arrow_drop_up Workflows" at bounding box center [90, 150] width 180 height 36
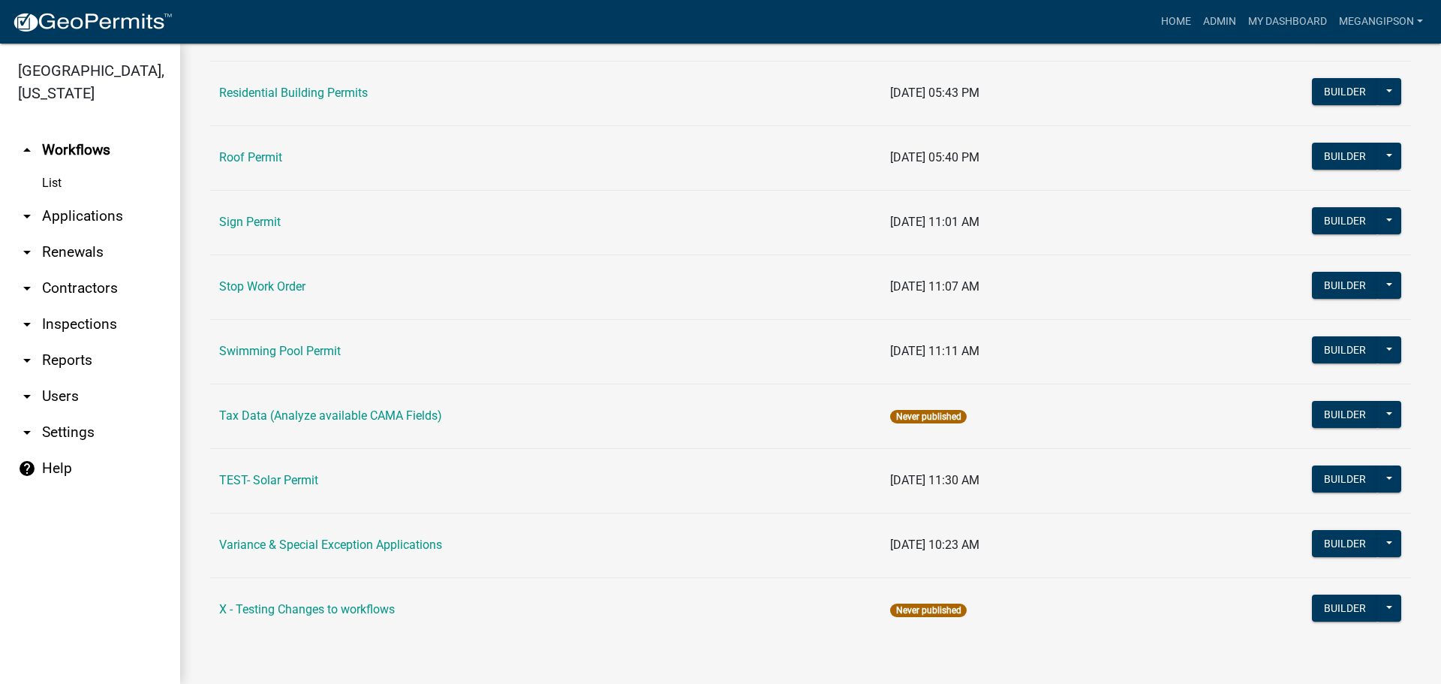
scroll to position [1265, 0]
click at [280, 254] on td "Stop Work Order" at bounding box center [545, 286] width 671 height 65
click at [275, 279] on link "Stop Work Order" at bounding box center [262, 286] width 86 height 14
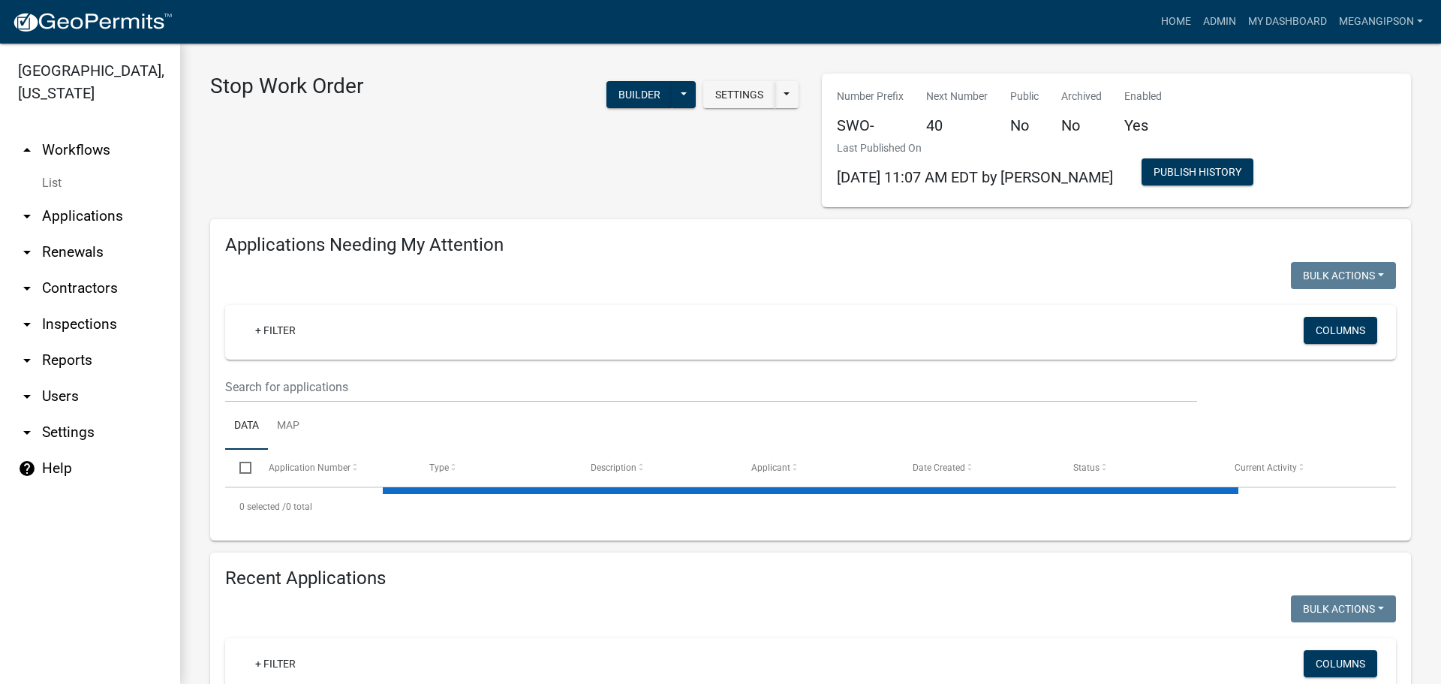
select select "3: 100"
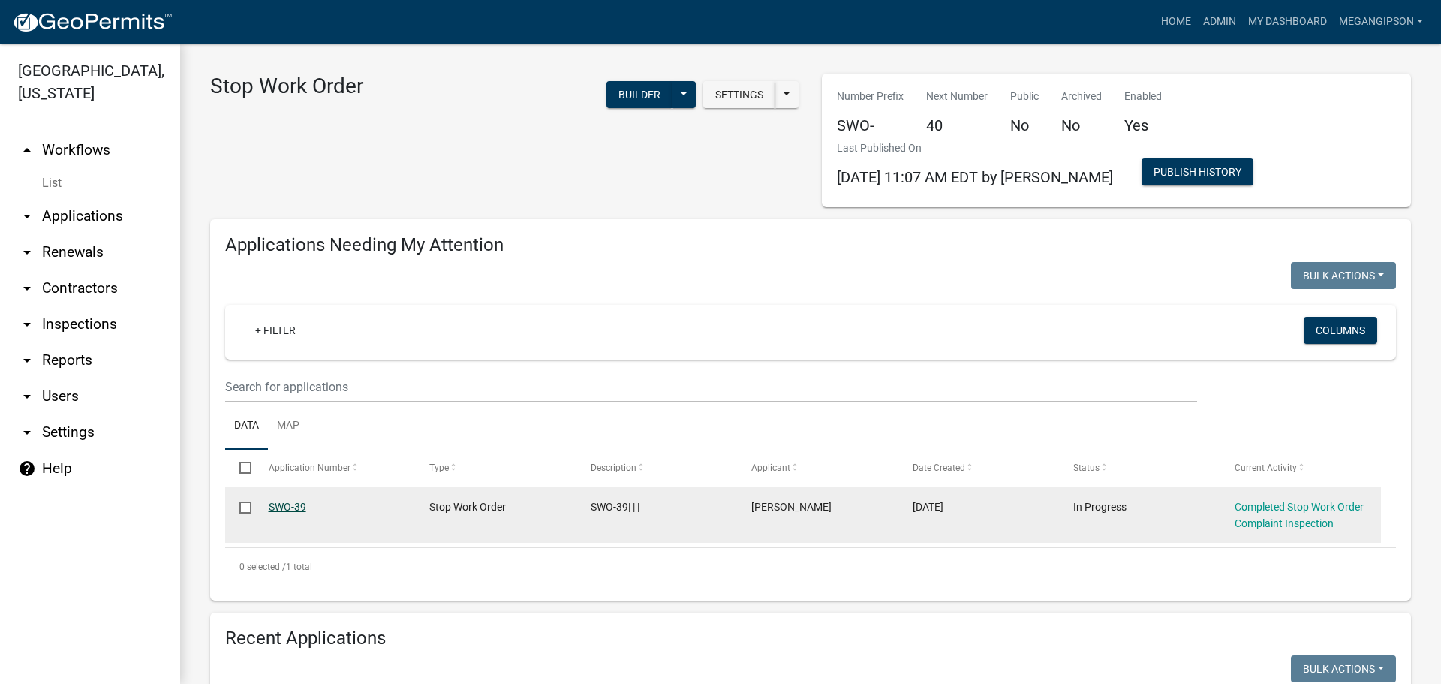
click at [293, 513] on link "SWO-39" at bounding box center [288, 507] width 38 height 12
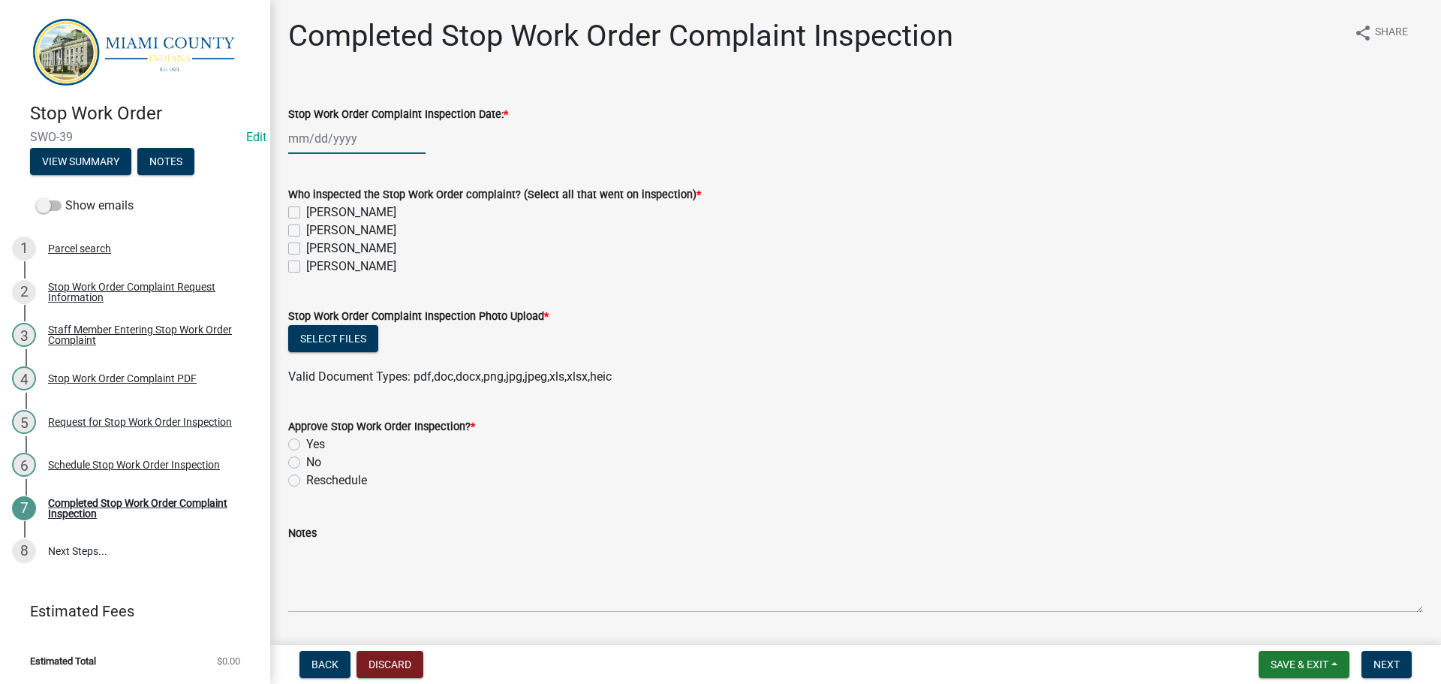
click at [357, 154] on div at bounding box center [356, 138] width 137 height 31
select select "10"
select select "2025"
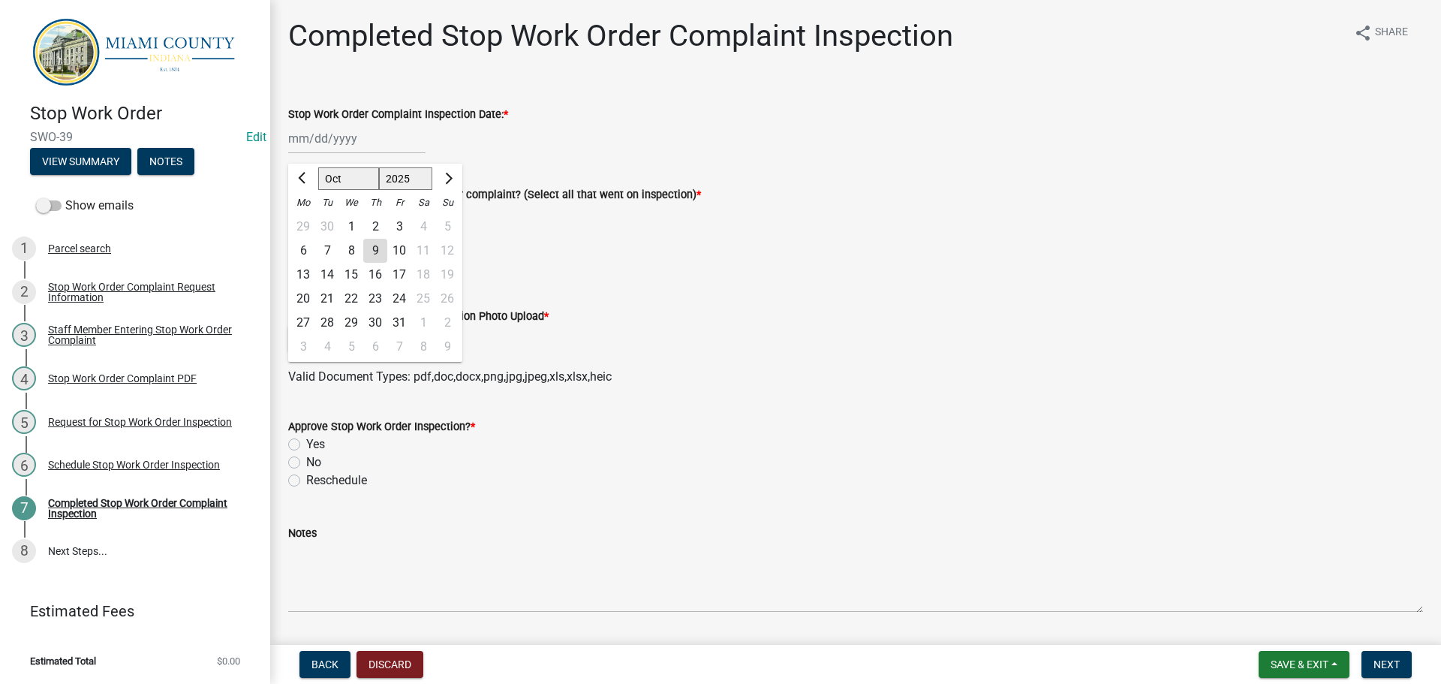
click at [387, 263] on div "9" at bounding box center [375, 251] width 24 height 24
type input "[DATE]"
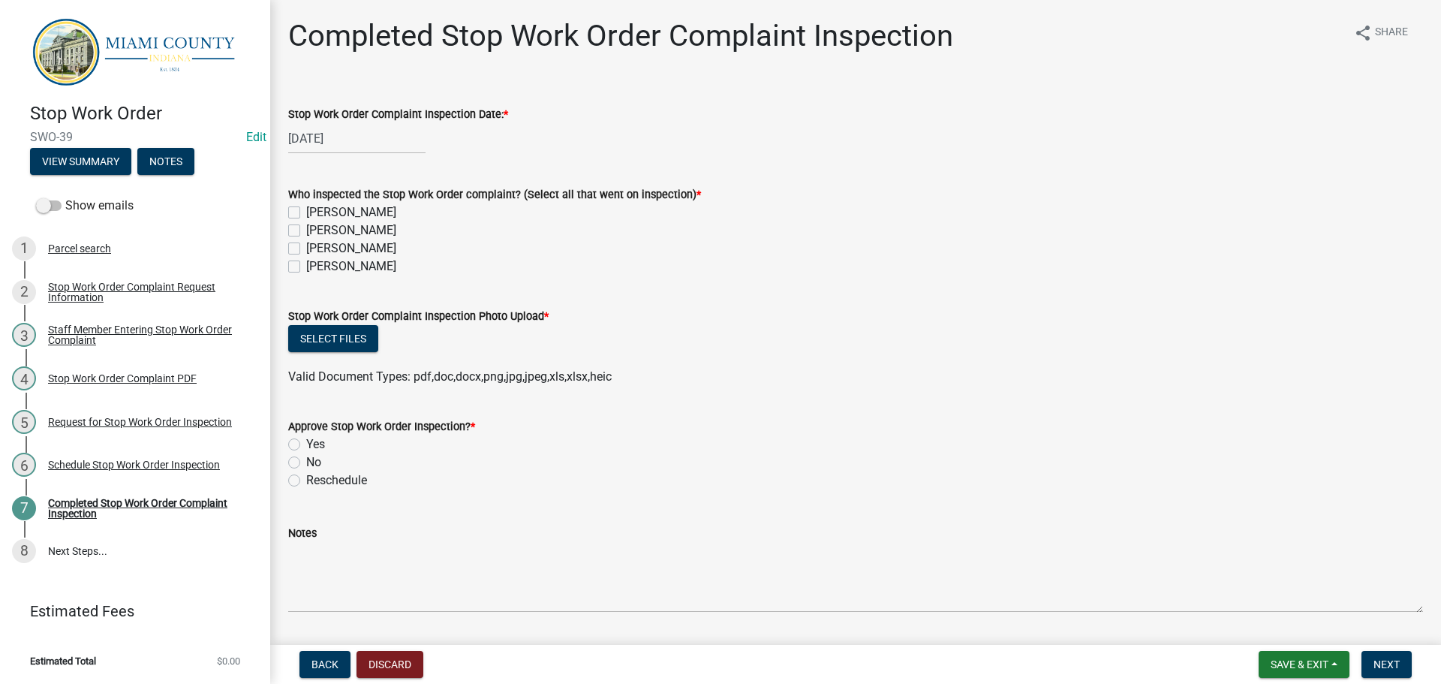
click at [306, 275] on label "[PERSON_NAME]" at bounding box center [351, 266] width 90 height 18
click at [306, 267] on input "[PERSON_NAME]" at bounding box center [311, 262] width 10 height 10
checkbox input "true"
checkbox input "false"
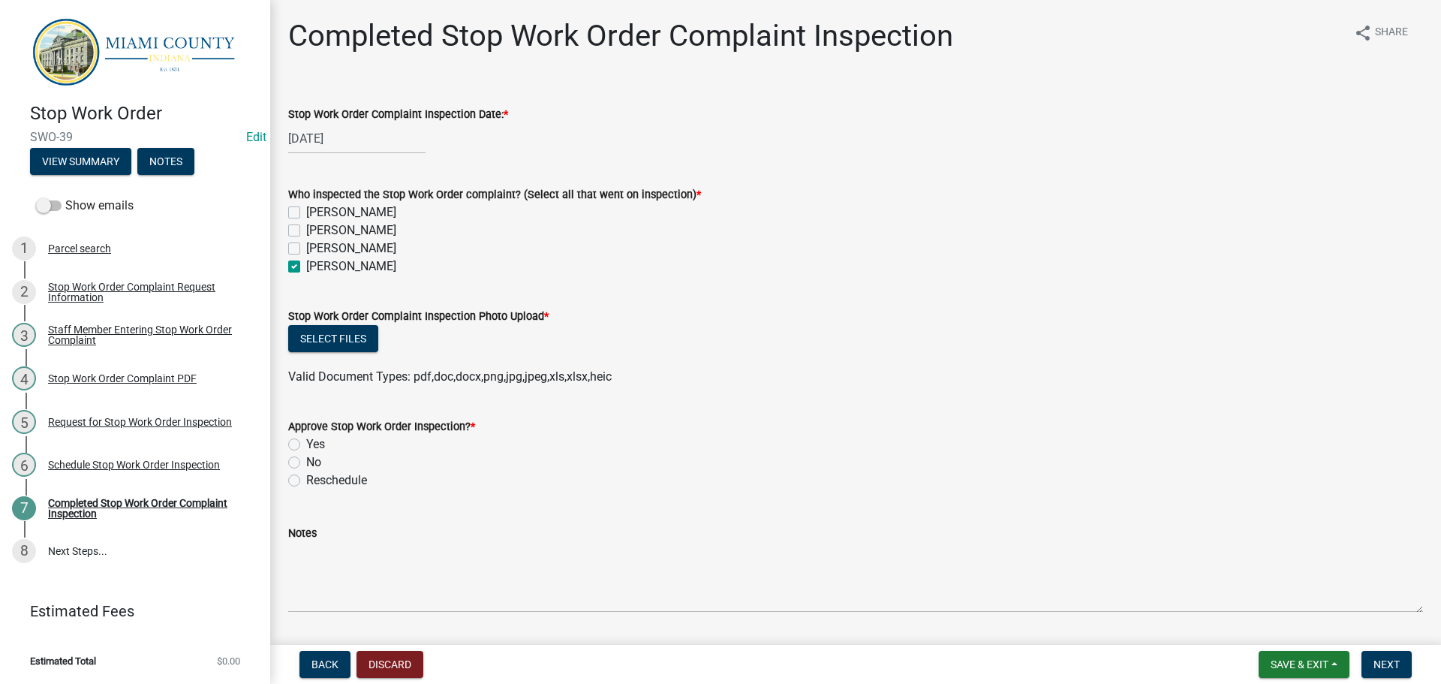
checkbox input "false"
checkbox input "true"
click at [369, 352] on button "Select files" at bounding box center [333, 338] width 90 height 27
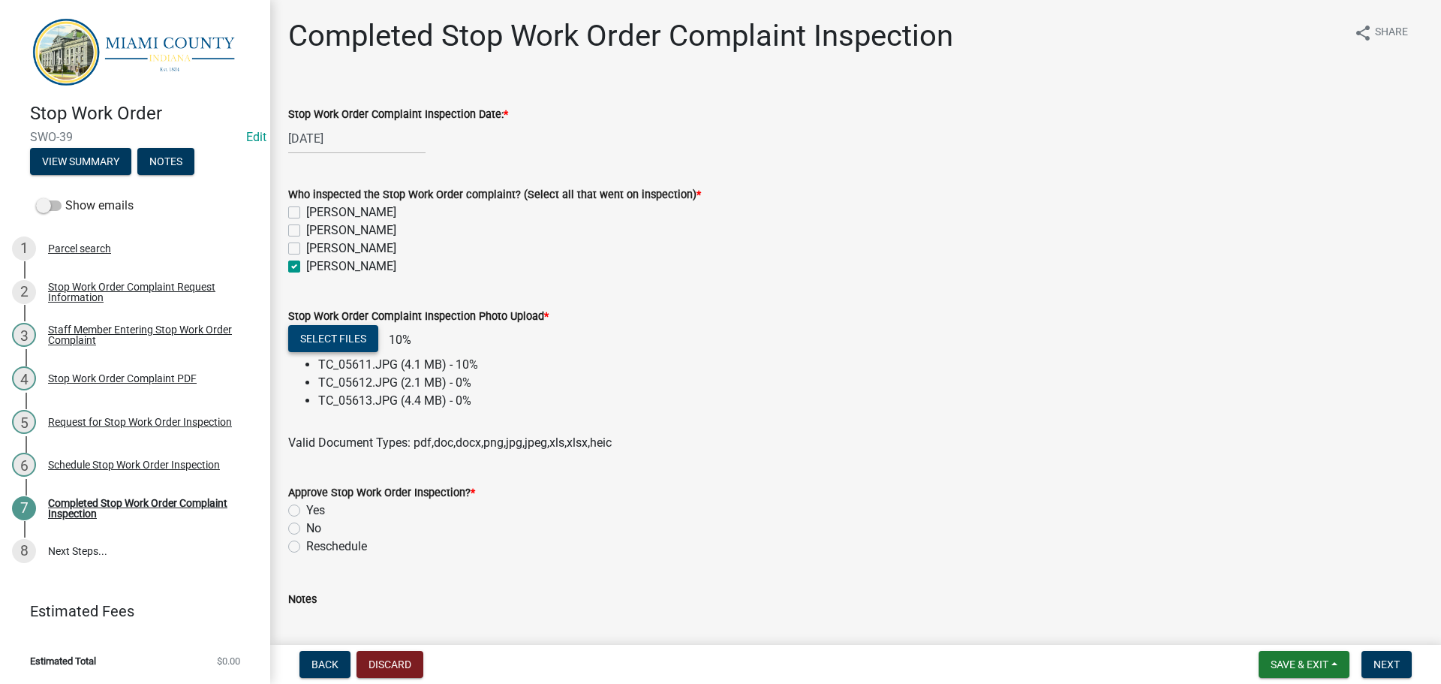
scroll to position [150, 0]
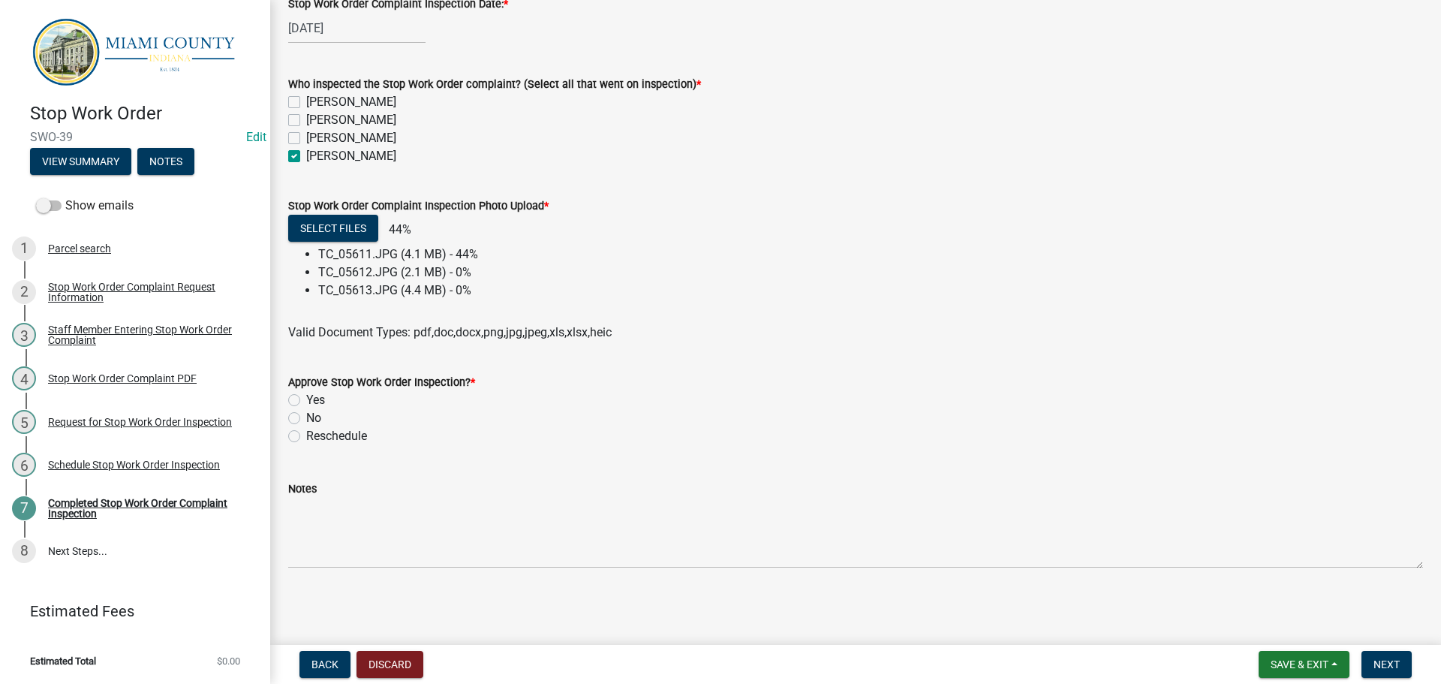
click at [306, 409] on label "Yes" at bounding box center [315, 400] width 19 height 18
click at [306, 401] on input "Yes" at bounding box center [311, 396] width 10 height 10
radio input "true"
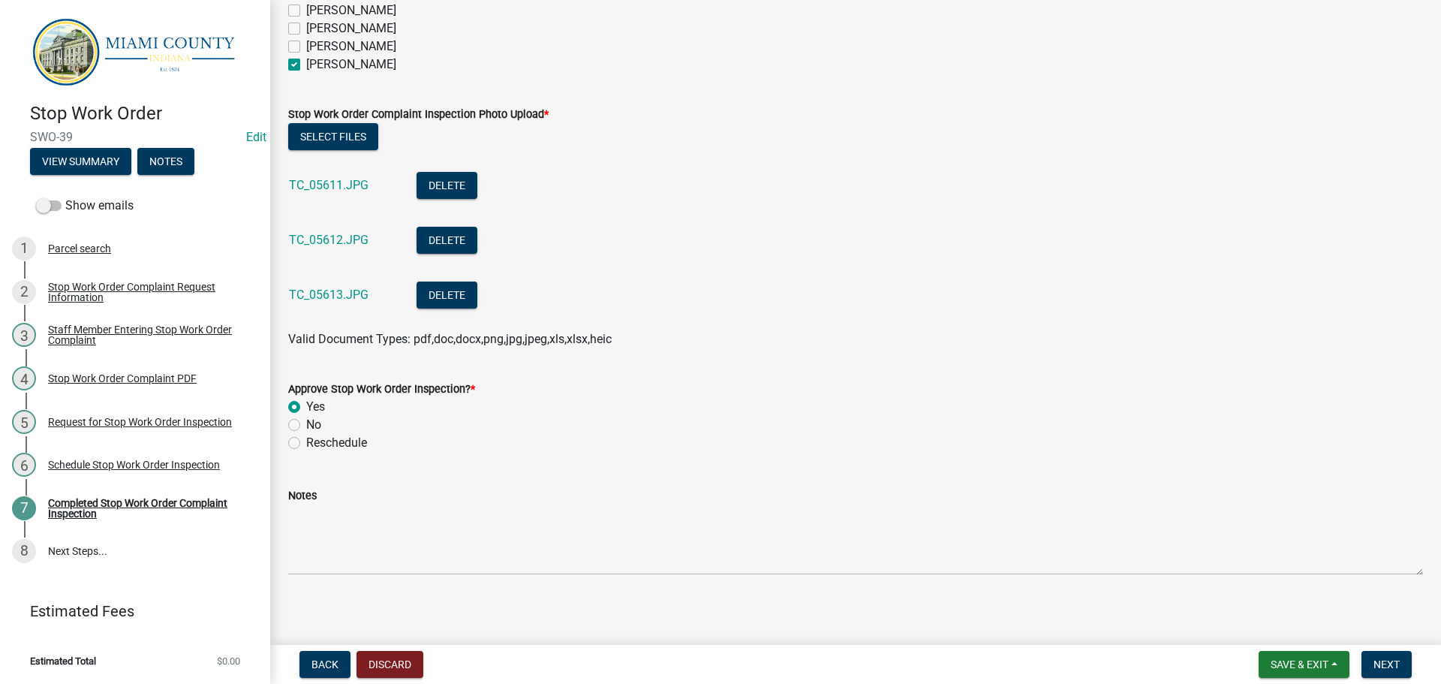
scroll to position [308, 0]
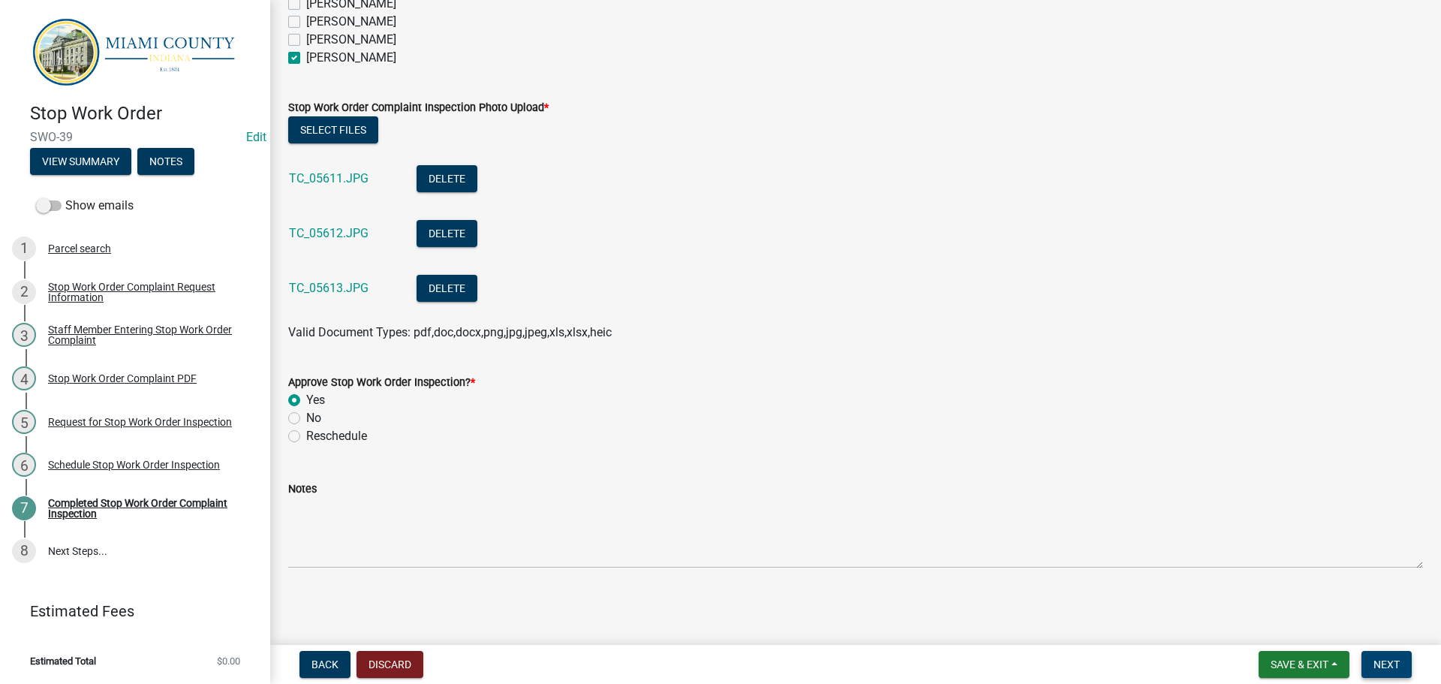
click at [1383, 658] on span "Next" at bounding box center [1386, 664] width 26 height 12
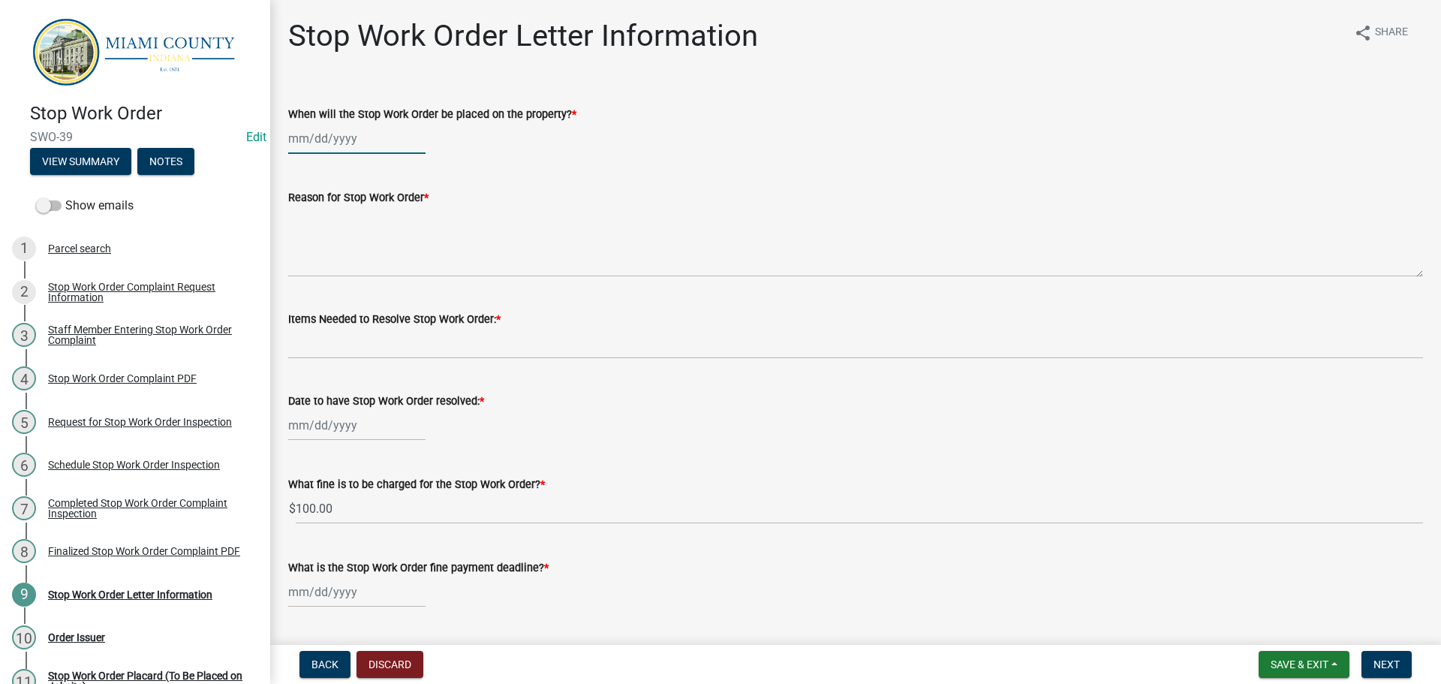
click at [341, 145] on div at bounding box center [356, 138] width 137 height 31
select select "10"
select select "2025"
click at [384, 263] on div "9" at bounding box center [375, 251] width 24 height 24
type input "[DATE]"
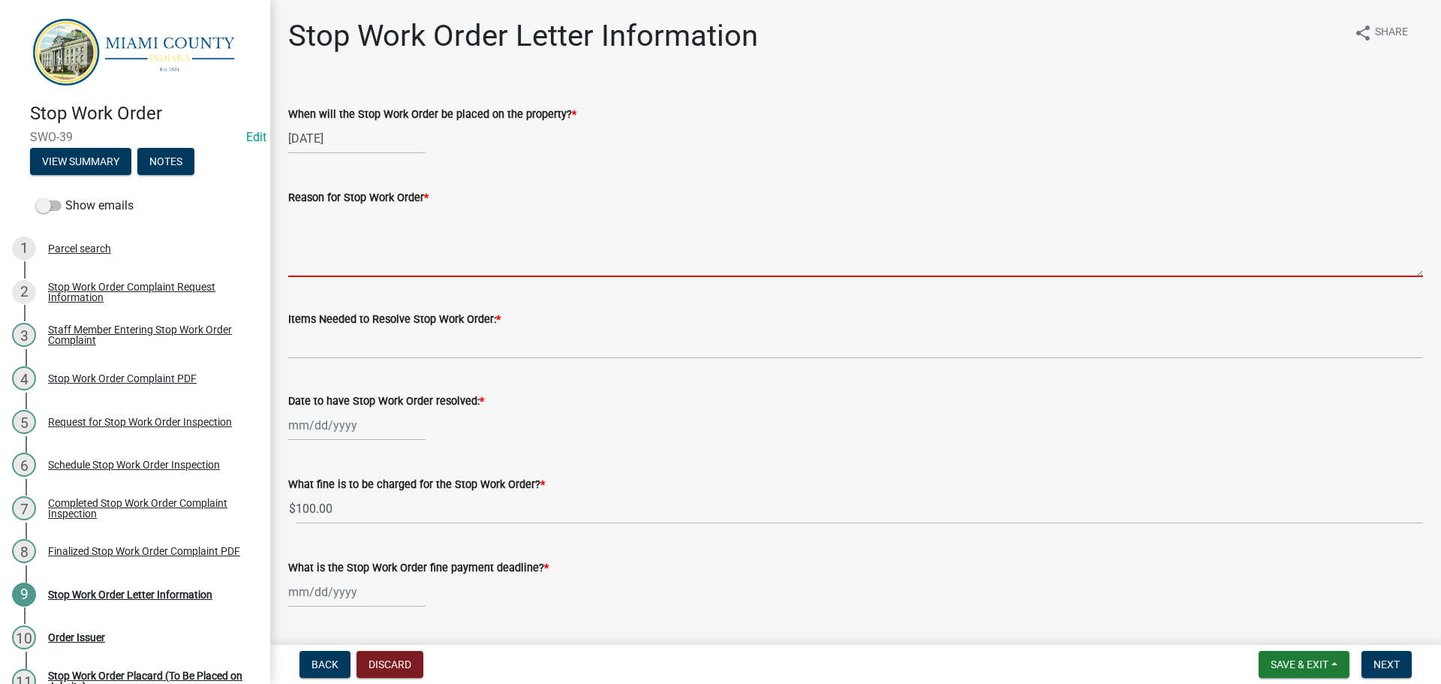
click at [357, 276] on textarea "Reason for Stop Work Order *" at bounding box center [855, 241] width 1135 height 71
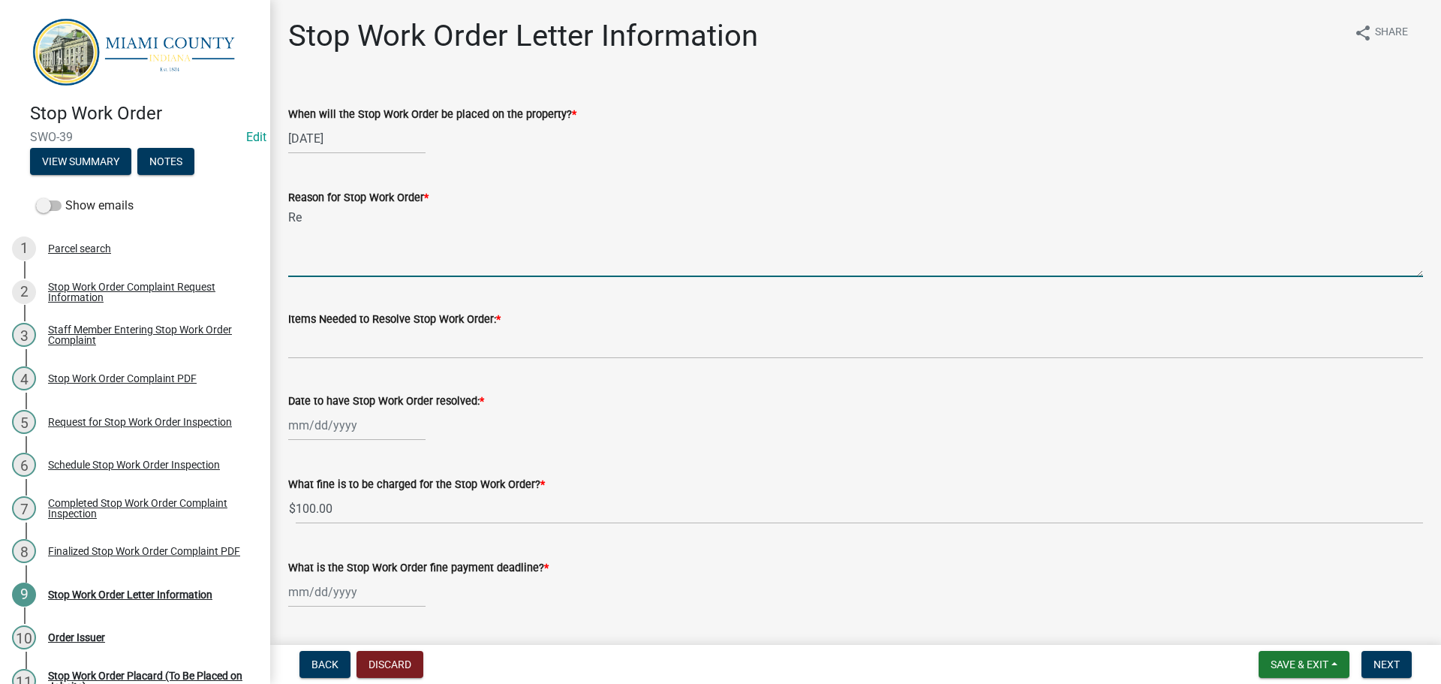
type textarea "R"
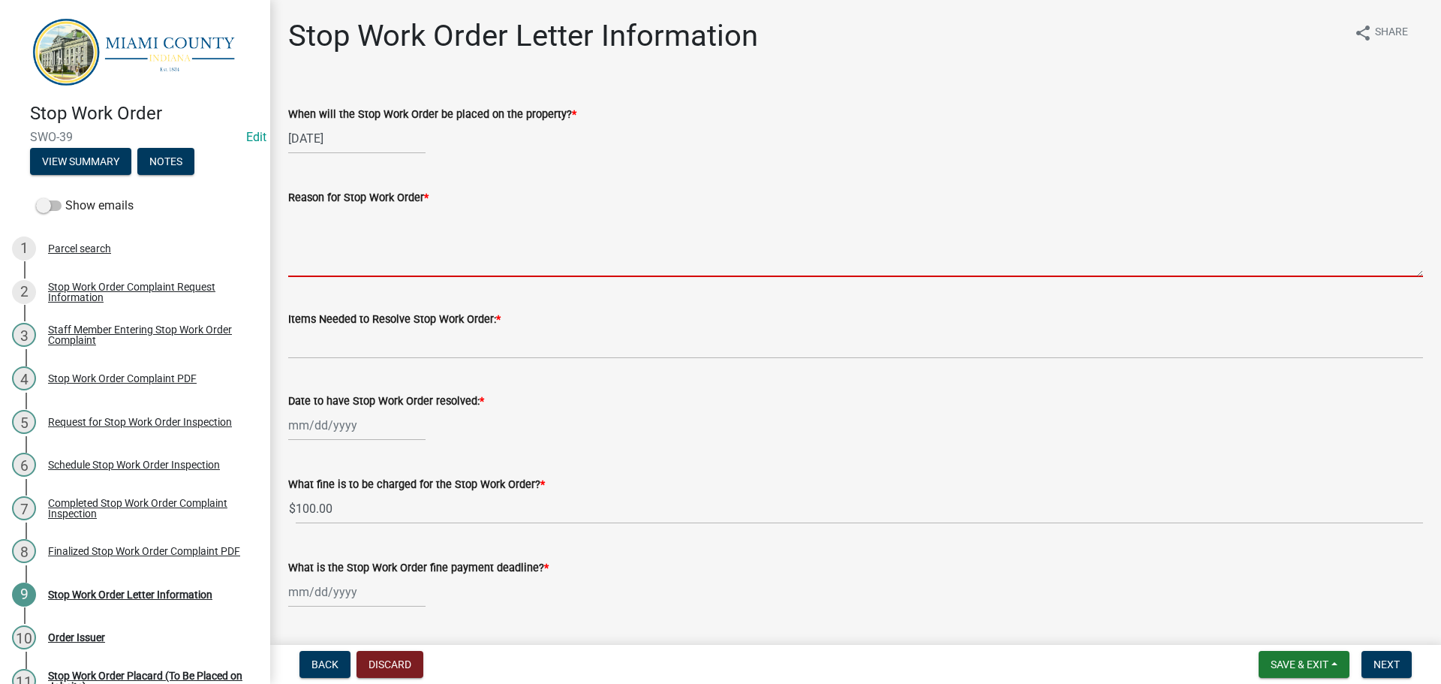
type textarea "P"
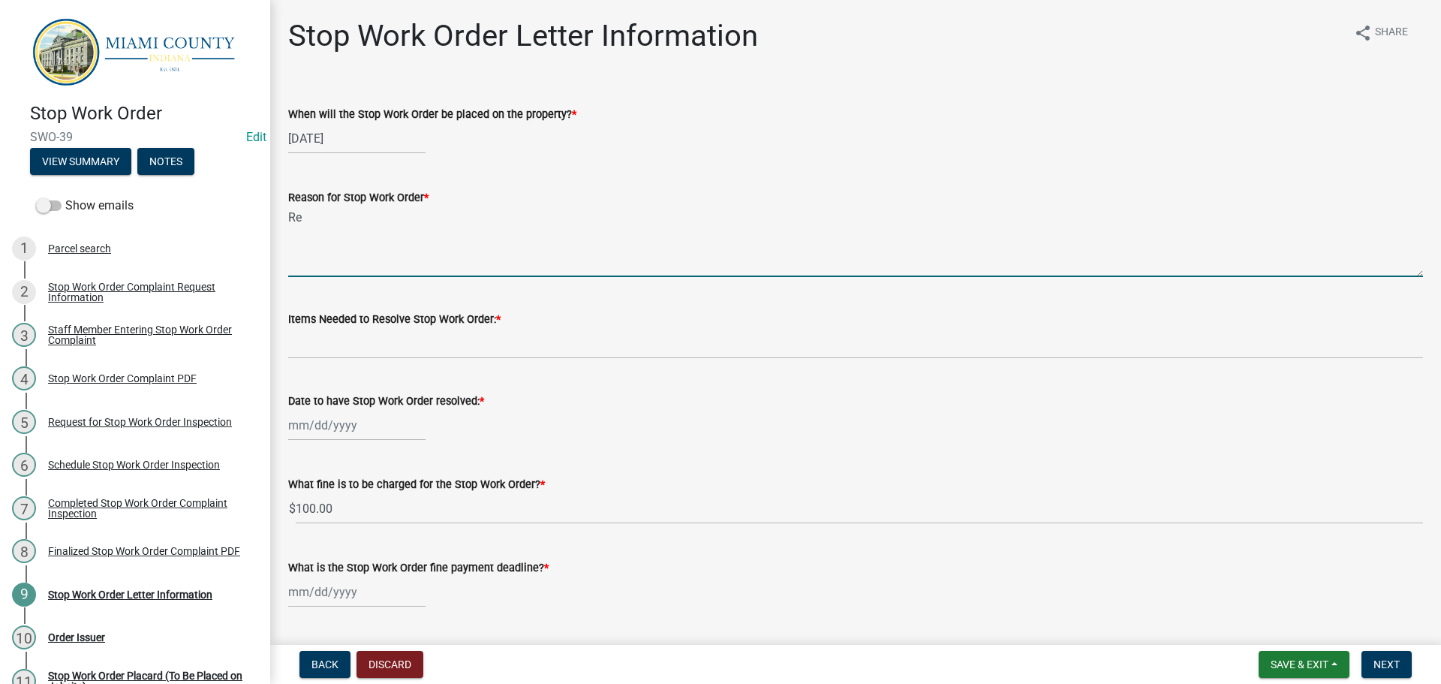
type textarea "R"
click at [568, 248] on textarea "Replacing a roof without an Impr" at bounding box center [855, 241] width 1135 height 71
type textarea "Replacing a roof without an Improvement Location Permit"
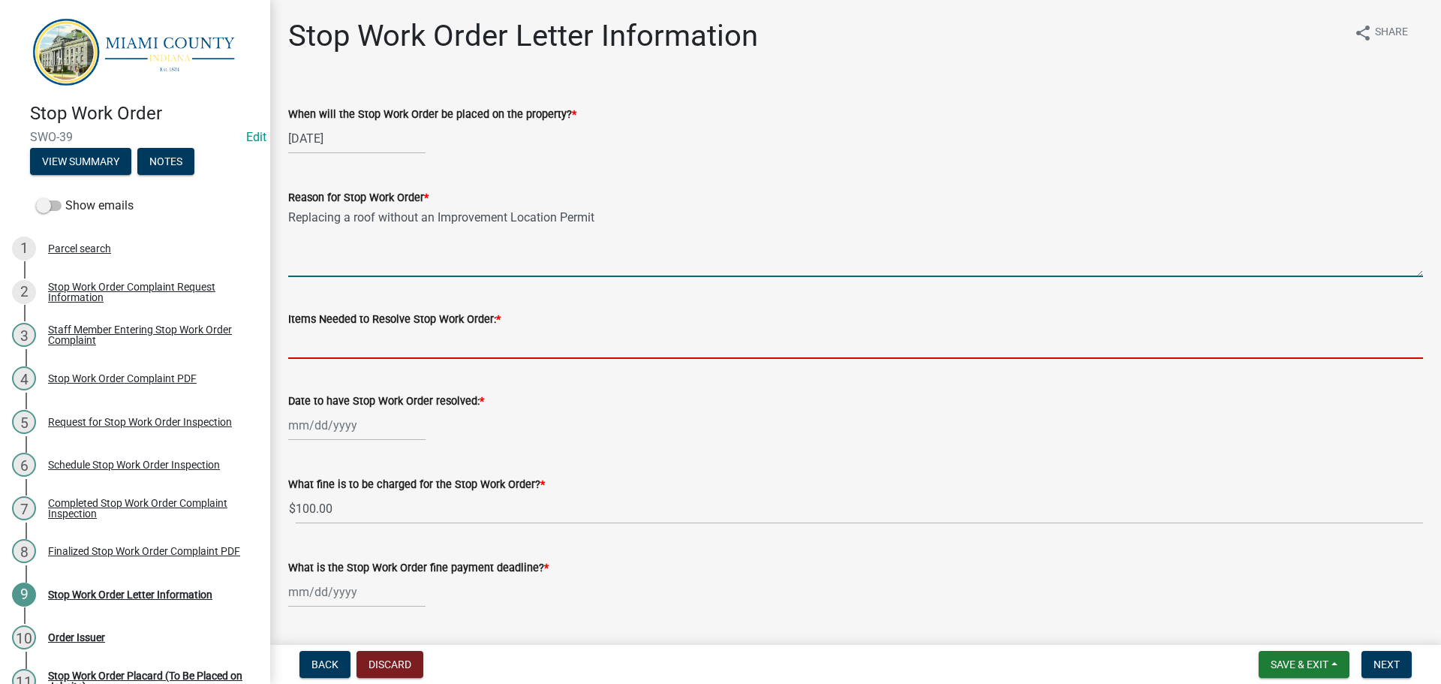
click at [498, 359] on input "Items Needed to Resolve Stop Work Order: *" at bounding box center [855, 343] width 1135 height 31
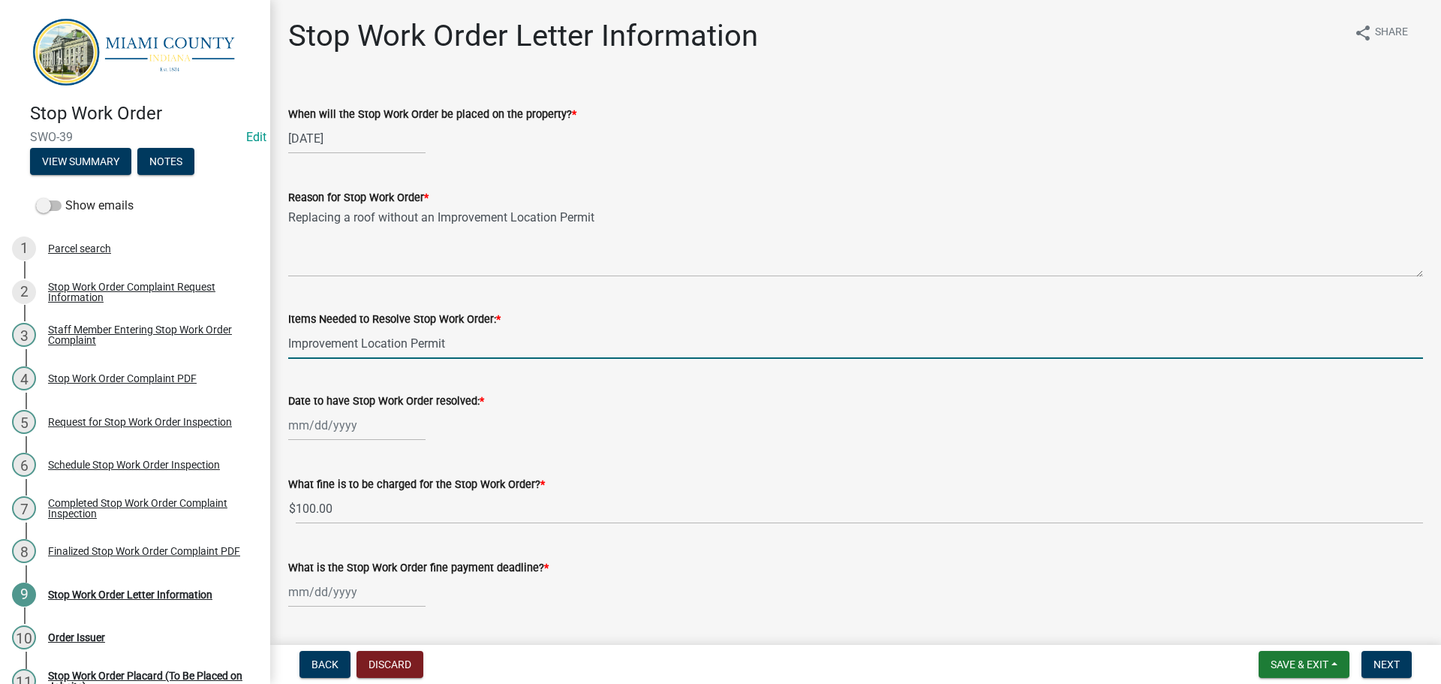
type input "Improvement Location Permit"
click at [341, 441] on div at bounding box center [356, 425] width 137 height 31
select select "10"
select select "2025"
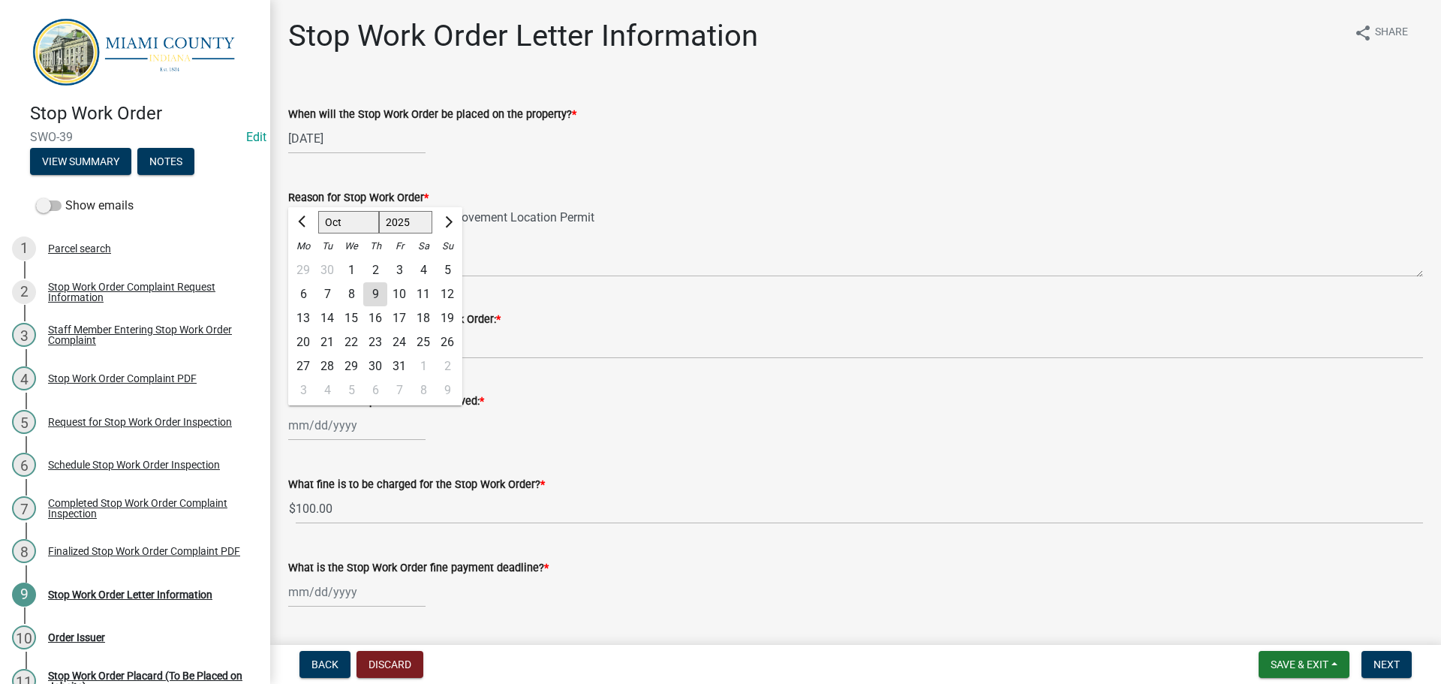
click at [301, 354] on div "20" at bounding box center [303, 342] width 24 height 24
type input "[DATE]"
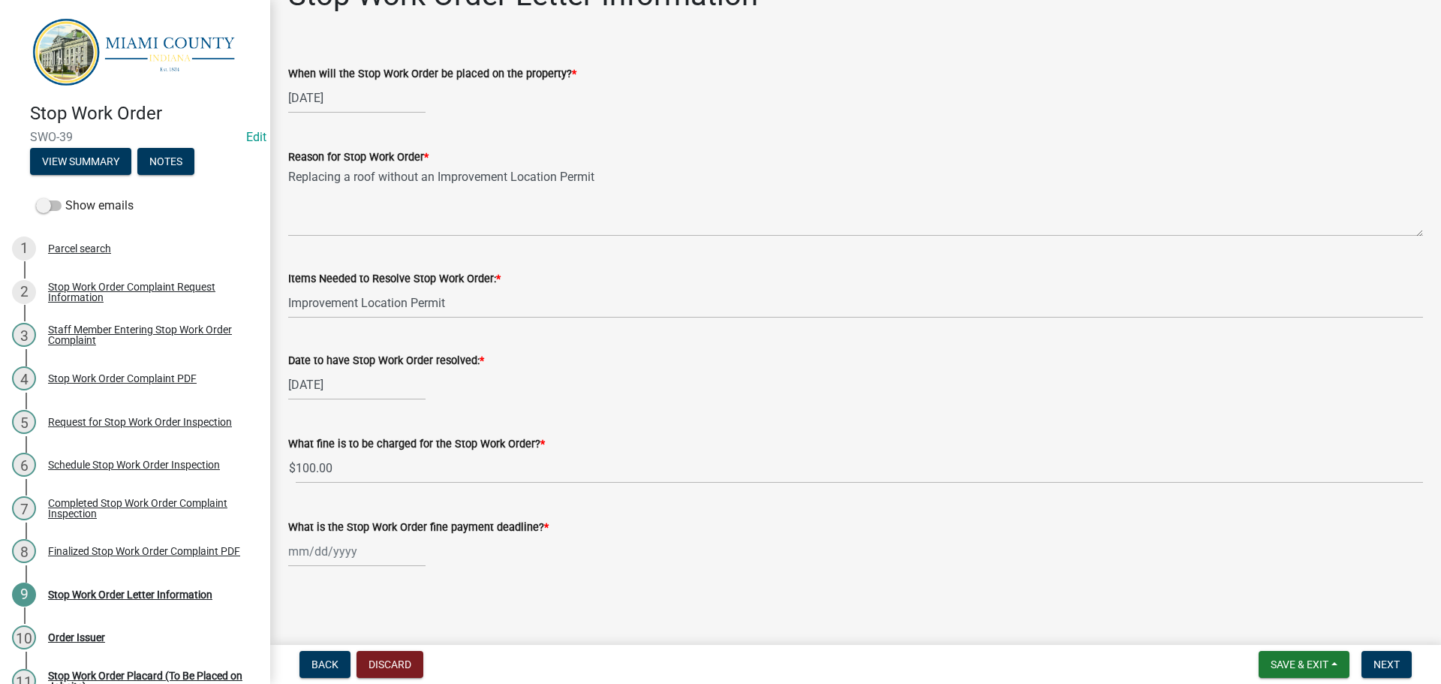
scroll to position [119, 0]
click at [322, 544] on div at bounding box center [356, 551] width 137 height 31
select select "10"
select select "2025"
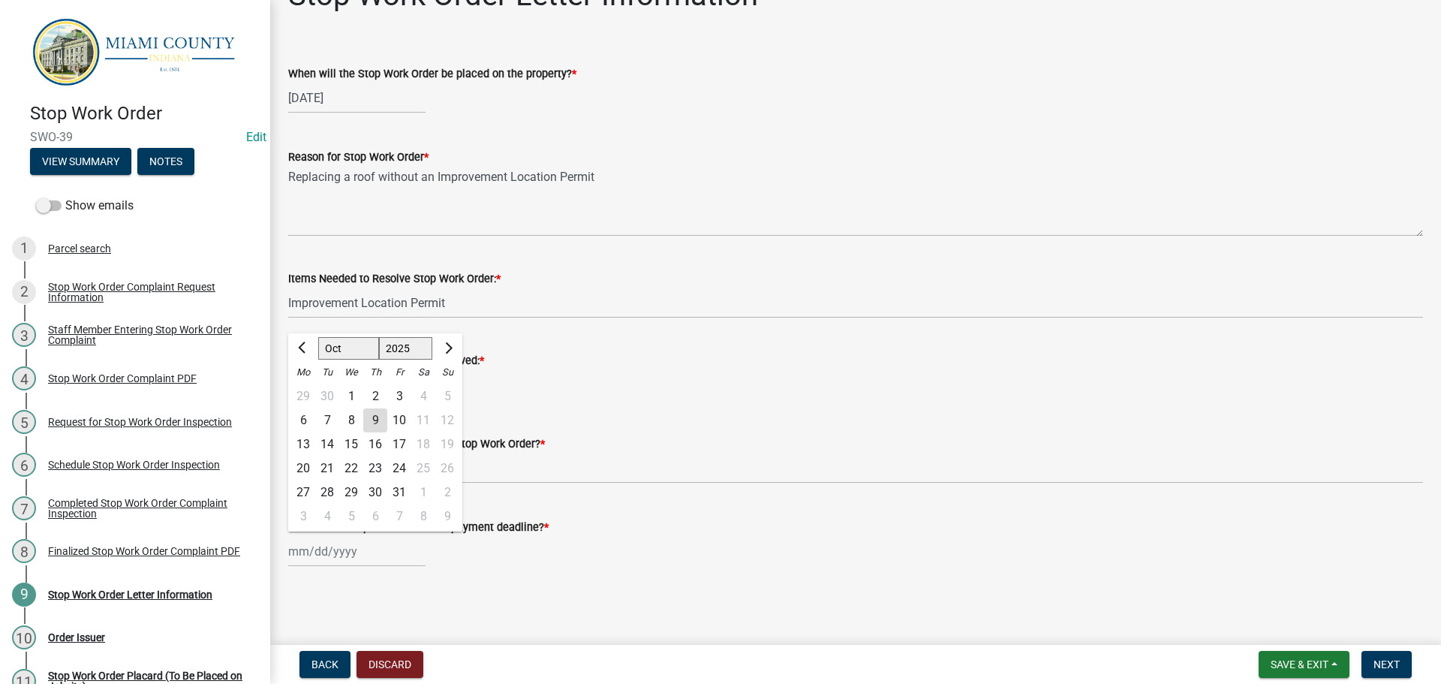
click at [715, 369] on div "[DATE]" at bounding box center [855, 384] width 1135 height 31
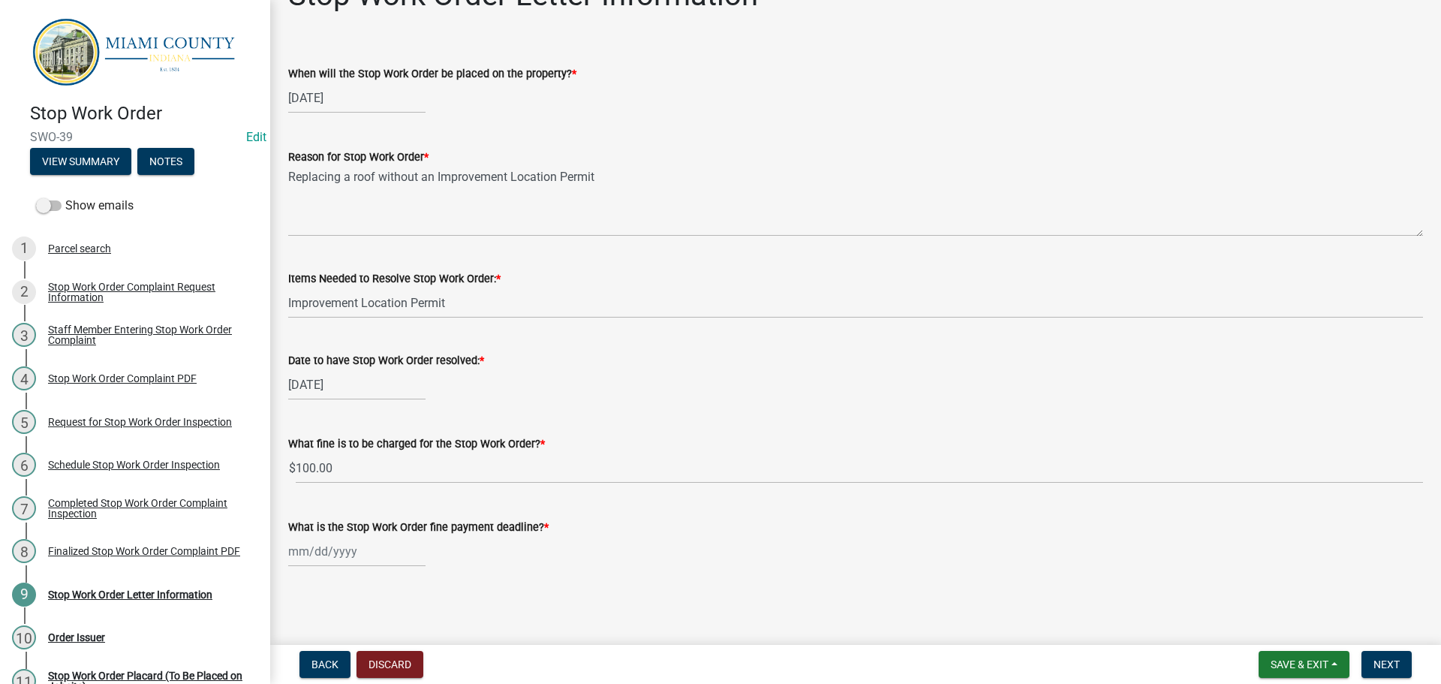
click at [332, 543] on div at bounding box center [356, 551] width 137 height 31
select select "10"
select select "2025"
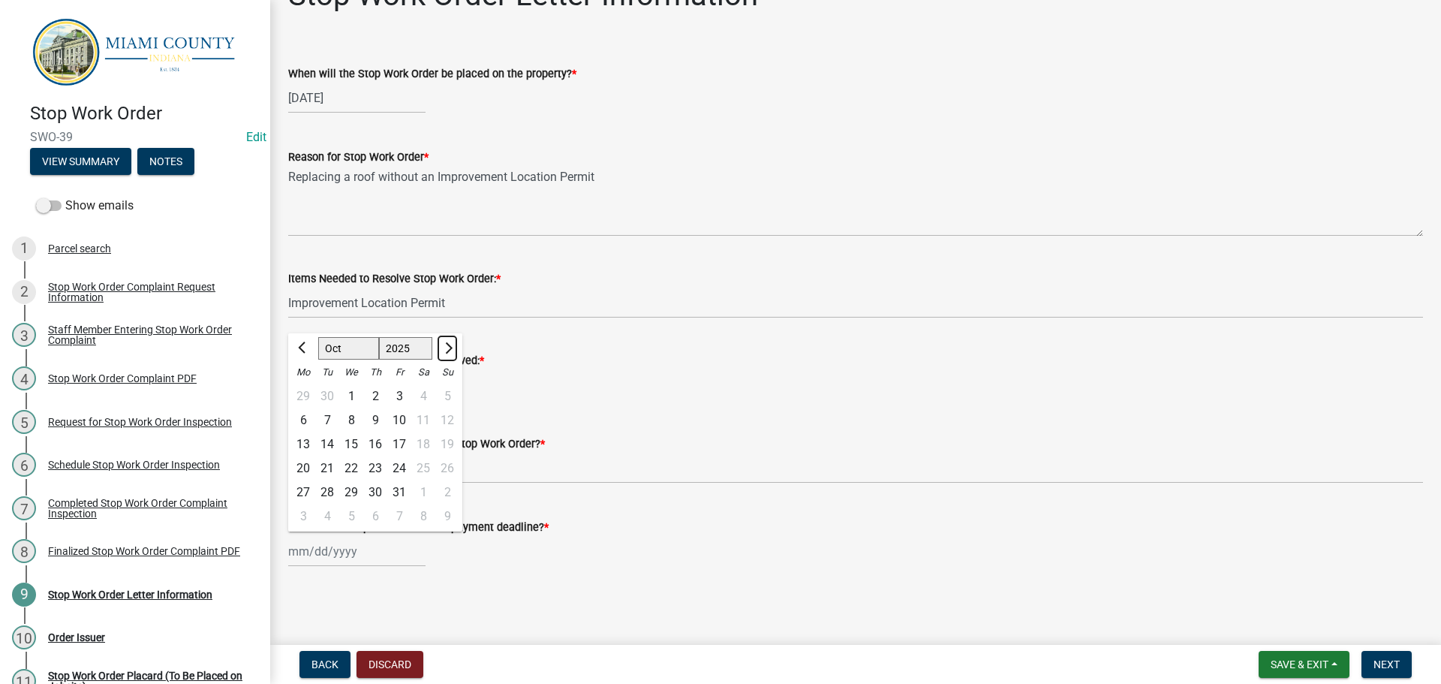
click at [453, 342] on span "Next month" at bounding box center [446, 347] width 11 height 11
select select "11"
click at [387, 456] on div "20" at bounding box center [375, 468] width 24 height 24
type input "[DATE]"
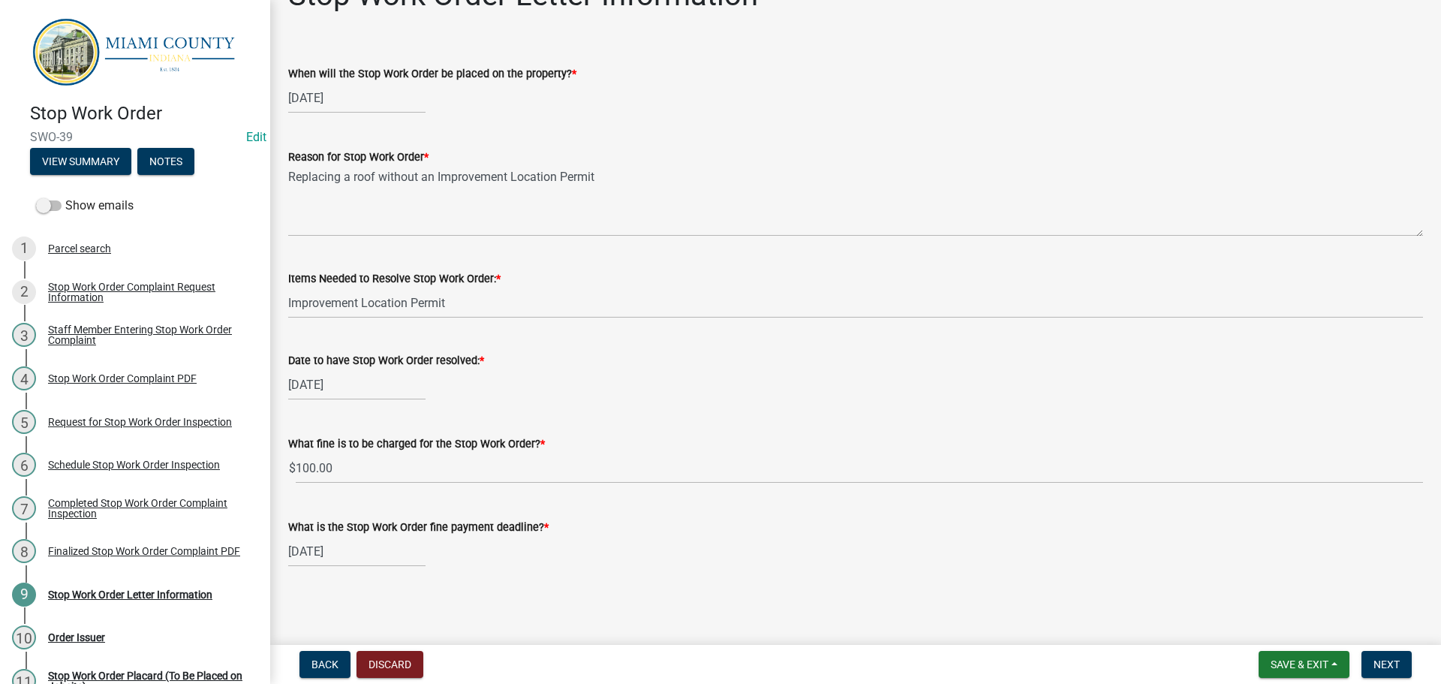
click at [330, 369] on div "[DATE]" at bounding box center [356, 384] width 137 height 31
select select "10"
select select "2025"
click at [702, 550] on div "[DATE]" at bounding box center [855, 551] width 1135 height 31
click at [352, 536] on div "[DATE]" at bounding box center [356, 551] width 137 height 31
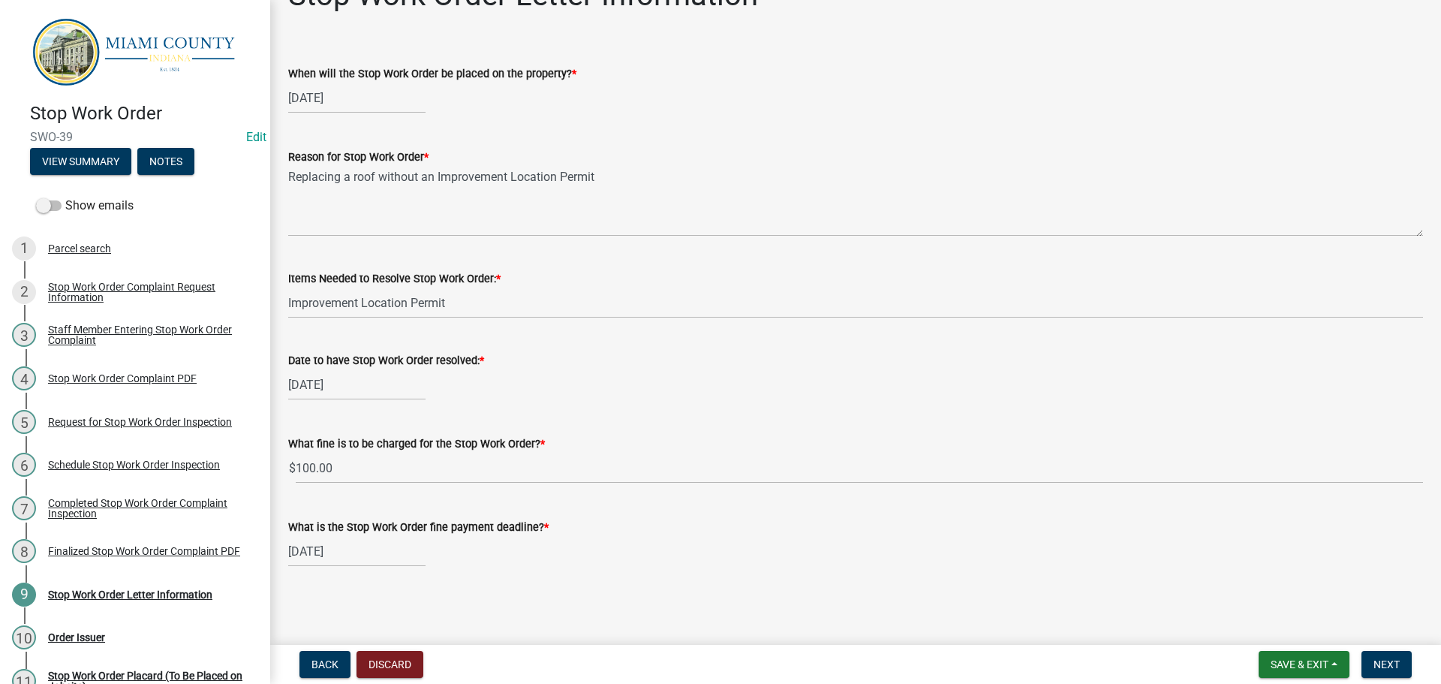
select select "11"
select select "2025"
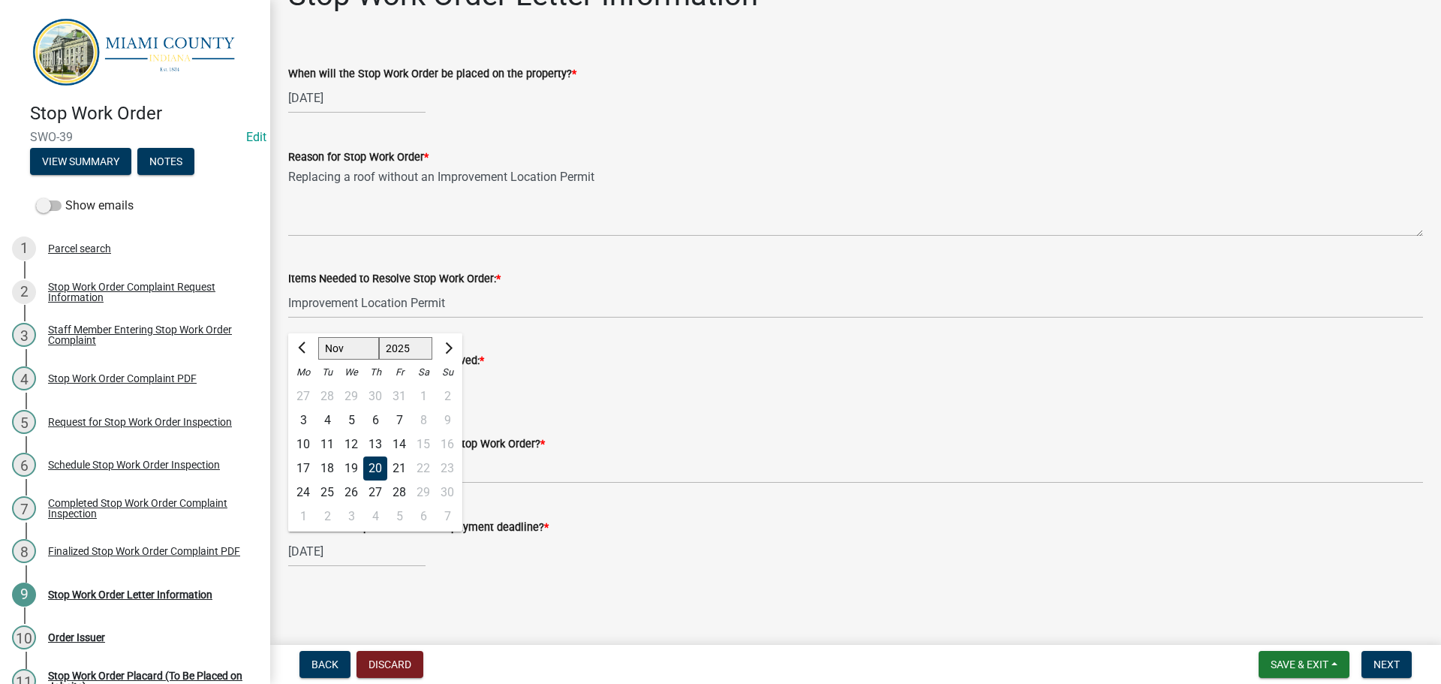
click at [407, 458] on div "21" at bounding box center [399, 468] width 24 height 24
type input "[DATE]"
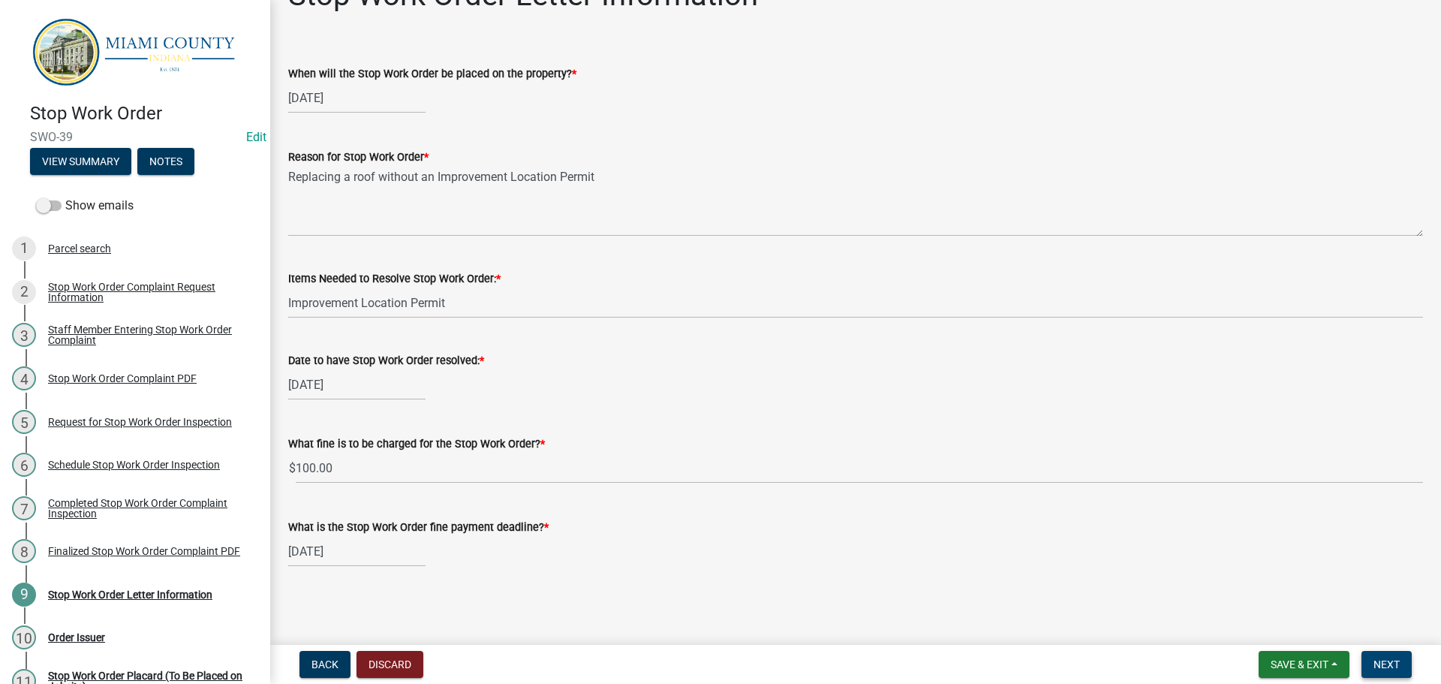
click at [1388, 653] on button "Next" at bounding box center [1386, 664] width 50 height 27
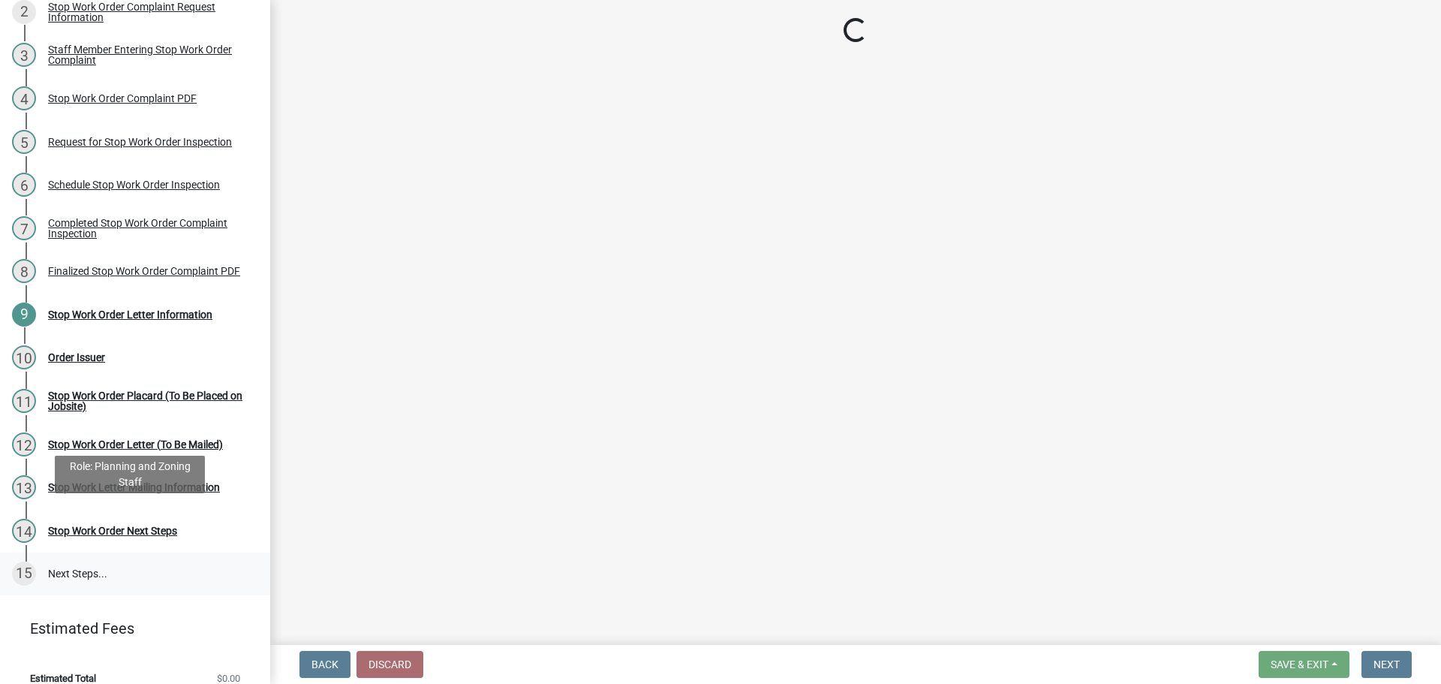
scroll to position [405, 0]
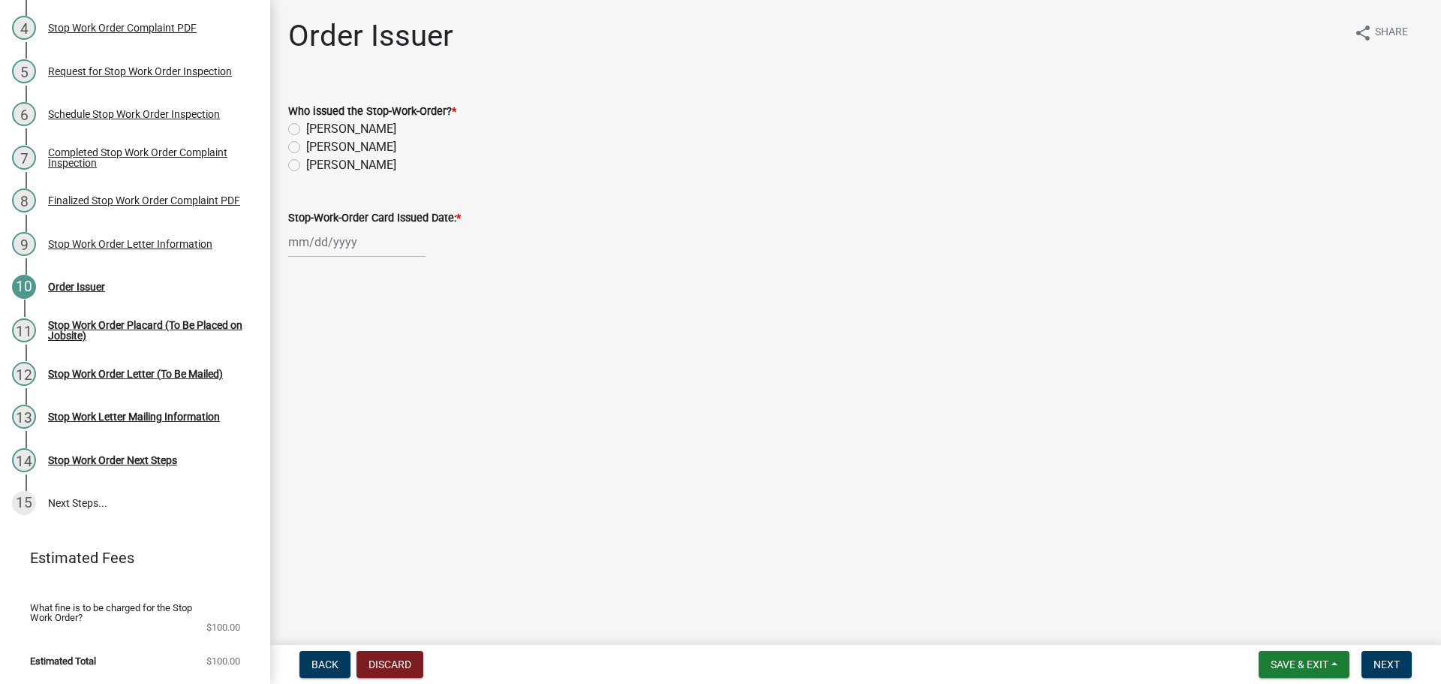
click at [376, 156] on label "[PERSON_NAME]" at bounding box center [351, 147] width 90 height 18
click at [316, 148] on input "[PERSON_NAME]" at bounding box center [311, 143] width 10 height 10
radio input "true"
click at [335, 271] on wm-data-entity-input "Stop-Work-Order Card Issued Date: *" at bounding box center [855, 229] width 1135 height 83
click at [340, 257] on div at bounding box center [356, 242] width 137 height 31
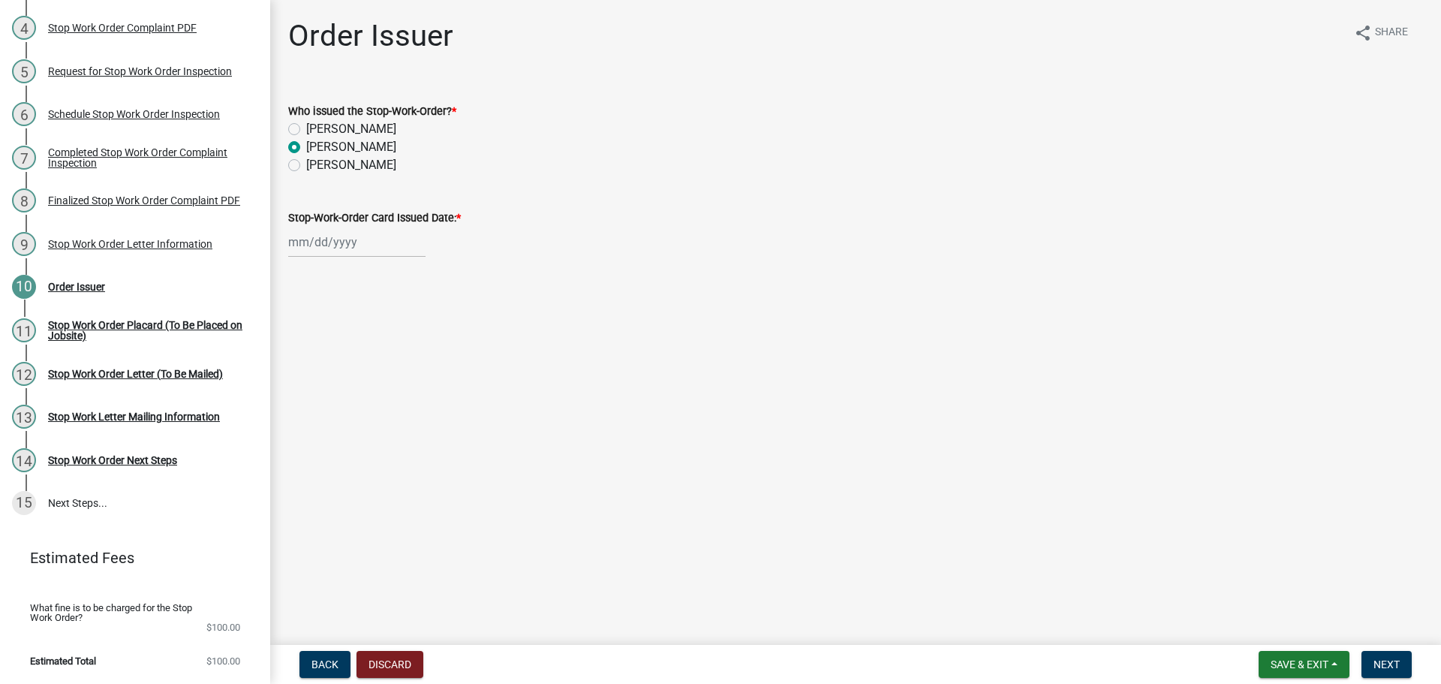
select select "10"
select select "2025"
click at [387, 366] on div "9" at bounding box center [375, 354] width 24 height 24
type input "[DATE]"
click at [1398, 663] on button "Next" at bounding box center [1386, 664] width 50 height 27
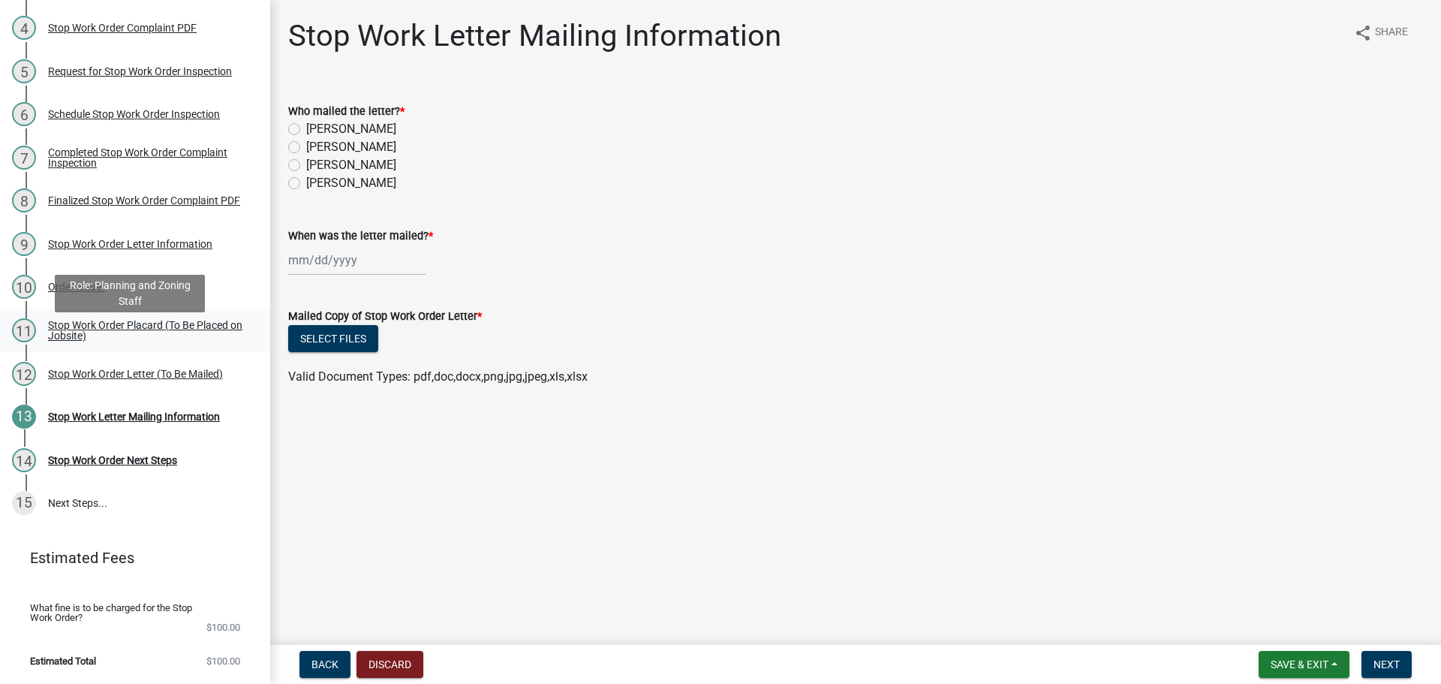
click at [124, 352] on link "11 Stop Work Order Placard (To Be Placed on Jobsite)" at bounding box center [135, 330] width 270 height 44
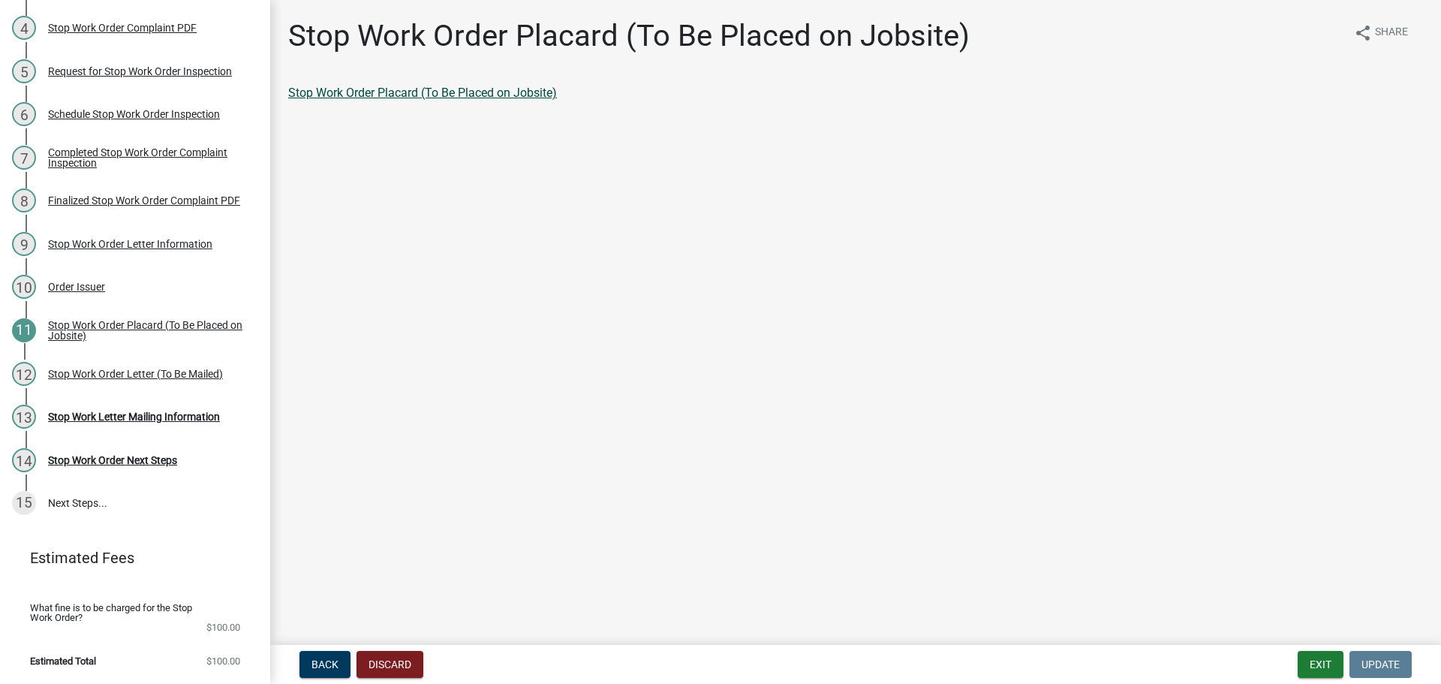
click at [509, 100] on link "Stop Work Order Placard (To Be Placed on Jobsite)" at bounding box center [422, 93] width 269 height 14
click at [107, 379] on div "Stop Work Order Letter (To Be Mailed)" at bounding box center [135, 374] width 175 height 11
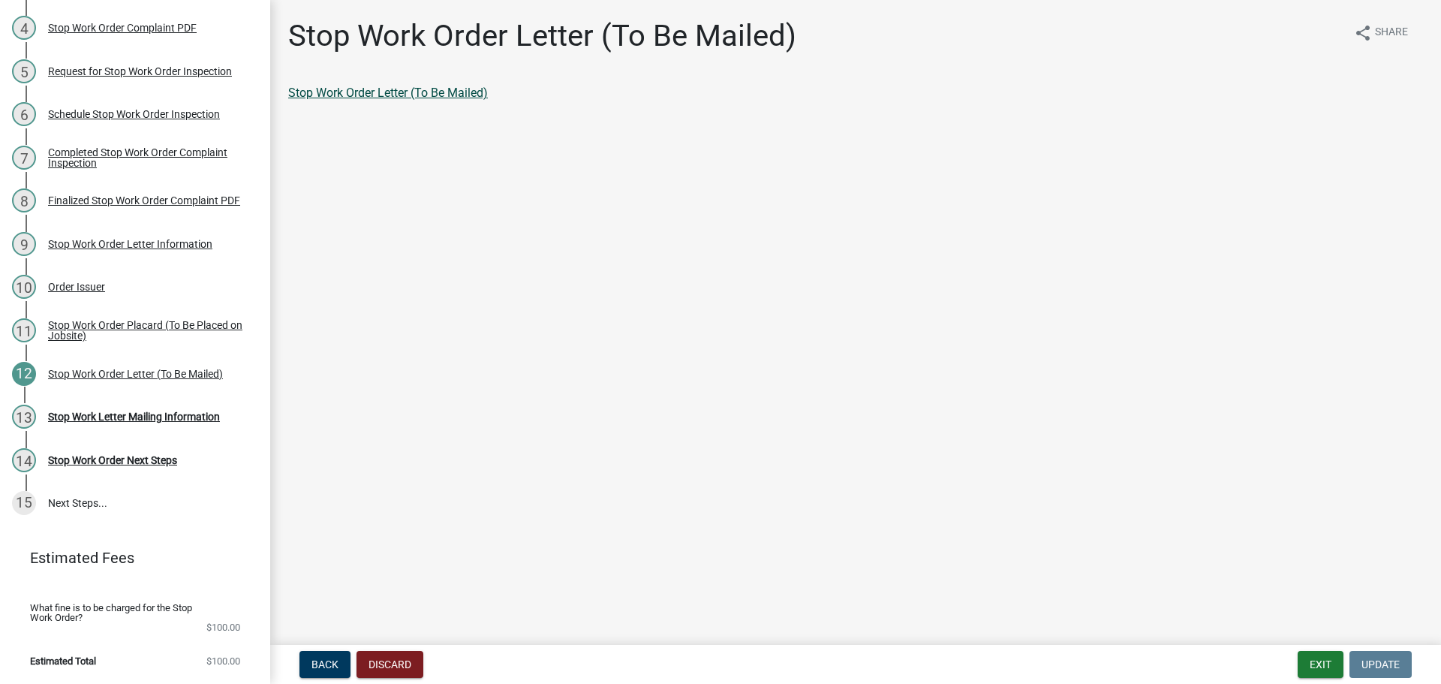
click at [433, 100] on link "Stop Work Order Letter (To Be Mailed)" at bounding box center [388, 93] width 200 height 14
